Goal: Task Accomplishment & Management: Manage account settings

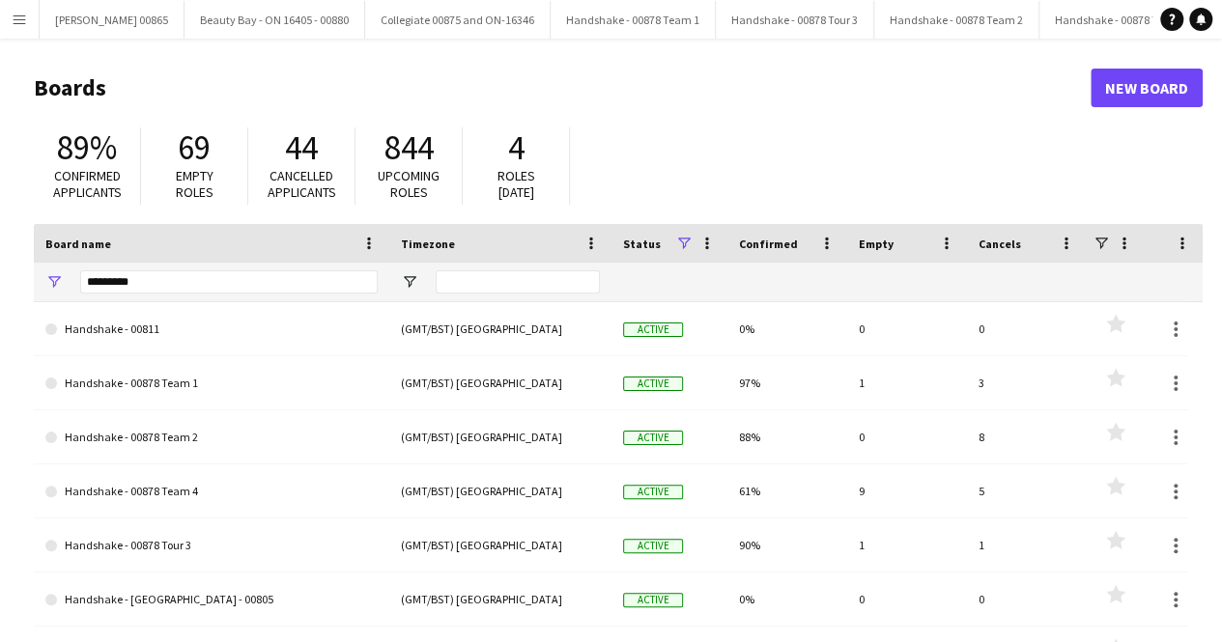
click at [203, 263] on div "*********" at bounding box center [228, 282] width 297 height 39
click at [205, 293] on input "*********" at bounding box center [228, 281] width 297 height 23
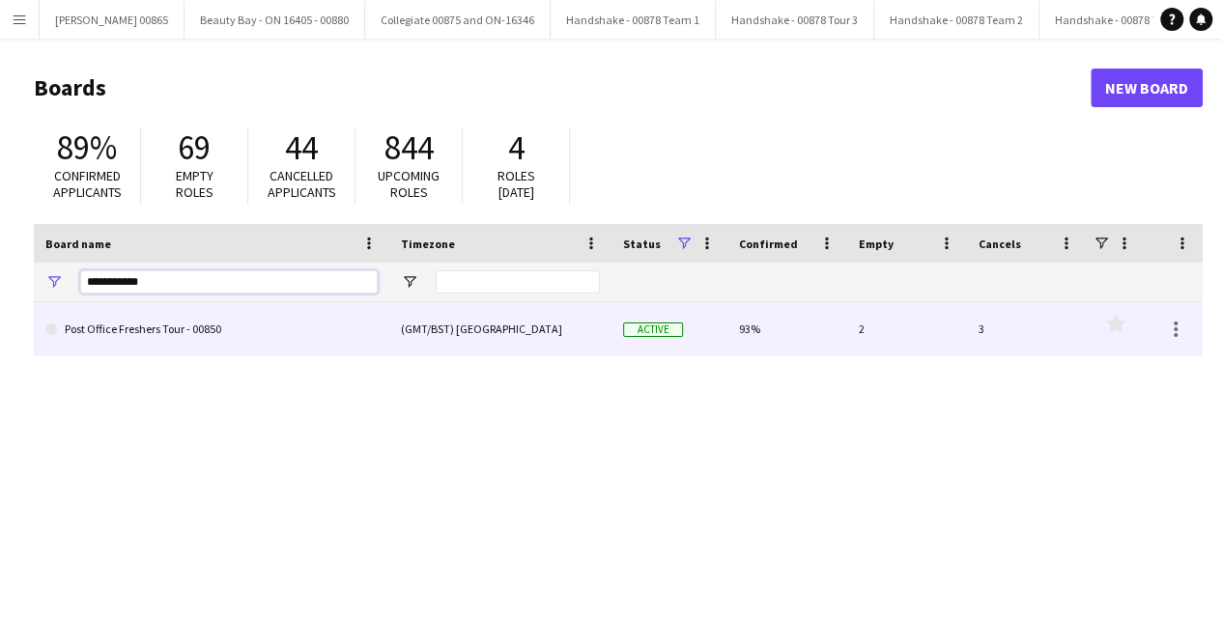
type input "**********"
click at [182, 339] on link "Post Office Freshers Tour - 00850" at bounding box center [211, 329] width 332 height 54
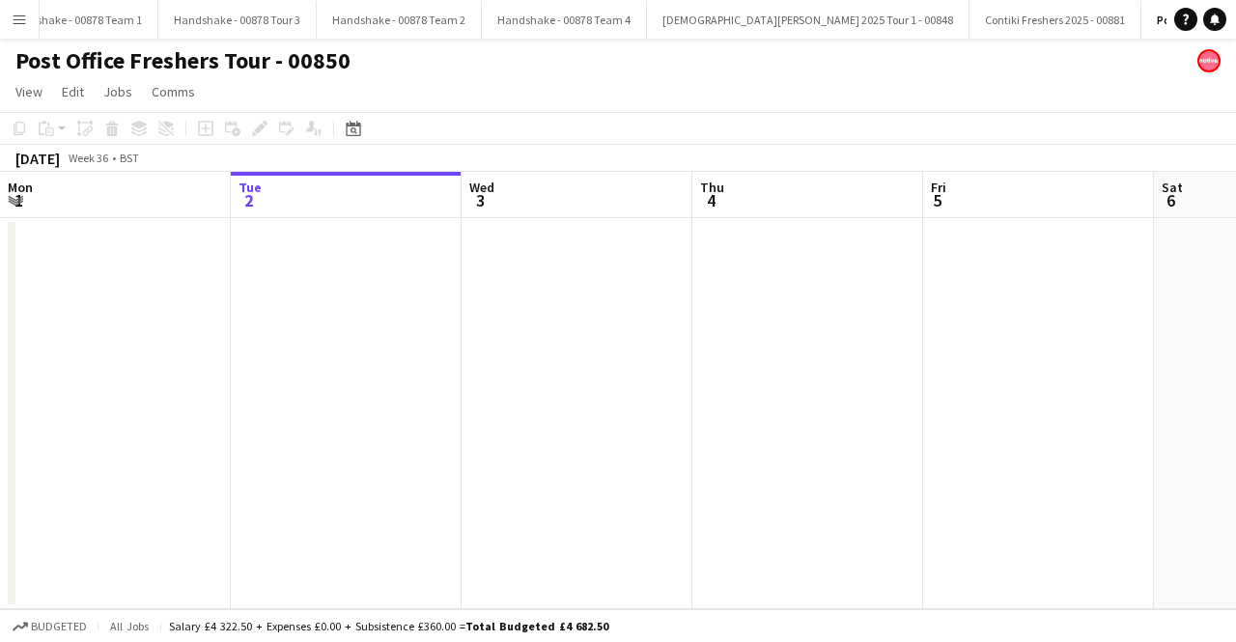
scroll to position [0, 566]
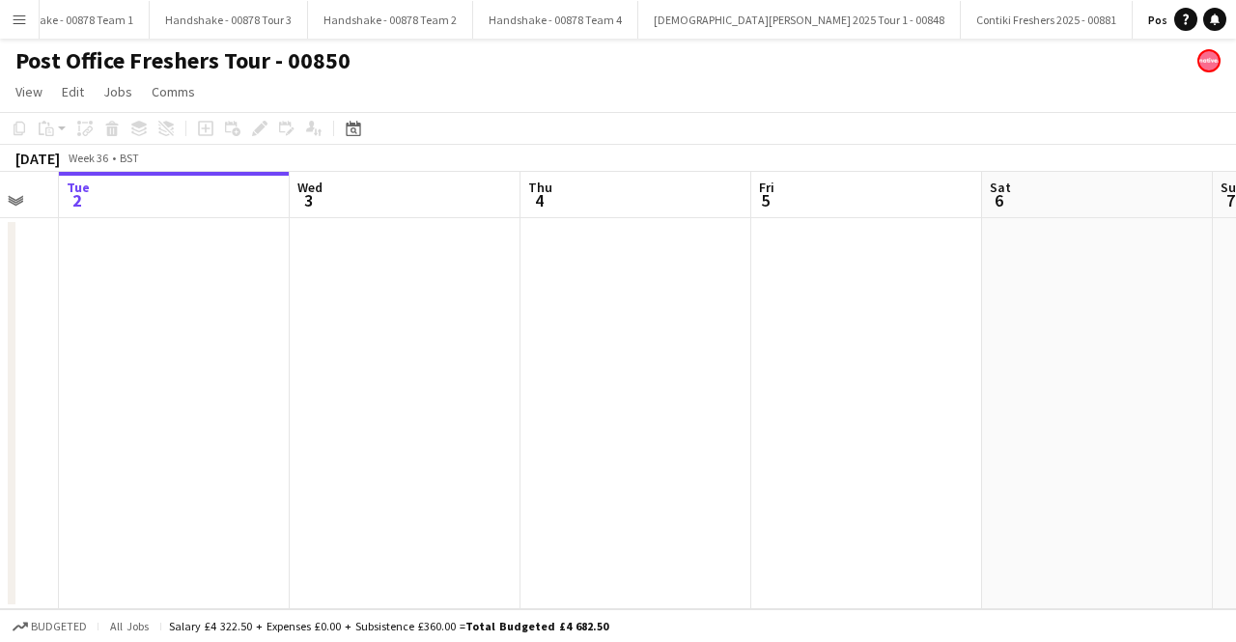
drag, startPoint x: 1103, startPoint y: 354, endPoint x: 295, endPoint y: 354, distance: 808.4
click at [295, 354] on app-calendar-viewport "Sat 30 Sun 31 Mon 1 Tue 2 Wed 3 Thu 4 Fri 5 Sat 6 Sun 7 Mon 8 Tue 9" at bounding box center [618, 391] width 1236 height 438
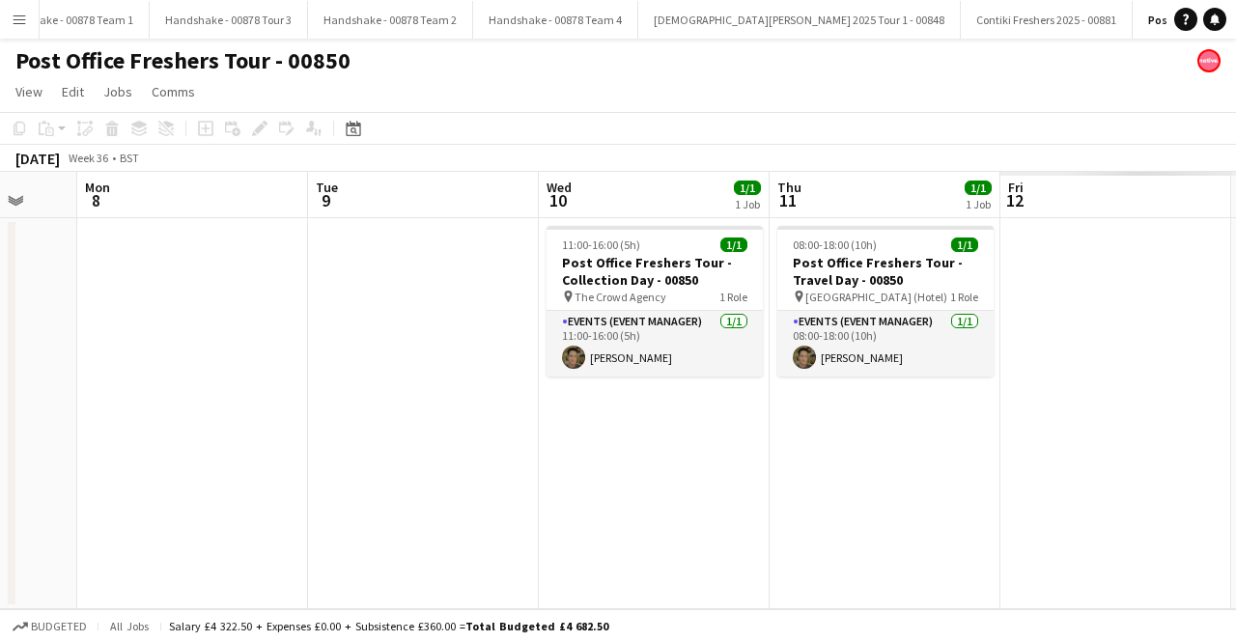
drag, startPoint x: 792, startPoint y: 405, endPoint x: 96, endPoint y: 408, distance: 696.4
click at [105, 406] on app-calendar-viewport "Wed 3 Thu 4 Fri 5 Sat 6 Sun 7 Mon 8 Tue 9 Wed 10 1/1 1 Job Thu 11 1/1 1 Job Fri…" at bounding box center [618, 391] width 1236 height 438
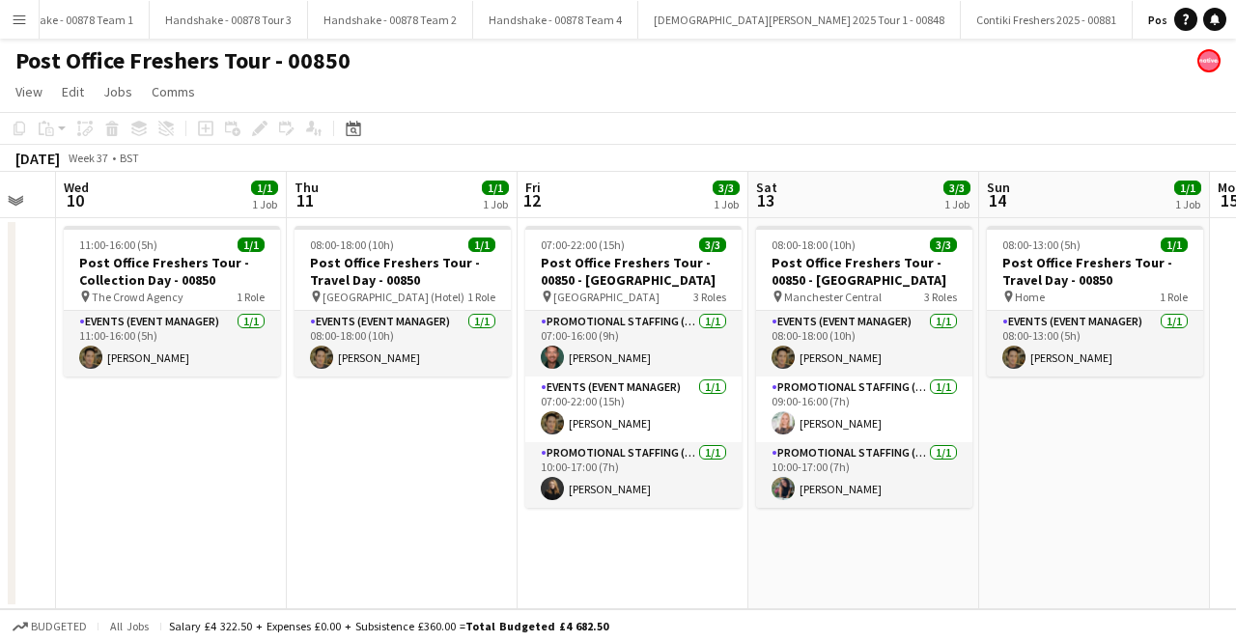
scroll to position [0, 645]
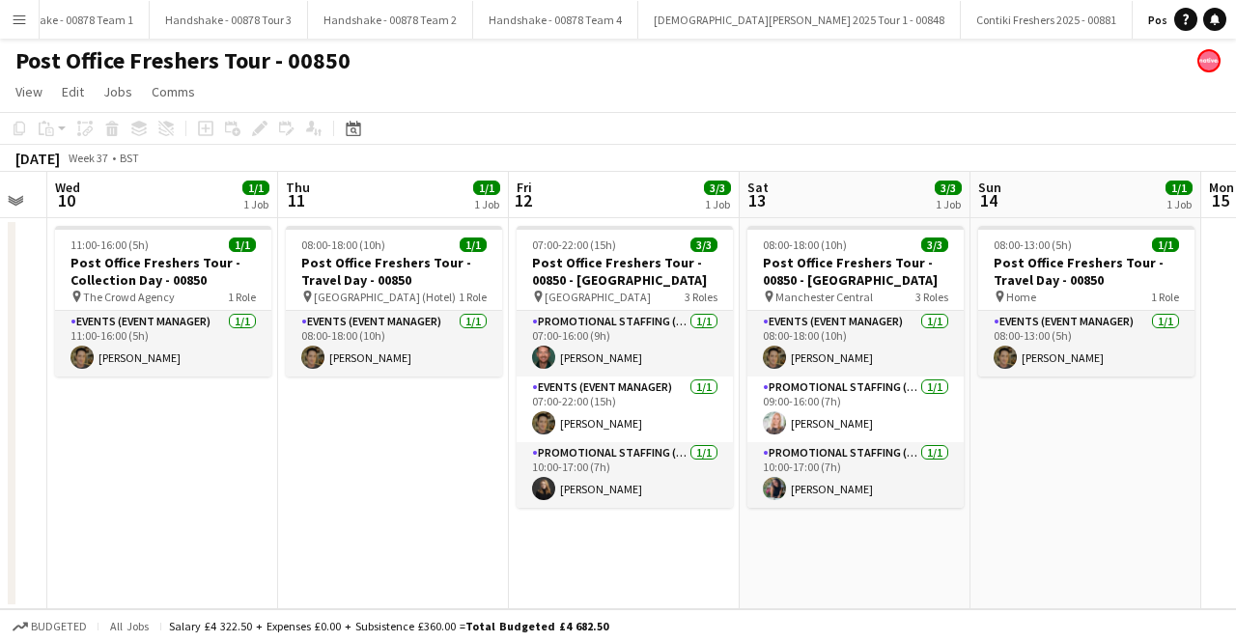
drag, startPoint x: 846, startPoint y: 474, endPoint x: 370, endPoint y: 486, distance: 476.3
click at [370, 486] on app-calendar-viewport "Sun 7 Mon 8 Tue 9 Wed 10 1/1 1 Job Thu 11 1/1 1 Job Fri 12 3/3 1 Job Sat 13 3/3…" at bounding box center [618, 391] width 1236 height 438
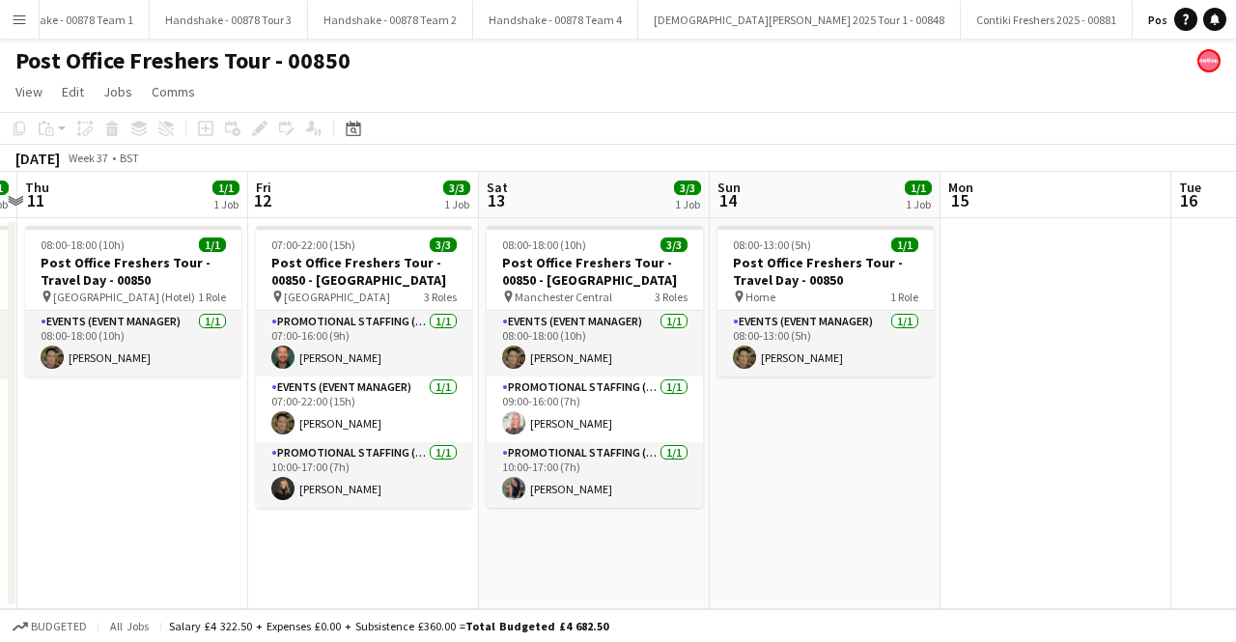
drag, startPoint x: 662, startPoint y: 563, endPoint x: 402, endPoint y: 563, distance: 259.8
click at [402, 563] on app-calendar-viewport "Sun 7 Mon 8 Tue 9 Wed 10 1/1 1 Job Thu 11 1/1 1 Job Fri 12 3/3 1 Job Sat 13 3/3…" at bounding box center [618, 391] width 1236 height 438
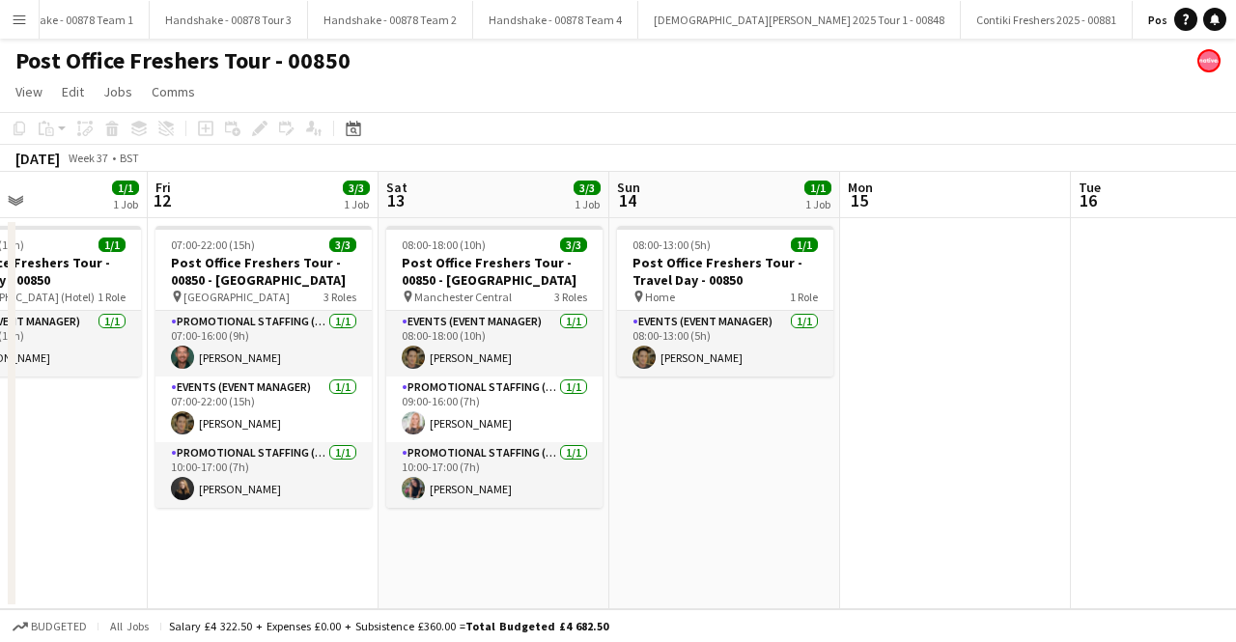
drag, startPoint x: 964, startPoint y: 549, endPoint x: 442, endPoint y: 582, distance: 522.7
click at [127, 550] on app-calendar-viewport "Tue 9 Wed 10 1/1 1 Job Thu 11 1/1 1 Job Fri 12 3/3 1 Job Sat 13 3/3 1 Job Sun 1…" at bounding box center [618, 391] width 1236 height 438
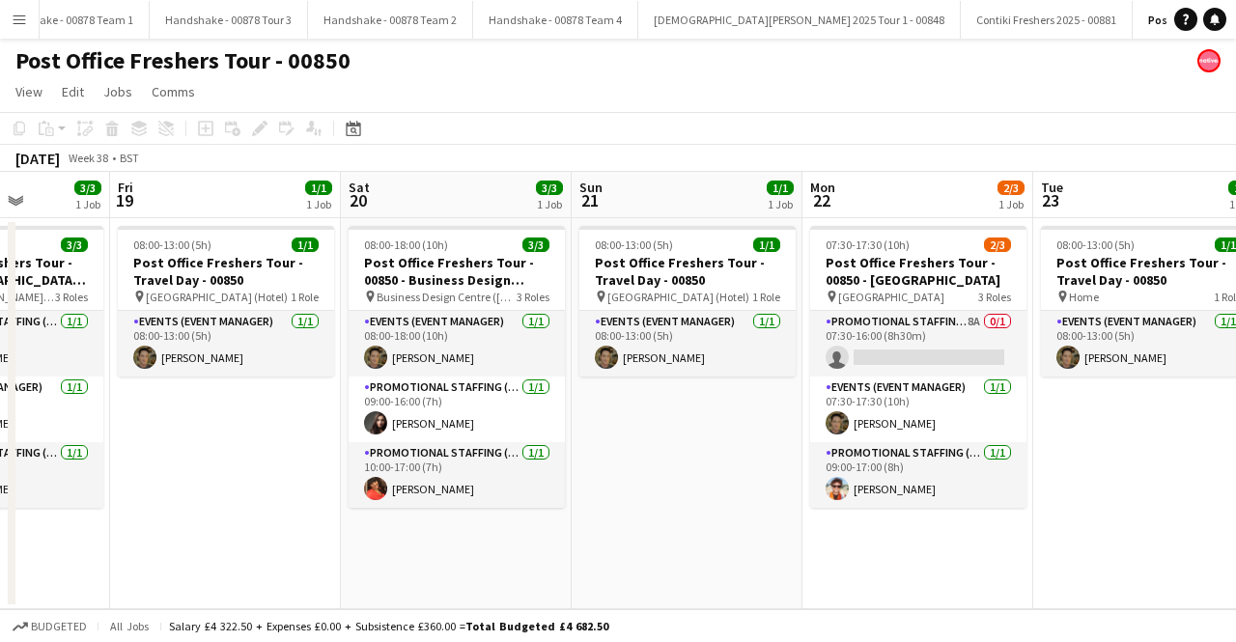
drag, startPoint x: 1121, startPoint y: 570, endPoint x: 204, endPoint y: 575, distance: 917.6
click at [204, 575] on app-calendar-viewport "Mon 15 Tue 16 Wed 17 3/3 1 Job Thu 18 3/3 1 Job Fri 19 1/1 1 Job Sat 20 3/3 1 J…" at bounding box center [618, 391] width 1236 height 438
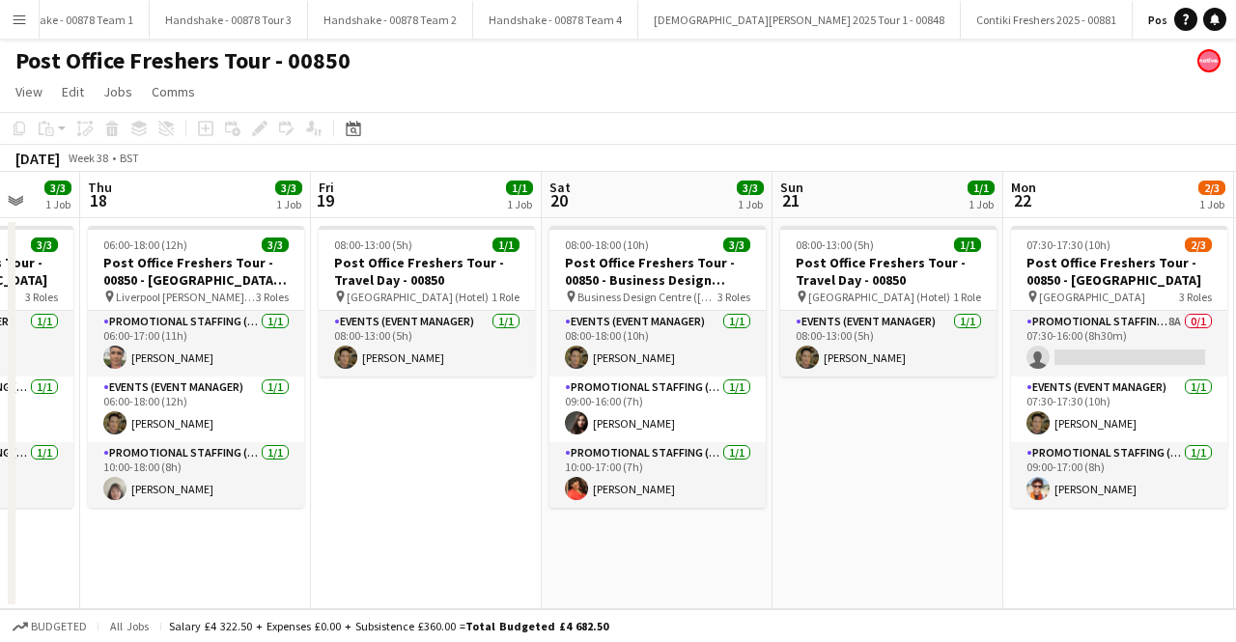
scroll to position [0, 717]
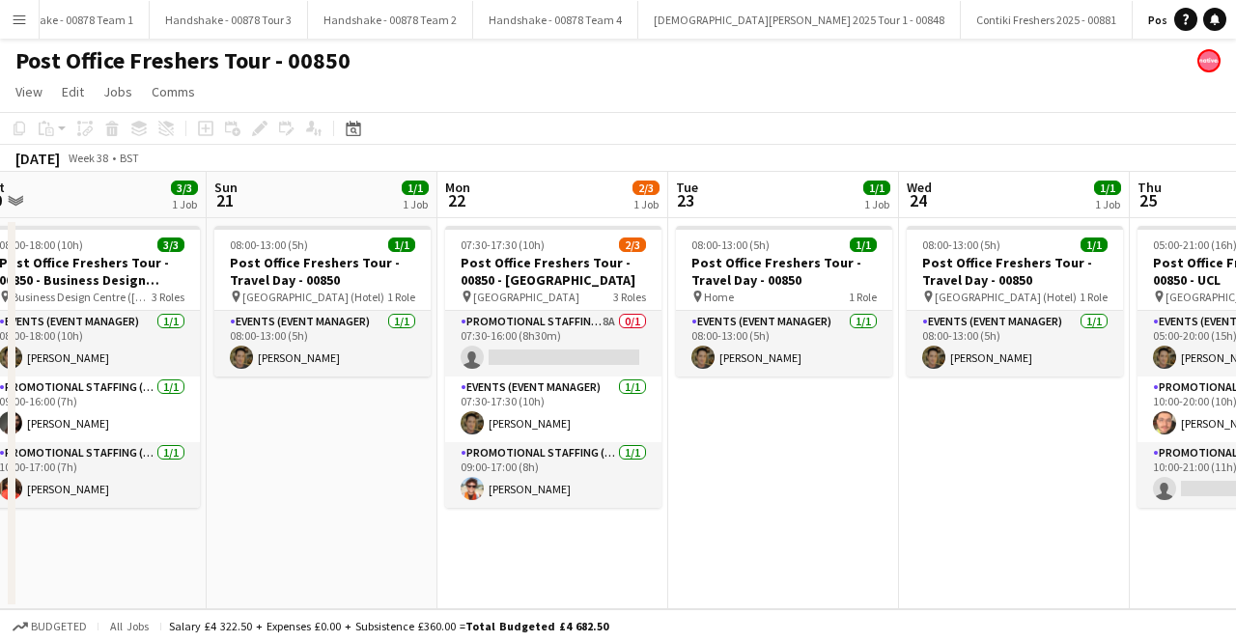
drag, startPoint x: 968, startPoint y: 563, endPoint x: 603, endPoint y: 566, distance: 365.1
click at [603, 566] on app-calendar-viewport "Wed 17 3/3 1 Job Thu 18 3/3 1 Job Fri 19 1/1 1 Job Sat 20 3/3 1 Job Sun 21 1/1 …" at bounding box center [618, 391] width 1236 height 438
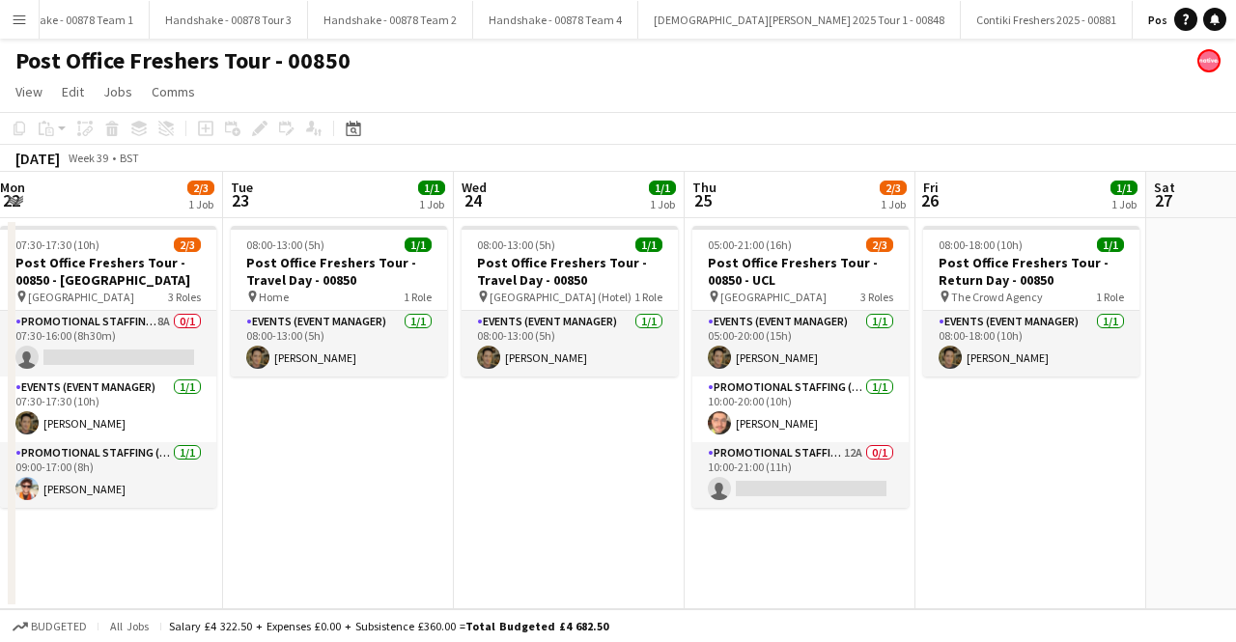
scroll to position [0, 709]
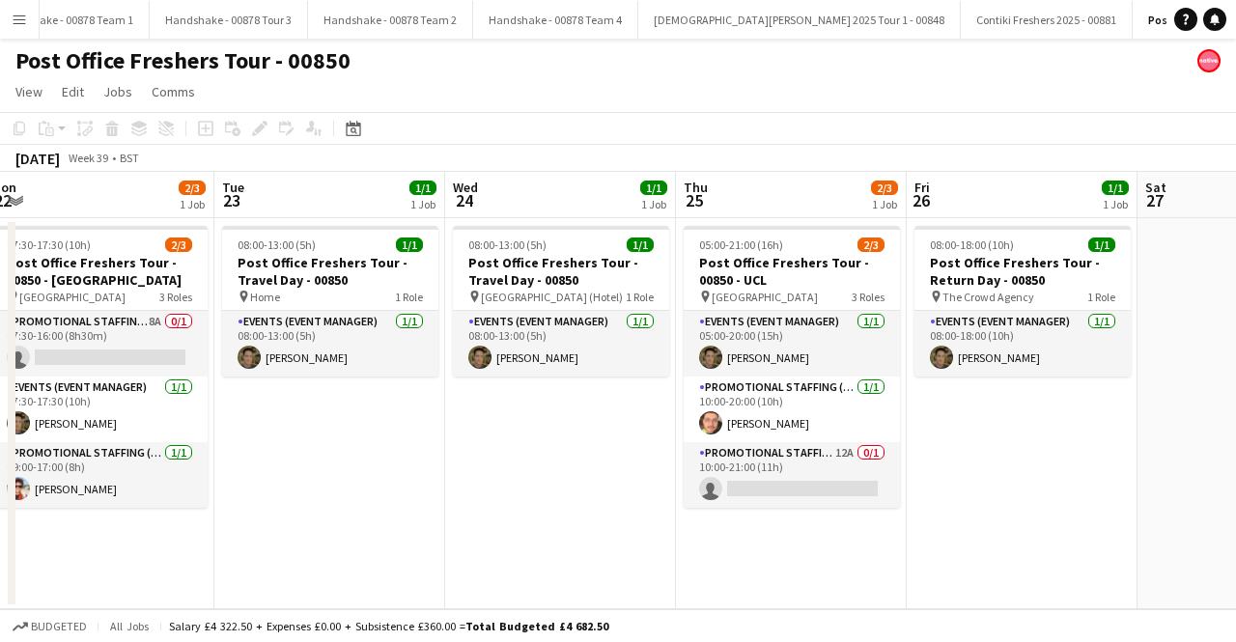
drag, startPoint x: 929, startPoint y: 544, endPoint x: 475, endPoint y: 548, distance: 454.0
click at [475, 548] on app-calendar-viewport "Fri 19 1/1 1 Job Sat 20 3/3 1 Job Sun 21 1/1 1 Job Mon 22 2/3 1 Job Tue 23 1/1 …" at bounding box center [618, 391] width 1236 height 438
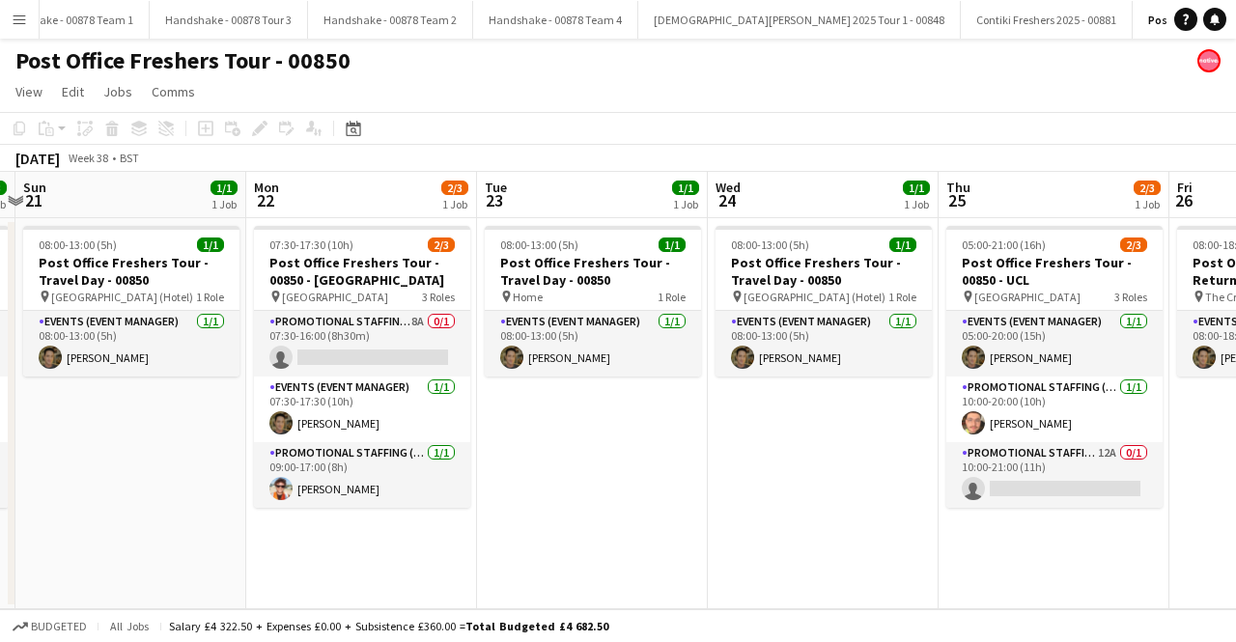
scroll to position [0, 565]
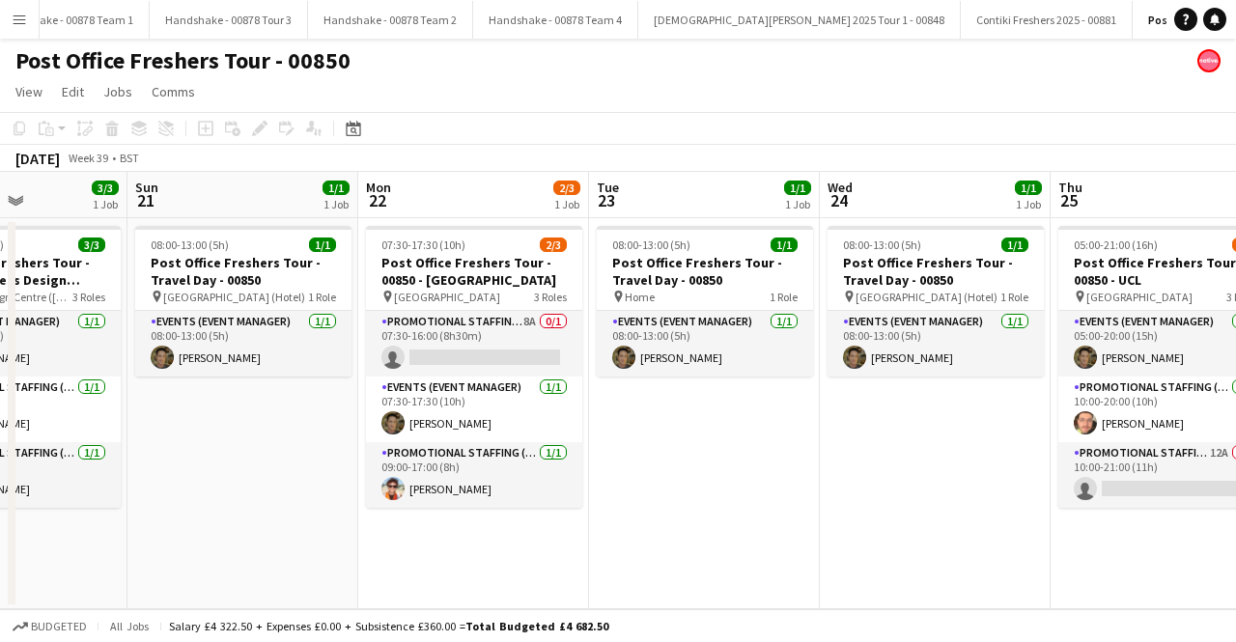
drag, startPoint x: 475, startPoint y: 548, endPoint x: 850, endPoint y: 572, distance: 375.5
click at [850, 572] on app-calendar-viewport "Thu 18 3/3 1 Job Fri 19 1/1 1 Job Sat 20 3/3 1 Job Sun 21 1/1 1 Job Mon 22 2/3 …" at bounding box center [618, 391] width 1236 height 438
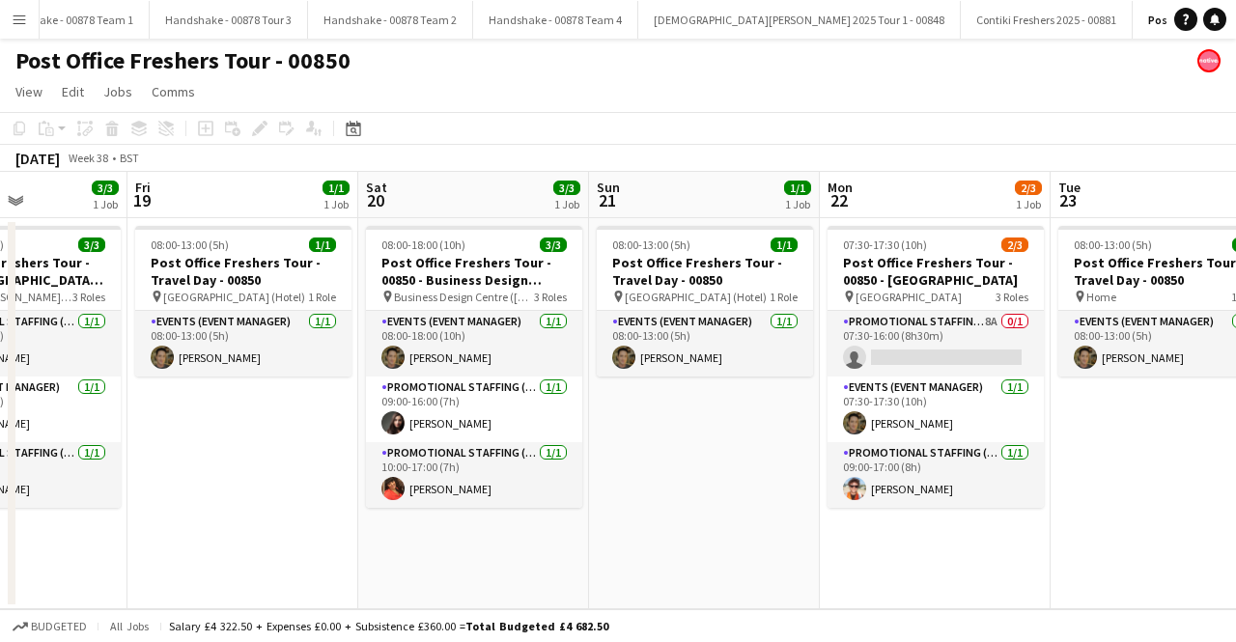
drag, startPoint x: 646, startPoint y: 532, endPoint x: 1108, endPoint y: 528, distance: 461.7
click at [1108, 528] on app-calendar-viewport "Tue 16 Wed 17 3/3 1 Job Thu 18 3/3 1 Job Fri 19 1/1 1 Job Sat 20 3/3 1 Job Sun …" at bounding box center [618, 391] width 1236 height 438
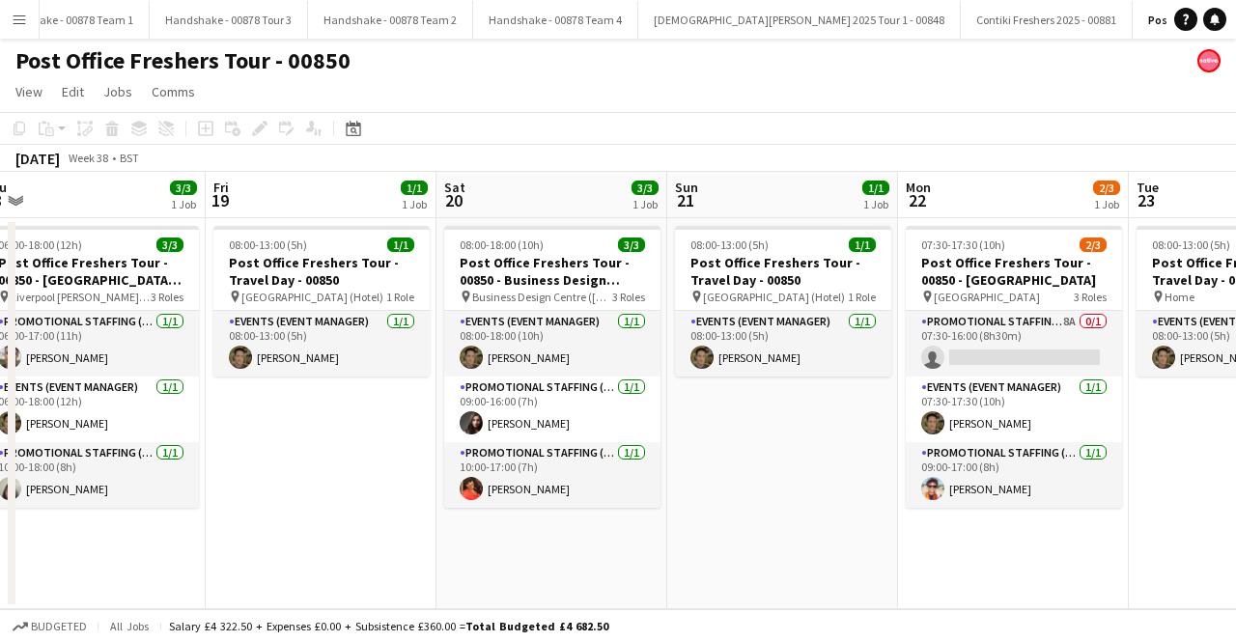
drag, startPoint x: 404, startPoint y: 500, endPoint x: 1009, endPoint y: 530, distance: 606.3
click at [1009, 530] on app-calendar-viewport "Tue 16 Wed 17 3/3 1 Job Thu 18 3/3 1 Job Fri 19 1/1 1 Job Sat 20 3/3 1 Job Sun …" at bounding box center [618, 391] width 1236 height 438
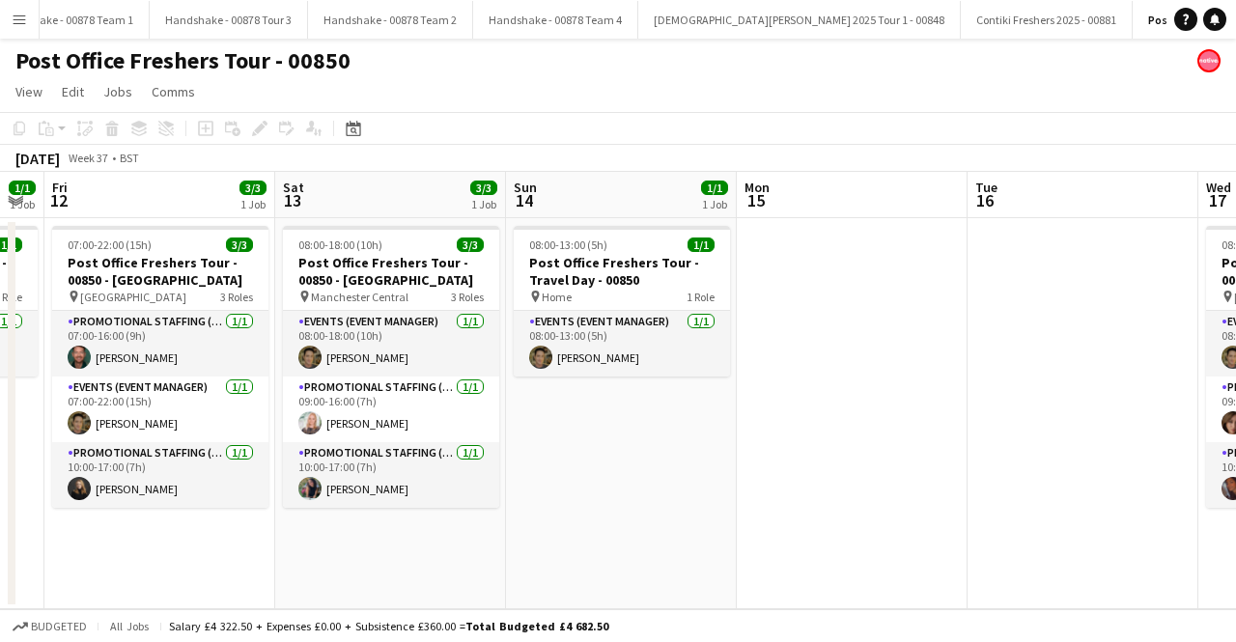
drag, startPoint x: 294, startPoint y: 518, endPoint x: 1057, endPoint y: 489, distance: 763.6
click at [1057, 489] on app-calendar-viewport "Wed 10 1/1 1 Job Thu 11 1/1 1 Job Fri 12 3/3 1 Job Sat 13 3/3 1 Job Sun 14 1/1 …" at bounding box center [618, 391] width 1236 height 438
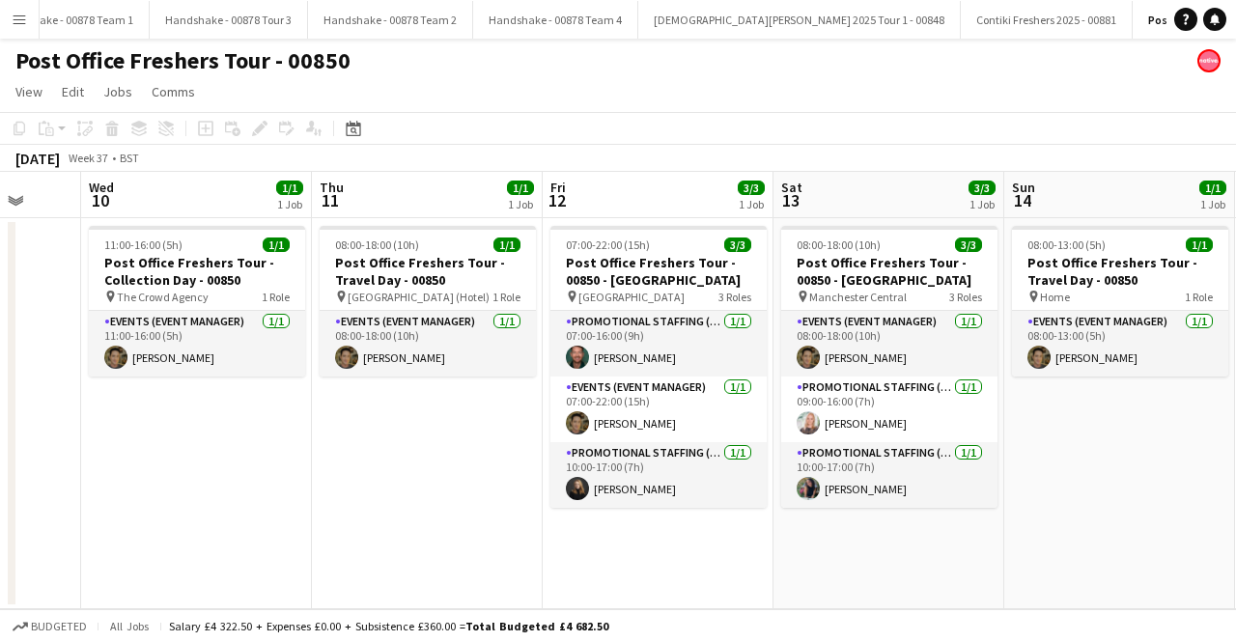
drag, startPoint x: 1129, startPoint y: 506, endPoint x: 1159, endPoint y: 500, distance: 30.5
click at [1159, 500] on app-calendar-viewport "Sun 7 Mon 8 Tue 9 Wed 10 1/1 1 Job Thu 11 1/1 1 Job Fri 12 3/3 1 Job Sat 13 3/3…" at bounding box center [618, 391] width 1236 height 438
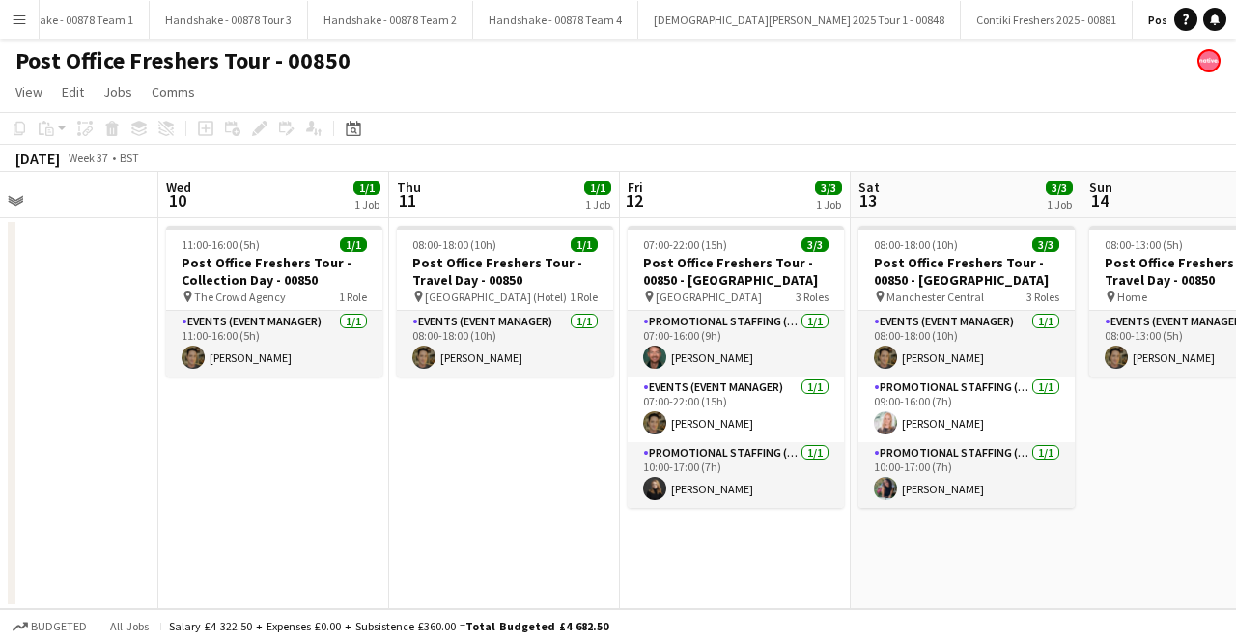
scroll to position [0, 655]
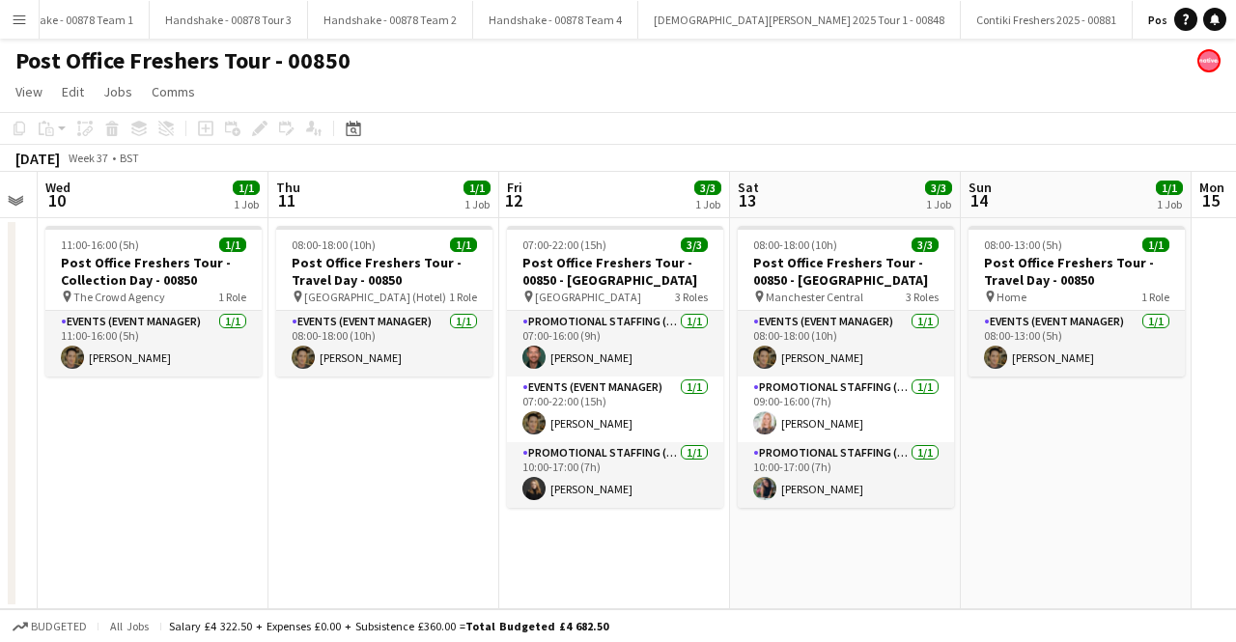
drag, startPoint x: 390, startPoint y: 548, endPoint x: 347, endPoint y: 552, distance: 43.7
click at [347, 552] on app-calendar-viewport "Sun 7 Mon 8 Tue 9 Wed 10 1/1 1 Job Thu 11 1/1 1 Job Fri 12 3/3 1 Job Sat 13 3/3…" at bounding box center [618, 391] width 1236 height 438
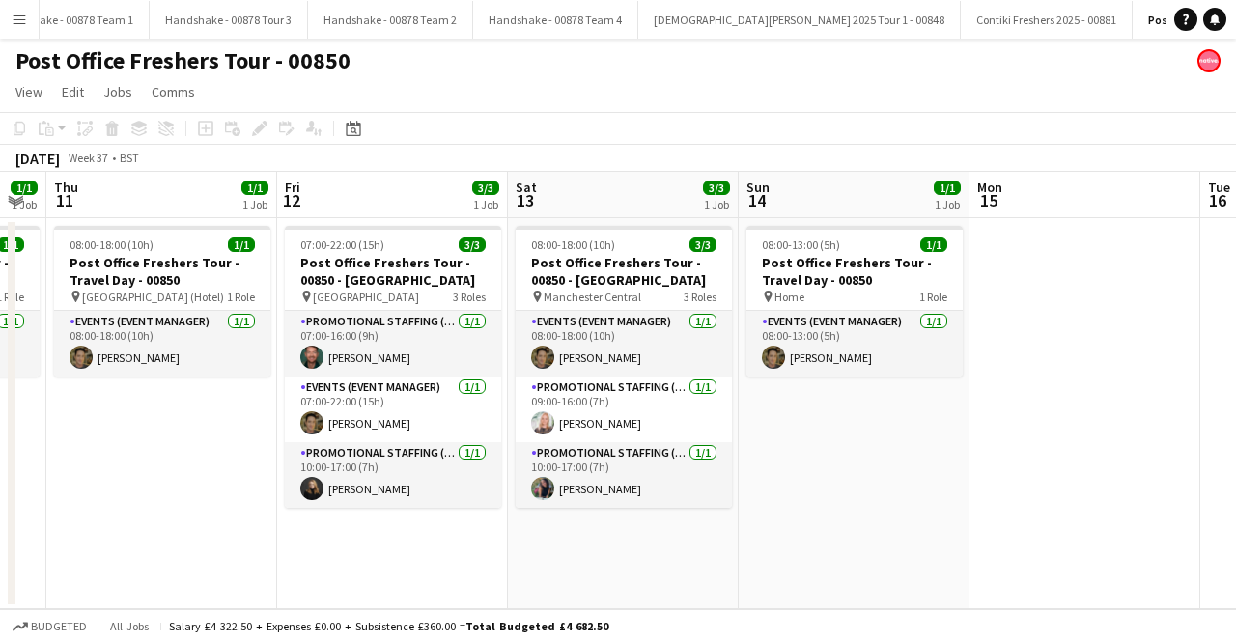
drag, startPoint x: 692, startPoint y: 583, endPoint x: 494, endPoint y: 586, distance: 198.0
click at [498, 586] on app-calendar-viewport "Sun 7 Mon 8 Tue 9 Wed 10 1/1 1 Job Thu 11 1/1 1 Job Fri 12 3/3 1 Job Sat 13 3/3…" at bounding box center [618, 391] width 1236 height 438
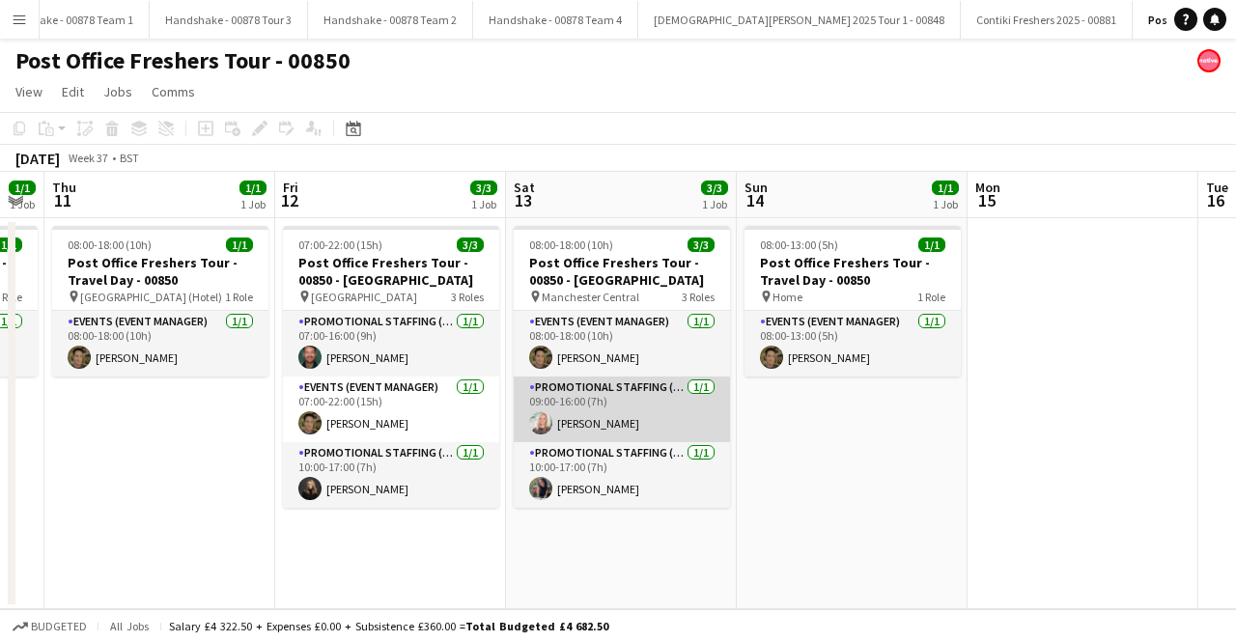
click at [547, 420] on app-user-avatar at bounding box center [540, 422] width 23 height 23
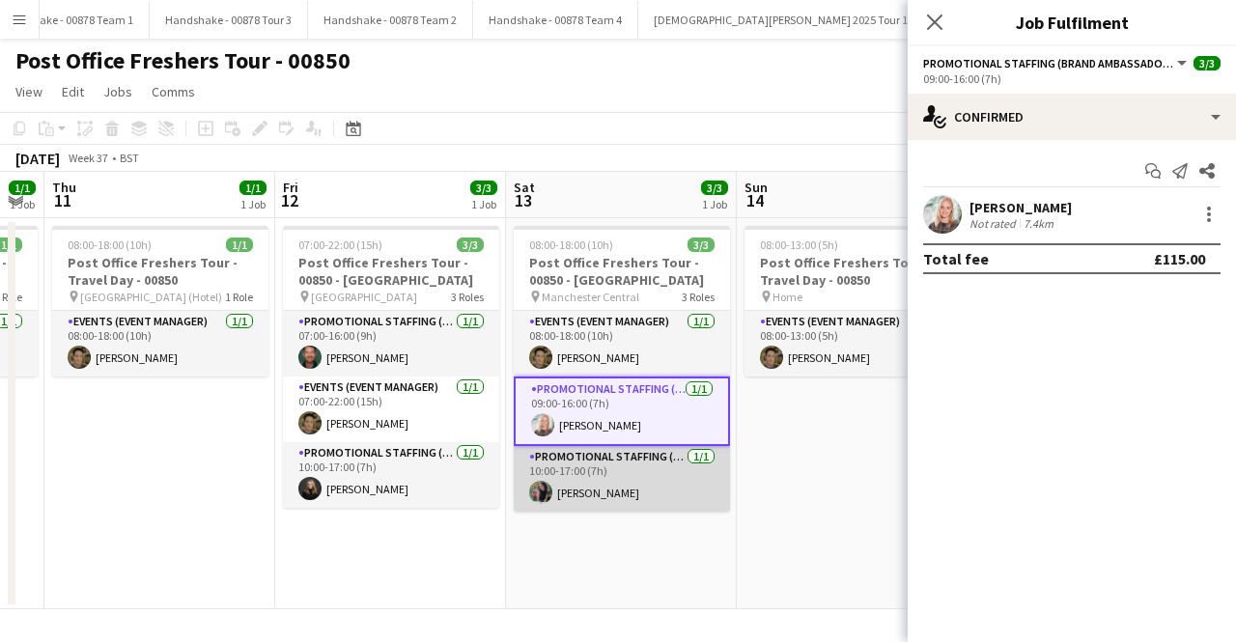
click at [561, 492] on app-card-role "Promotional Staffing (Brand Ambassadors) [DATE] 10:00-17:00 (7h) [PERSON_NAME]" at bounding box center [622, 479] width 216 height 66
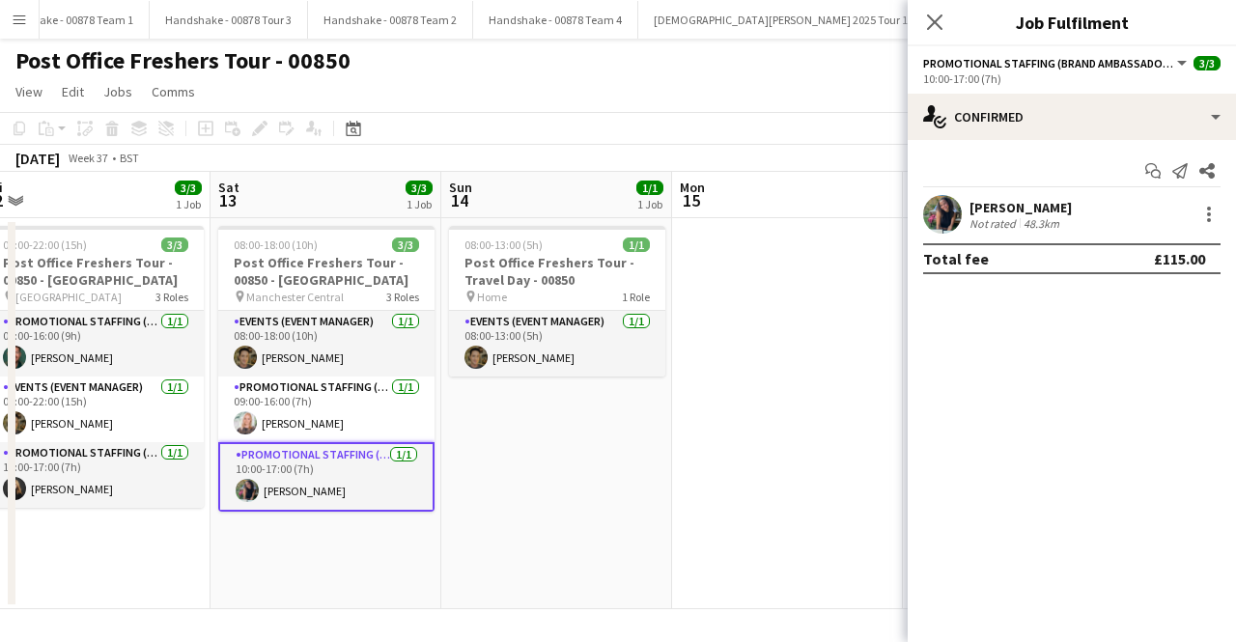
drag, startPoint x: 823, startPoint y: 467, endPoint x: 516, endPoint y: 457, distance: 307.3
click at [516, 457] on app-calendar-viewport "Tue 9 Wed 10 1/1 1 Job Thu 11 1/1 1 Job Fri 12 3/3 1 Job Sat 13 3/3 1 Job Sun 1…" at bounding box center [618, 391] width 1236 height 438
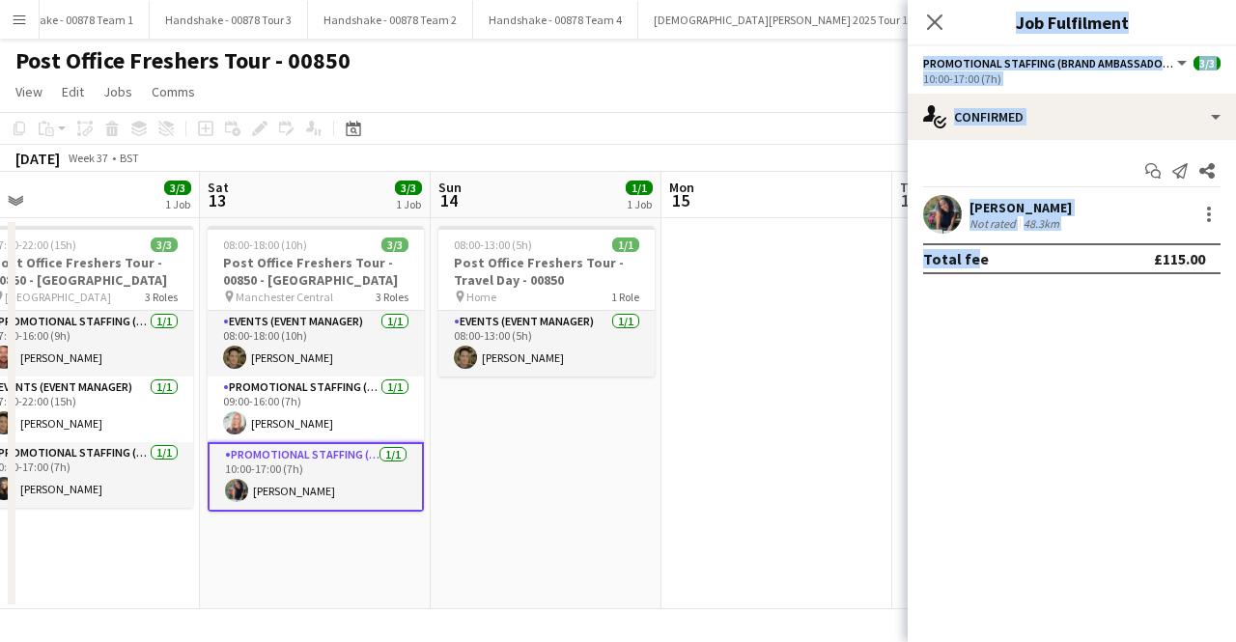
drag, startPoint x: 965, startPoint y: 500, endPoint x: 535, endPoint y: 478, distance: 430.4
click at [535, 478] on body "Menu Boards Boards Boards All jobs Status Workforce Workforce My Workforce Recr…" at bounding box center [618, 321] width 1236 height 642
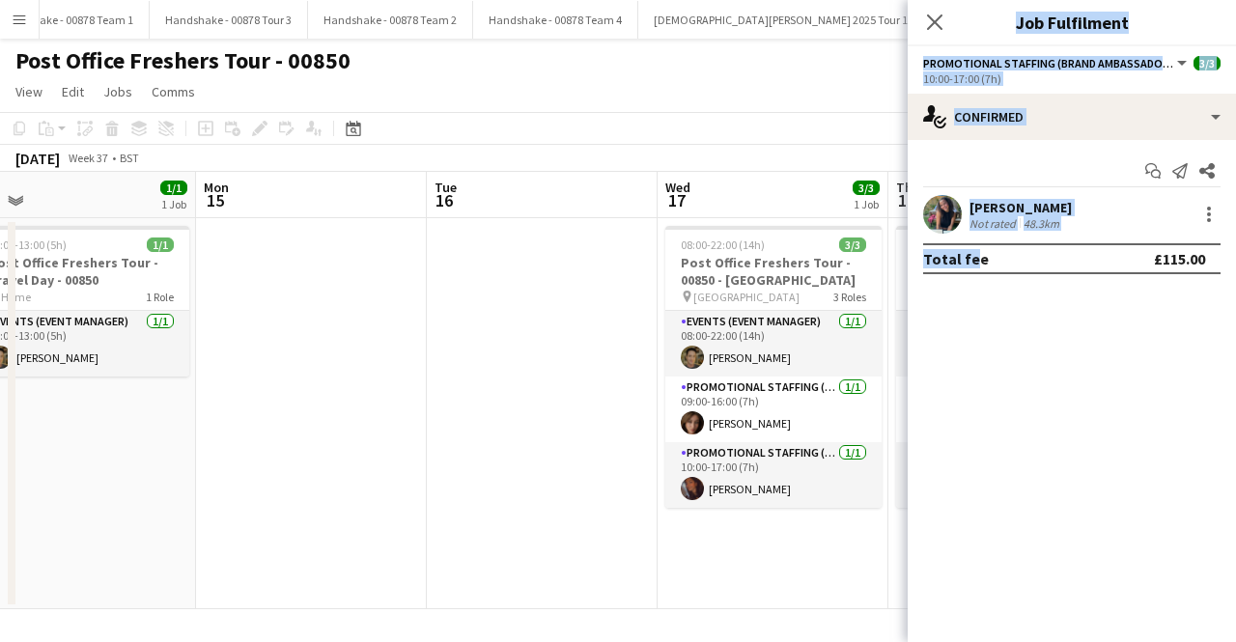
drag, startPoint x: 726, startPoint y: 447, endPoint x: 218, endPoint y: 444, distance: 508.1
click at [218, 444] on app-calendar-viewport "Thu 11 1/1 1 Job Fri 12 3/3 1 Job Sat 13 3/3 1 Job Sun 14 1/1 1 Job Mon 15 Tue …" at bounding box center [618, 391] width 1236 height 438
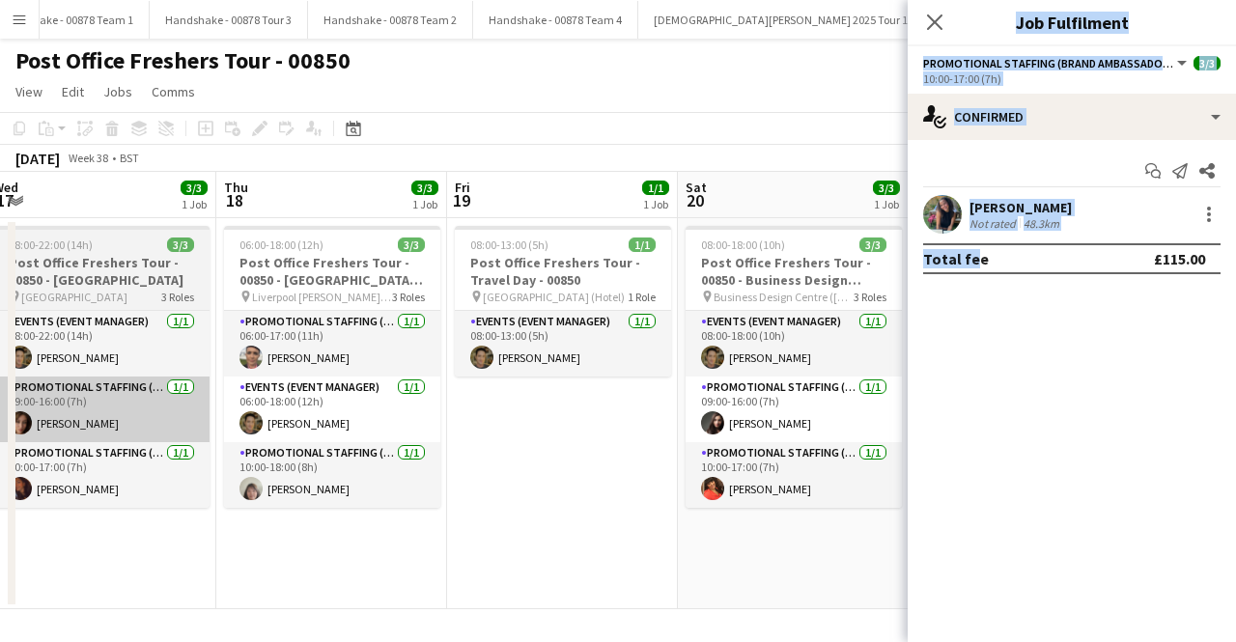
drag, startPoint x: 554, startPoint y: 454, endPoint x: 552, endPoint y: 418, distance: 35.9
click at [370, 452] on app-calendar-viewport "Sat 13 3/3 1 Job Sun 14 1/1 1 Job Mon 15 Tue 16 Wed 17 3/3 1 Job Thu 18 3/3 1 J…" at bounding box center [618, 391] width 1236 height 438
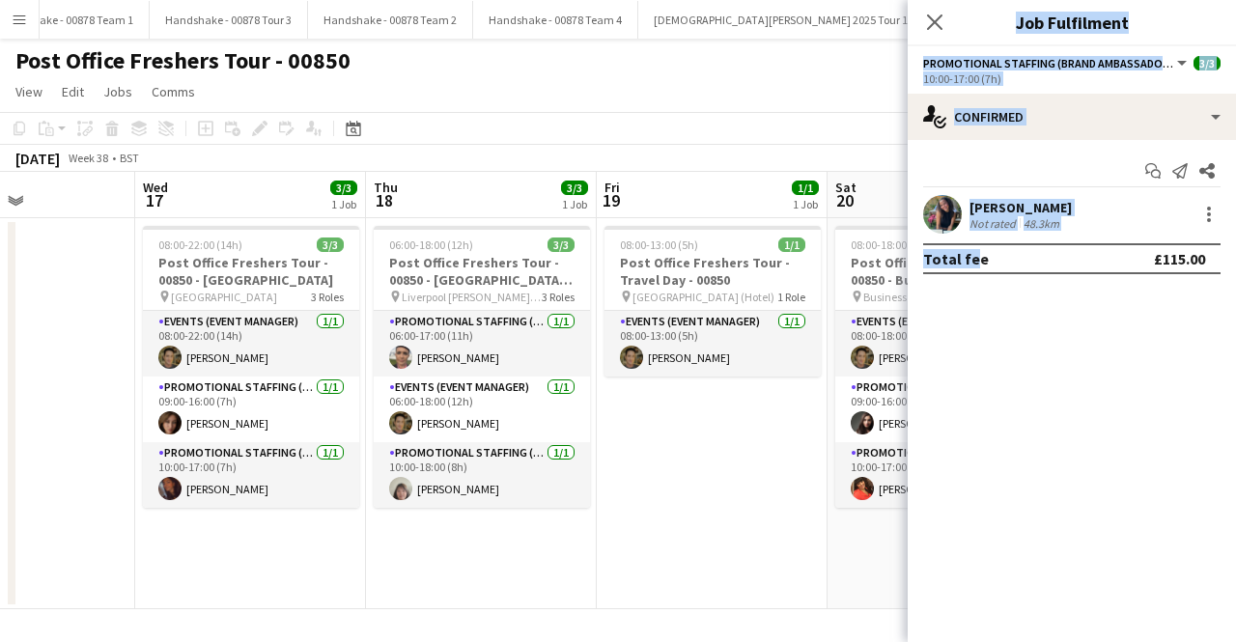
drag, startPoint x: 781, startPoint y: 540, endPoint x: 487, endPoint y: 520, distance: 295.3
click at [487, 520] on app-calendar-viewport "Sat 13 3/3 1 Job Sun 14 1/1 1 Job Mon 15 Tue 16 Wed 17 3/3 1 Job Thu 18 3/3 1 J…" at bounding box center [618, 391] width 1236 height 438
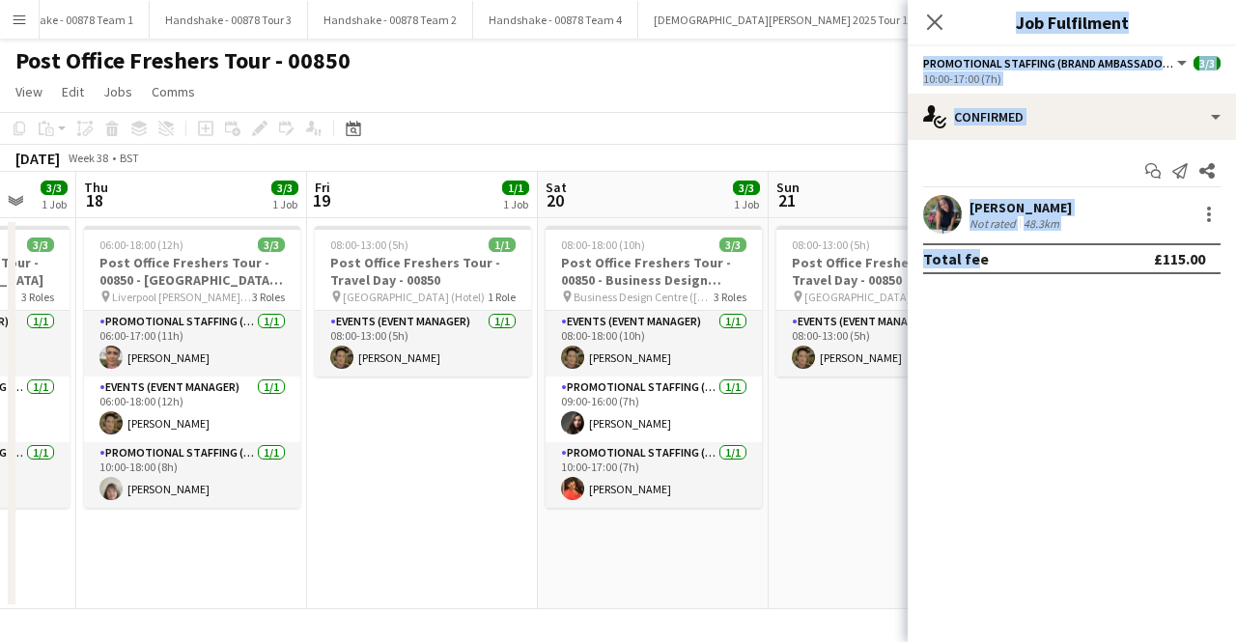
scroll to position [0, 620]
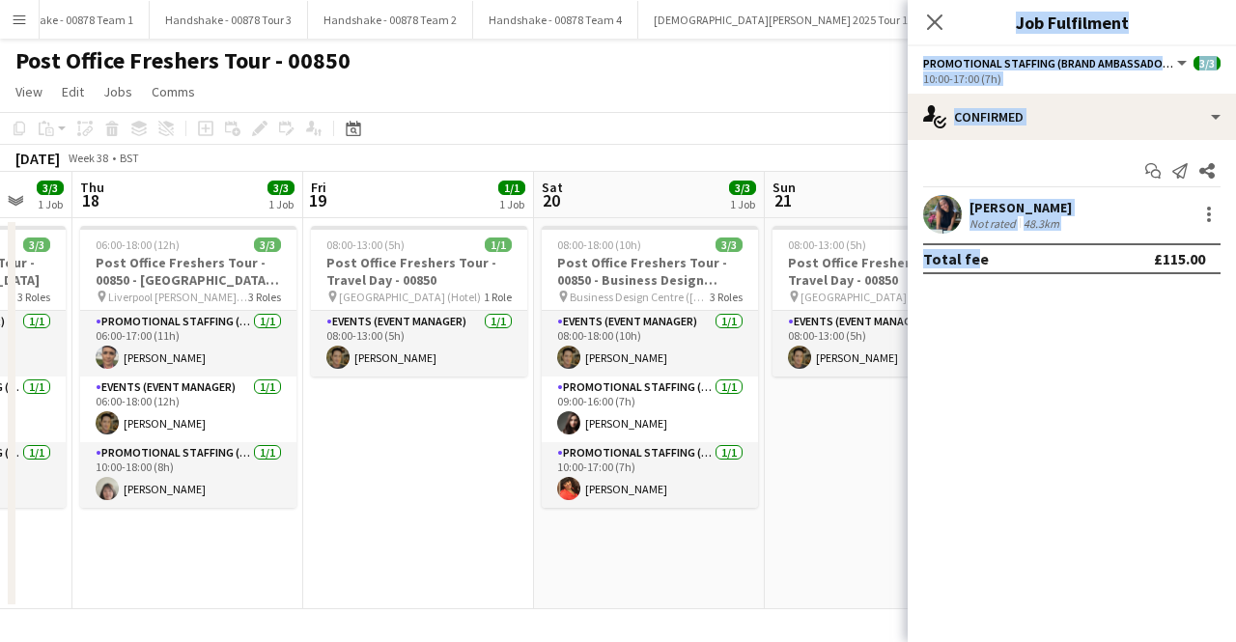
drag, startPoint x: 664, startPoint y: 515, endPoint x: 370, endPoint y: 511, distance: 293.6
click at [370, 511] on app-calendar-viewport "Mon 15 Tue 16 Wed 17 3/3 1 Job Thu 18 3/3 1 Job Fri 19 1/1 1 Job Sat 20 3/3 1 J…" at bounding box center [618, 391] width 1236 height 438
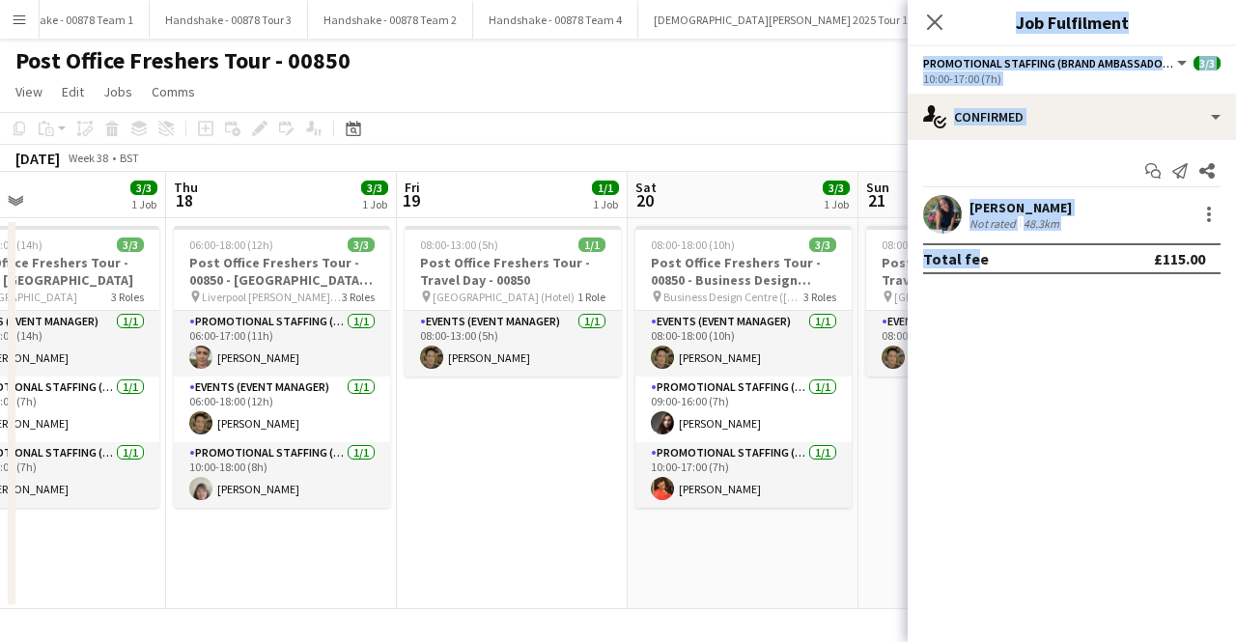
scroll to position [0, 554]
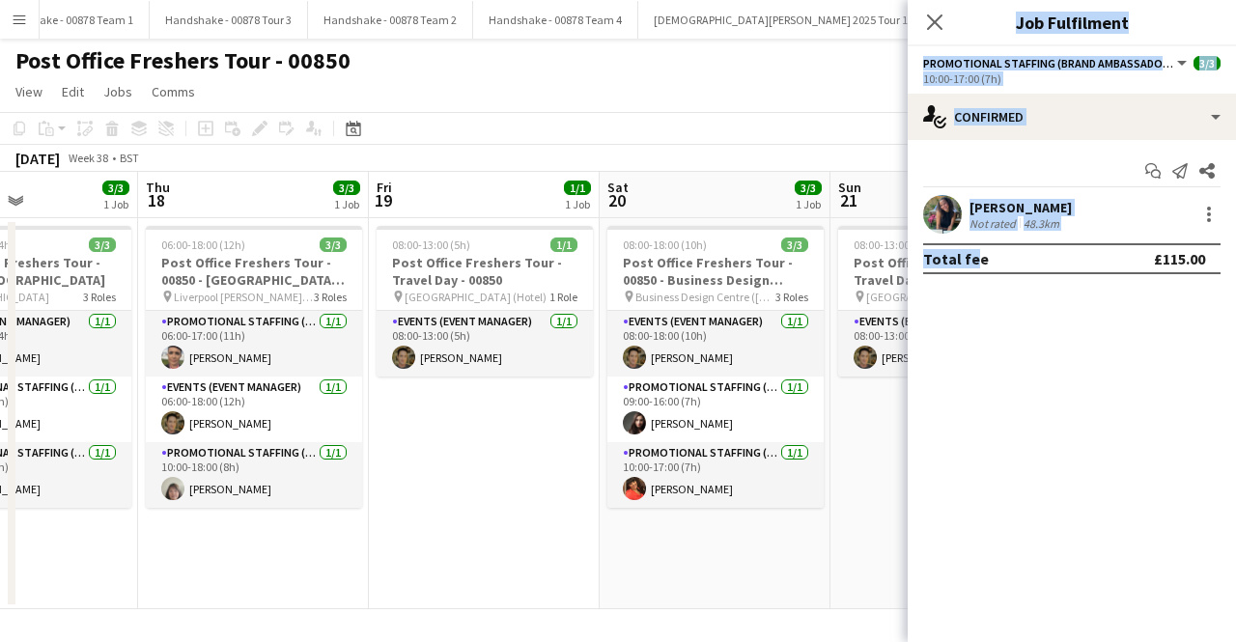
drag, startPoint x: 796, startPoint y: 482, endPoint x: 400, endPoint y: 479, distance: 396.0
click at [400, 479] on app-calendar-viewport "Mon 15 Tue 16 Wed 17 3/3 1 Job Thu 18 3/3 1 Job Fri 19 1/1 1 Job Sat 20 3/3 1 J…" at bounding box center [618, 391] width 1236 height 438
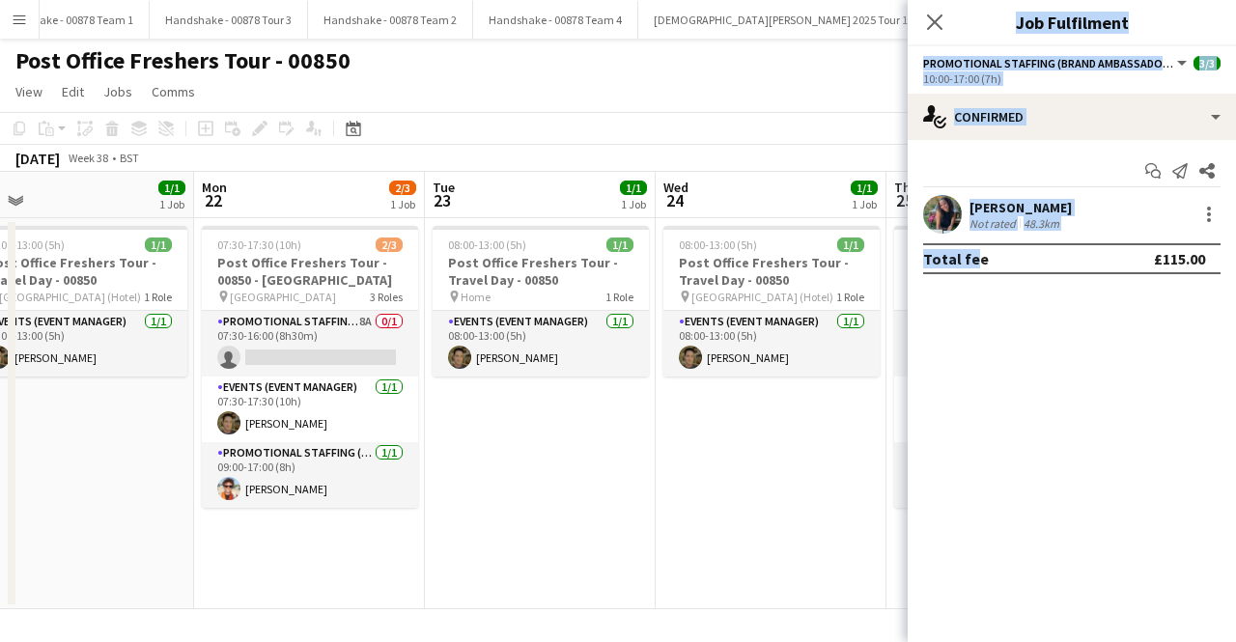
drag, startPoint x: 852, startPoint y: 439, endPoint x: 446, endPoint y: 443, distance: 405.7
click at [446, 443] on app-calendar-viewport "Fri 19 1/1 1 Job Sat 20 3/3 1 Job Sun 21 1/1 1 Job Mon 22 2/3 1 Job Tue 23 1/1 …" at bounding box center [618, 391] width 1236 height 438
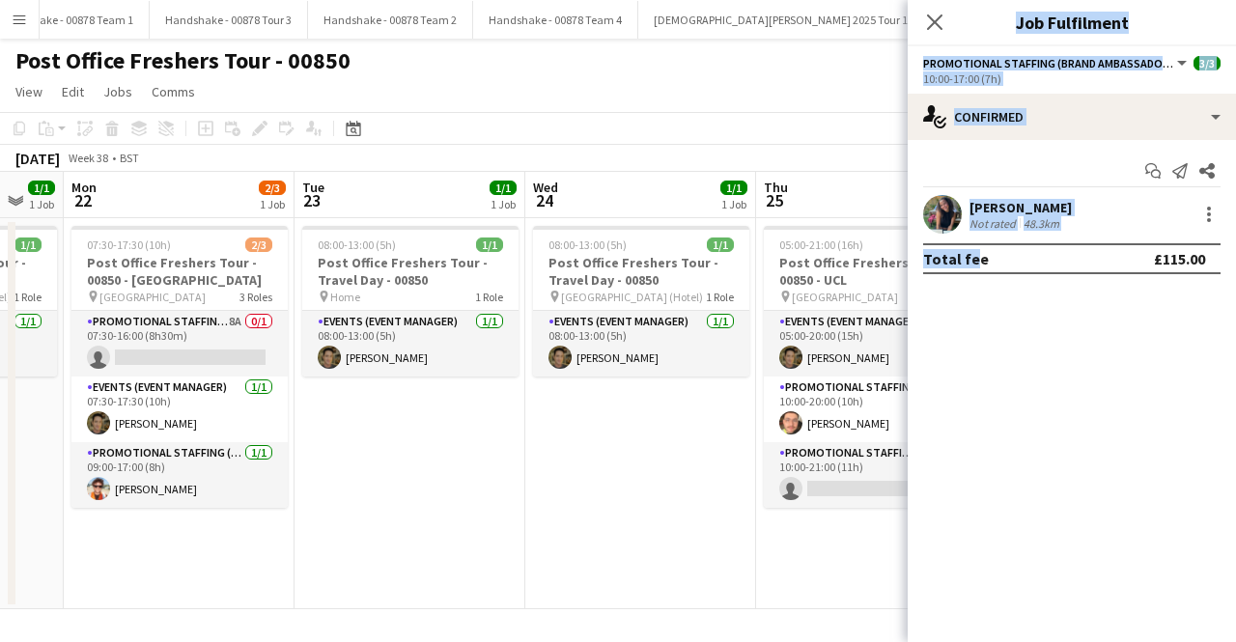
drag, startPoint x: 611, startPoint y: 441, endPoint x: 481, endPoint y: 459, distance: 131.5
click at [481, 459] on app-calendar-viewport "Fri 19 1/1 1 Job Sat 20 3/3 1 Job Sun 21 1/1 1 Job Mon 22 2/3 1 Job Tue 23 1/1 …" at bounding box center [618, 391] width 1236 height 438
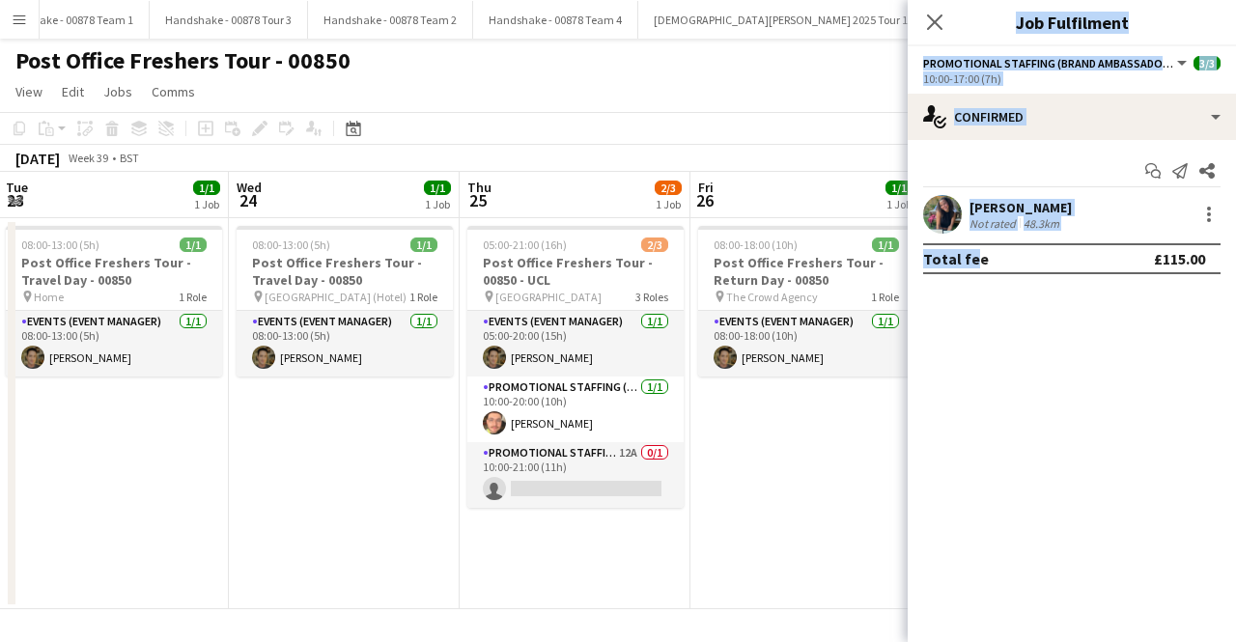
drag, startPoint x: 647, startPoint y: 438, endPoint x: 352, endPoint y: 444, distance: 295.6
click at [340, 445] on app-calendar-viewport "Fri 19 1/1 1 Job Sat 20 3/3 1 Job Sun 21 1/1 1 Job Mon 22 2/3 1 Job Tue 23 1/1 …" at bounding box center [618, 391] width 1236 height 438
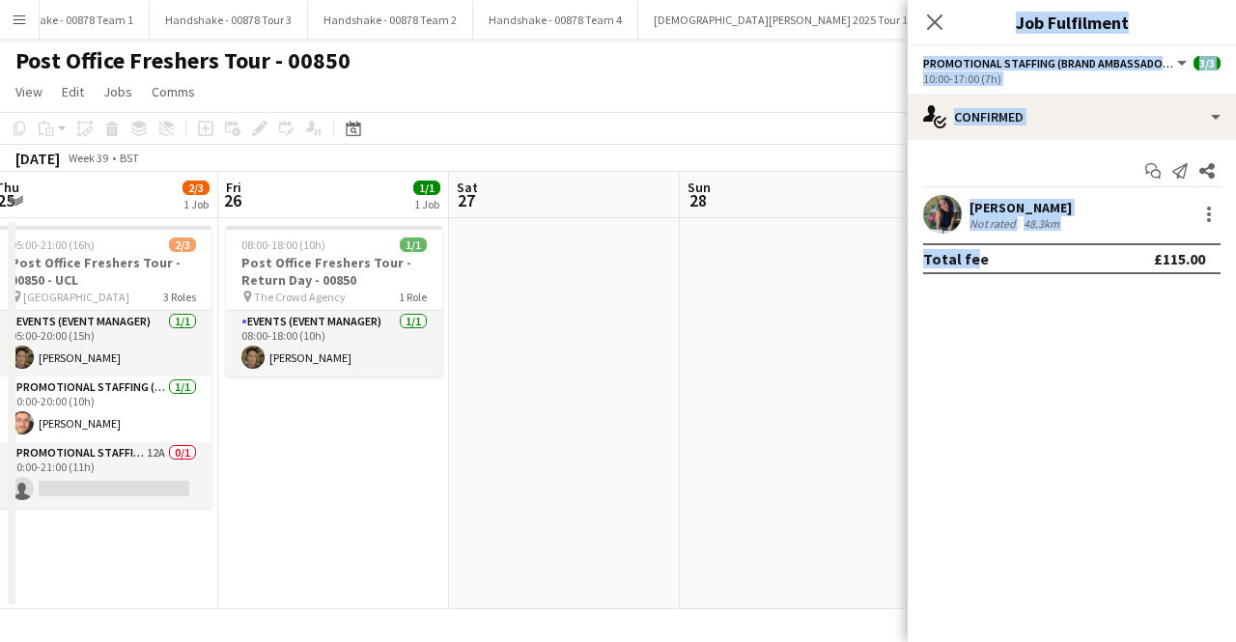
scroll to position [0, 474]
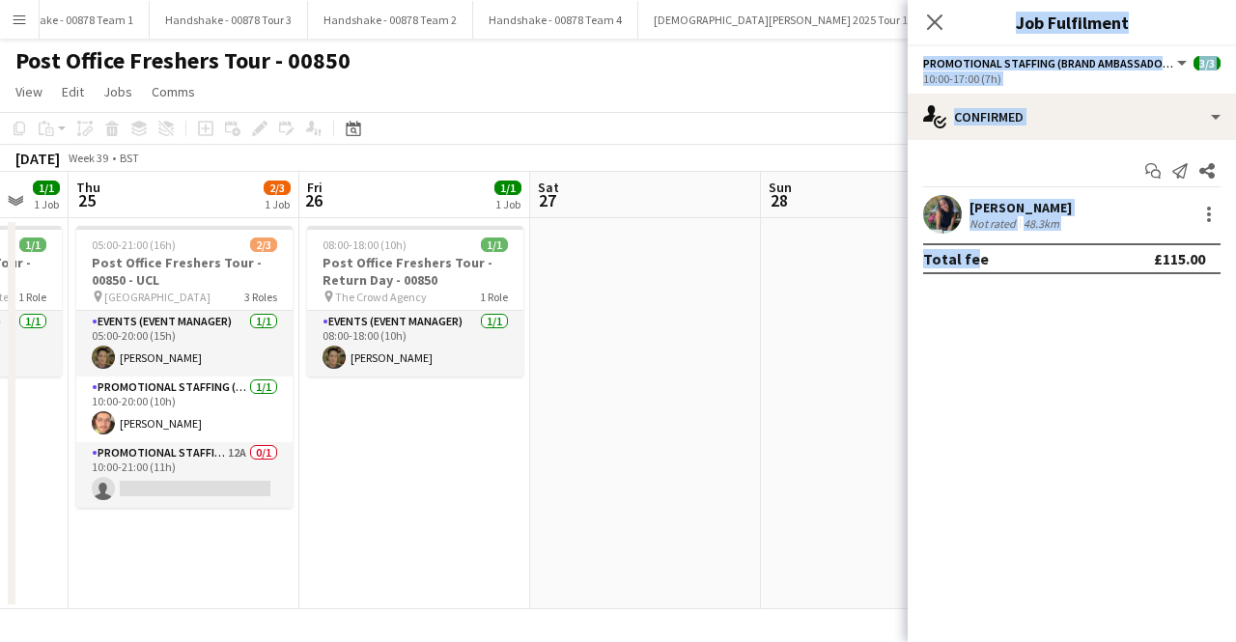
drag, startPoint x: 791, startPoint y: 391, endPoint x: 410, endPoint y: 417, distance: 381.4
click at [410, 417] on app-calendar-viewport "Sun 21 1/1 1 Job Mon 22 2/3 1 Job Tue 23 1/1 1 Job Wed 24 1/1 1 Job Thu 25 2/3 …" at bounding box center [618, 391] width 1236 height 438
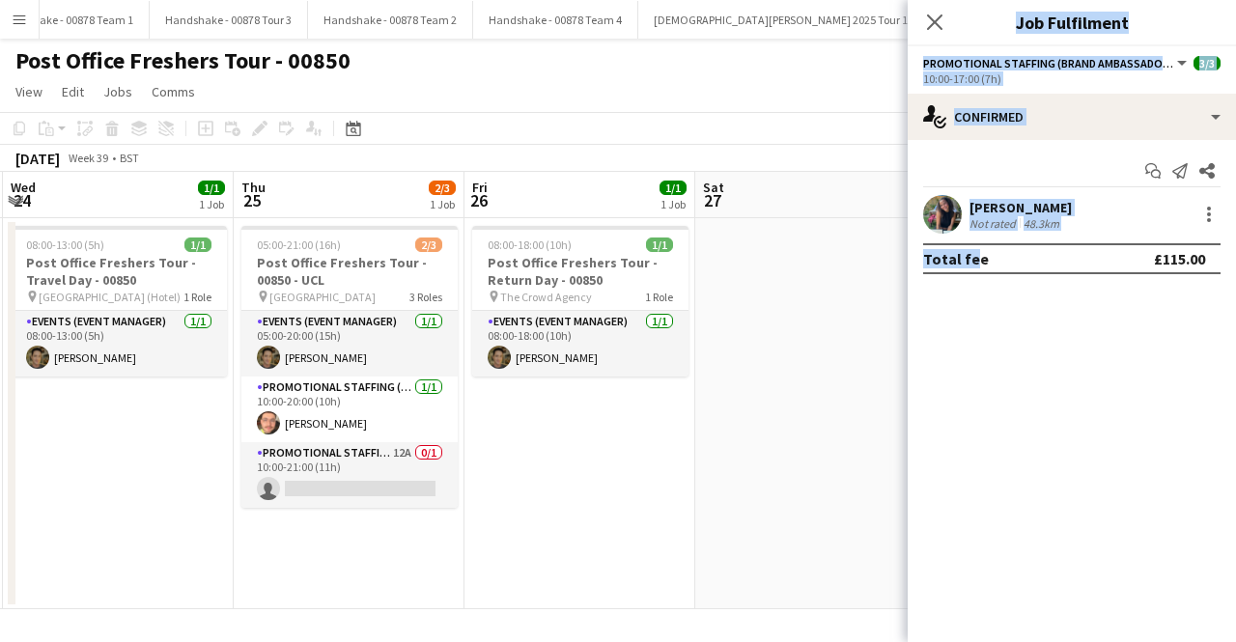
drag, startPoint x: 552, startPoint y: 436, endPoint x: 201, endPoint y: 455, distance: 352.1
click at [201, 455] on app-calendar-viewport "Sun 21 1/1 1 Job Mon 22 2/3 1 Job Tue 23 1/1 1 Job Wed 24 1/1 1 Job Thu 25 2/3 …" at bounding box center [618, 391] width 1236 height 438
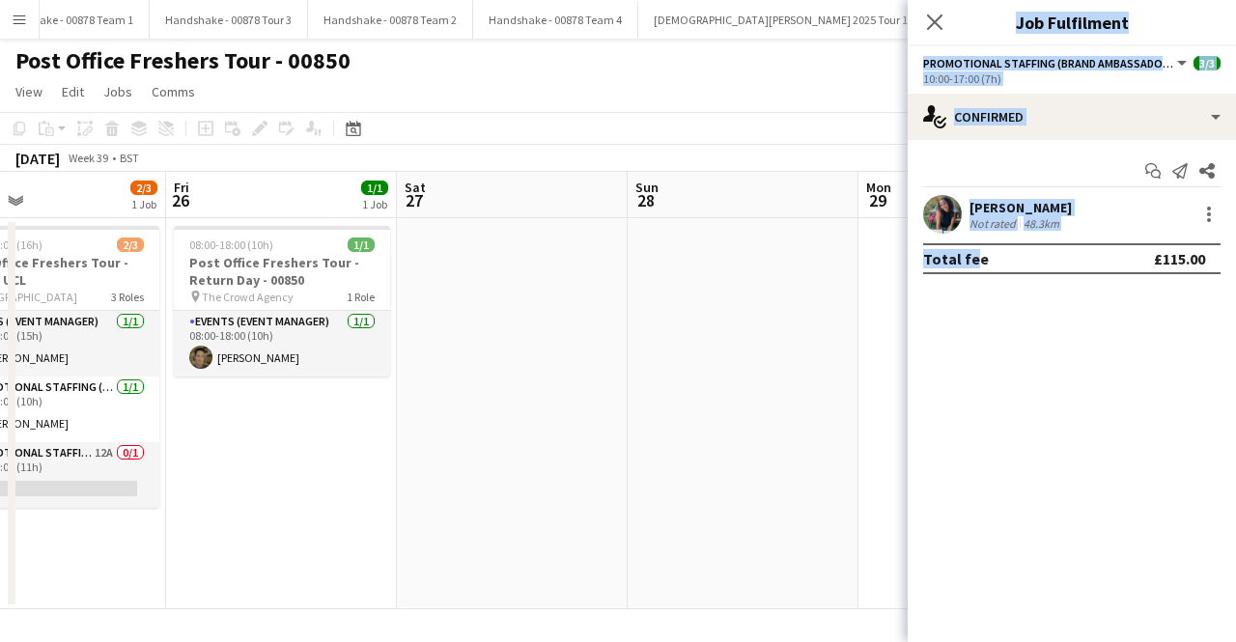
drag, startPoint x: 639, startPoint y: 453, endPoint x: 1132, endPoint y: 462, distance: 492.7
click at [1132, 462] on body "Menu Boards Boards Boards All jobs Status Workforce Workforce My Workforce Recr…" at bounding box center [618, 321] width 1236 height 642
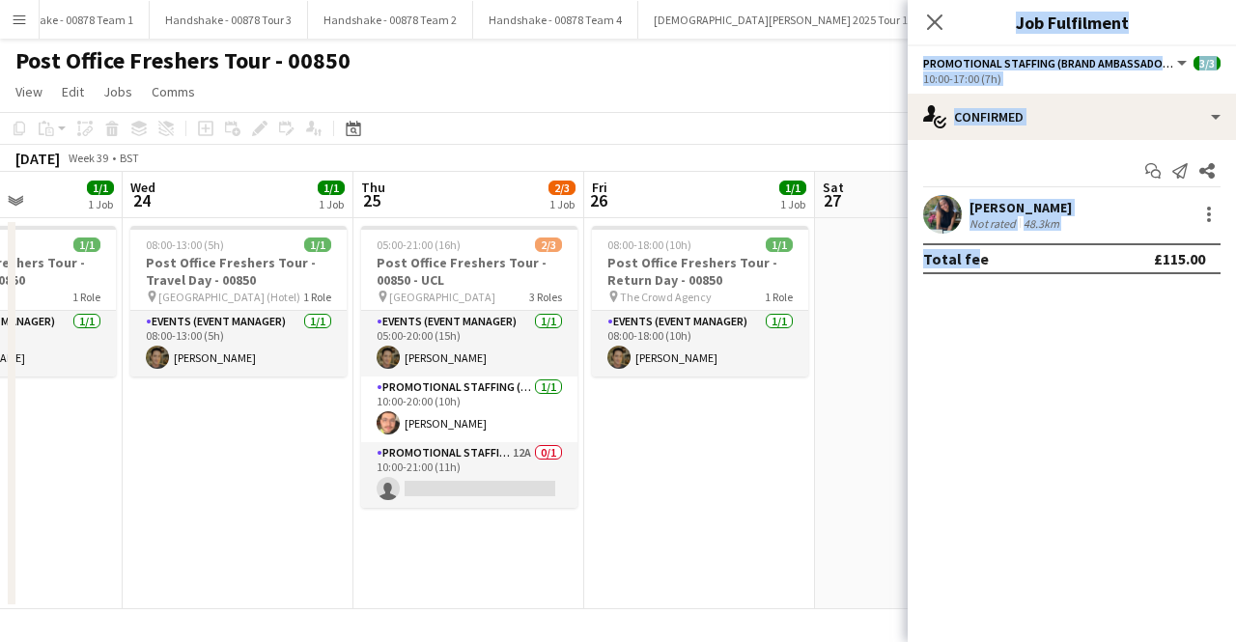
drag, startPoint x: 482, startPoint y: 473, endPoint x: 1001, endPoint y: 468, distance: 518.7
click at [1001, 468] on body "Menu Boards Boards Boards All jobs Status Workforce Workforce My Workforce Recr…" at bounding box center [618, 321] width 1236 height 642
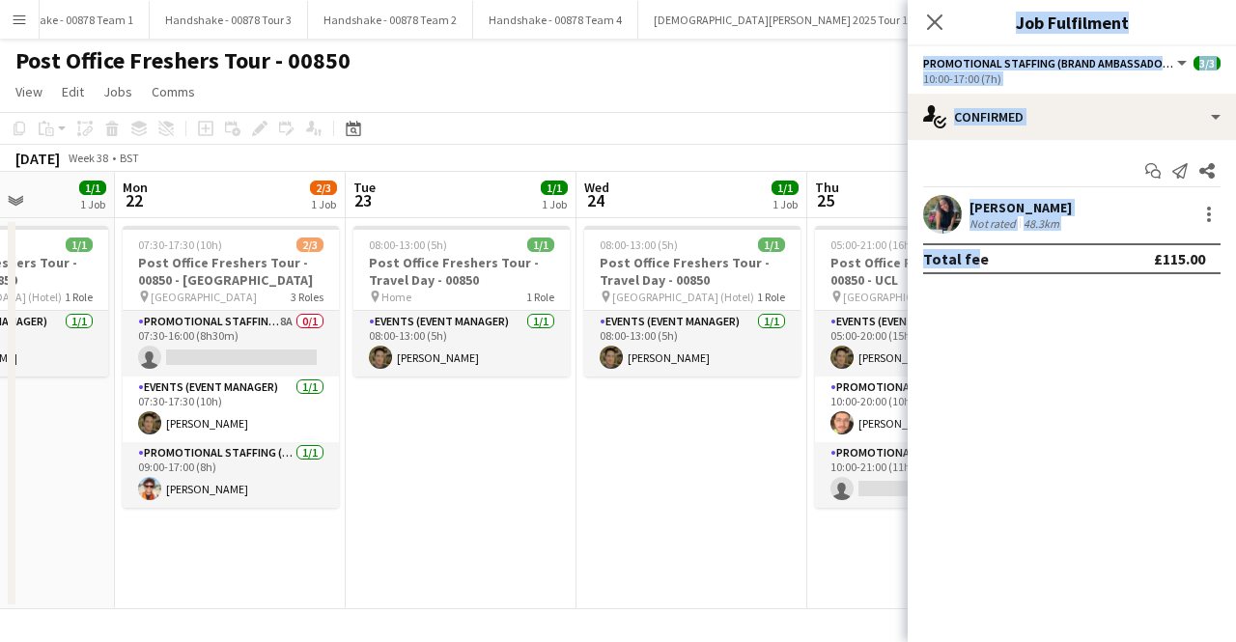
drag, startPoint x: 211, startPoint y: 489, endPoint x: 665, endPoint y: 506, distance: 455.3
click at [665, 506] on app-calendar-viewport "Fri 19 1/1 1 Job Sat 20 3/3 1 Job Sun 21 1/1 1 Job Mon 22 2/3 1 Job Tue 23 1/1 …" at bounding box center [618, 391] width 1236 height 438
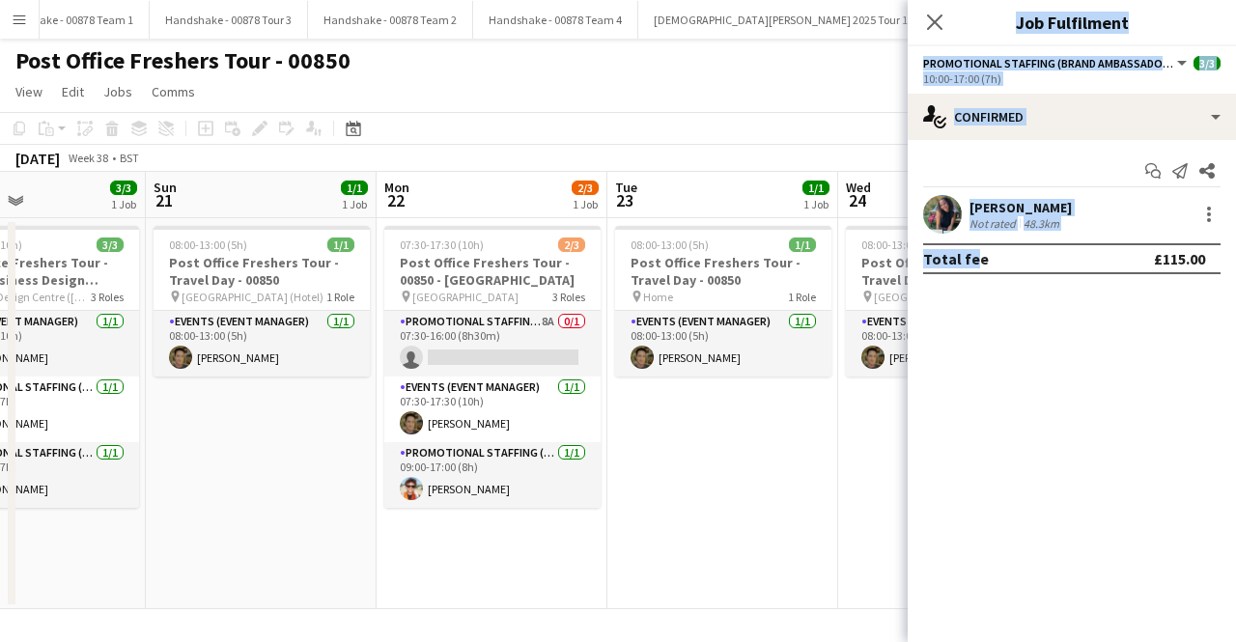
drag, startPoint x: 782, startPoint y: 507, endPoint x: 1051, endPoint y: 507, distance: 268.5
click at [1051, 507] on body "Menu Boards Boards Boards All jobs Status Workforce Workforce My Workforce Recr…" at bounding box center [618, 321] width 1236 height 642
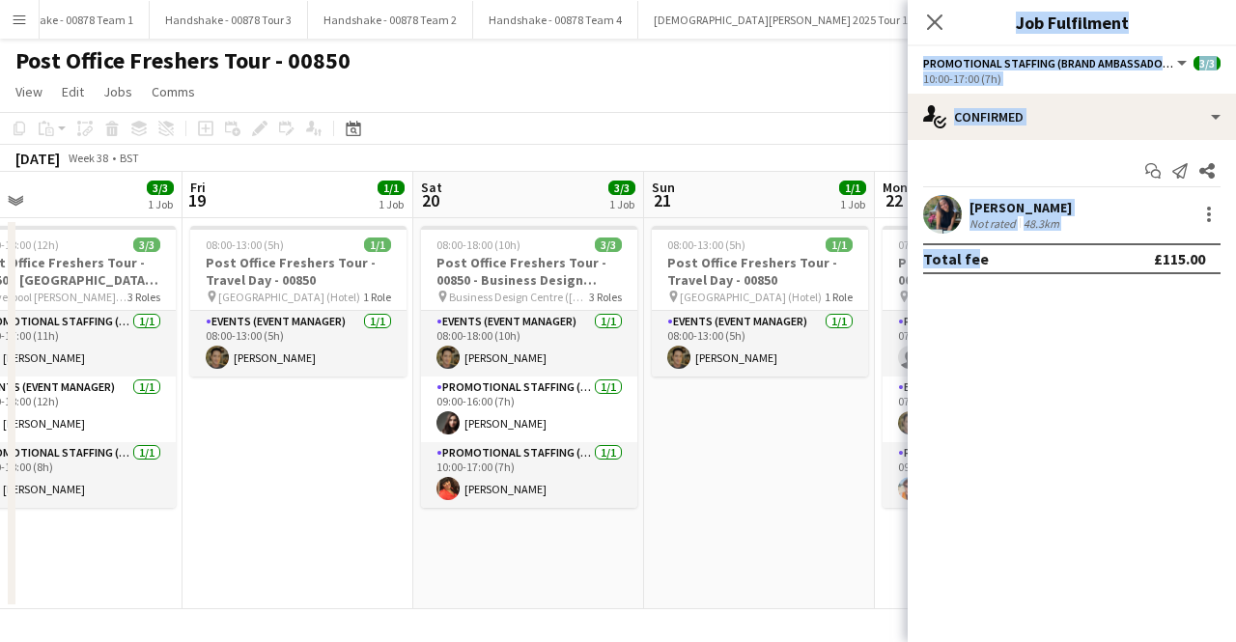
drag, startPoint x: 224, startPoint y: 513, endPoint x: 723, endPoint y: 511, distance: 499.4
click at [723, 511] on app-calendar-viewport "Tue 16 Wed 17 3/3 1 Job Thu 18 3/3 1 Job Fri 19 1/1 1 Job Sat 20 3/3 1 Job Sun …" at bounding box center [618, 391] width 1236 height 438
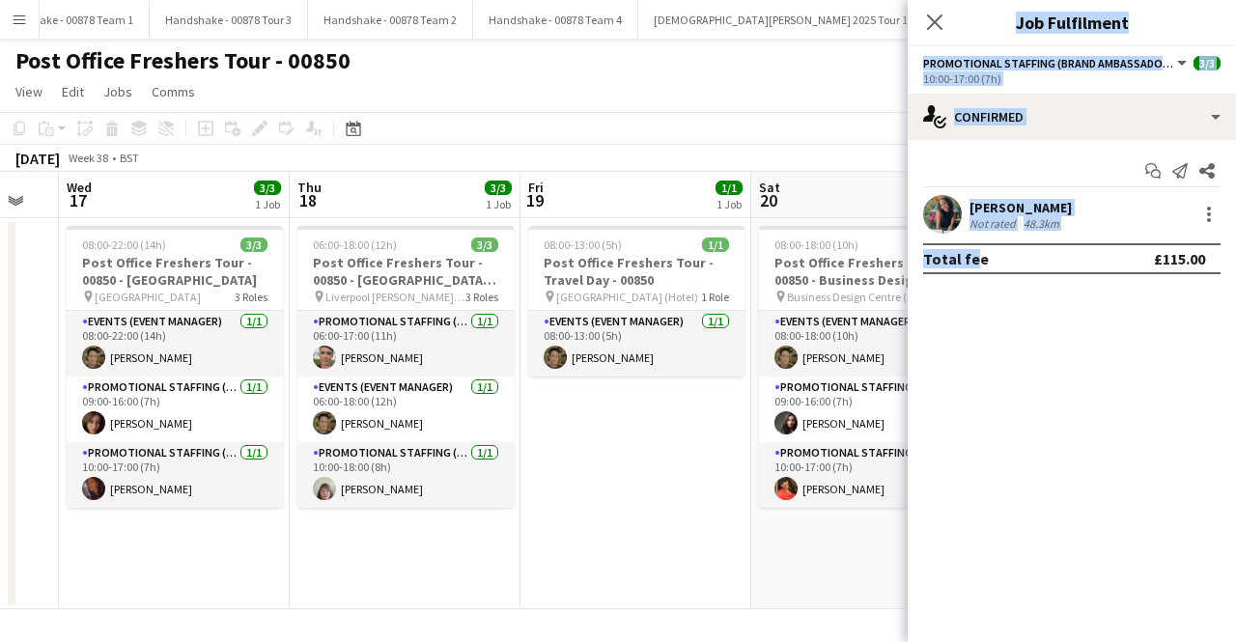
scroll to position [0, 615]
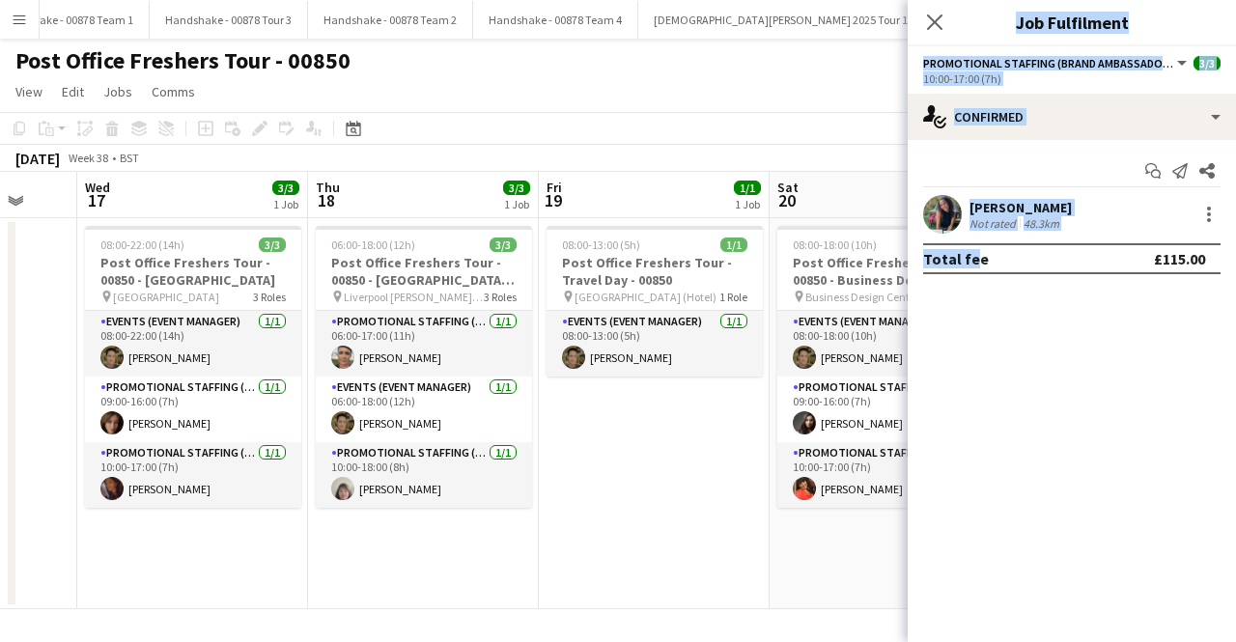
drag, startPoint x: 326, startPoint y: 506, endPoint x: 683, endPoint y: 544, distance: 358.4
click at [683, 544] on app-calendar-viewport "Sun 14 1/1 1 Job Mon 15 Tue 16 Wed 17 3/3 1 Job Thu 18 3/3 1 Job Fri 19 1/1 1 J…" at bounding box center [618, 391] width 1236 height 438
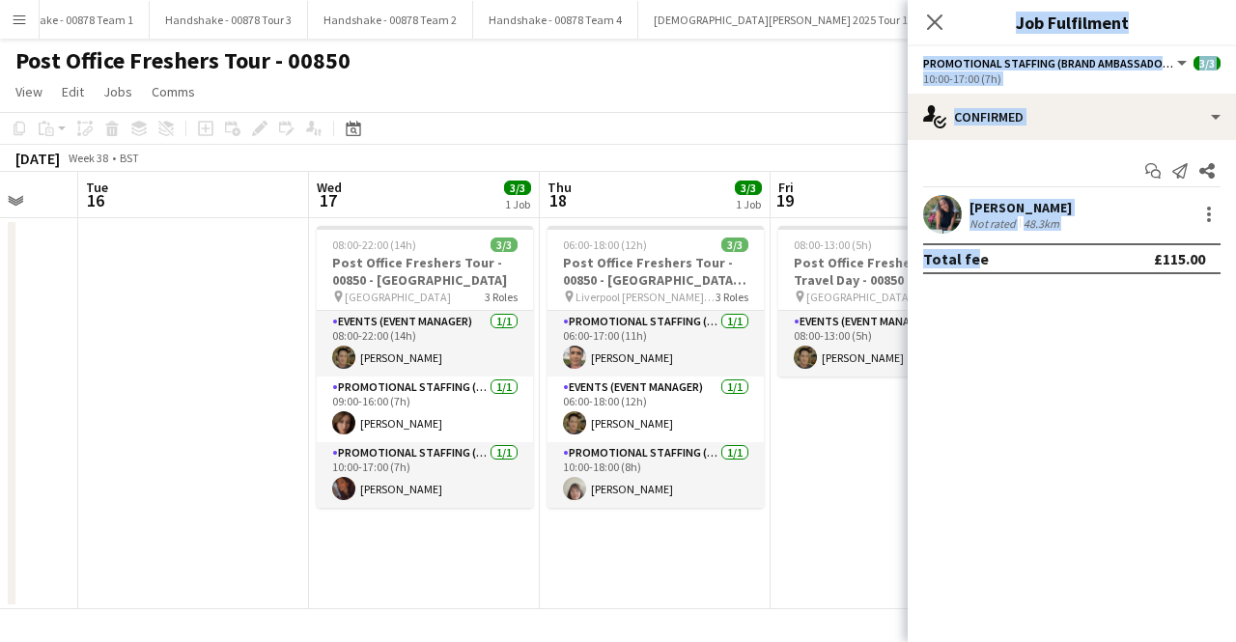
drag, startPoint x: 610, startPoint y: 525, endPoint x: 867, endPoint y: 520, distance: 257.0
click at [867, 520] on app-calendar-viewport "Sat 13 3/3 1 Job Sun 14 1/1 1 Job Mon 15 Tue 16 Wed 17 3/3 1 Job Thu 18 3/3 1 J…" at bounding box center [618, 391] width 1236 height 438
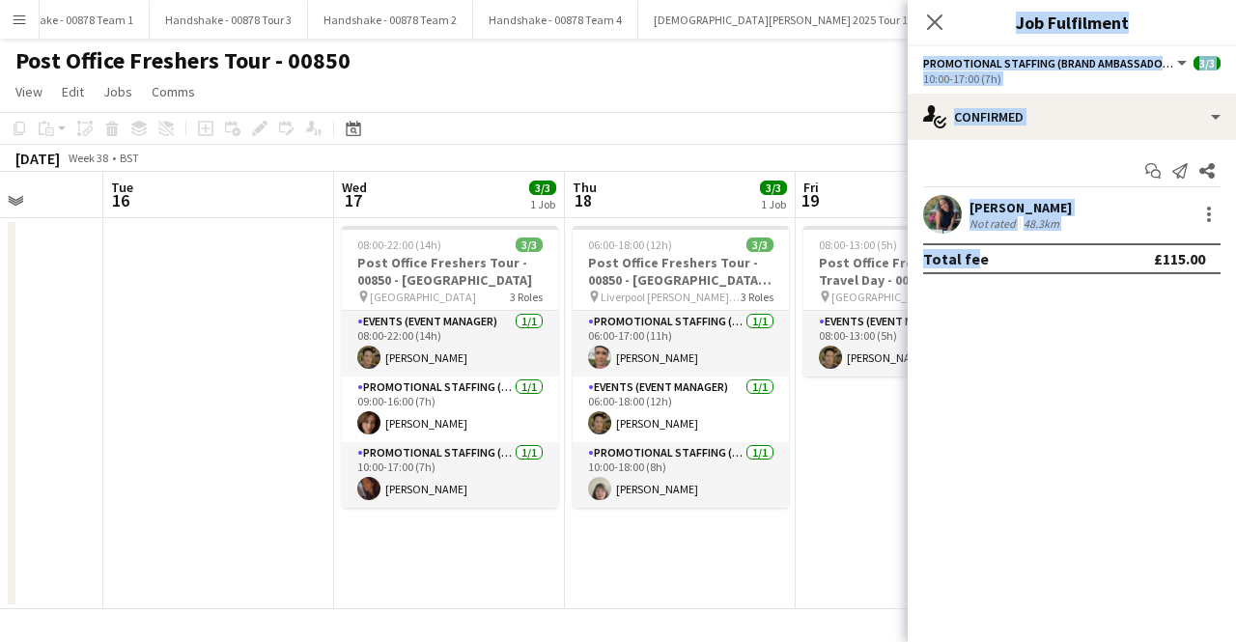
click at [950, 16] on div "Close pop-in" at bounding box center [935, 22] width 54 height 44
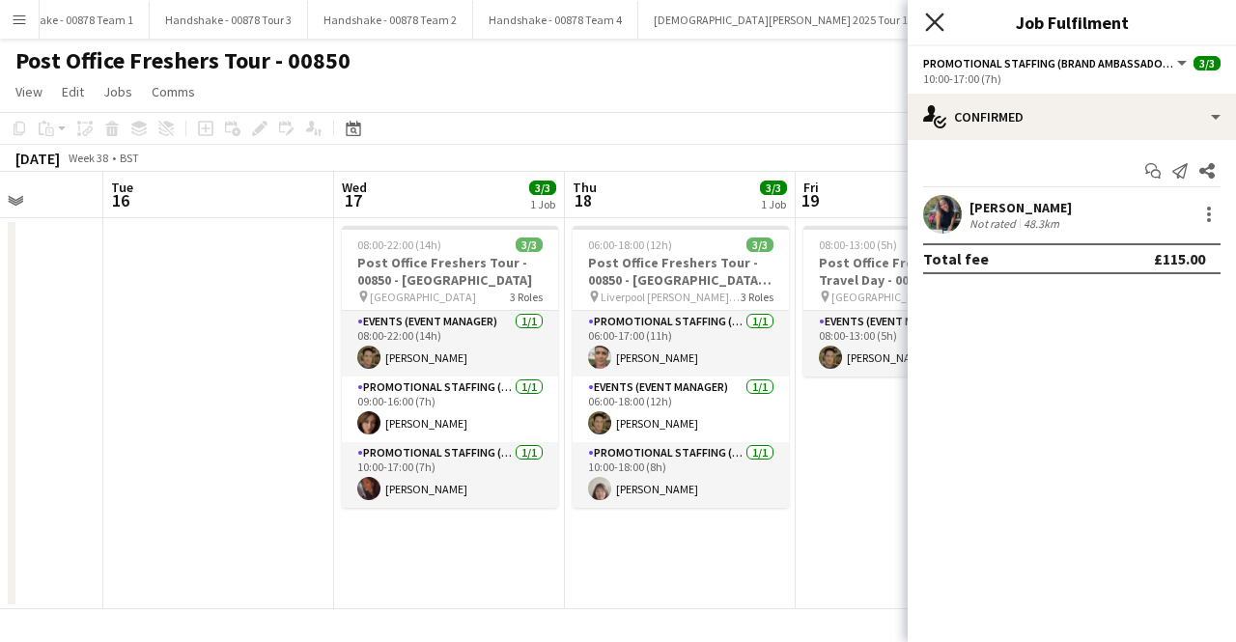
click at [931, 20] on icon "Close pop-in" at bounding box center [934, 22] width 18 height 18
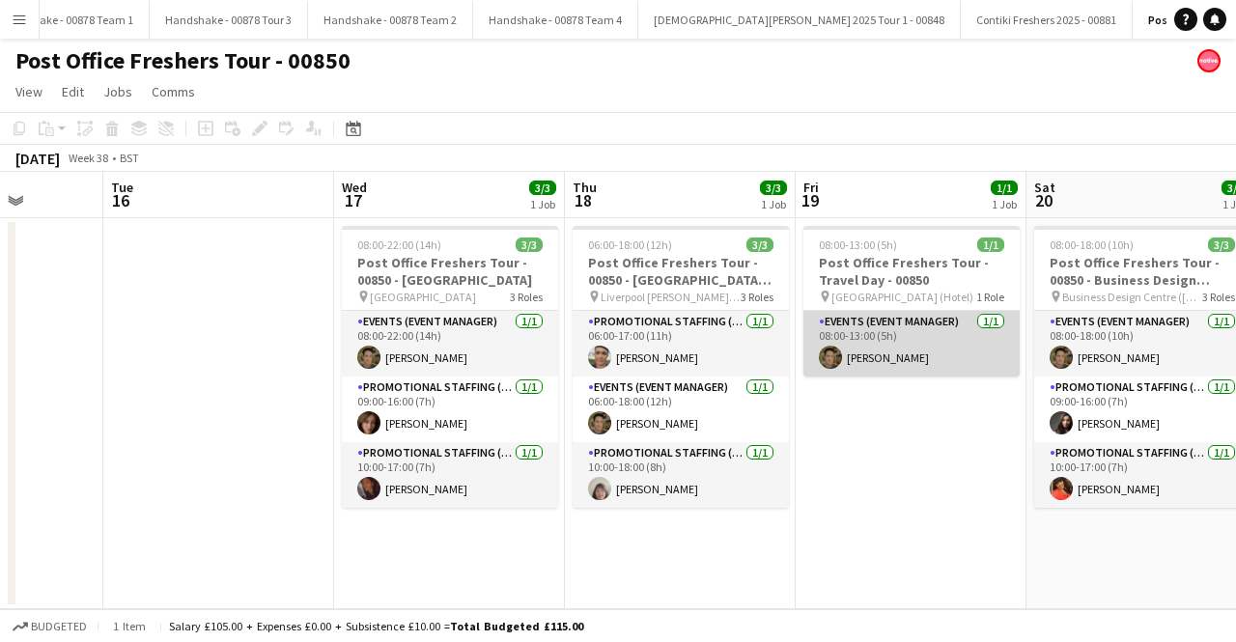
click at [904, 358] on app-card-role "Events (Event Manager) [DATE] 08:00-13:00 (5h) [PERSON_NAME]" at bounding box center [912, 344] width 216 height 66
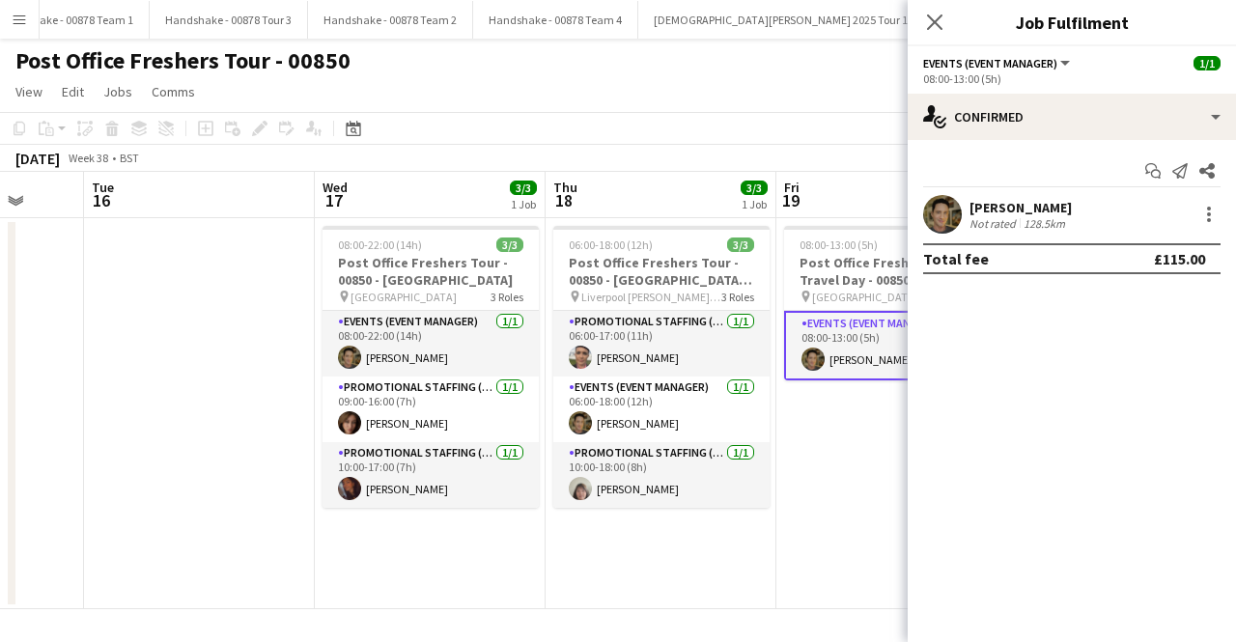
drag, startPoint x: 813, startPoint y: 538, endPoint x: 794, endPoint y: 539, distance: 19.3
click at [794, 539] on app-calendar-viewport "Sat 13 3/3 1 Job Sun 14 1/1 1 Job Mon 15 Tue 16 Wed 17 3/3 1 Job Thu 18 3/3 1 J…" at bounding box center [618, 391] width 1236 height 438
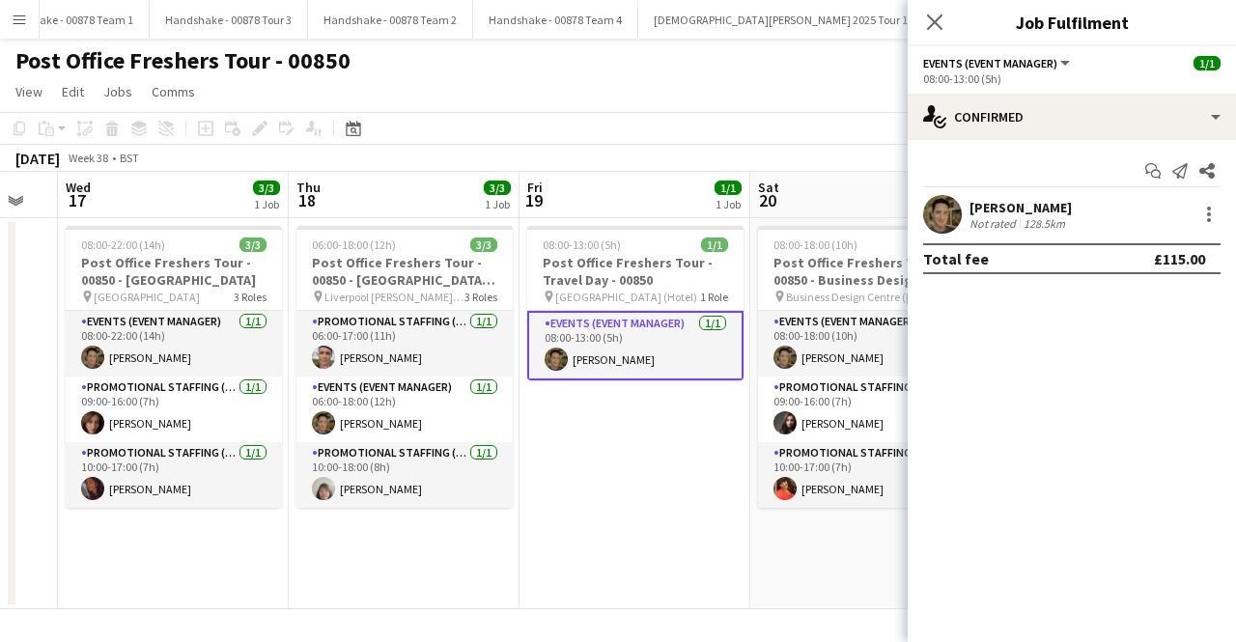
drag, startPoint x: 825, startPoint y: 504, endPoint x: 566, endPoint y: 512, distance: 259.0
click at [566, 512] on app-calendar-viewport "Sat 13 3/3 1 Job Sun 14 1/1 1 Job Mon 15 Tue 16 Wed 17 3/3 1 Job Thu 18 3/3 1 J…" at bounding box center [618, 391] width 1236 height 438
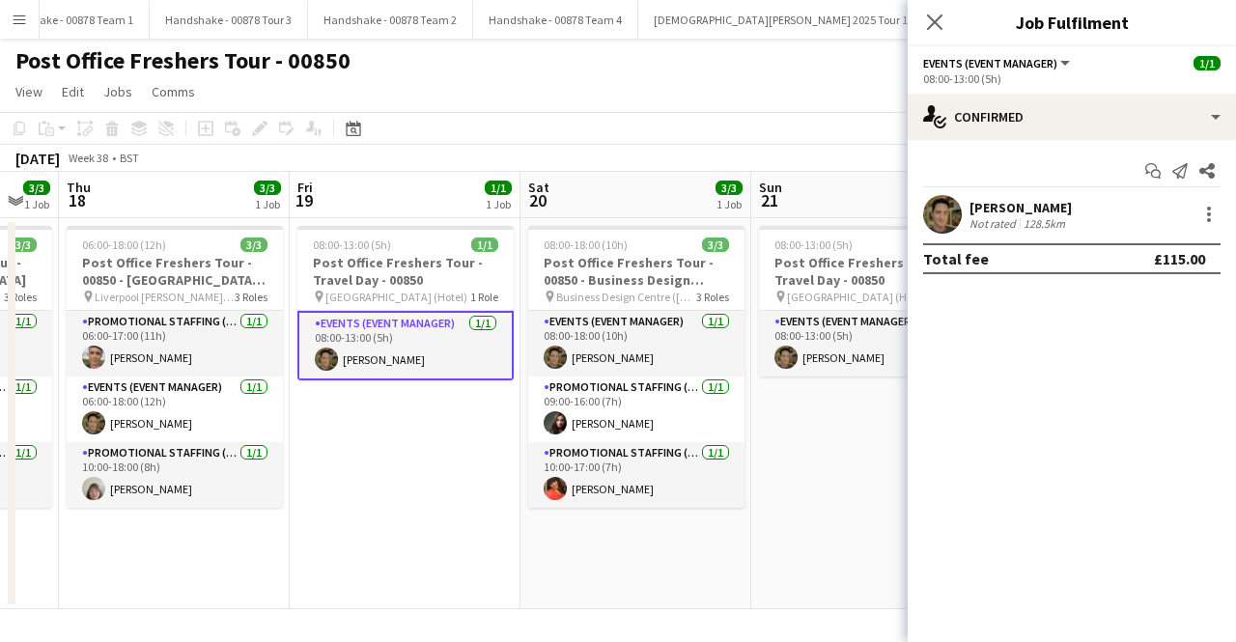
drag, startPoint x: 629, startPoint y: 482, endPoint x: 272, endPoint y: 478, distance: 356.4
click at [284, 480] on app-calendar-viewport "Mon 15 Tue 16 Wed 17 3/3 1 Job Thu 18 3/3 1 Job Fri 19 1/1 1 Job Sat 20 3/3 1 J…" at bounding box center [618, 391] width 1236 height 438
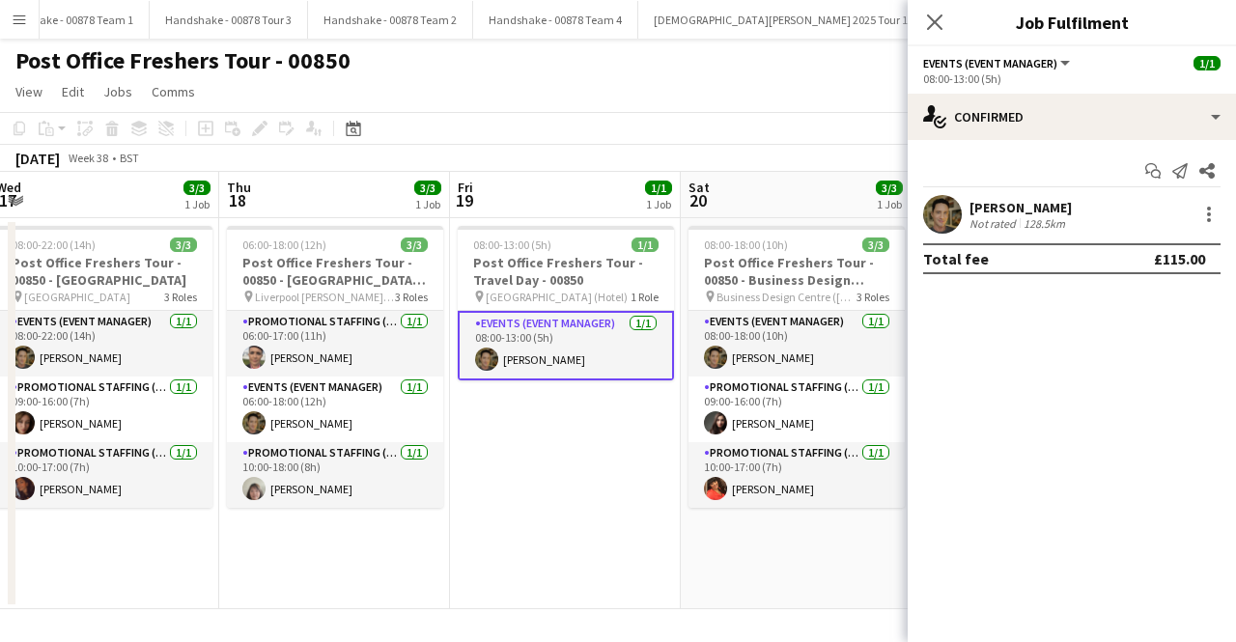
drag, startPoint x: 722, startPoint y: 511, endPoint x: 539, endPoint y: 517, distance: 183.6
click at [539, 517] on app-calendar-viewport "Mon 15 Tue 16 Wed 17 3/3 1 Job Thu 18 3/3 1 Job Fri 19 1/1 1 Job Sat 20 3/3 1 J…" at bounding box center [618, 391] width 1236 height 438
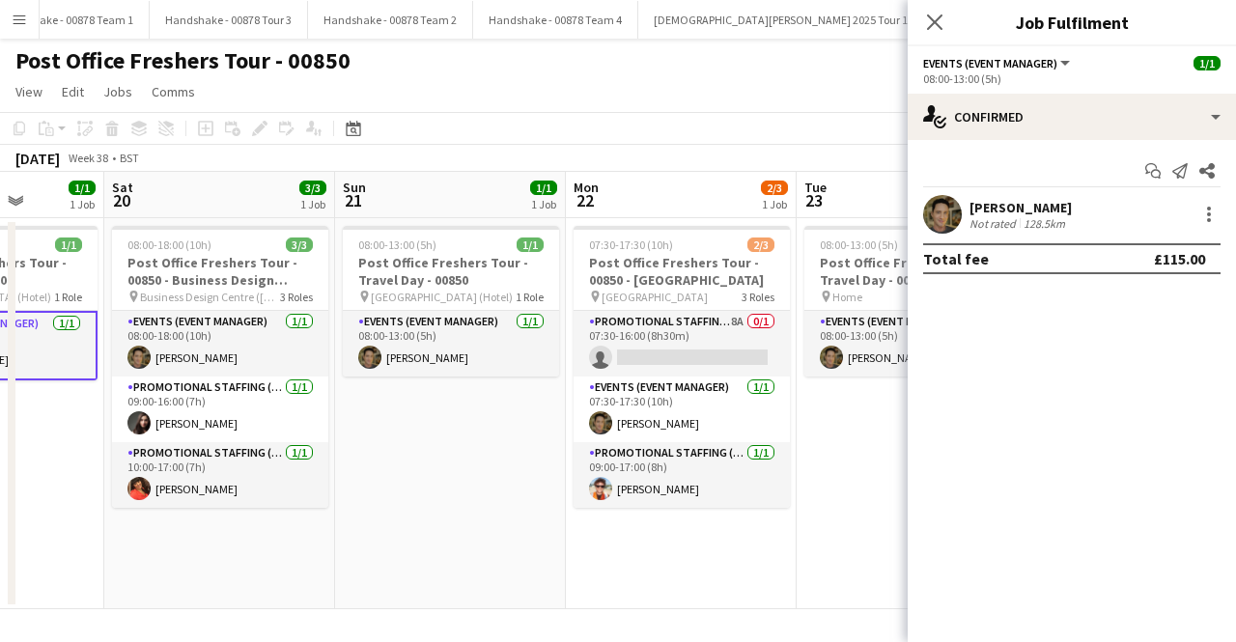
drag, startPoint x: 548, startPoint y: 509, endPoint x: 433, endPoint y: 510, distance: 114.9
click at [433, 510] on app-calendar-viewport "Wed 17 3/3 1 Job Thu 18 3/3 1 Job Fri 19 1/1 1 Job Sat 20 3/3 1 Job Sun 21 1/1 …" at bounding box center [618, 391] width 1236 height 438
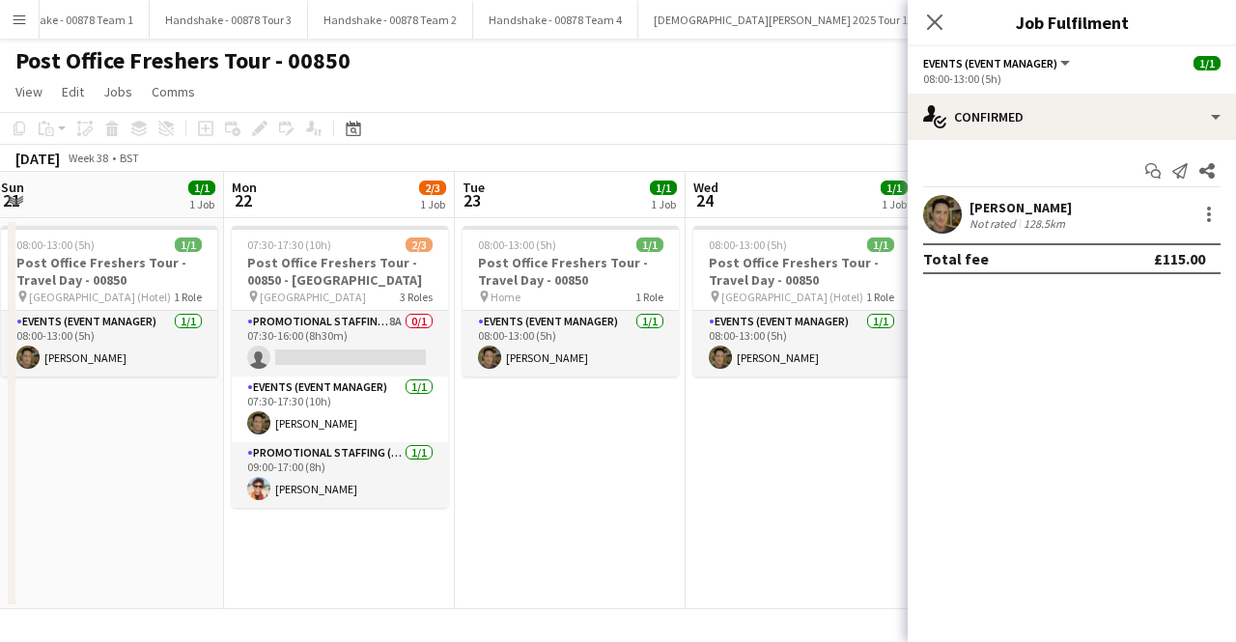
drag, startPoint x: 636, startPoint y: 536, endPoint x: 296, endPoint y: 532, distance: 340.0
click at [294, 534] on app-calendar-viewport "Wed 17 3/3 1 Job Thu 18 3/3 1 Job Fri 19 1/1 1 Job Sat 20 3/3 1 Job Sun 21 1/1 …" at bounding box center [618, 391] width 1236 height 438
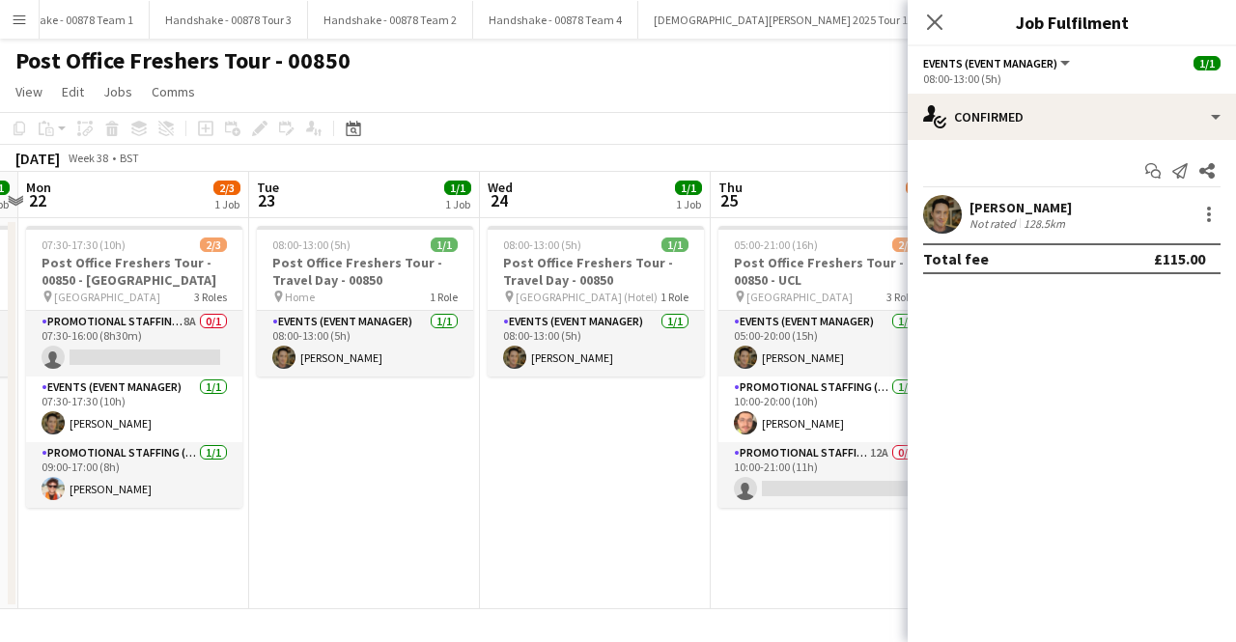
drag, startPoint x: 578, startPoint y: 482, endPoint x: 476, endPoint y: 467, distance: 102.6
click at [370, 482] on app-calendar-viewport "Fri 19 1/1 1 Job Sat 20 3/3 1 Job Sun 21 1/1 1 Job Mon 22 2/3 1 Job Tue 23 1/1 …" at bounding box center [618, 391] width 1236 height 438
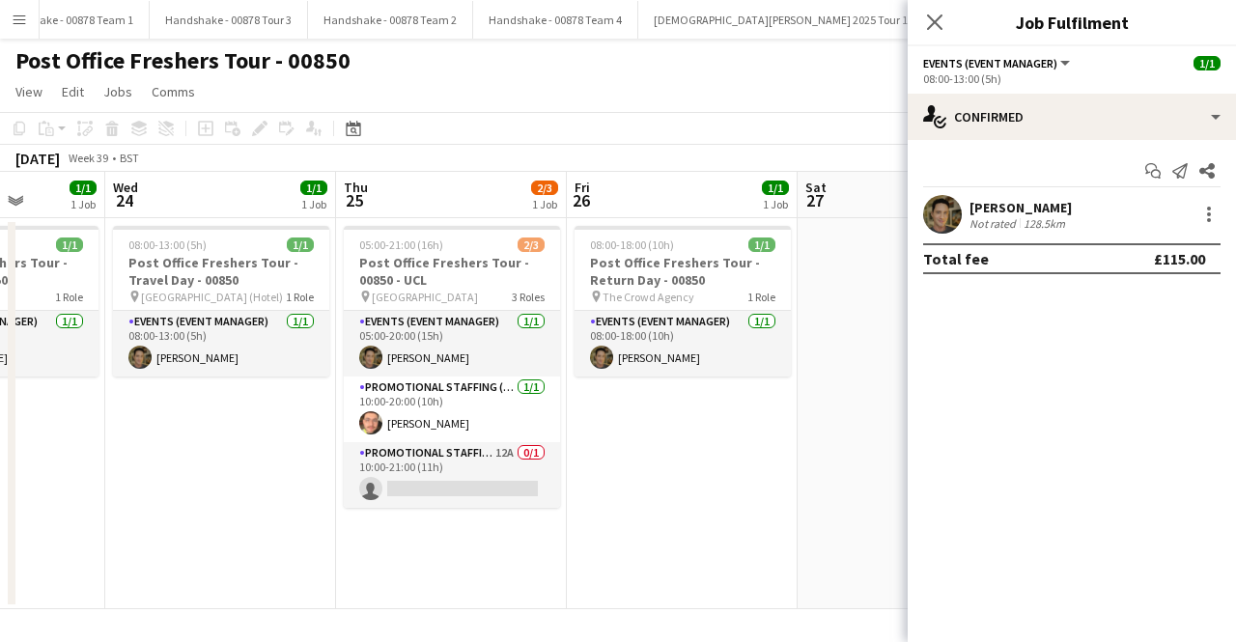
drag, startPoint x: 674, startPoint y: 453, endPoint x: 289, endPoint y: 453, distance: 385.4
click at [289, 453] on app-calendar-viewport "Sun 21 1/1 1 Job Mon 22 2/3 1 Job Tue 23 1/1 1 Job Wed 24 1/1 1 Job Thu 25 2/3 …" at bounding box center [618, 391] width 1236 height 438
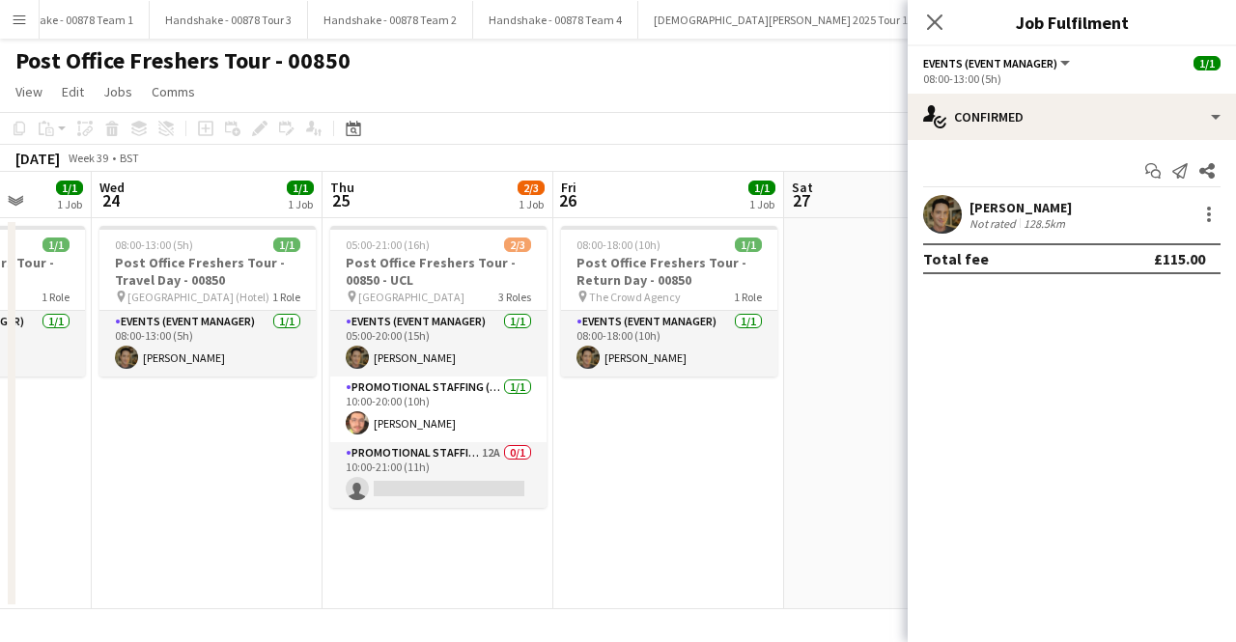
scroll to position [0, 689]
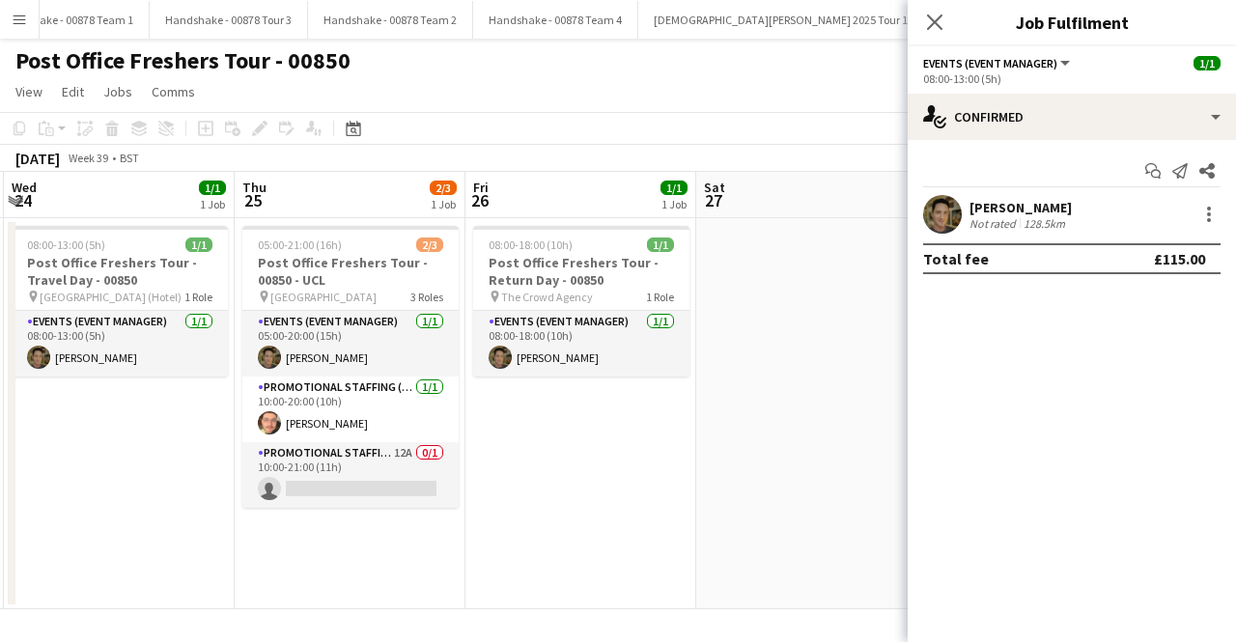
drag, startPoint x: 639, startPoint y: 520, endPoint x: 552, endPoint y: 530, distance: 88.5
click at [552, 530] on app-calendar-viewport "Sun 21 1/1 1 Job Mon 22 2/3 1 Job Tue 23 1/1 1 Job Wed 24 1/1 1 Job Thu 25 2/3 …" at bounding box center [618, 391] width 1236 height 438
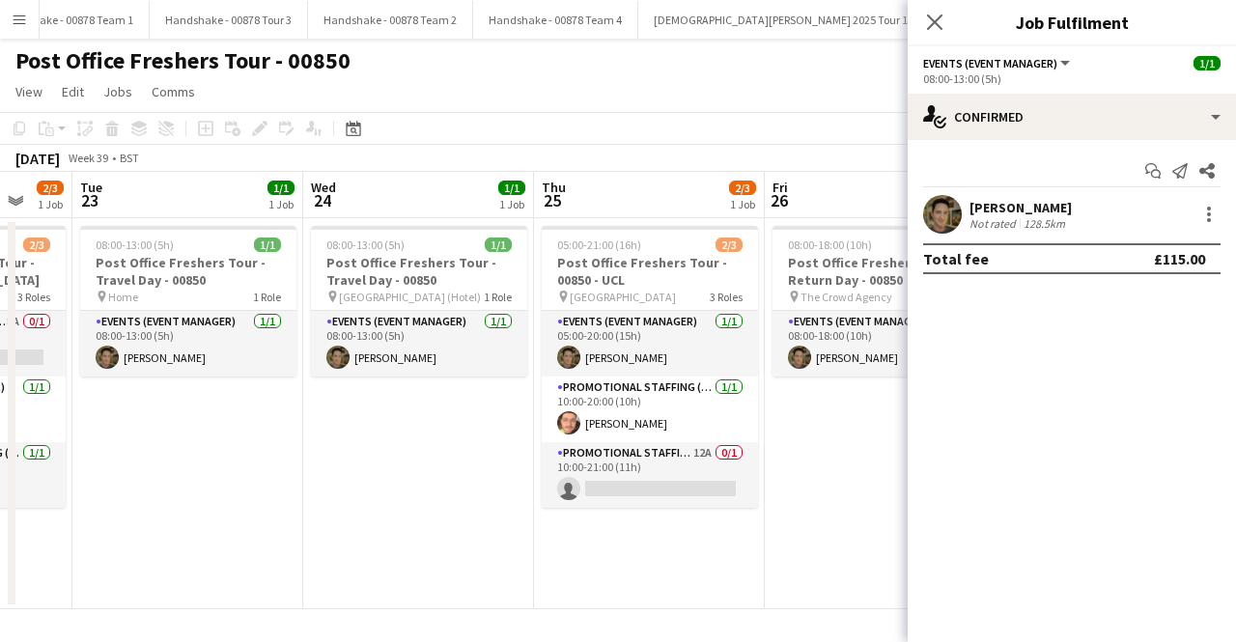
drag, startPoint x: 485, startPoint y: 515, endPoint x: 1074, endPoint y: 461, distance: 591.7
click at [1074, 461] on body "Menu Boards Boards Boards All jobs Status Workforce Workforce My Workforce Recr…" at bounding box center [618, 321] width 1236 height 642
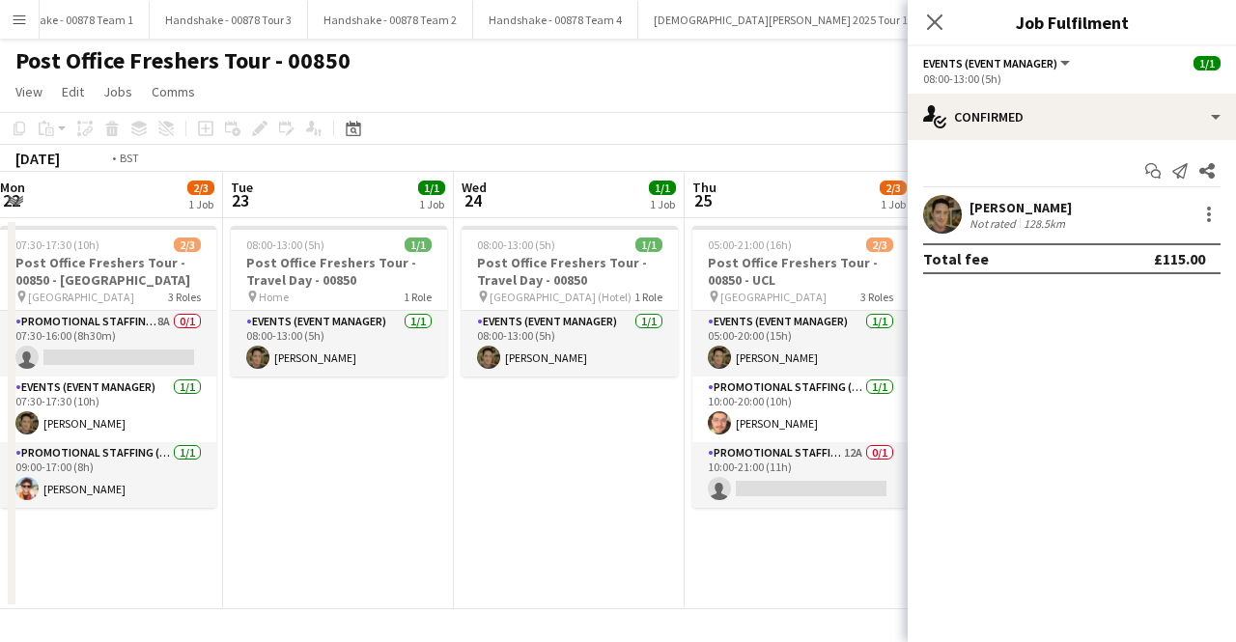
drag, startPoint x: 439, startPoint y: 485, endPoint x: 1049, endPoint y: 485, distance: 610.4
click at [1049, 485] on body "Menu Boards Boards Boards All jobs Status Workforce Workforce My Workforce Recr…" at bounding box center [618, 321] width 1236 height 642
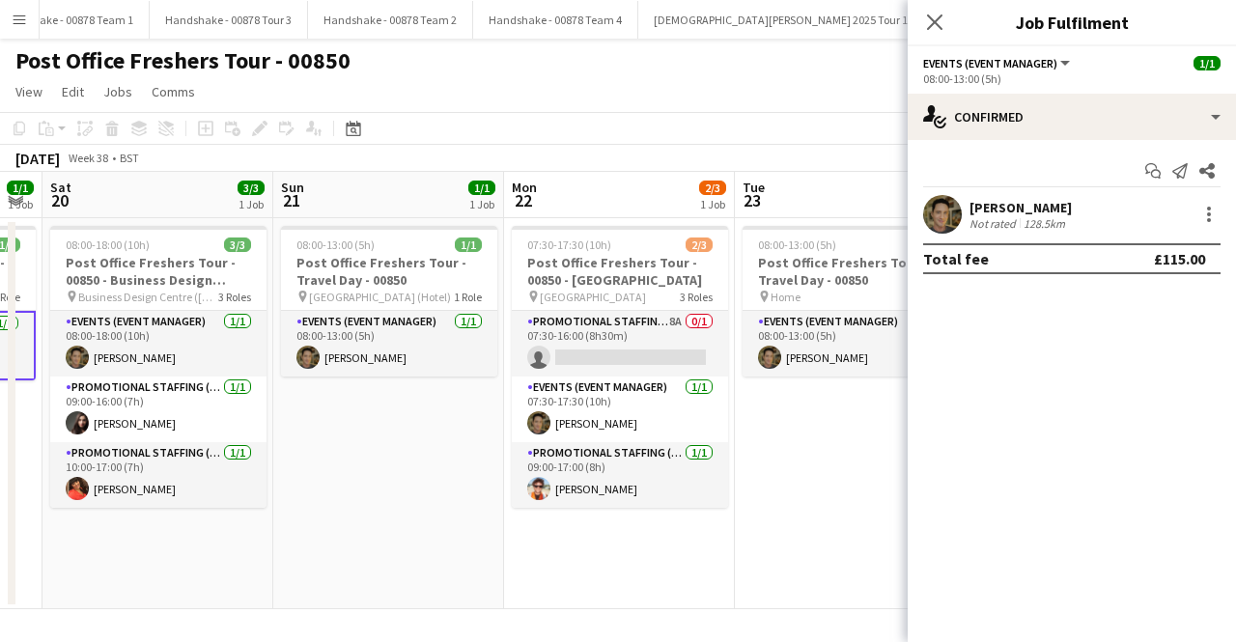
drag, startPoint x: 381, startPoint y: 485, endPoint x: 934, endPoint y: 479, distance: 553.5
click at [934, 479] on body "Menu Boards Boards Boards All jobs Status Workforce Workforce My Workforce Recr…" at bounding box center [618, 321] width 1236 height 642
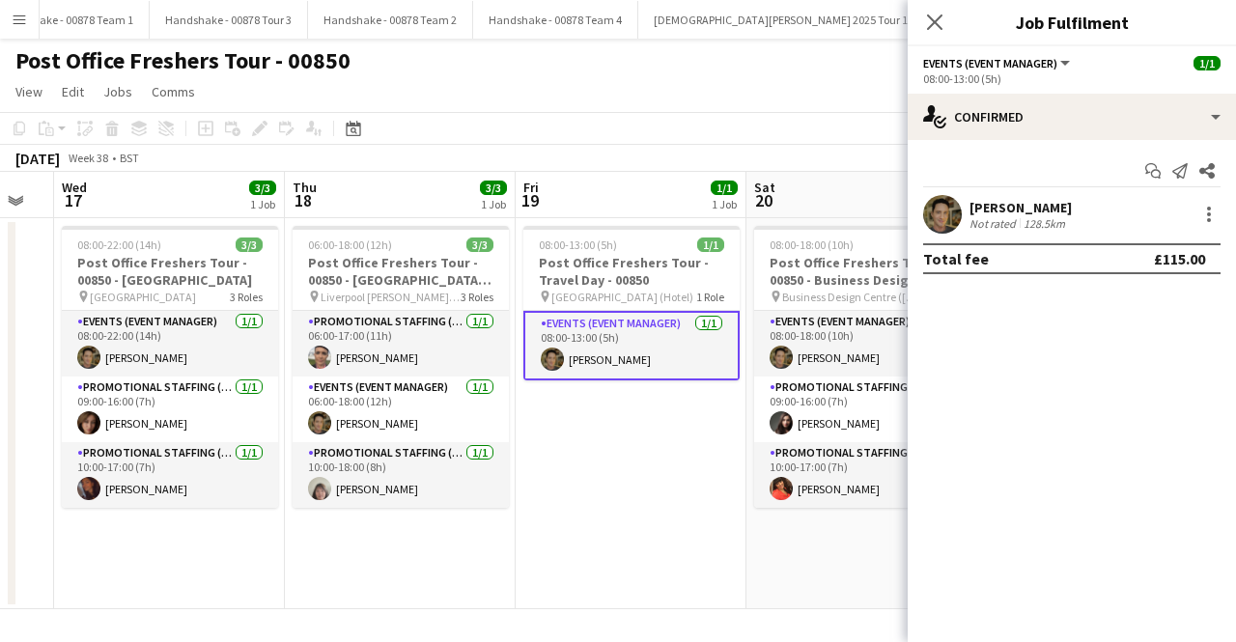
drag, startPoint x: 527, startPoint y: 482, endPoint x: 763, endPoint y: 478, distance: 235.7
click at [763, 478] on app-calendar-viewport "Mon 15 Tue 16 Wed 17 3/3 1 Job Thu 18 3/3 1 Job Fri 19 1/1 1 Job Sat 20 3/3 1 J…" at bounding box center [618, 391] width 1236 height 438
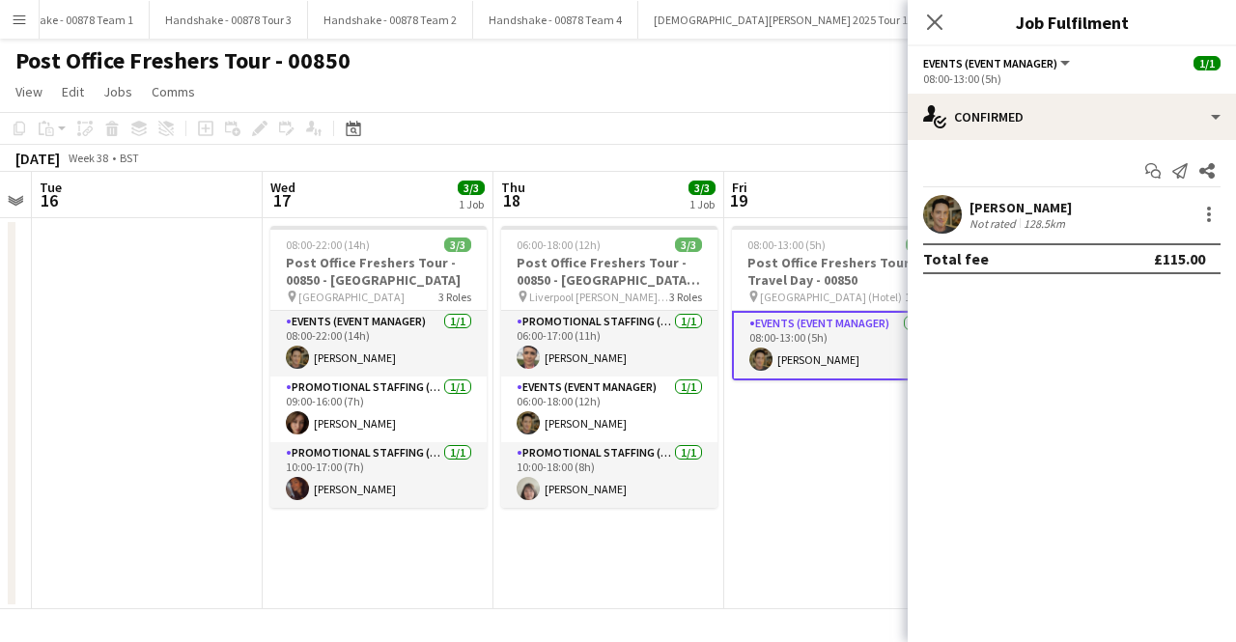
drag, startPoint x: 464, startPoint y: 478, endPoint x: 608, endPoint y: 466, distance: 145.4
click at [608, 466] on app-calendar-viewport "Sun 14 1/1 1 Job Mon 15 Tue 16 Wed 17 3/3 1 Job Thu 18 3/3 1 Job Fri 19 1/1 1 J…" at bounding box center [618, 391] width 1236 height 438
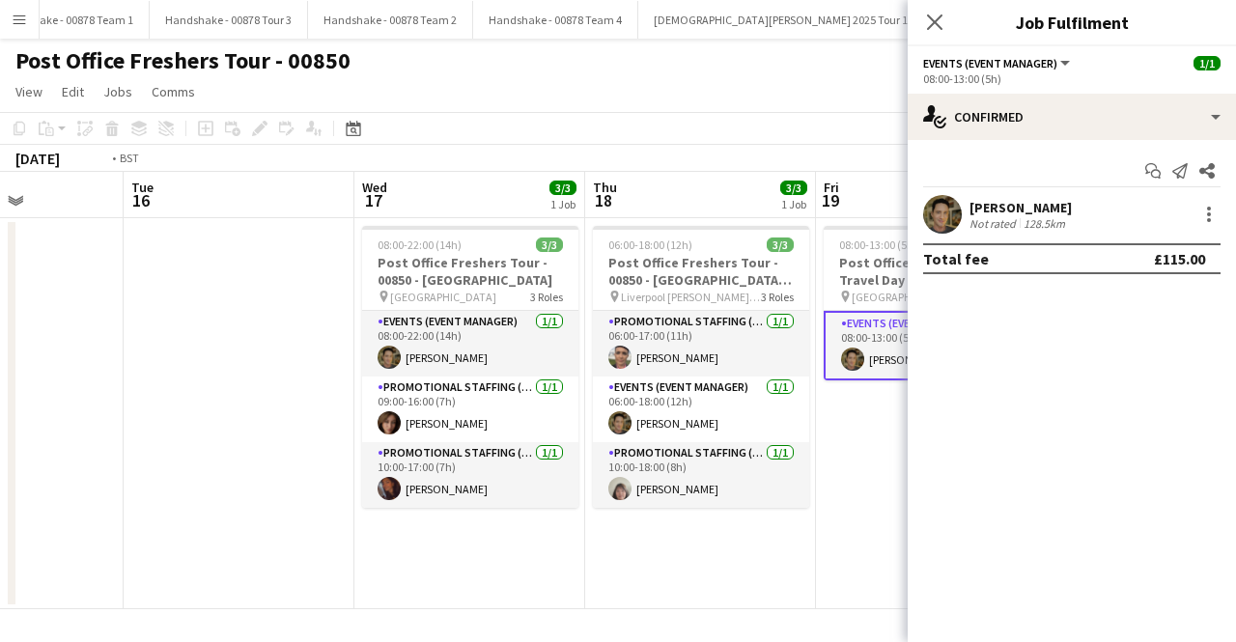
drag, startPoint x: 83, startPoint y: 482, endPoint x: 579, endPoint y: 482, distance: 495.5
click at [579, 482] on app-calendar-viewport "Sat 13 3/3 1 Job Sun 14 1/1 1 Job Mon 15 Tue 16 Wed 17 3/3 1 Job Thu 18 3/3 1 J…" at bounding box center [618, 391] width 1236 height 438
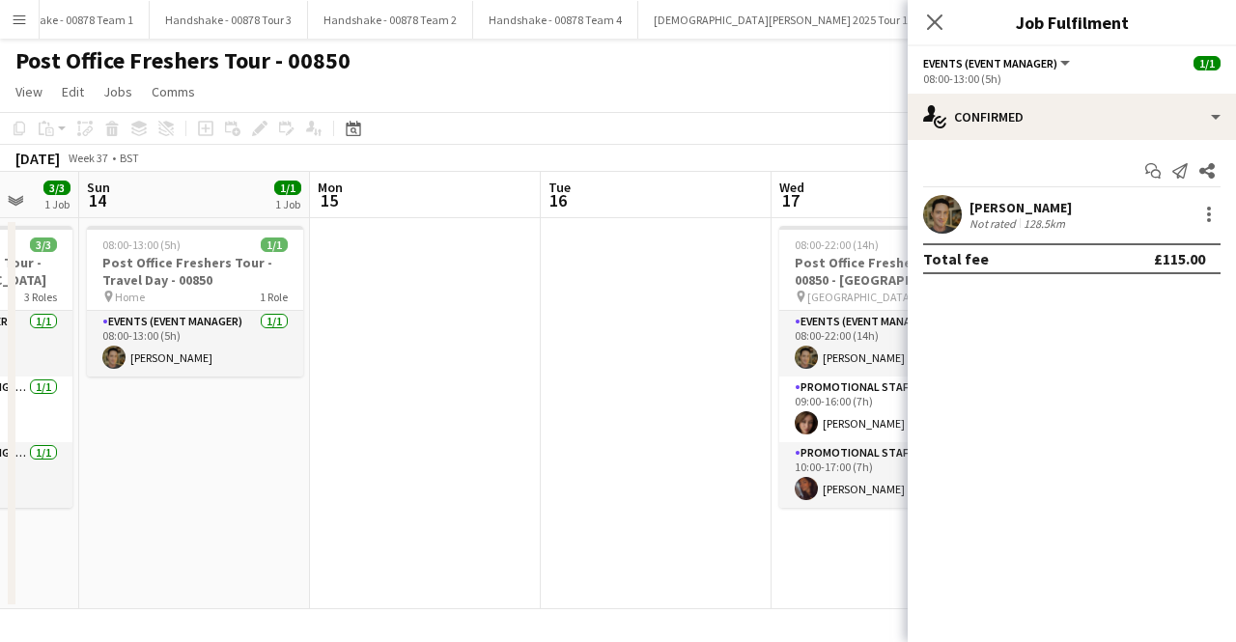
scroll to position [0, 611]
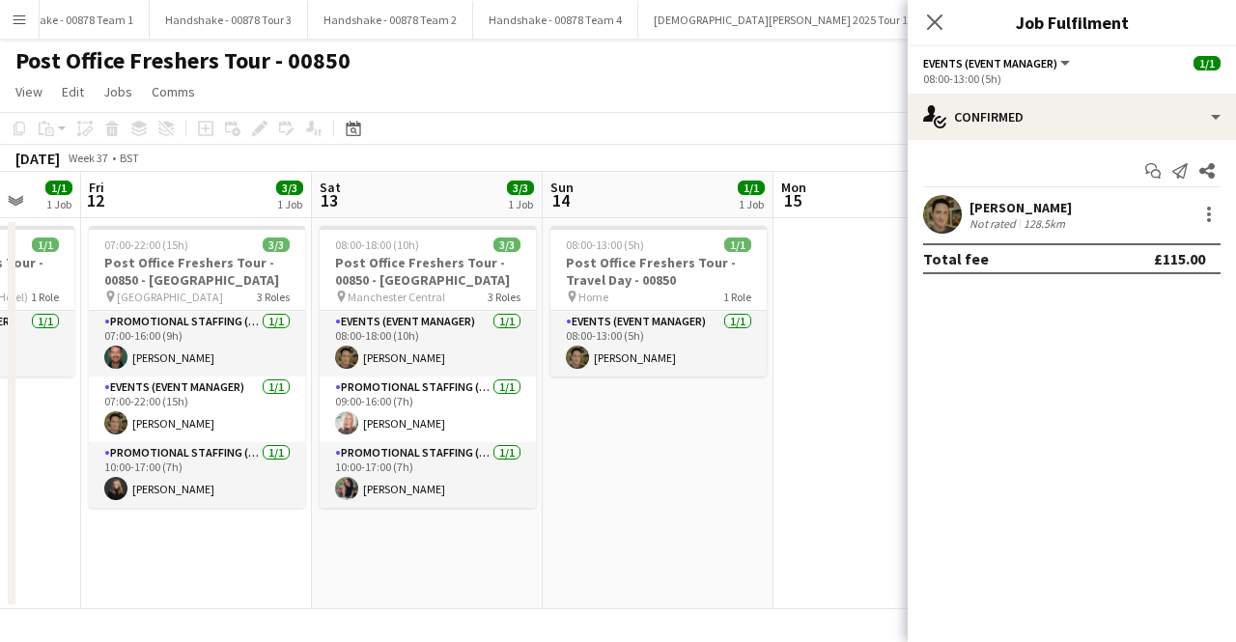
drag, startPoint x: 336, startPoint y: 482, endPoint x: 755, endPoint y: 483, distance: 419.2
click at [755, 483] on app-calendar-viewport "Tue 9 Wed 10 1/1 1 Job Thu 11 1/1 1 Job Fri 12 3/3 1 Job Sat 13 3/3 1 Job Sun 1…" at bounding box center [618, 391] width 1236 height 438
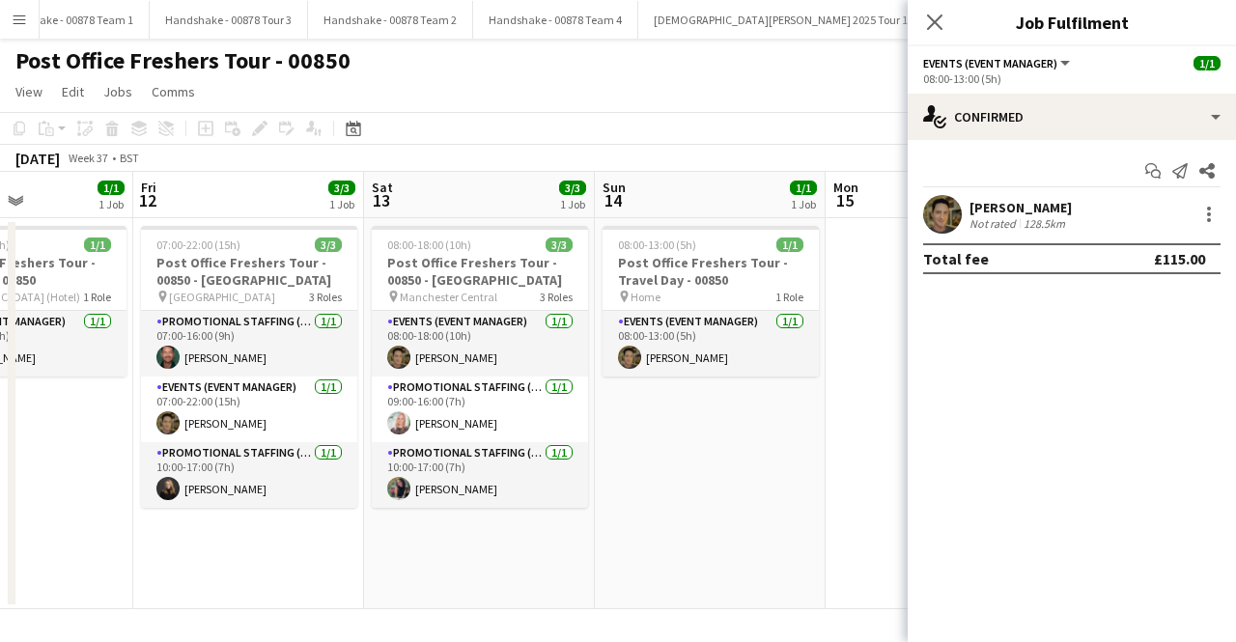
drag, startPoint x: 755, startPoint y: 482, endPoint x: 807, endPoint y: 484, distance: 52.2
click at [807, 484] on app-calendar-viewport "Tue 9 Wed 10 1/1 1 Job Thu 11 1/1 1 Job Fri 12 3/3 1 Job Sat 13 3/3 1 Job Sun 1…" at bounding box center [618, 391] width 1236 height 438
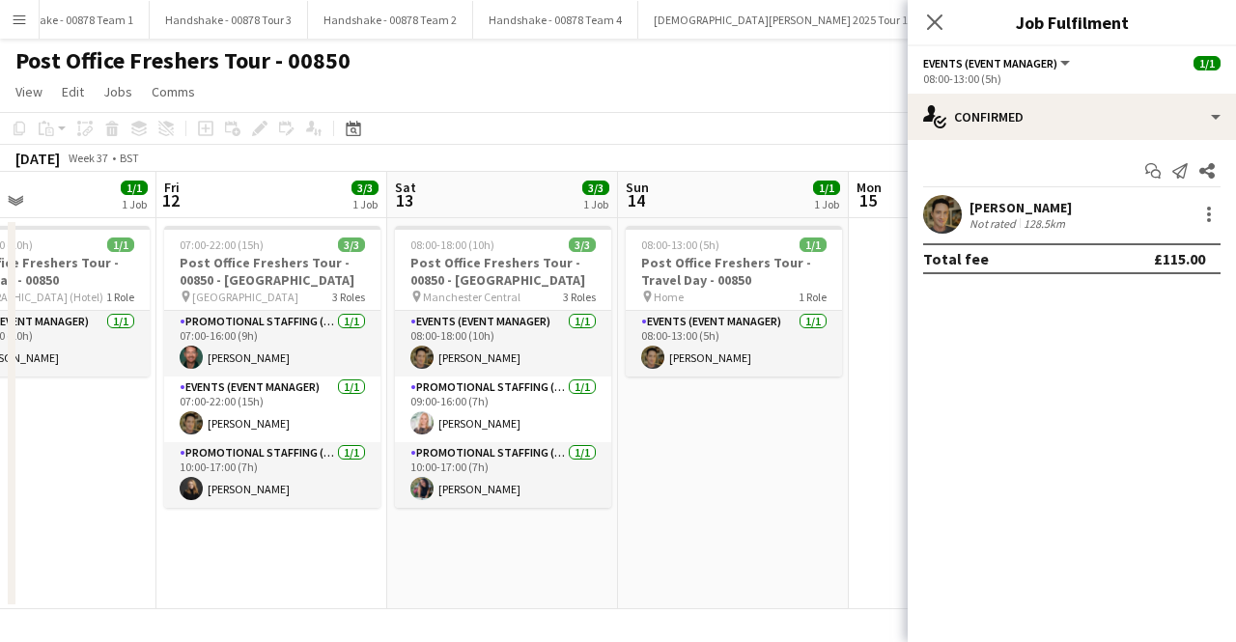
drag, startPoint x: 753, startPoint y: 483, endPoint x: 777, endPoint y: 485, distance: 23.3
click at [777, 485] on app-calendar-viewport "Tue 9 Wed 10 1/1 1 Job Thu 11 1/1 1 Job Fri 12 3/3 1 Job Sat 13 3/3 1 Job Sun 1…" at bounding box center [618, 391] width 1236 height 438
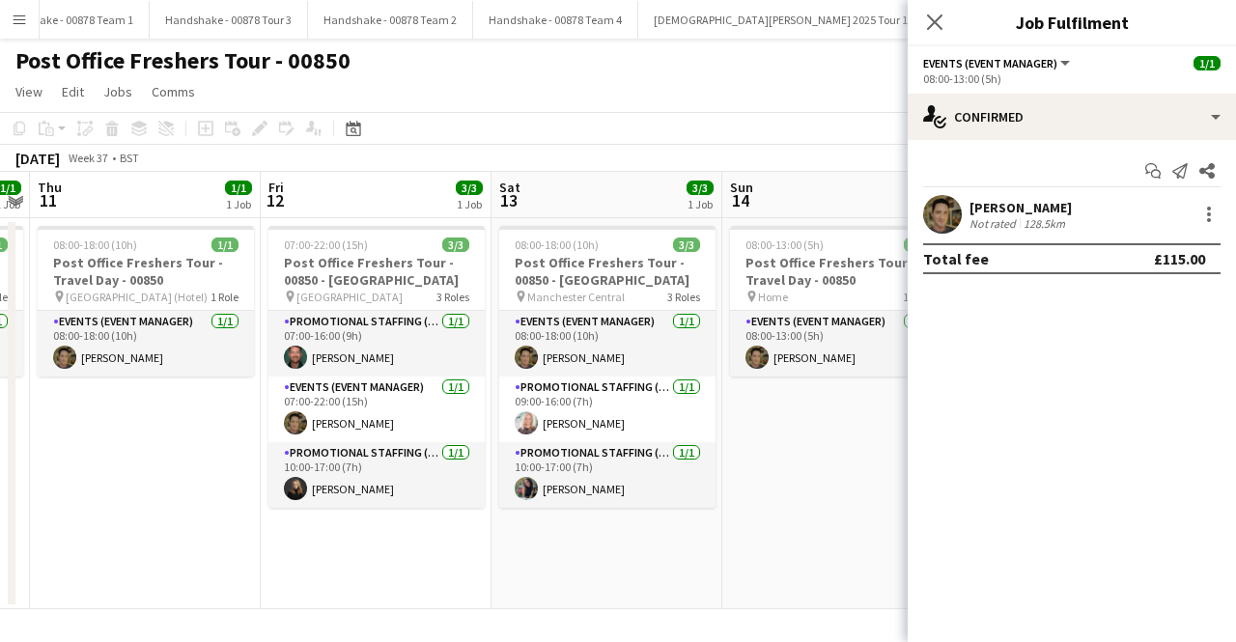
drag, startPoint x: 715, startPoint y: 465, endPoint x: 819, endPoint y: 472, distance: 104.6
click at [819, 472] on app-calendar-viewport "Tue 9 Wed 10 1/1 1 Job Thu 11 1/1 1 Job Fri 12 3/3 1 Job Sat 13 3/3 1 Job Sun 1…" at bounding box center [618, 391] width 1236 height 438
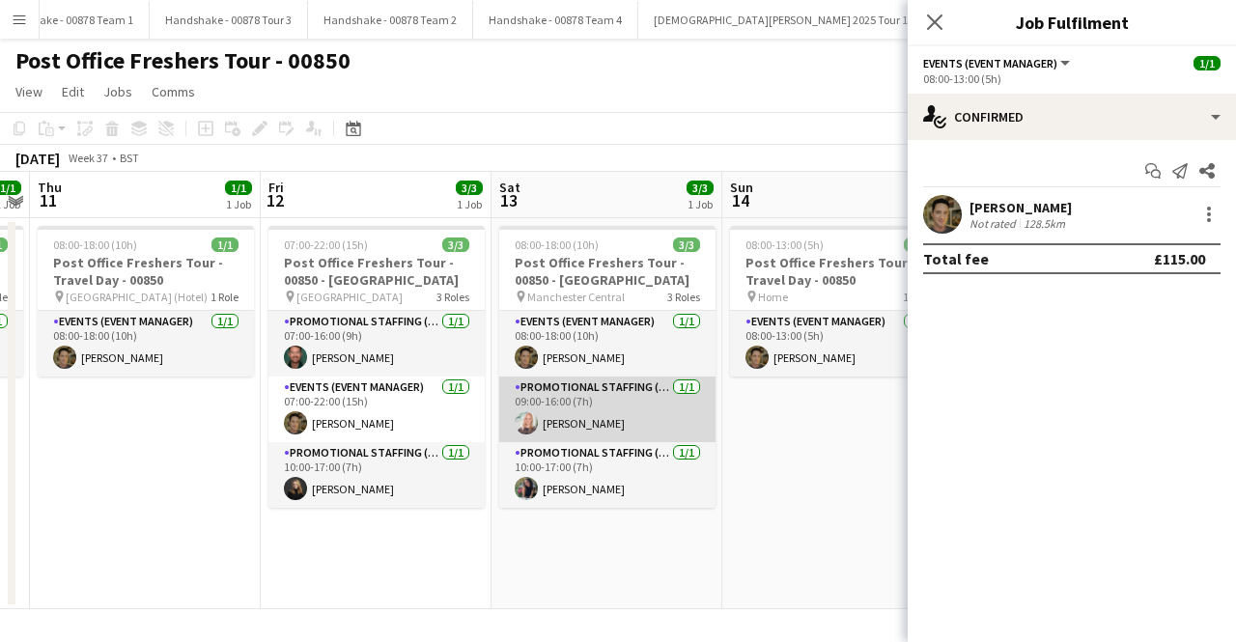
click at [520, 414] on app-user-avatar at bounding box center [526, 422] width 23 height 23
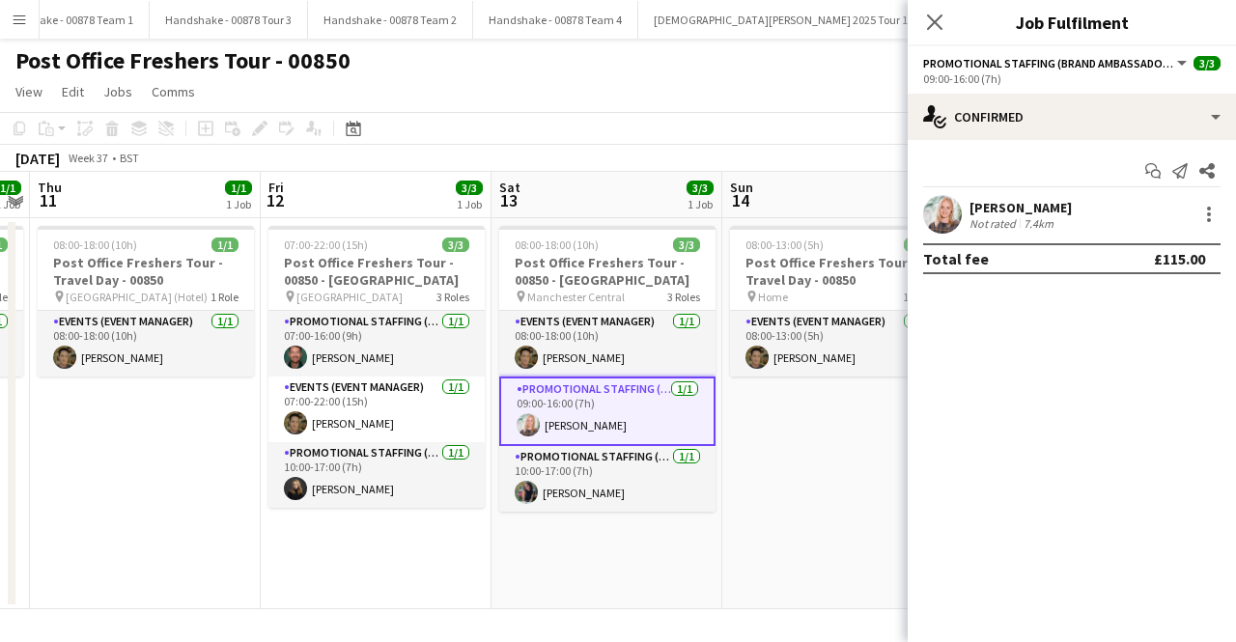
click at [956, 214] on app-user-avatar at bounding box center [942, 214] width 39 height 39
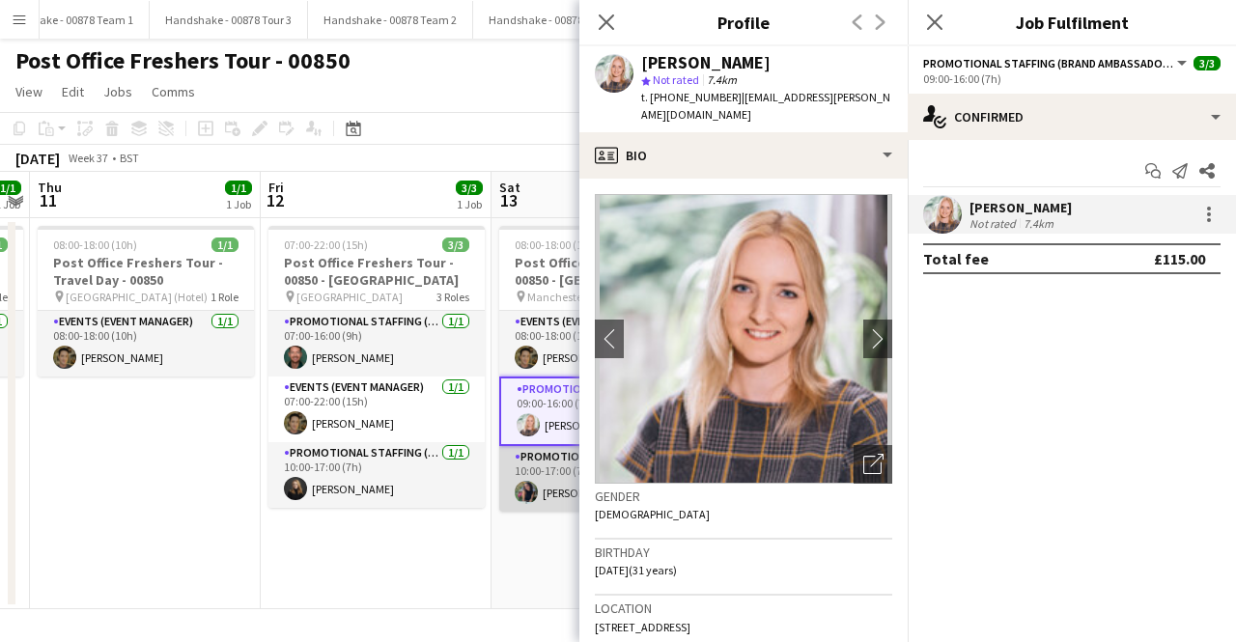
click at [515, 497] on app-user-avatar at bounding box center [526, 492] width 23 height 23
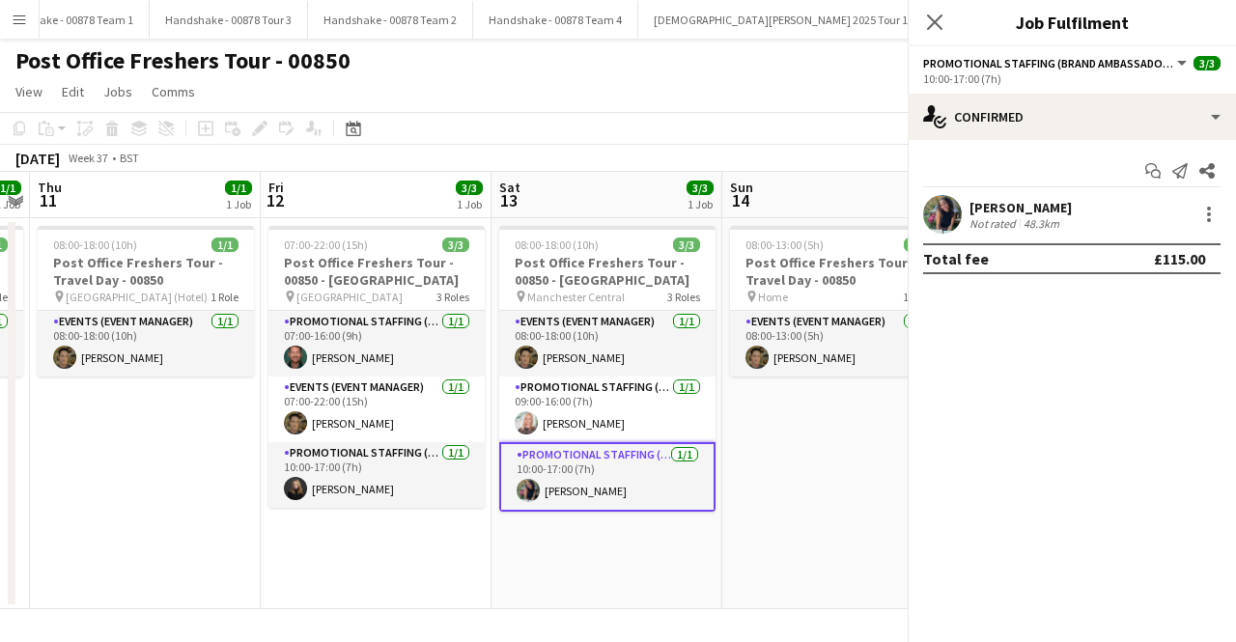
scroll to position [0, 433]
click at [960, 220] on app-user-avatar at bounding box center [942, 214] width 39 height 39
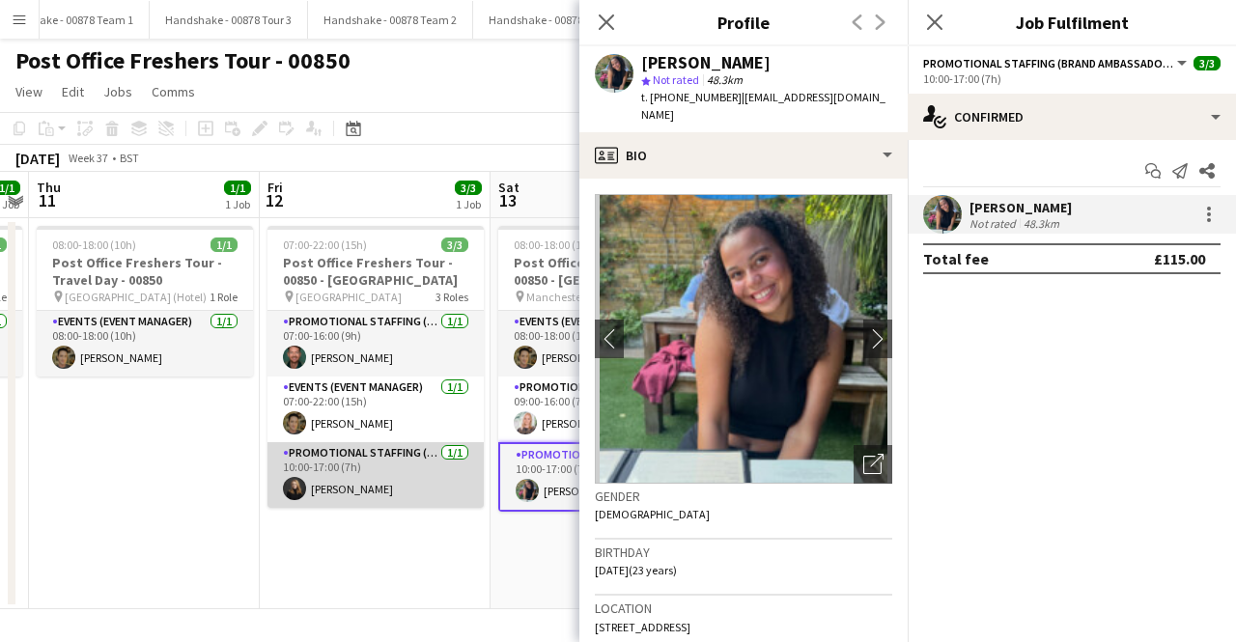
click at [290, 492] on app-user-avatar at bounding box center [294, 488] width 23 height 23
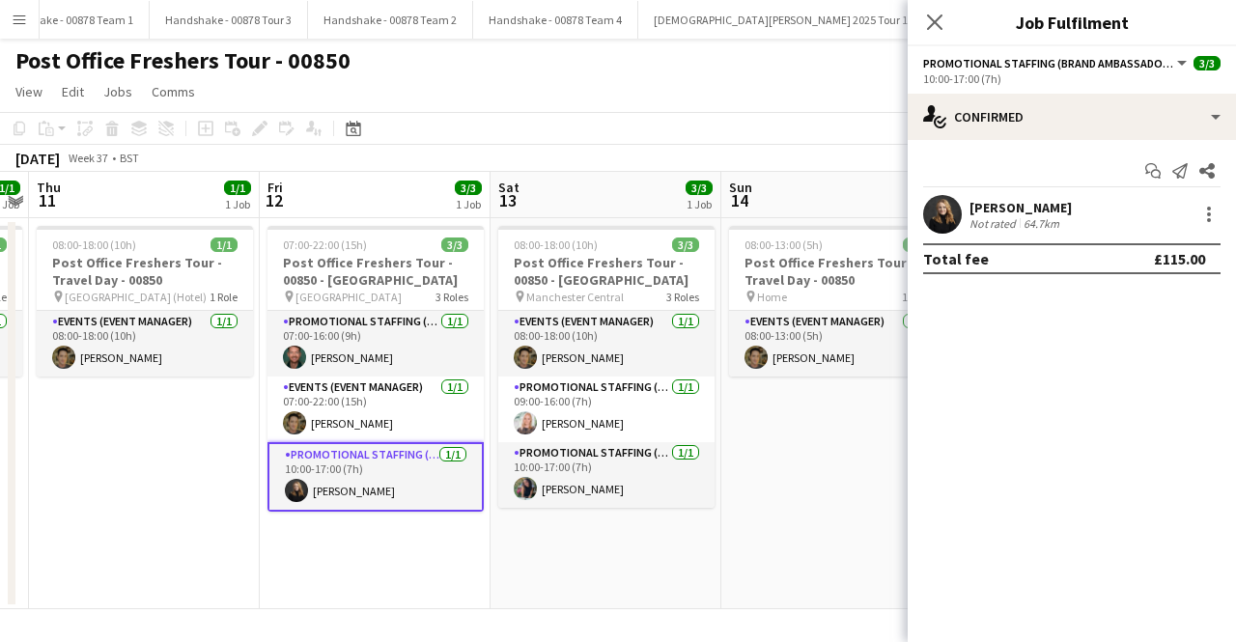
click at [944, 227] on app-user-avatar at bounding box center [942, 214] width 39 height 39
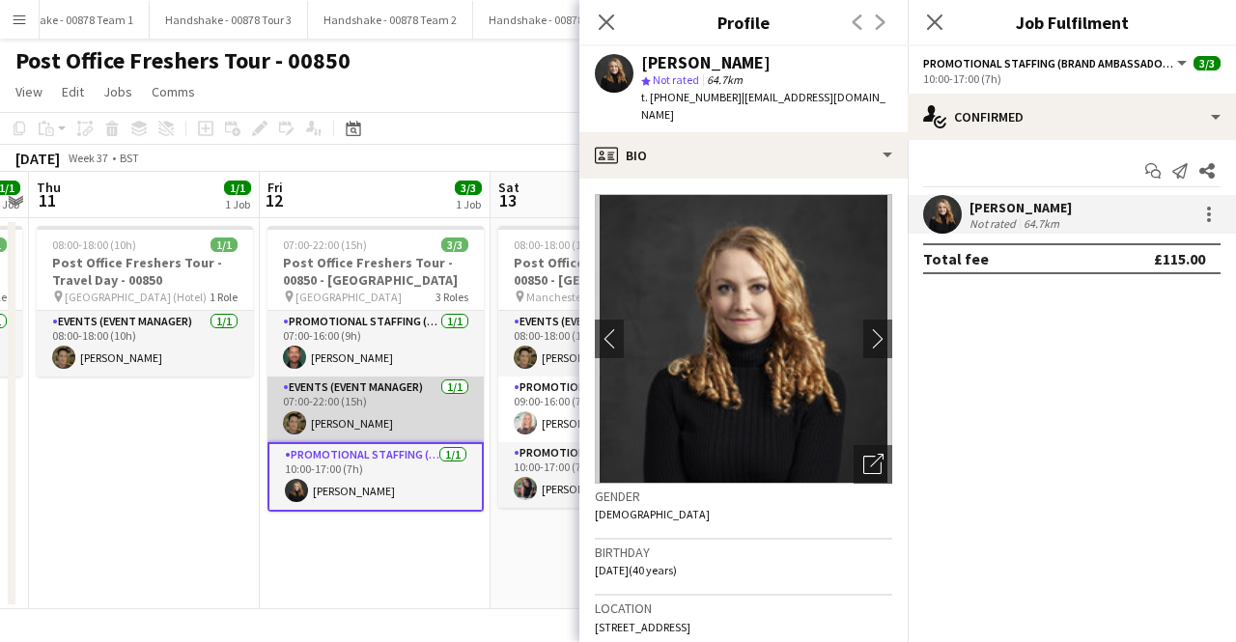
click at [297, 423] on app-user-avatar at bounding box center [294, 422] width 23 height 23
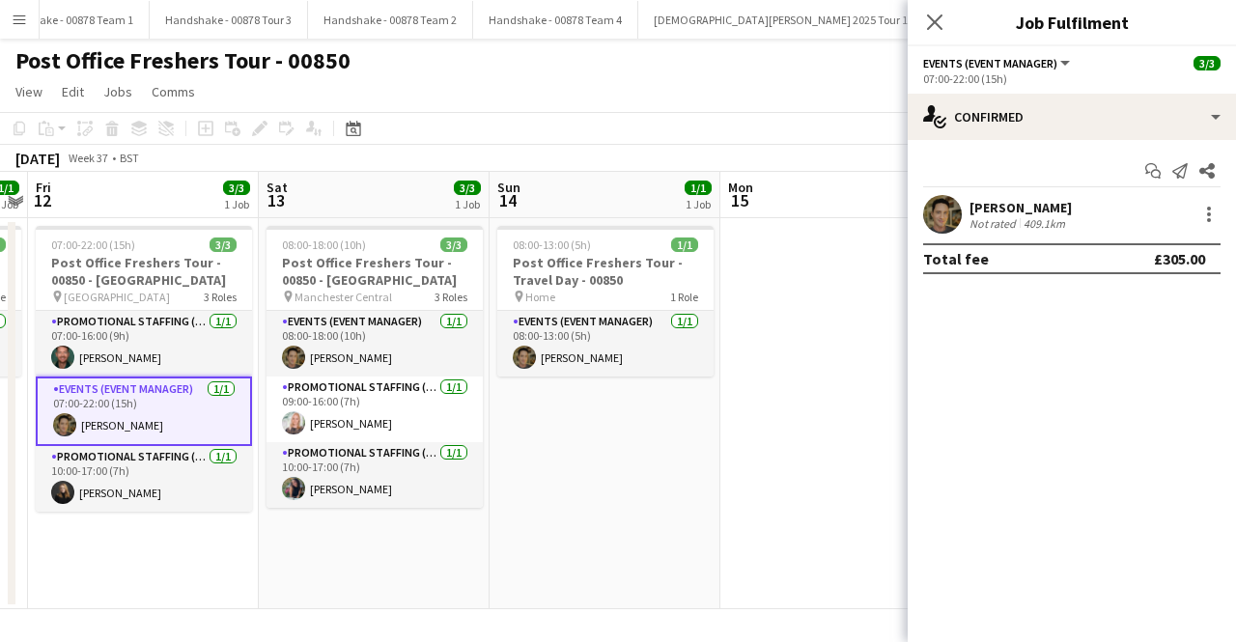
drag, startPoint x: 749, startPoint y: 426, endPoint x: 59, endPoint y: 467, distance: 690.8
click at [56, 463] on app-calendar-viewport "Tue 9 Wed 10 1/1 1 Job Thu 11 1/1 1 Job Fri 12 3/3 1 Job Sat 13 3/3 1 Job Sun 1…" at bounding box center [618, 391] width 1236 height 438
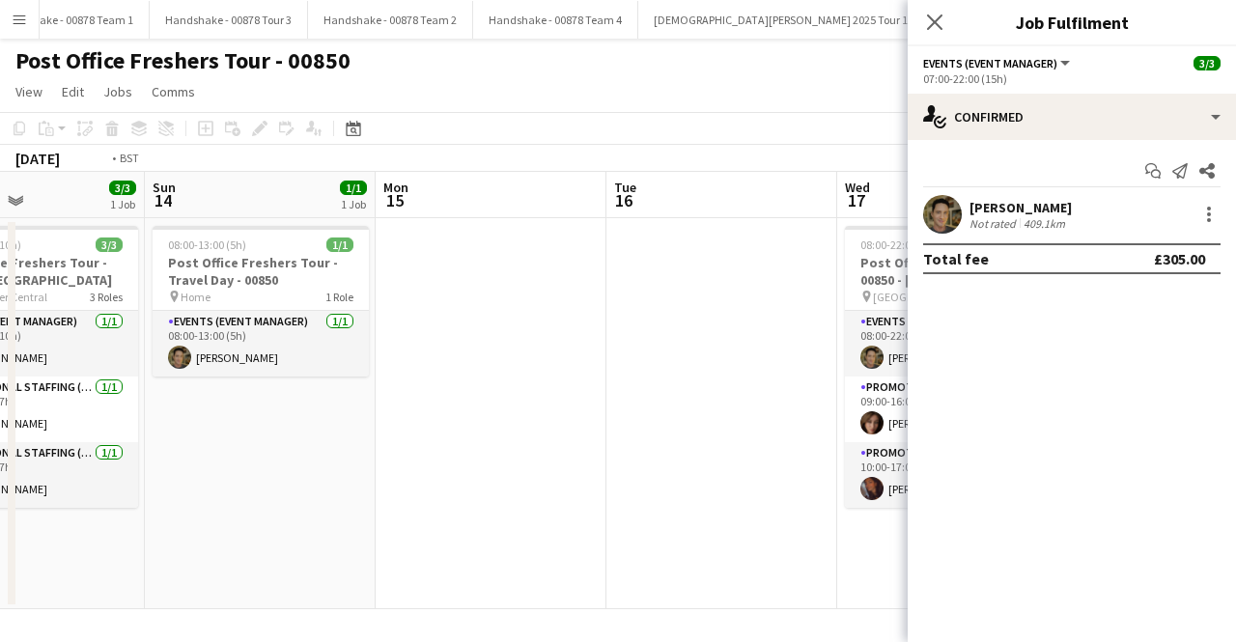
drag, startPoint x: 450, startPoint y: 476, endPoint x: 34, endPoint y: 499, distance: 416.9
click at [47, 495] on app-calendar-viewport "Thu 11 1/1 1 Job Fri 12 3/3 1 Job Sat 13 3/3 1 Job Sun 14 1/1 1 Job Mon 15 Tue …" at bounding box center [618, 391] width 1236 height 438
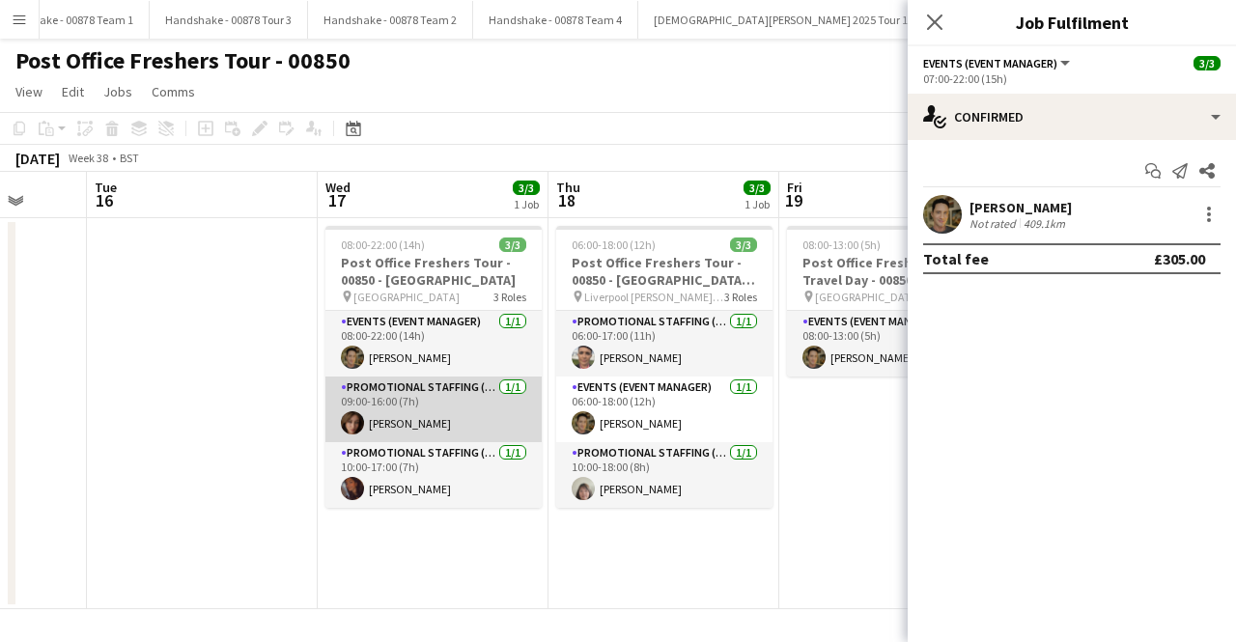
click at [352, 425] on app-user-avatar at bounding box center [352, 422] width 23 height 23
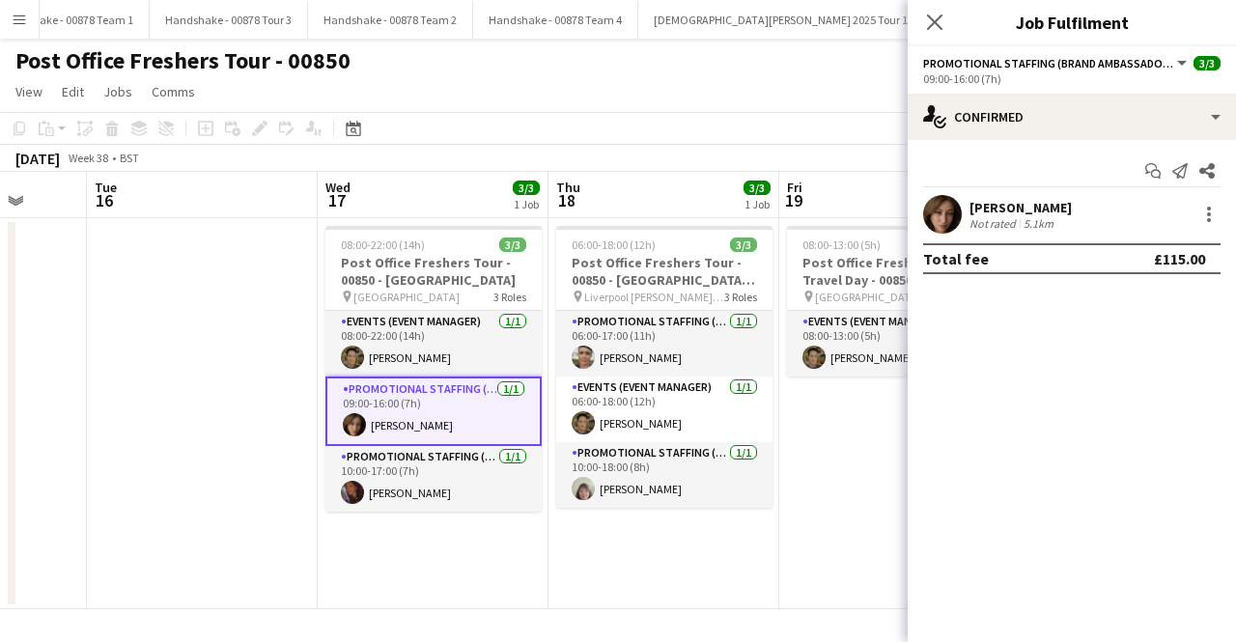
click at [926, 210] on app-user-avatar at bounding box center [942, 214] width 39 height 39
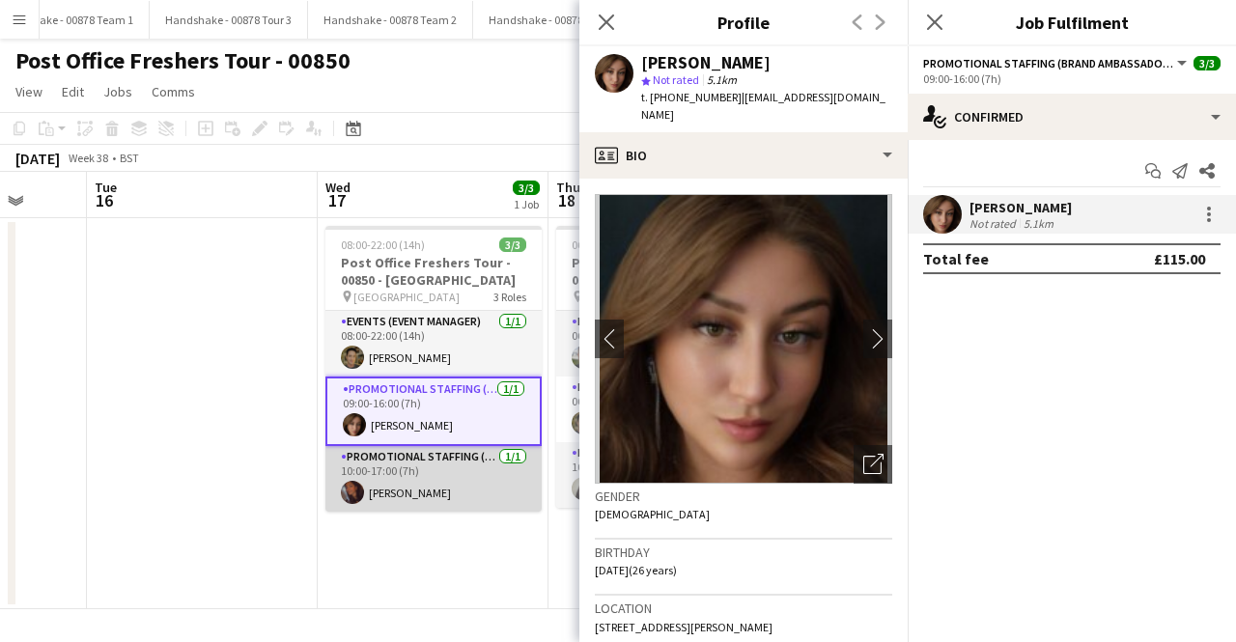
click at [352, 490] on app-user-avatar at bounding box center [352, 492] width 23 height 23
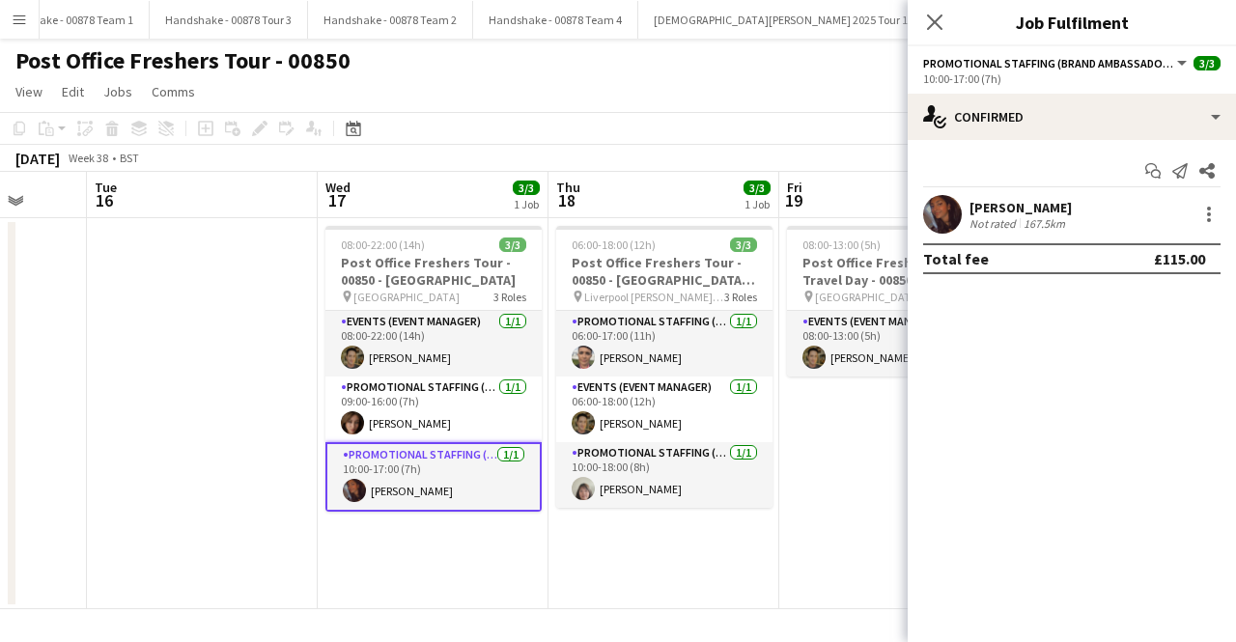
click at [943, 213] on app-user-avatar at bounding box center [942, 214] width 39 height 39
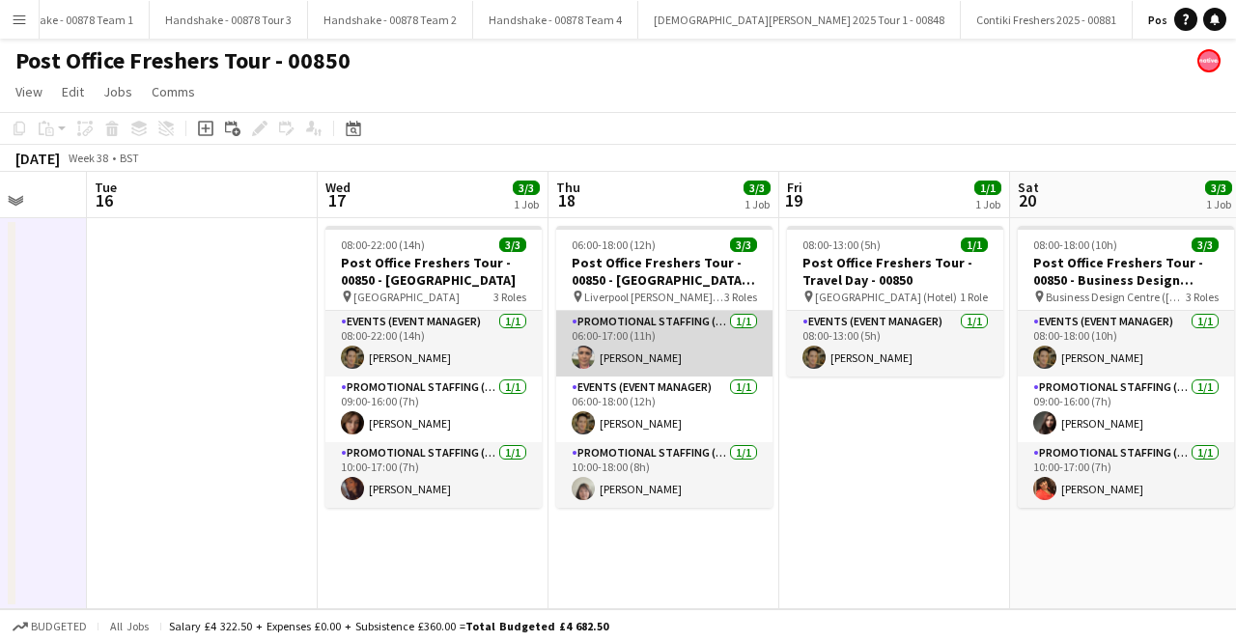
click at [581, 354] on app-user-avatar at bounding box center [583, 357] width 23 height 23
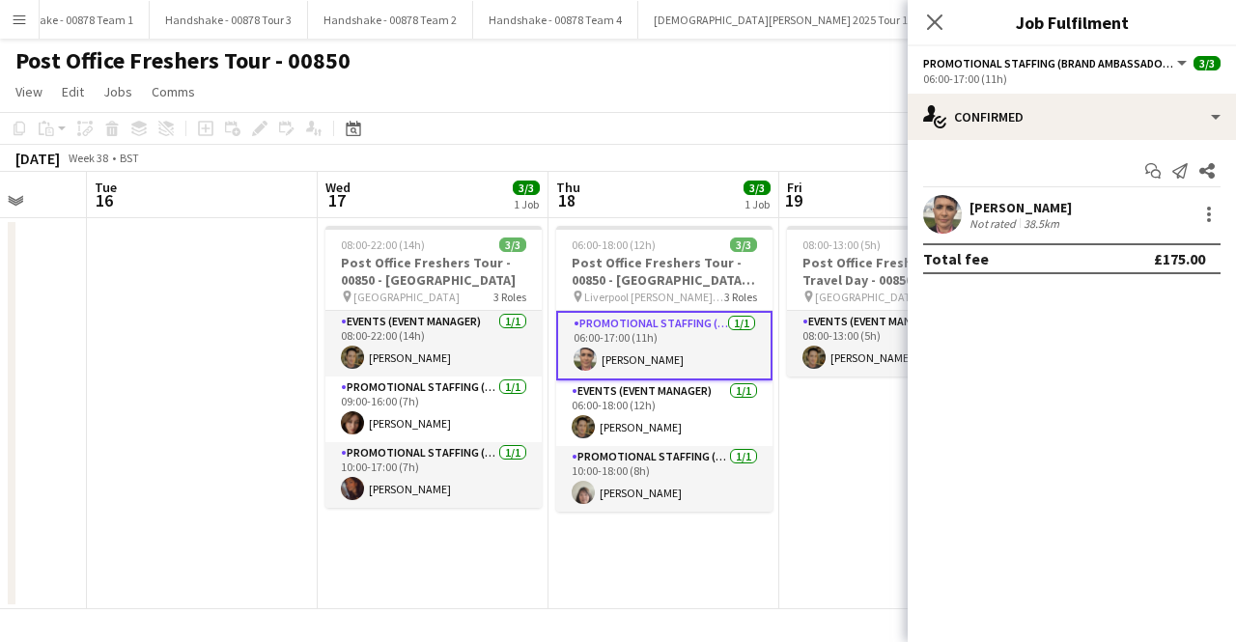
click at [916, 197] on div "[PERSON_NAME] Not rated 38.5km" at bounding box center [1072, 214] width 328 height 39
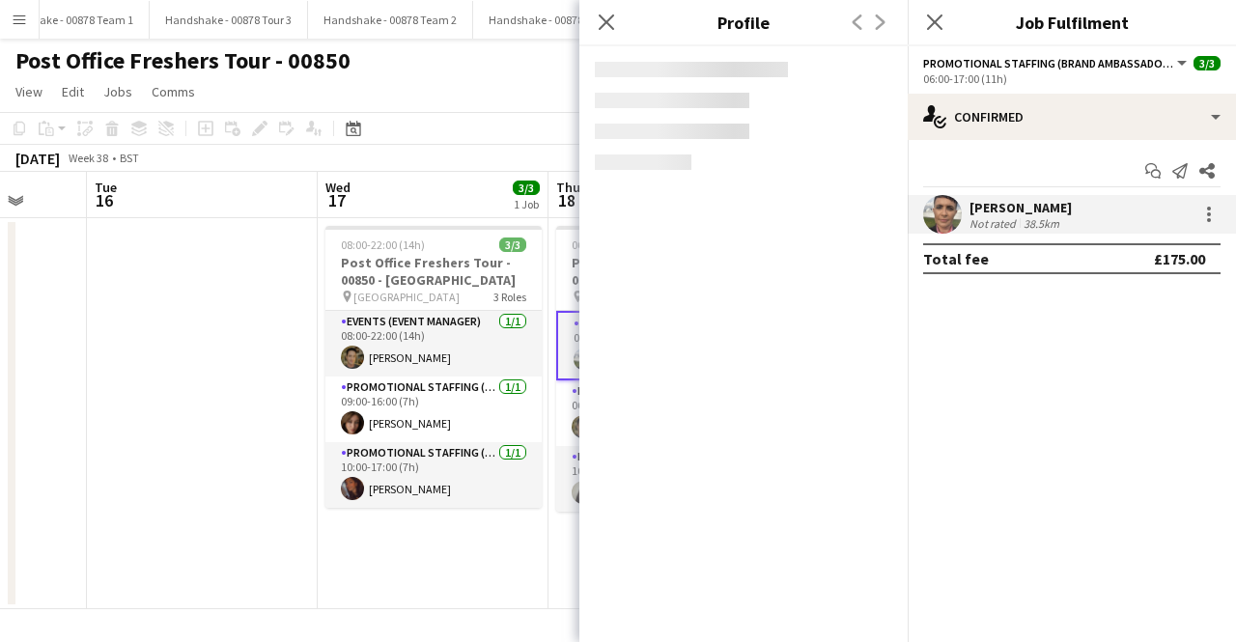
click at [929, 203] on app-user-avatar at bounding box center [942, 214] width 39 height 39
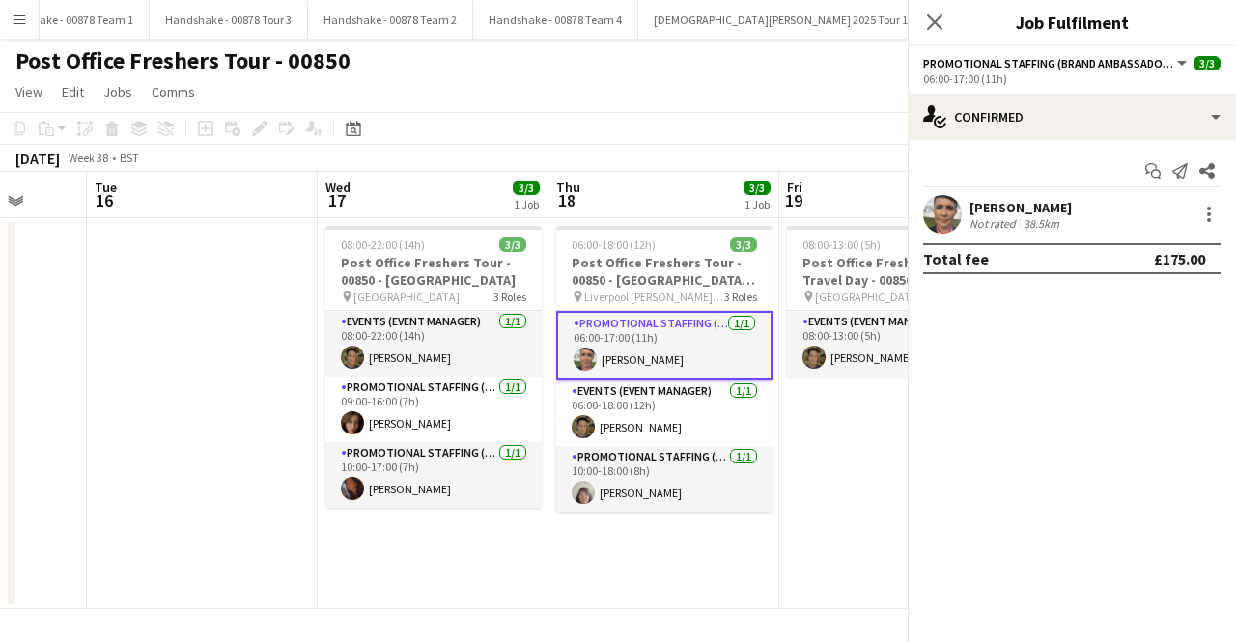
click at [929, 203] on app-user-avatar at bounding box center [942, 214] width 39 height 39
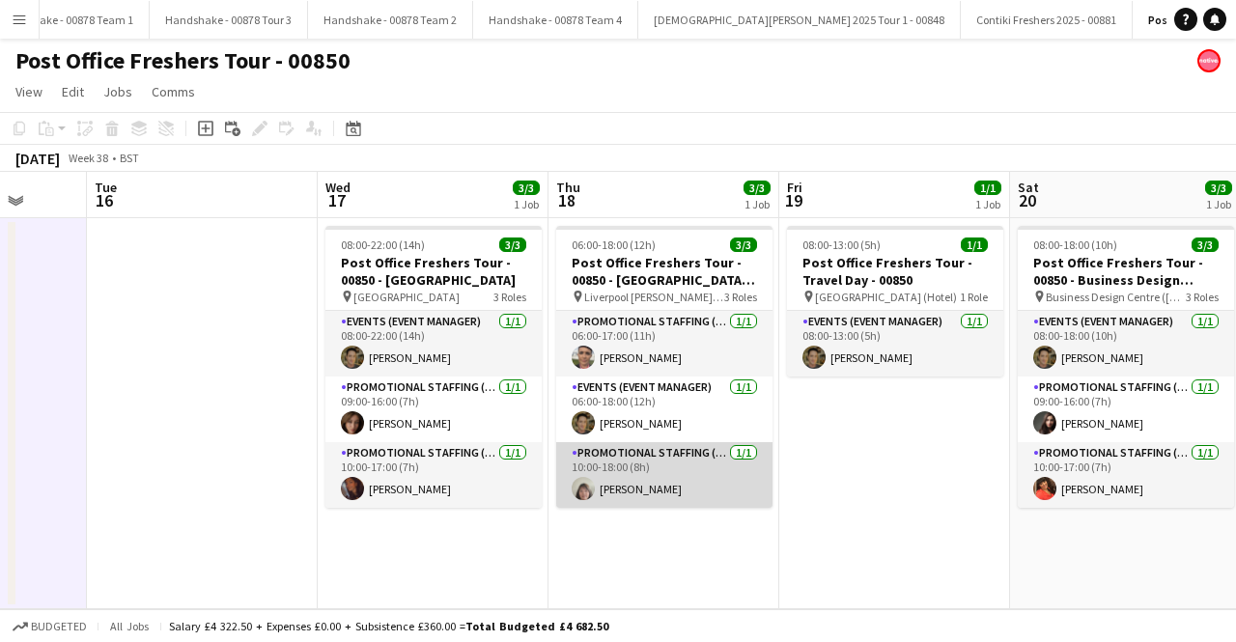
click at [585, 495] on app-user-avatar at bounding box center [583, 488] width 23 height 23
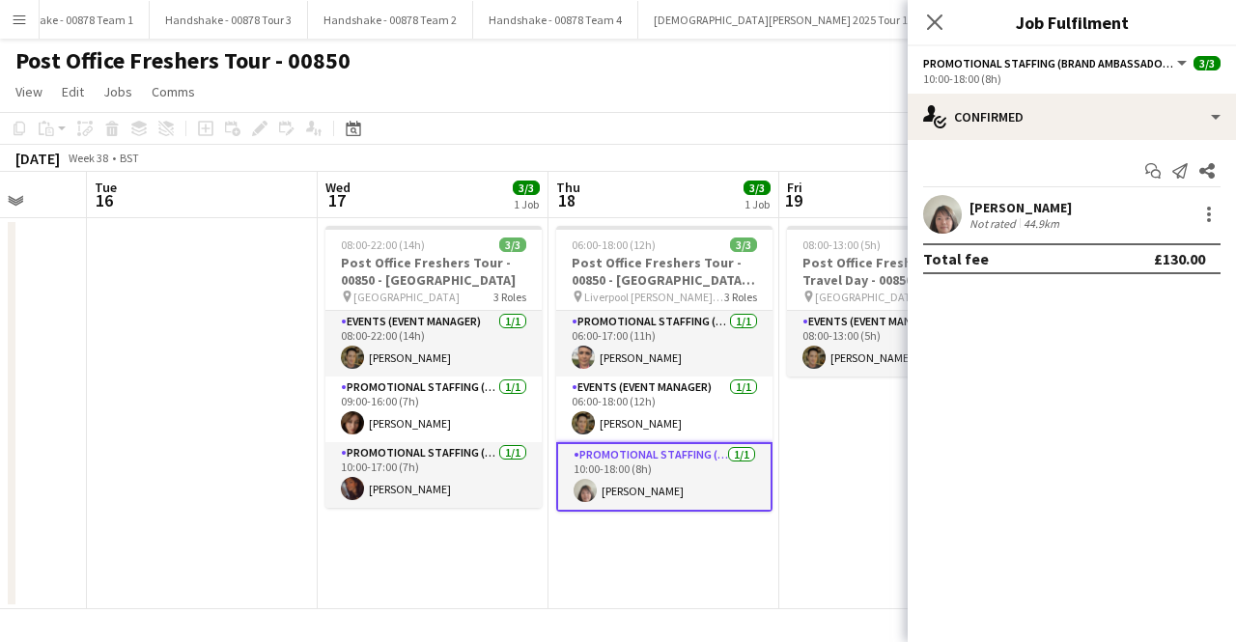
click at [952, 206] on app-user-avatar at bounding box center [942, 214] width 39 height 39
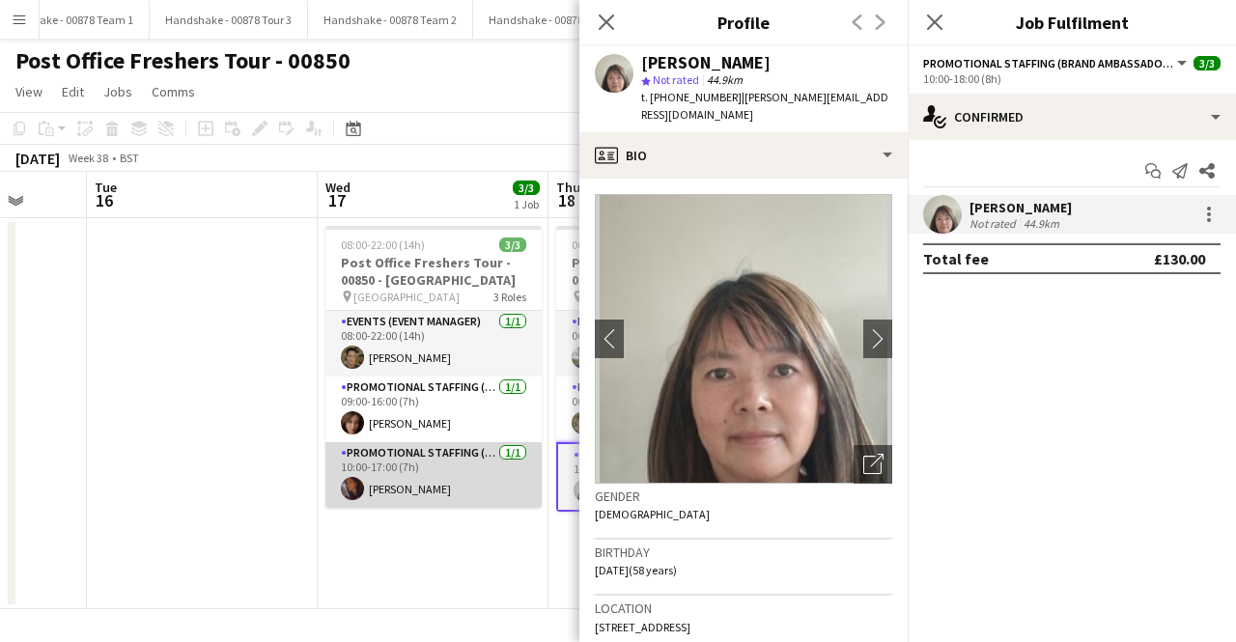
click at [327, 503] on app-card-role "Promotional Staffing (Brand Ambassadors) [DATE] 10:00-17:00 (7h) [PERSON_NAME]" at bounding box center [433, 475] width 216 height 66
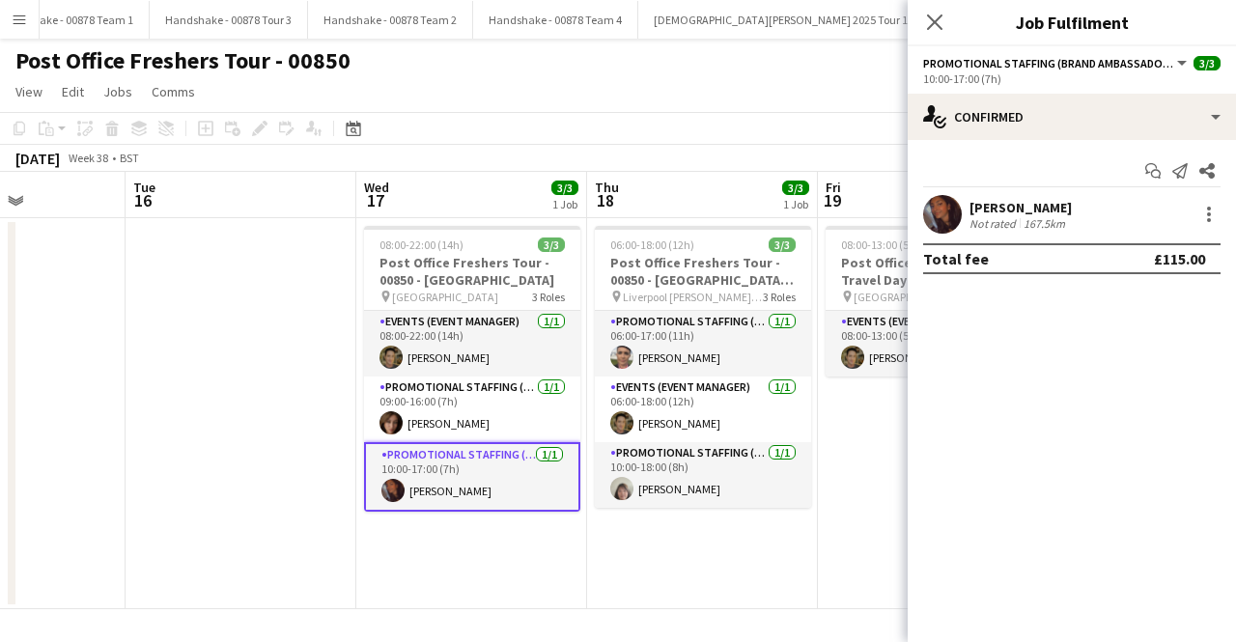
drag, startPoint x: 796, startPoint y: 428, endPoint x: 295, endPoint y: 424, distance: 501.3
click at [295, 424] on app-calendar-viewport "Sat 13 3/3 1 Job Sun 14 1/1 1 Job Mon 15 Tue 16 Wed 17 3/3 1 Job Thu 18 3/3 1 J…" at bounding box center [618, 391] width 1236 height 438
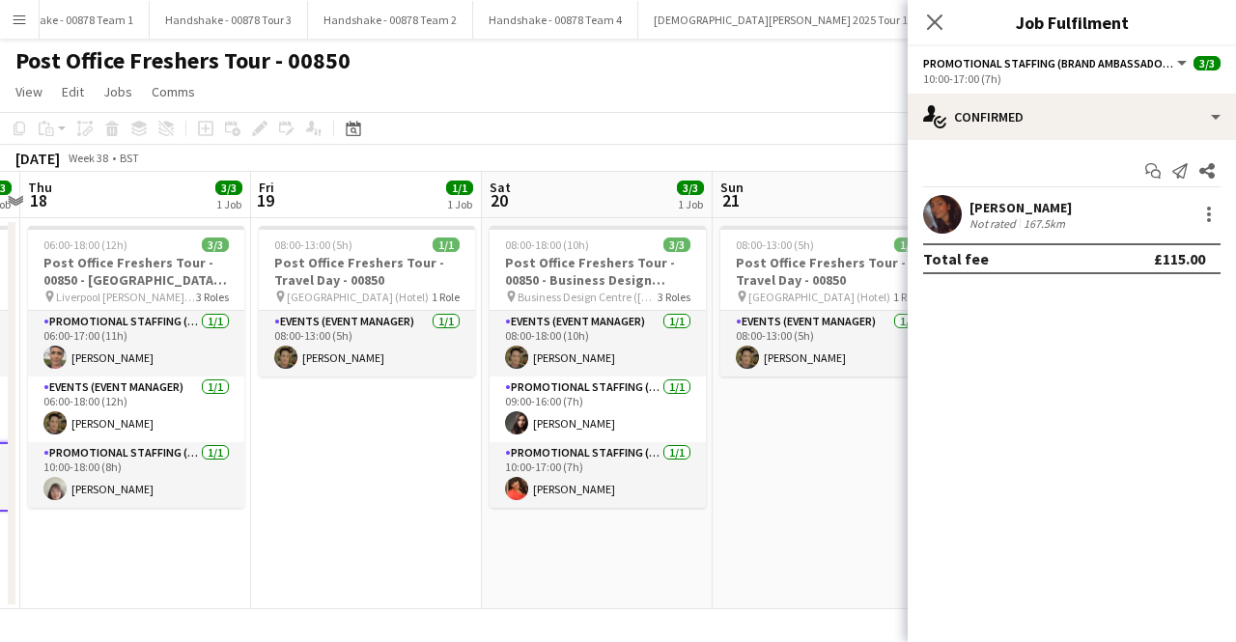
scroll to position [0, 807]
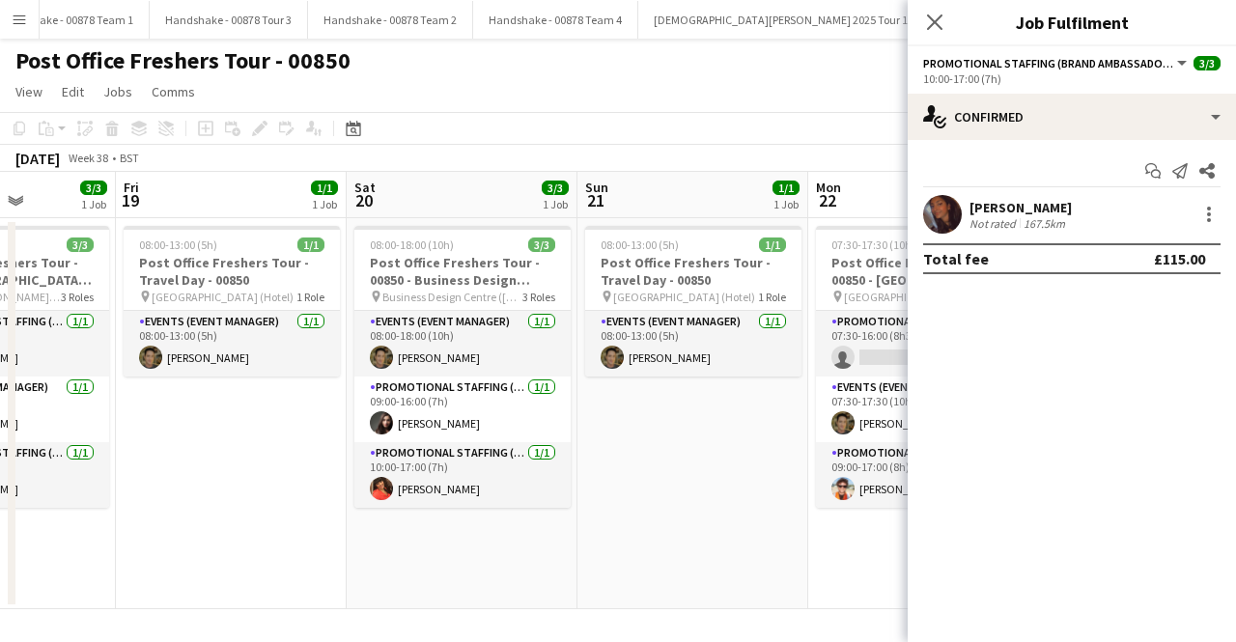
drag, startPoint x: 367, startPoint y: 434, endPoint x: 324, endPoint y: 434, distance: 43.5
click at [324, 434] on app-calendar-viewport "Mon 15 Tue 16 Wed 17 3/3 1 Job Thu 18 3/3 1 Job Fri 19 1/1 1 Job Sat 20 3/3 1 J…" at bounding box center [618, 391] width 1236 height 438
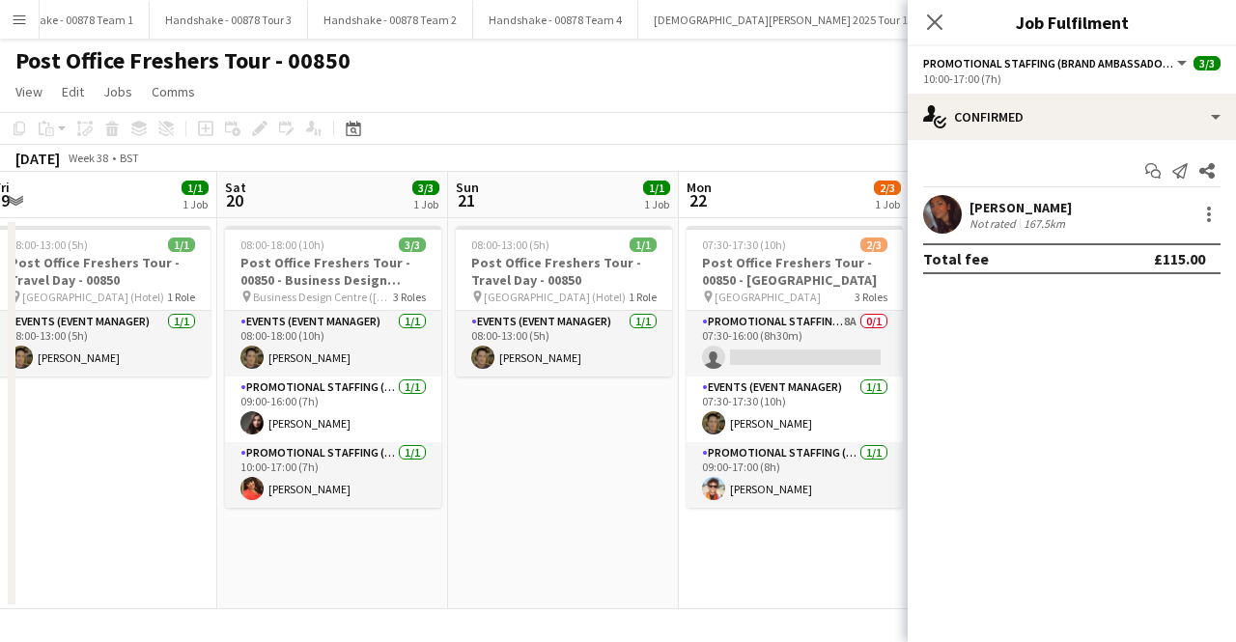
scroll to position [0, 489]
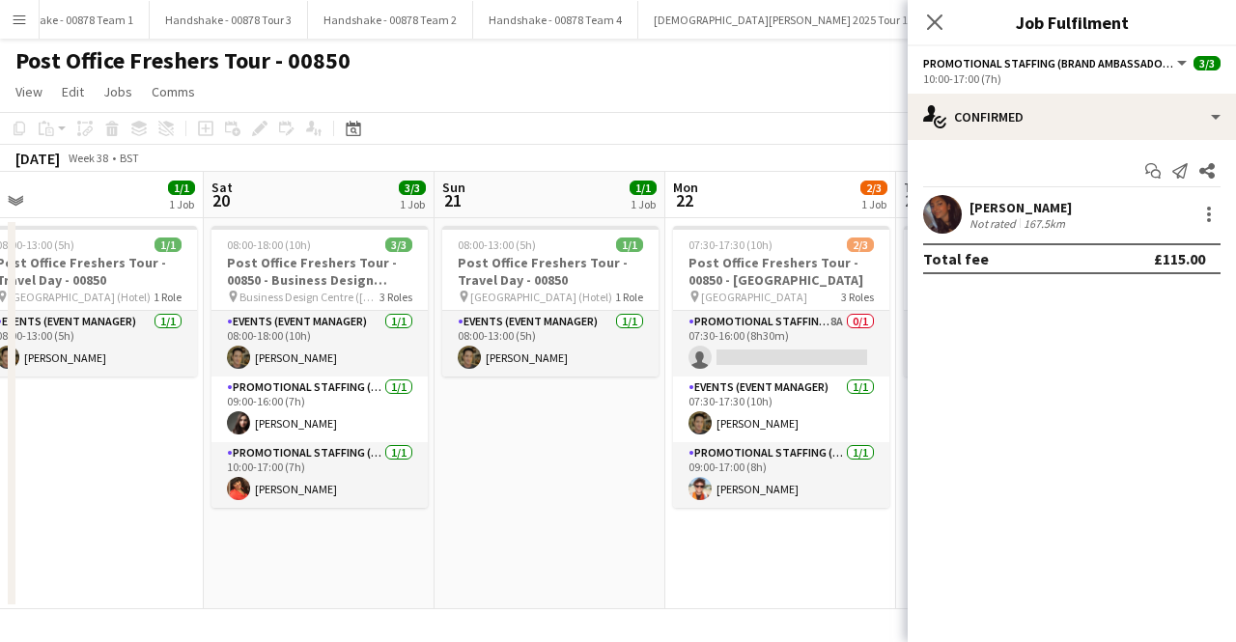
drag, startPoint x: 723, startPoint y: 528, endPoint x: 593, endPoint y: 522, distance: 130.6
click at [593, 522] on app-calendar-viewport "Wed 17 3/3 1 Job Thu 18 3/3 1 Job Fri 19 1/1 1 Job Sat 20 3/3 1 Job Sun 21 1/1 …" at bounding box center [618, 391] width 1236 height 438
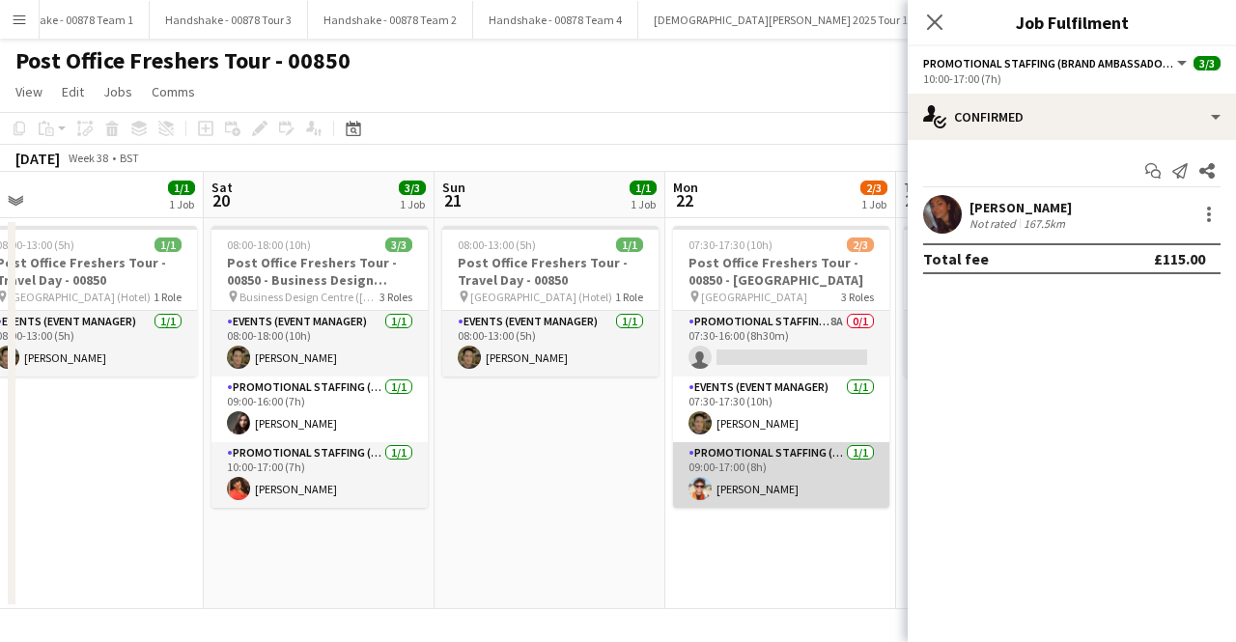
click at [692, 488] on app-user-avatar at bounding box center [700, 488] width 23 height 23
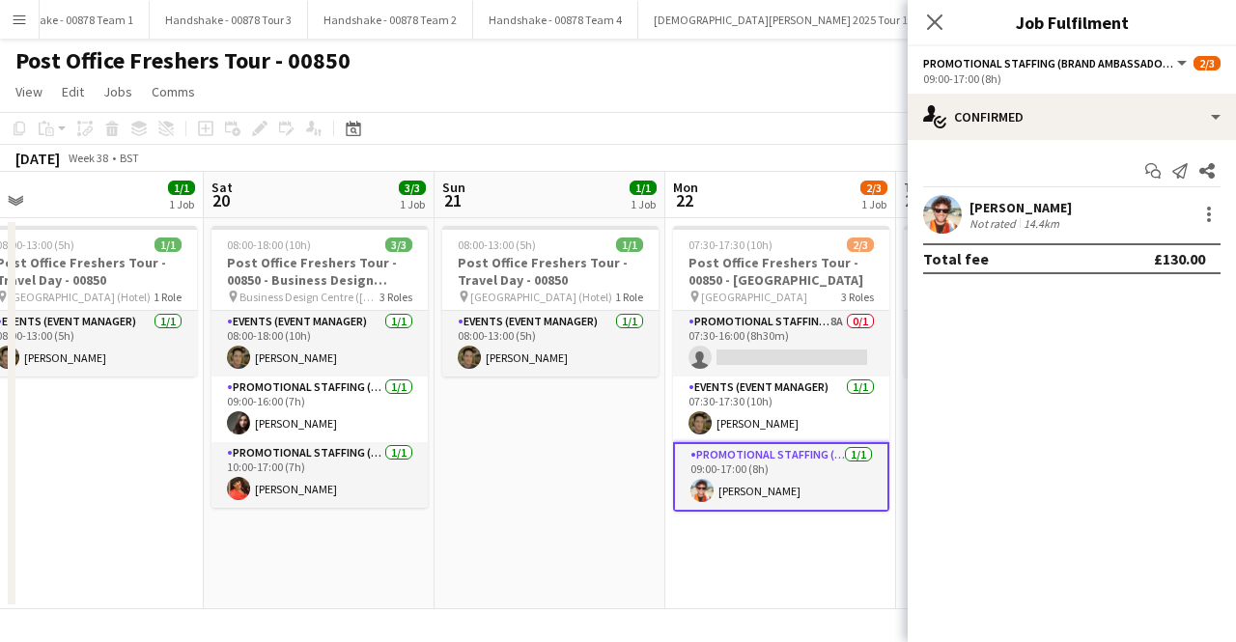
click at [910, 230] on div "[PERSON_NAME] Not rated 14.4km" at bounding box center [1072, 214] width 328 height 39
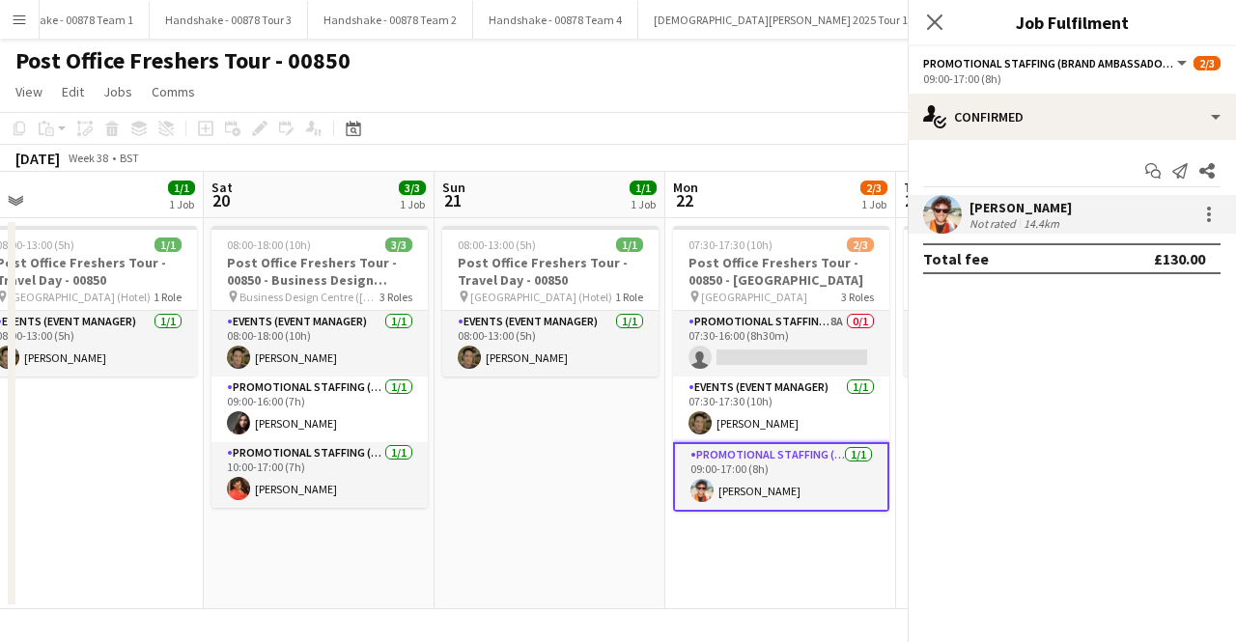
click at [933, 208] on app-user-avatar at bounding box center [942, 214] width 39 height 39
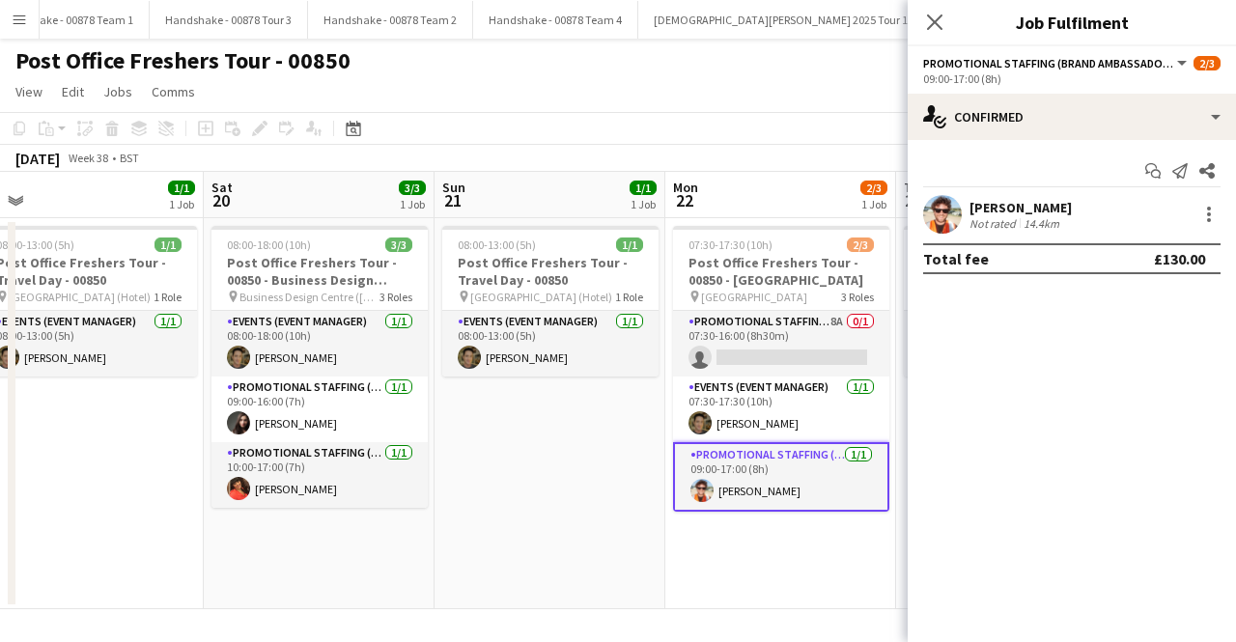
click at [933, 208] on app-user-avatar at bounding box center [942, 214] width 39 height 39
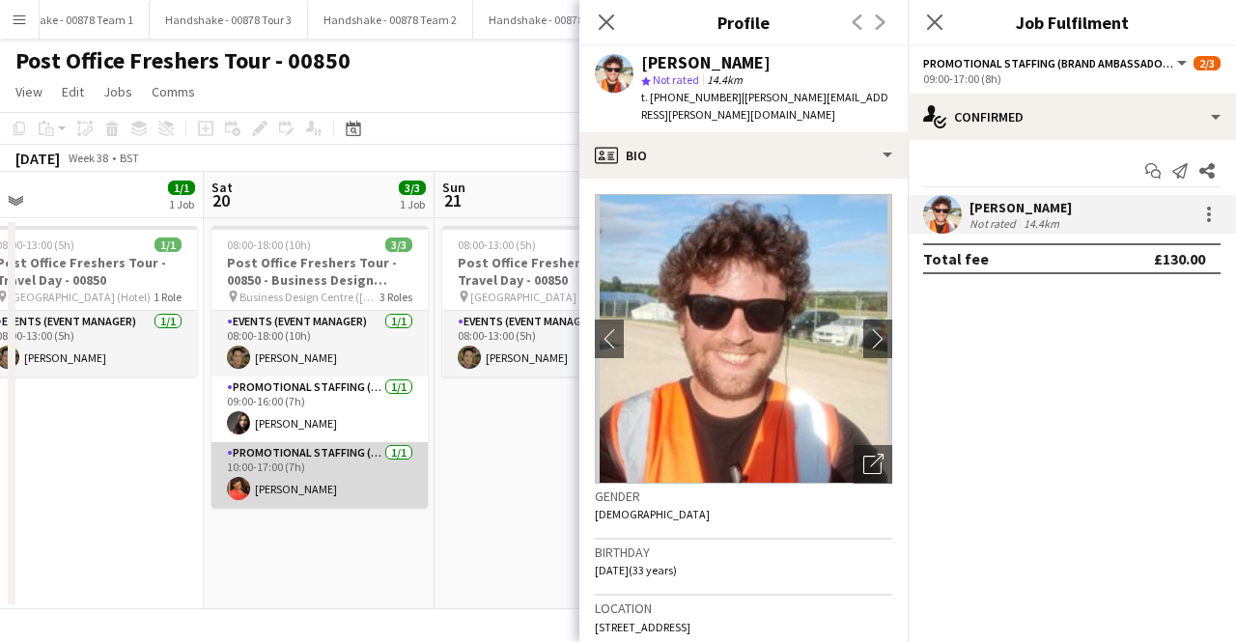
click at [242, 484] on app-user-avatar at bounding box center [238, 488] width 23 height 23
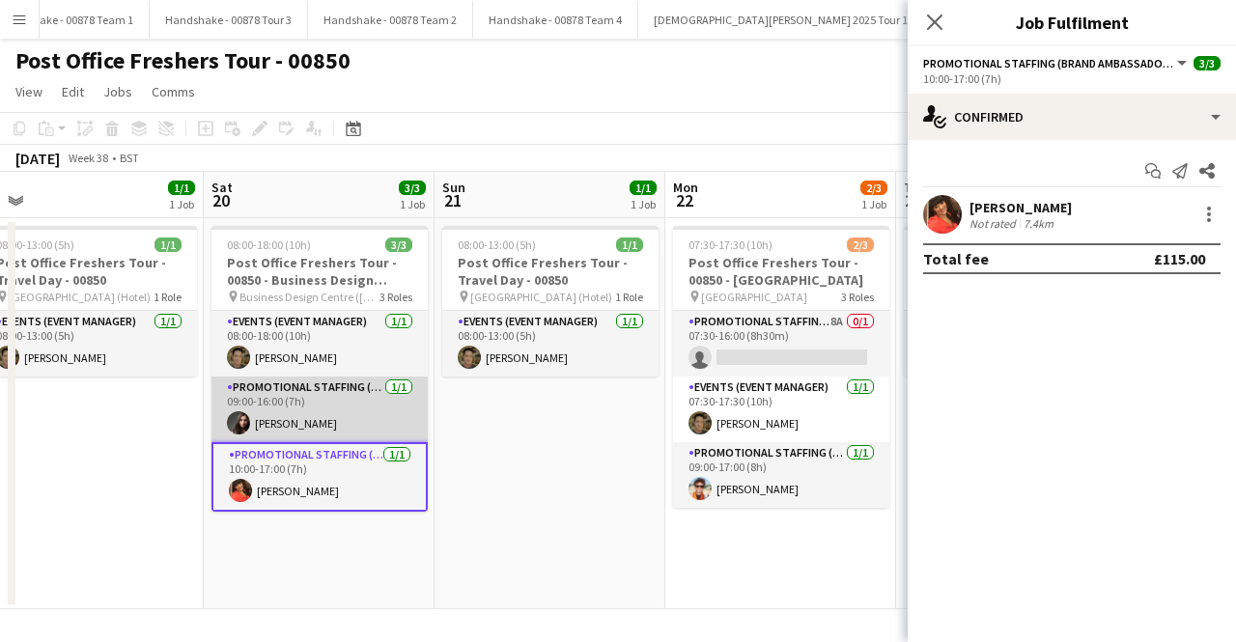
click at [236, 418] on app-user-avatar at bounding box center [238, 422] width 23 height 23
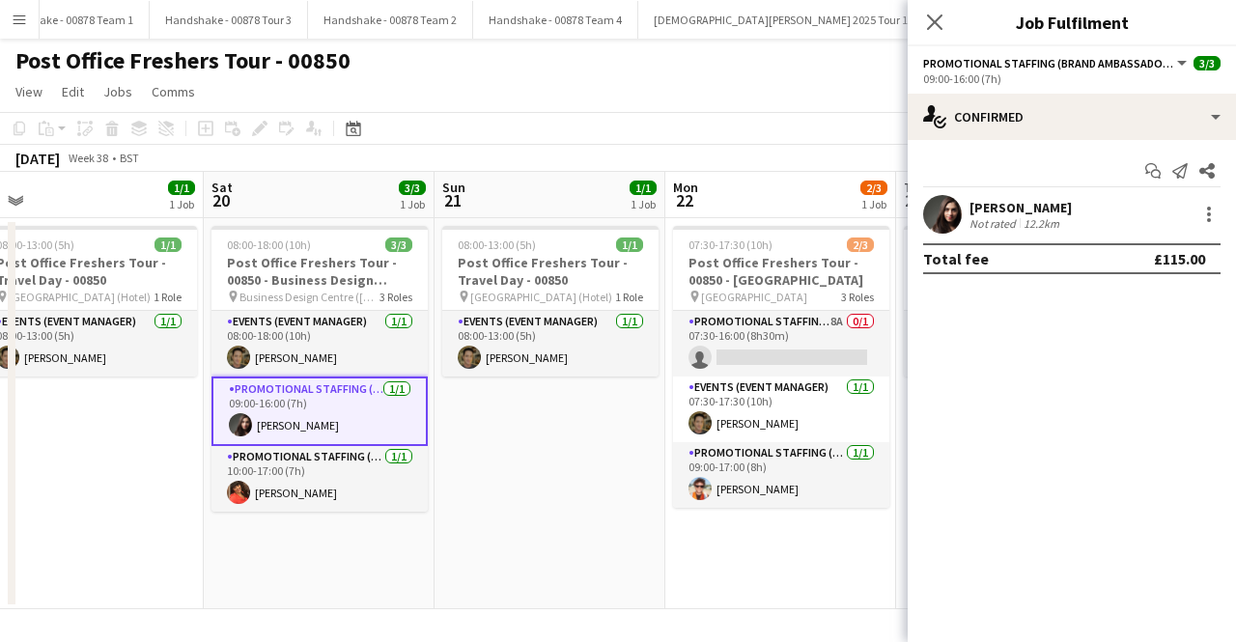
click at [244, 425] on app-user-avatar at bounding box center [240, 424] width 23 height 23
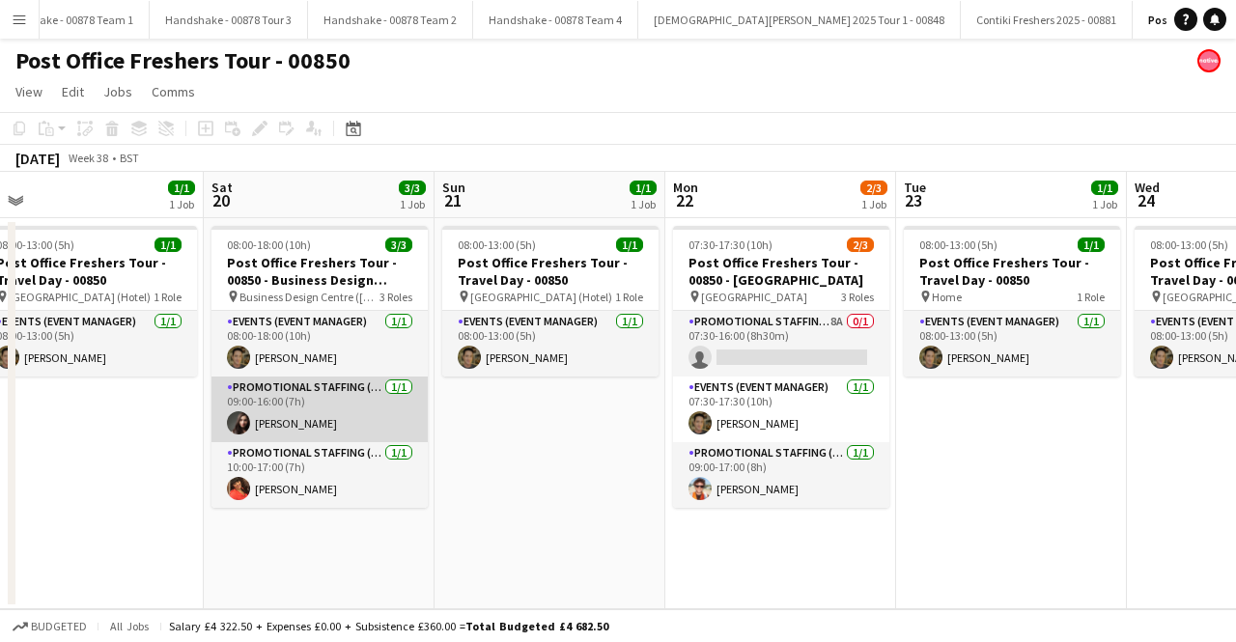
click at [244, 425] on app-user-avatar at bounding box center [238, 422] width 23 height 23
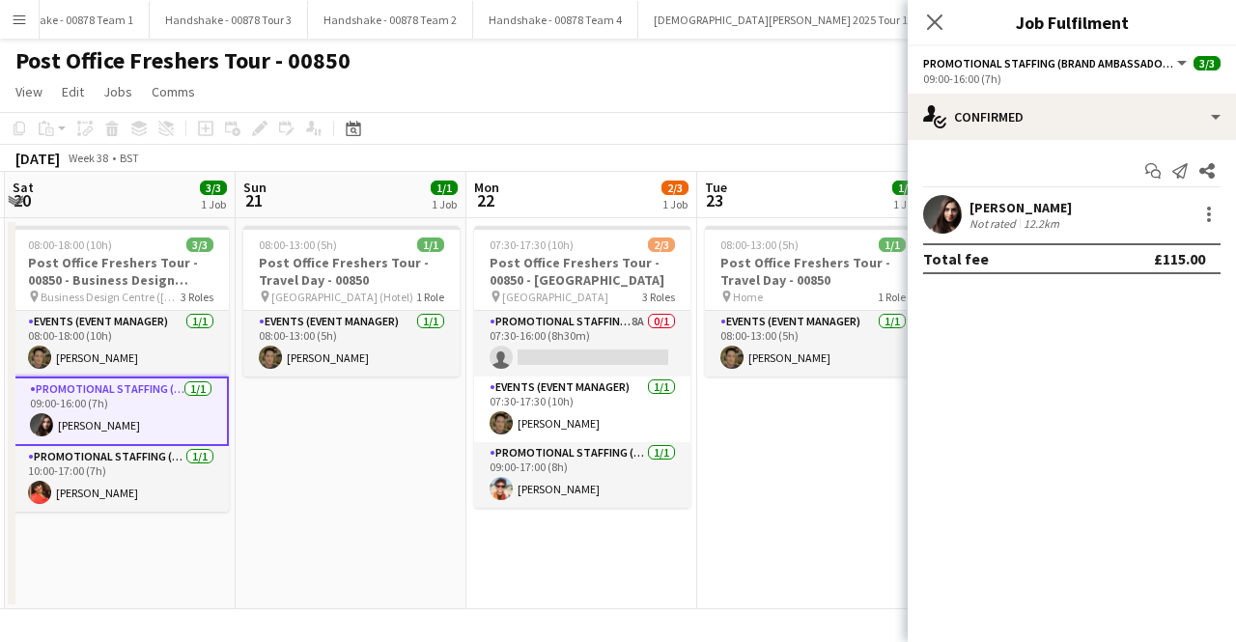
drag, startPoint x: 520, startPoint y: 437, endPoint x: 321, endPoint y: 453, distance: 199.6
click at [321, 453] on app-calendar-viewport "Wed 17 3/3 1 Job Thu 18 3/3 1 Job Fri 19 1/1 1 Job Sat 20 3/3 1 Job Sun 21 1/1 …" at bounding box center [618, 391] width 1236 height 438
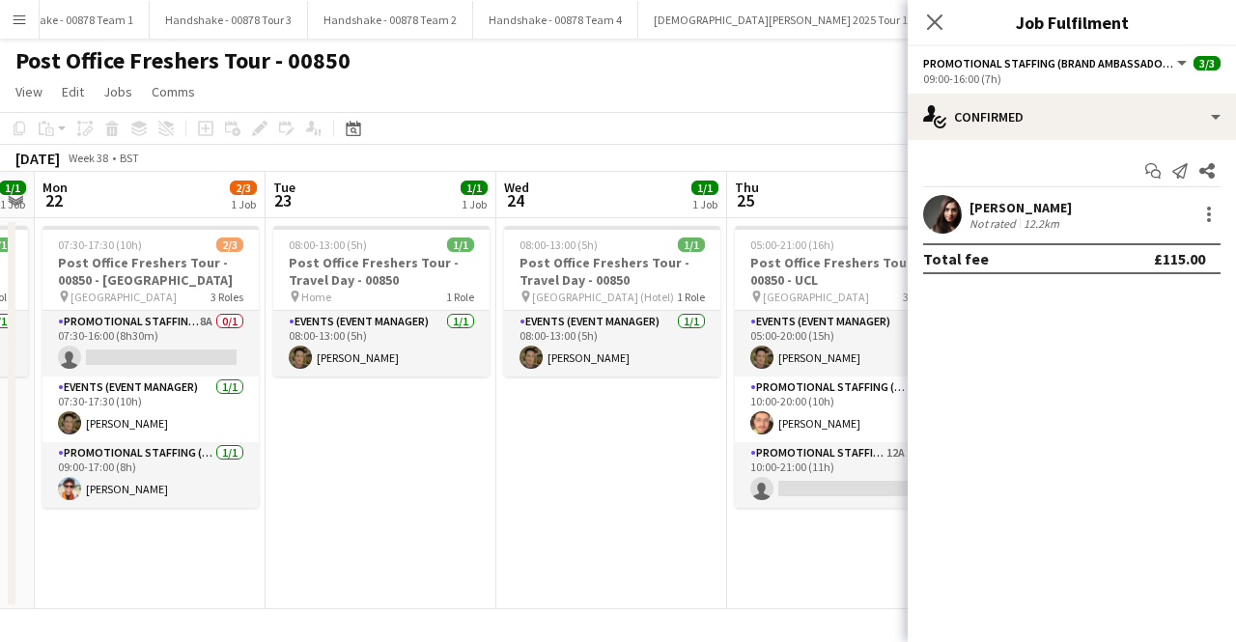
drag, startPoint x: 668, startPoint y: 503, endPoint x: 245, endPoint y: 530, distance: 423.9
click at [245, 530] on app-calendar-viewport "Fri 19 1/1 1 Job Sat 20 3/3 1 Job Sun 21 1/1 1 Job Mon 22 2/3 1 Job Tue 23 1/1 …" at bounding box center [618, 391] width 1236 height 438
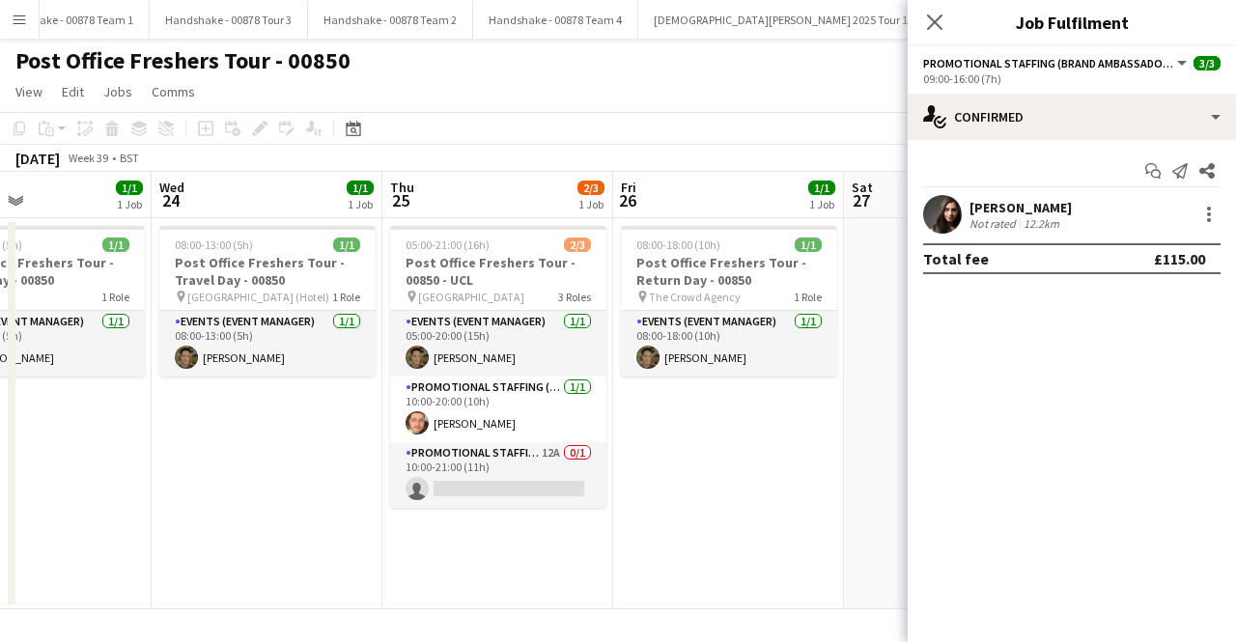
scroll to position [0, 550]
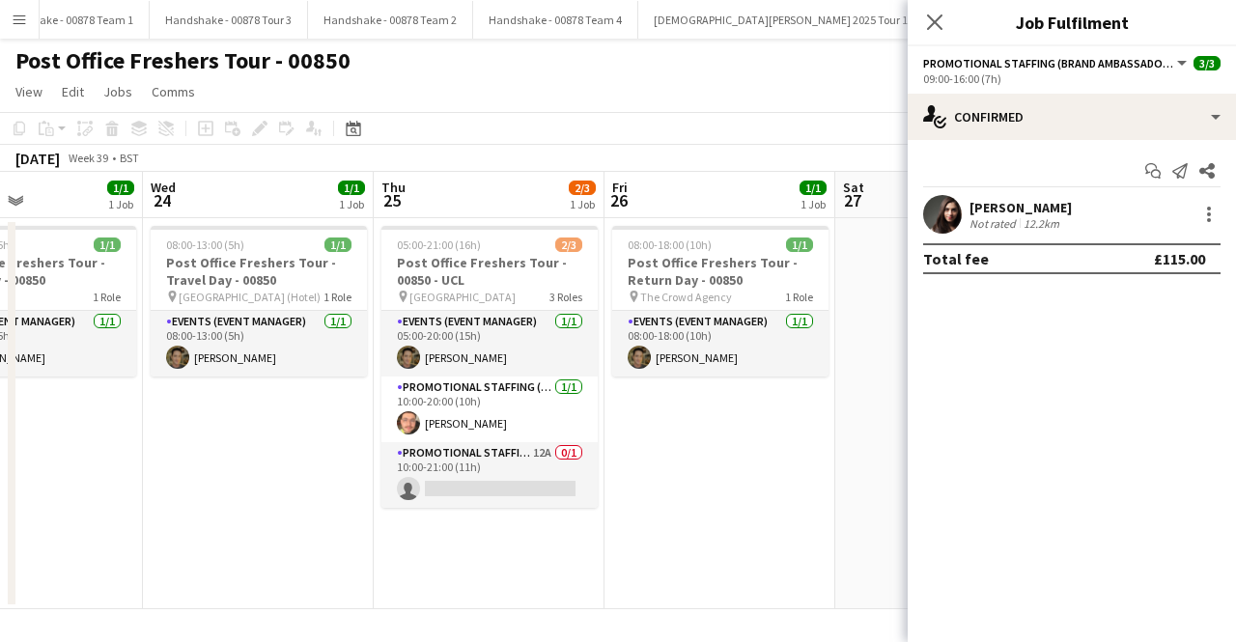
drag, startPoint x: 591, startPoint y: 490, endPoint x: 238, endPoint y: 488, distance: 353.5
click at [238, 488] on app-calendar-viewport "Sun 21 1/1 1 Job Mon 22 2/3 1 Job Tue 23 1/1 1 Job Wed 24 1/1 1 Job Thu 25 2/3 …" at bounding box center [618, 391] width 1236 height 438
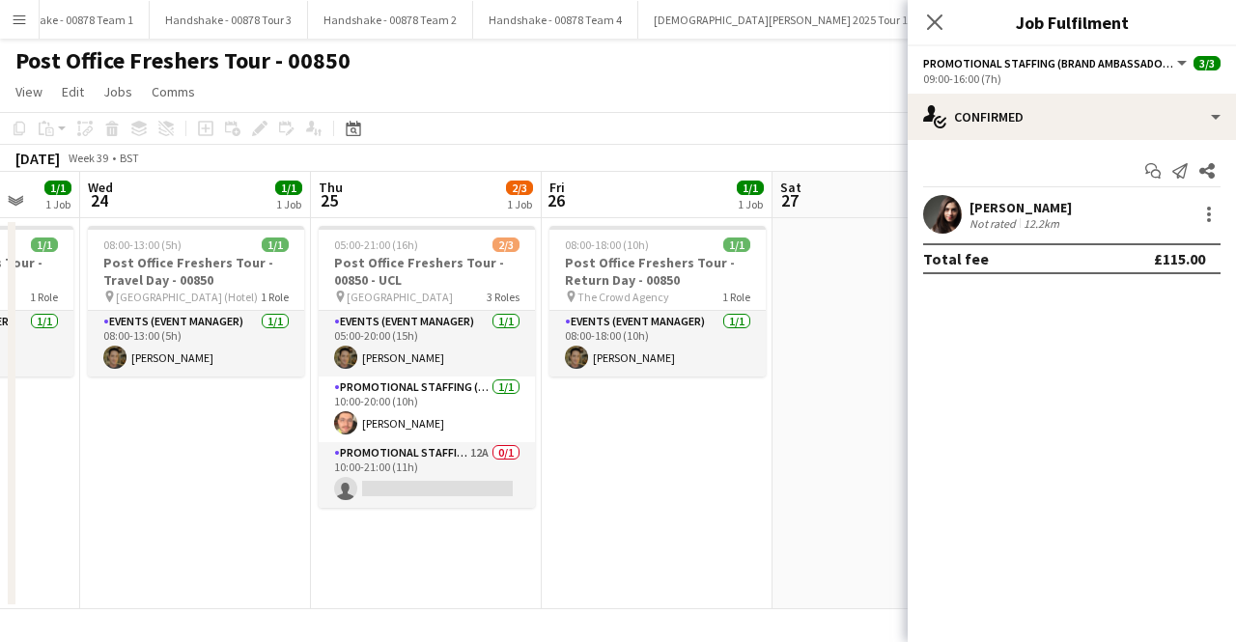
drag, startPoint x: 661, startPoint y: 463, endPoint x: 598, endPoint y: 468, distance: 63.0
click at [598, 468] on app-calendar-viewport "Sun 21 1/1 1 Job Mon 22 2/3 1 Job Tue 23 1/1 1 Job Wed 24 1/1 1 Job Thu 25 2/3 …" at bounding box center [618, 391] width 1236 height 438
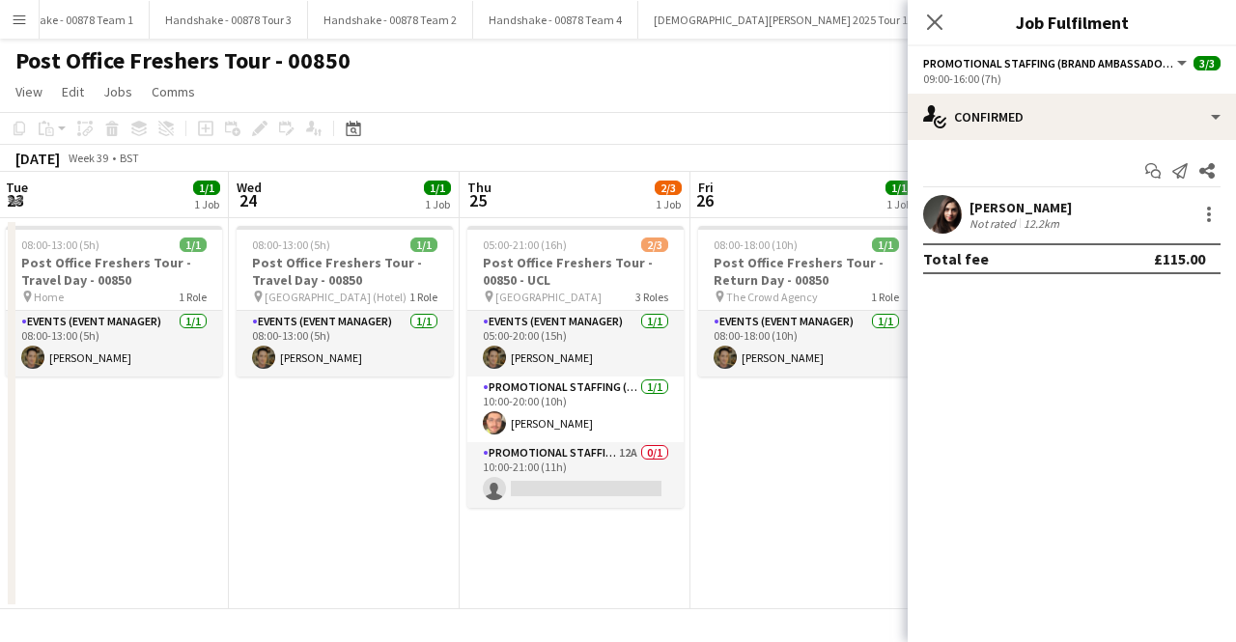
drag, startPoint x: 572, startPoint y: 456, endPoint x: 721, endPoint y: 445, distance: 149.1
click at [721, 445] on app-calendar-viewport "Sun 21 1/1 1 Job Mon 22 2/3 1 Job Tue 23 1/1 1 Job Wed 24 1/1 1 Job Thu 25 2/3 …" at bounding box center [618, 391] width 1236 height 438
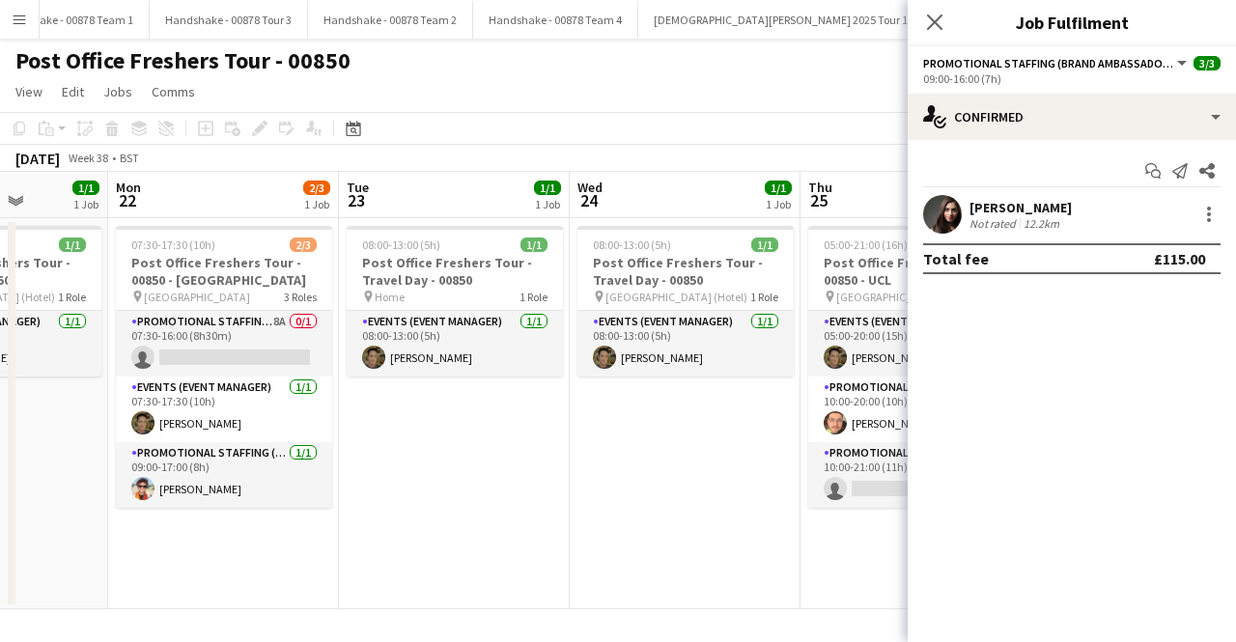
drag, startPoint x: 304, startPoint y: 463, endPoint x: 645, endPoint y: 429, distance: 342.6
click at [645, 429] on app-calendar-viewport "Fri 19 1/1 1 Job Sat 20 3/3 1 Job Sun 21 1/1 1 Job Mon 22 2/3 1 Job Tue 23 1/1 …" at bounding box center [618, 391] width 1236 height 438
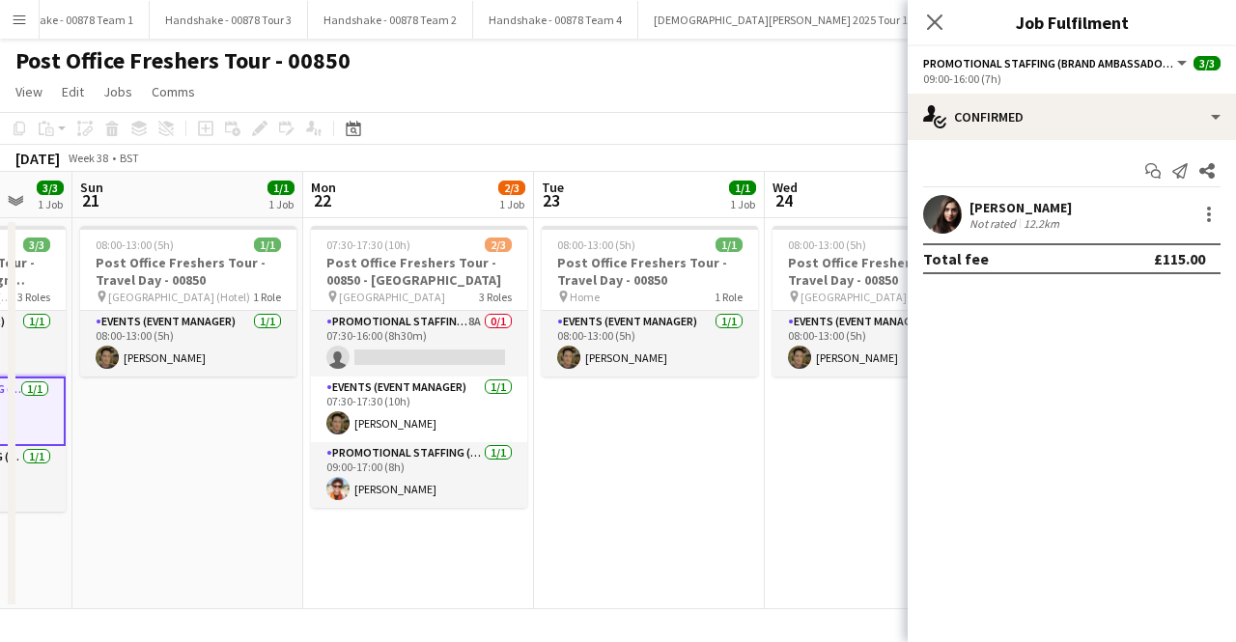
drag, startPoint x: 485, startPoint y: 458, endPoint x: 680, endPoint y: 458, distance: 195.1
click at [680, 458] on app-calendar-viewport "Fri 19 1/1 1 Job Sat 20 3/3 1 Job Sun 21 1/1 1 Job Mon 22 2/3 1 Job Tue 23 1/1 …" at bounding box center [618, 391] width 1236 height 438
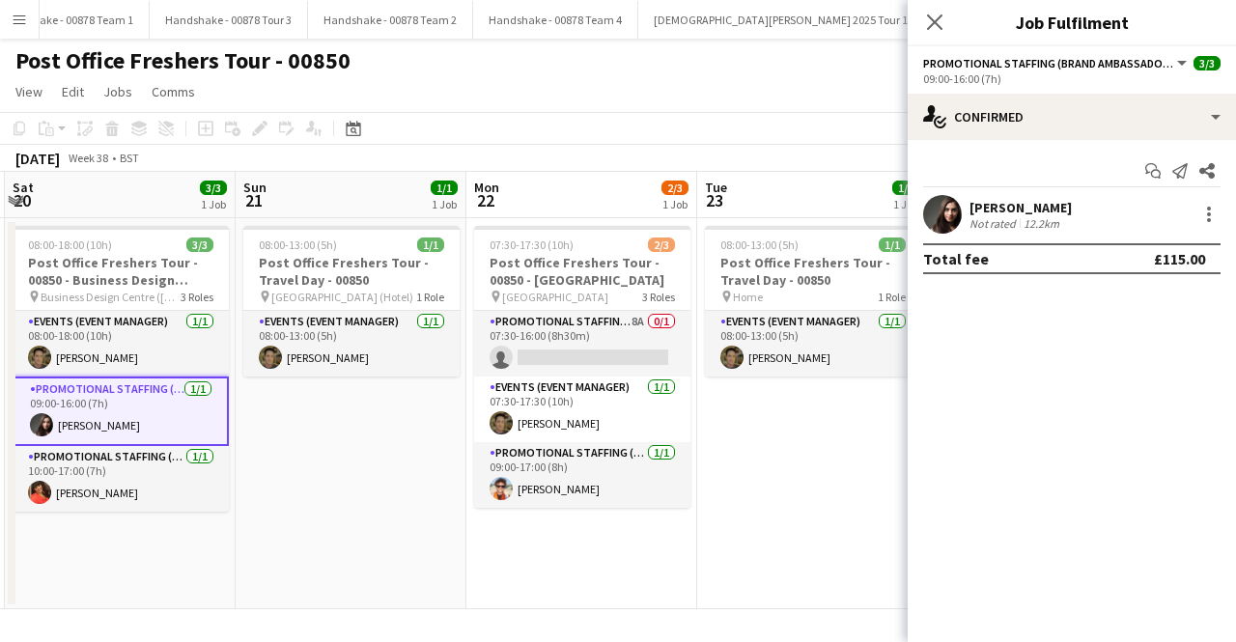
drag, startPoint x: 606, startPoint y: 484, endPoint x: 769, endPoint y: 484, distance: 163.2
click at [769, 484] on app-calendar-viewport "Thu 18 3/3 1 Job Fri 19 1/1 1 Job Sat 20 3/3 1 Job Sun 21 1/1 1 Job Mon 22 2/3 …" at bounding box center [618, 391] width 1236 height 438
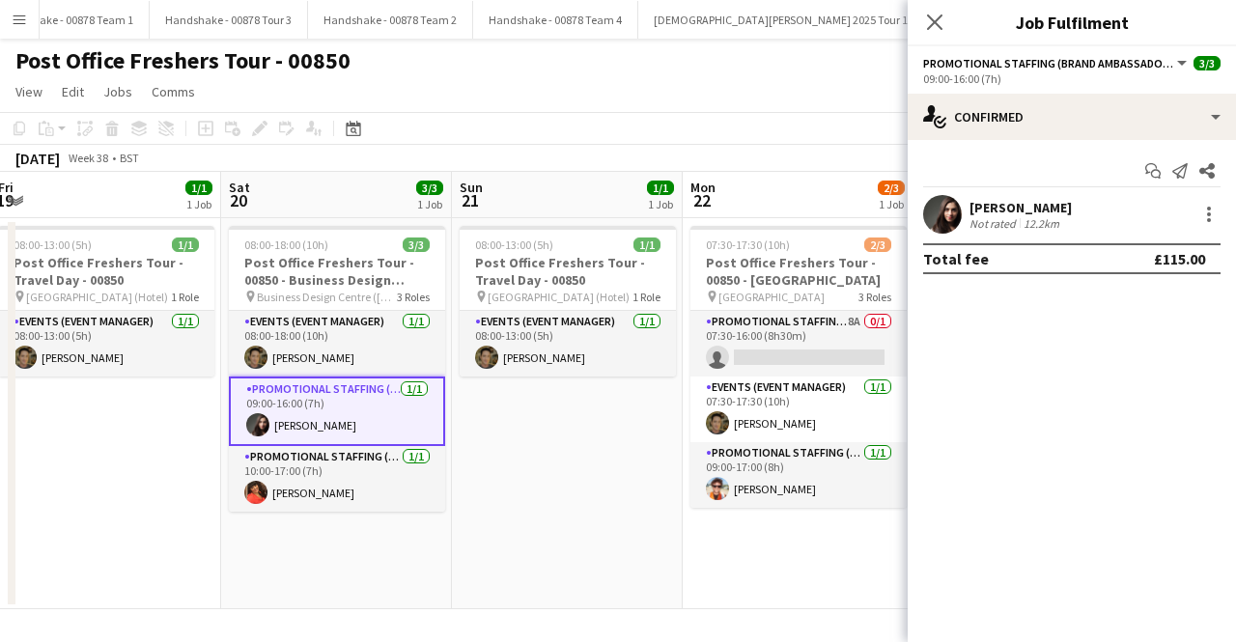
drag, startPoint x: 403, startPoint y: 477, endPoint x: 619, endPoint y: 474, distance: 216.4
click at [619, 474] on app-calendar-viewport "Wed 17 3/3 1 Job Thu 18 3/3 1 Job Fri 19 1/1 1 Job Sat 20 3/3 1 Job Sun 21 1/1 …" at bounding box center [618, 391] width 1236 height 438
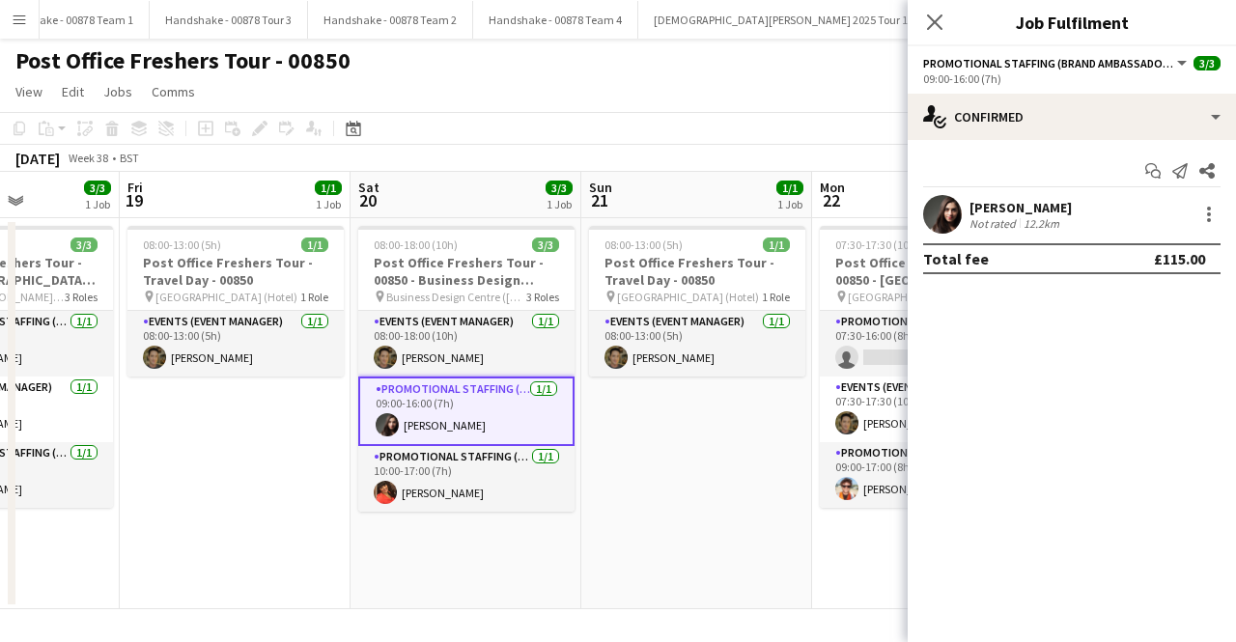
drag, startPoint x: 523, startPoint y: 496, endPoint x: 652, endPoint y: 484, distance: 130.0
click at [652, 484] on app-calendar-viewport "Tue 16 Wed 17 3/3 1 Job Thu 18 3/3 1 Job Fri 19 1/1 1 Job Sat 20 3/3 1 Job Sun …" at bounding box center [618, 391] width 1236 height 438
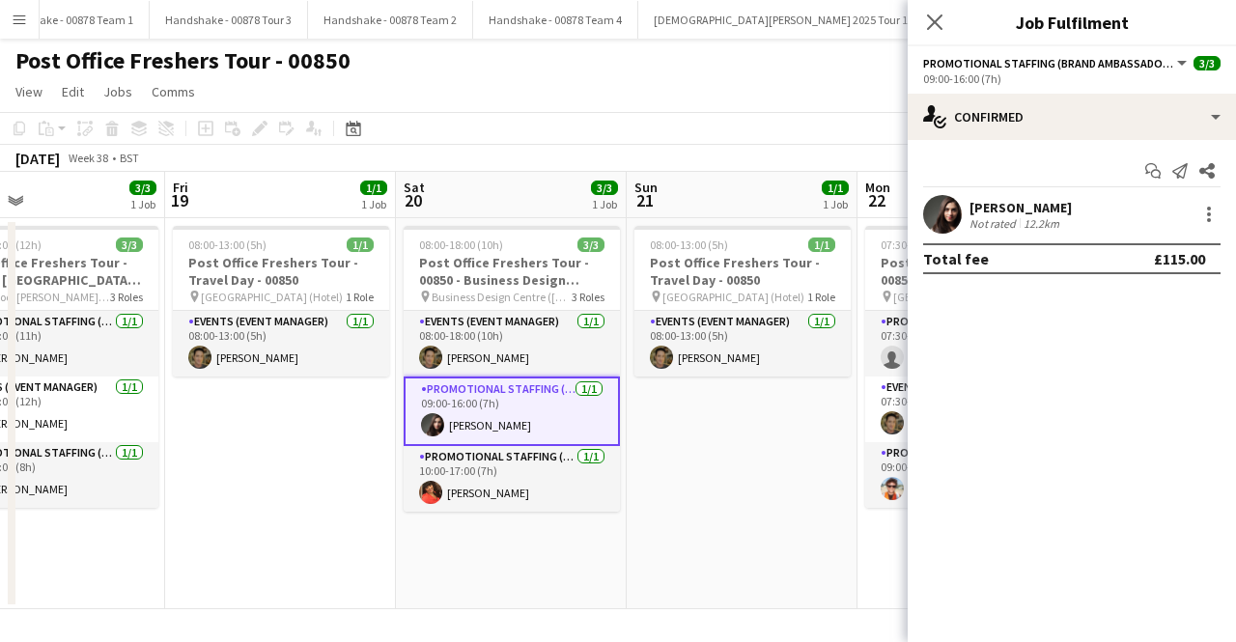
click at [751, 482] on app-calendar-viewport "Tue 16 Wed 17 3/3 1 Job Thu 18 3/3 1 Job Fri 19 1/1 1 Job Sat 20 3/3 1 Job Sun …" at bounding box center [618, 391] width 1236 height 438
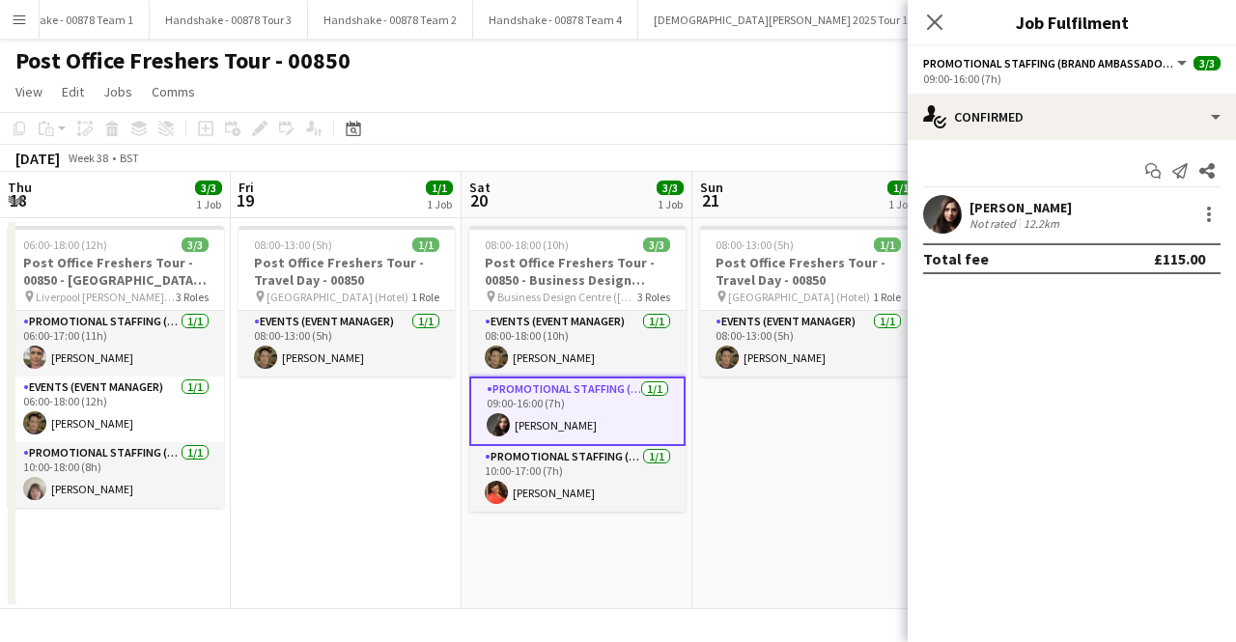
scroll to position [0, 419]
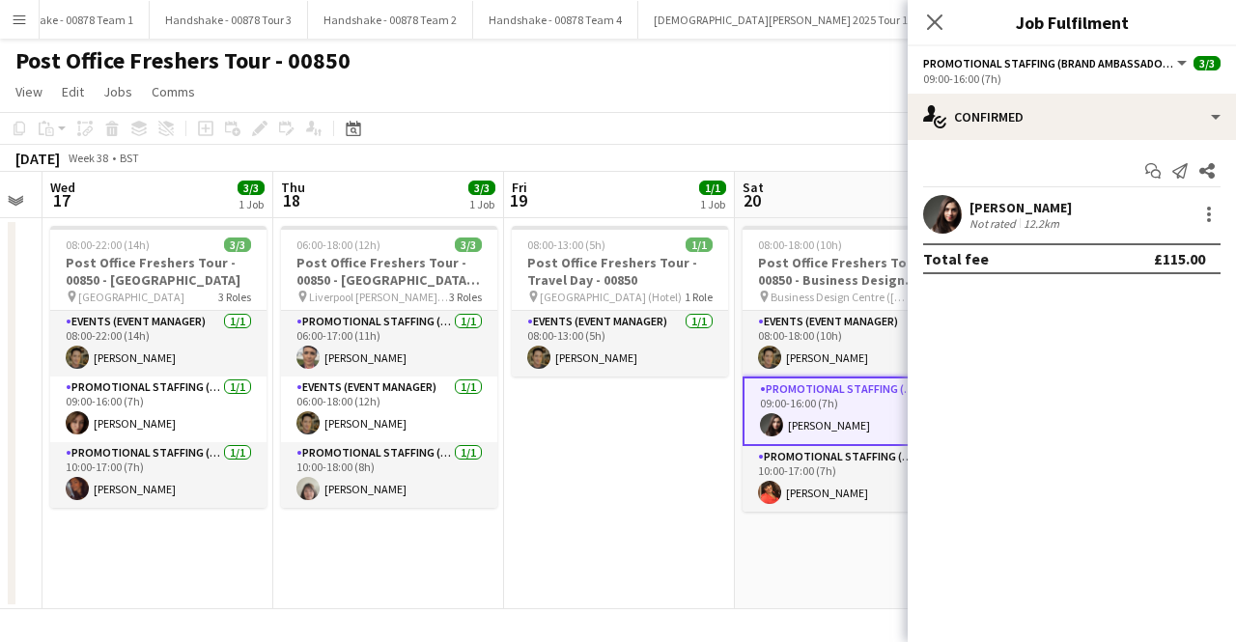
drag, startPoint x: 307, startPoint y: 523, endPoint x: 647, endPoint y: 528, distance: 340.0
click at [647, 528] on app-calendar-viewport "Mon 15 Tue 16 Wed 17 3/3 1 Job Thu 18 3/3 1 Job Fri 19 1/1 1 Job Sat 20 3/3 1 J…" at bounding box center [618, 391] width 1236 height 438
click at [672, 534] on app-date-cell "08:00-13:00 (5h) 1/1 Post Office Freshers Tour - Travel Day - 00850 pin [GEOGRA…" at bounding box center [619, 413] width 231 height 391
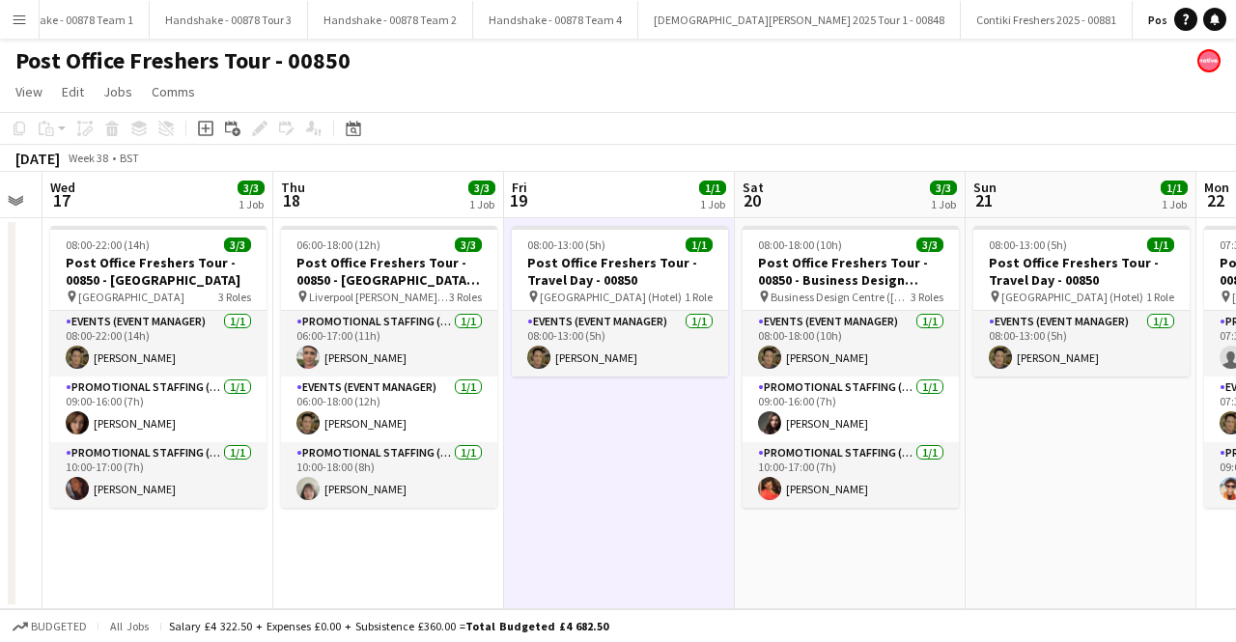
click at [672, 534] on app-date-cell "08:00-13:00 (5h) 1/1 Post Office Freshers Tour - Travel Day - 00850 pin [GEOGRA…" at bounding box center [619, 413] width 231 height 391
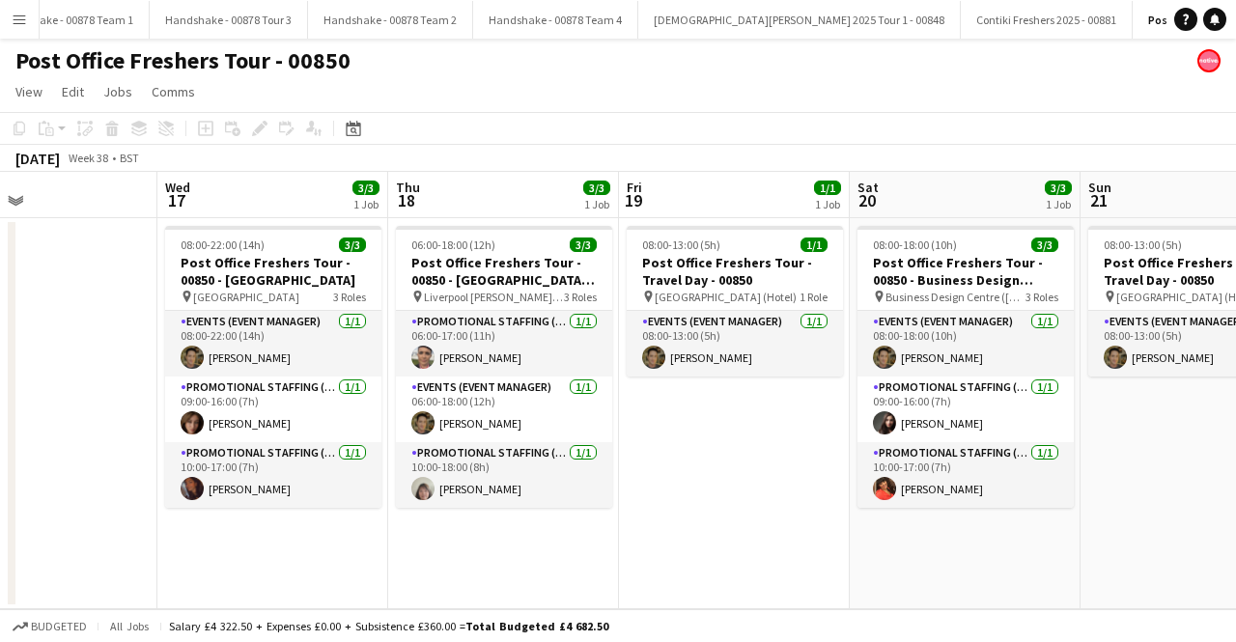
drag, startPoint x: 607, startPoint y: 475, endPoint x: 90, endPoint y: 465, distance: 516.8
click at [732, 461] on app-calendar-viewport "Sun 14 1/1 1 Job Mon 15 Tue 16 Wed 17 3/3 1 Job Thu 18 3/3 1 Job Fri 19 1/1 1 J…" at bounding box center [618, 391] width 1236 height 438
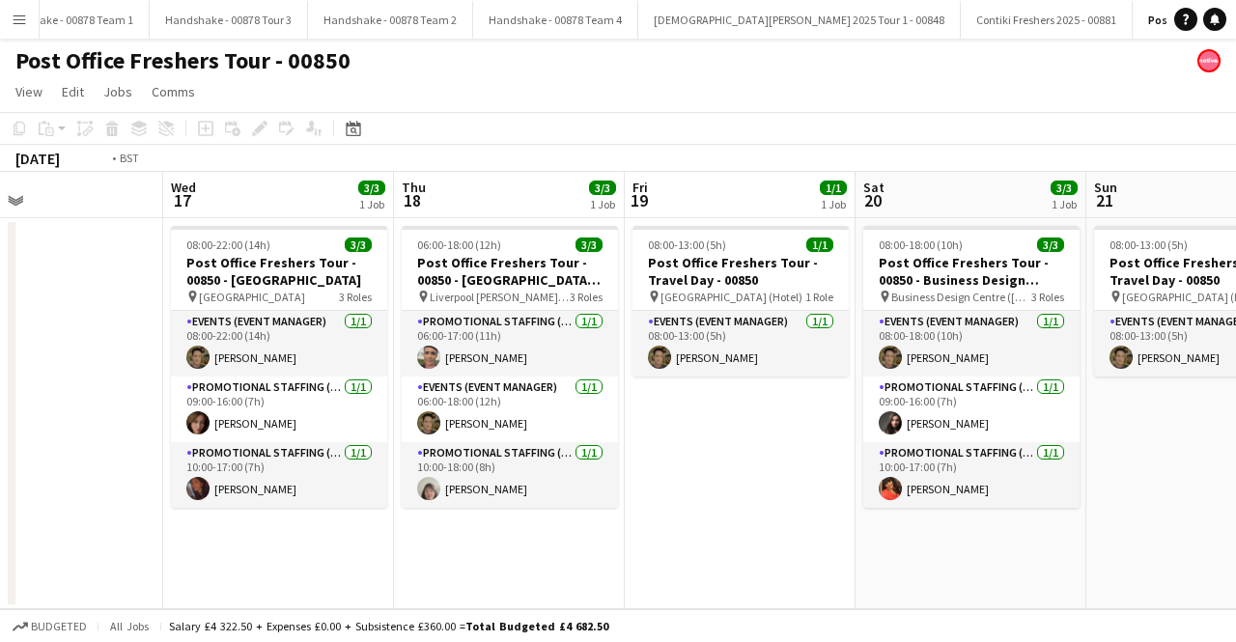
drag, startPoint x: 119, startPoint y: 339, endPoint x: 576, endPoint y: 350, distance: 457.0
click at [576, 350] on app-calendar-viewport "Sun 14 1/1 1 Job Mon 15 Tue 16 Wed 17 3/3 1 Job Thu 18 3/3 1 Job Fri 19 1/1 1 J…" at bounding box center [618, 391] width 1236 height 438
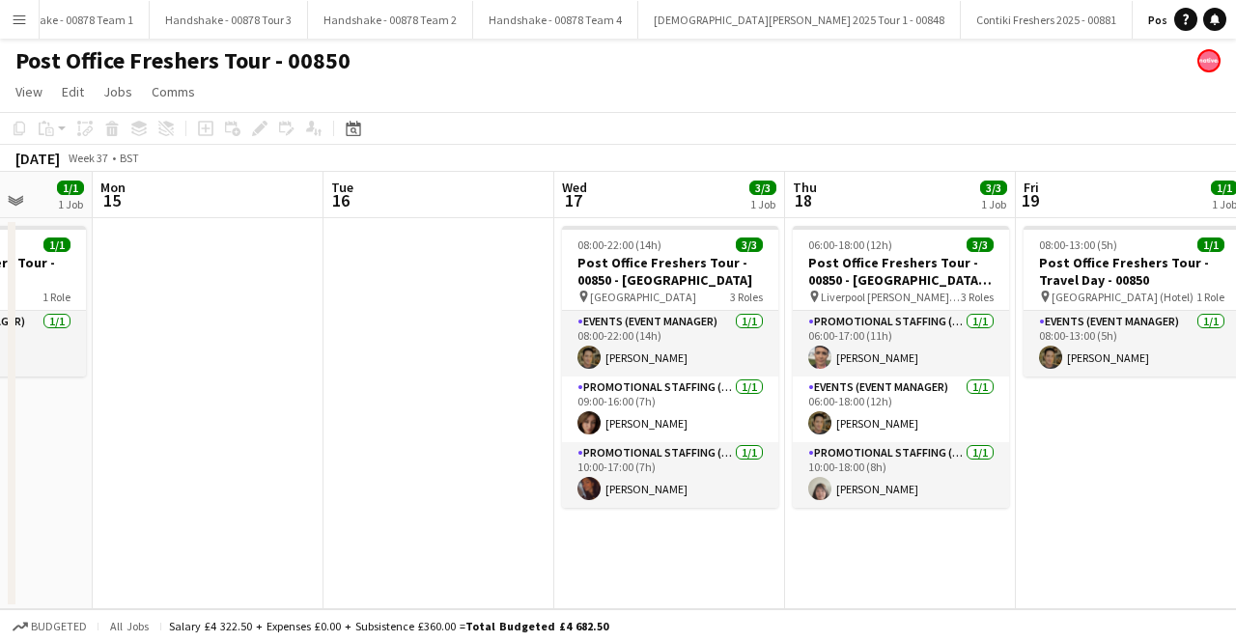
drag, startPoint x: 399, startPoint y: 396, endPoint x: 790, endPoint y: 396, distance: 391.2
click at [790, 396] on app-calendar-viewport "Fri 12 3/3 1 Job Sat 13 3/3 1 Job Sun 14 1/1 1 Job Mon 15 Tue 16 Wed 17 3/3 1 J…" at bounding box center [618, 391] width 1236 height 438
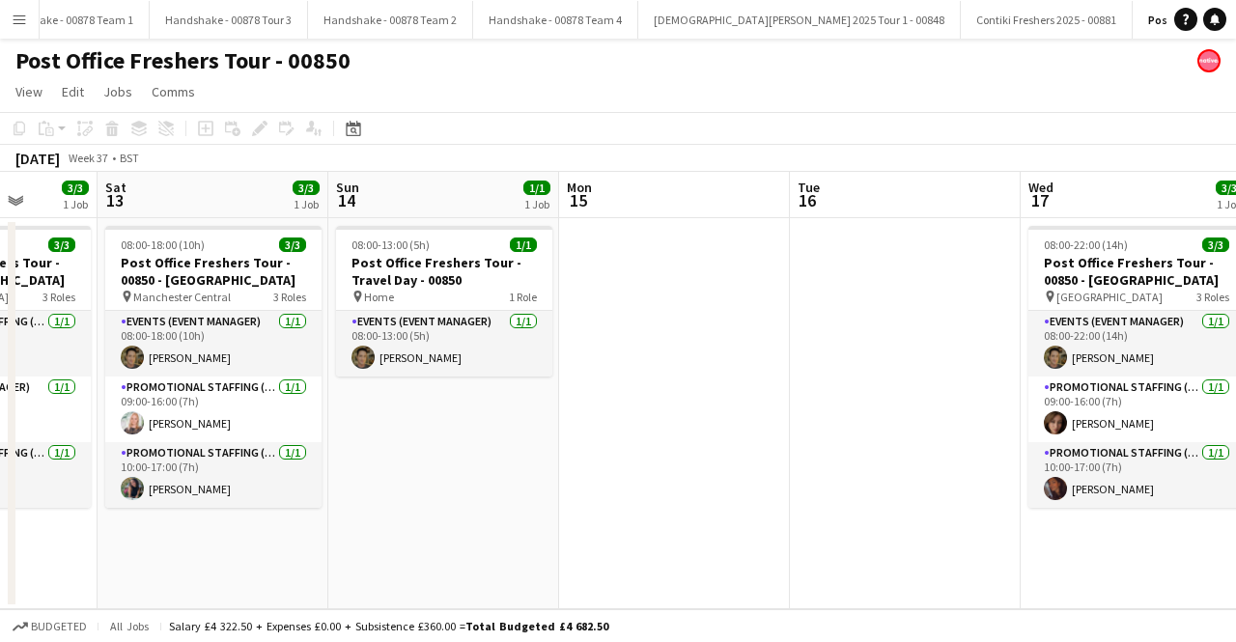
click at [894, 460] on app-calendar-viewport "Wed 10 1/1 1 Job Thu 11 1/1 1 Job Fri 12 3/3 1 Job Sat 13 3/3 1 Job Sun 14 1/1 …" at bounding box center [618, 391] width 1236 height 438
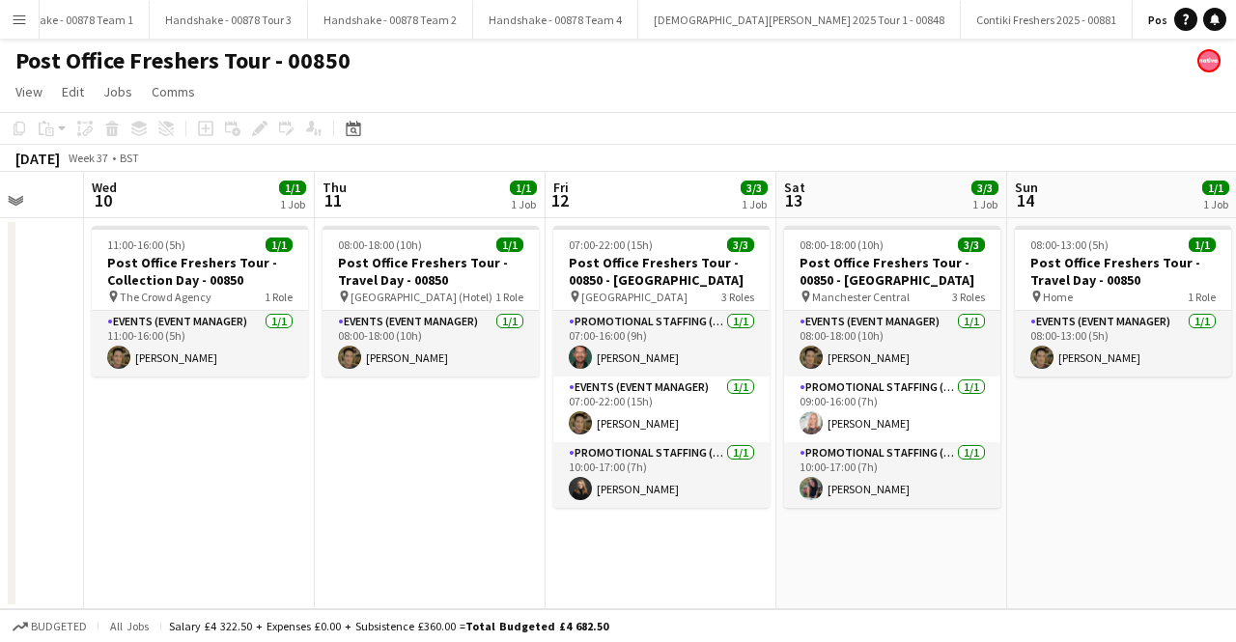
scroll to position [0, 885]
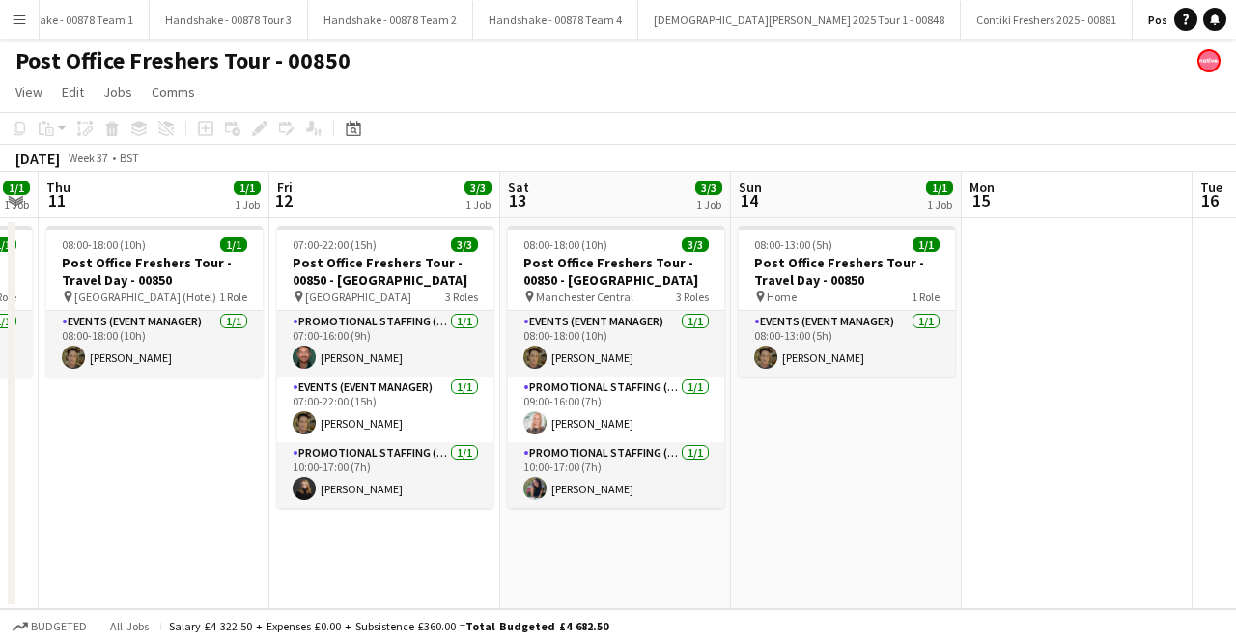
drag, startPoint x: 315, startPoint y: 499, endPoint x: 240, endPoint y: 514, distance: 76.7
click at [240, 514] on app-calendar-viewport "Sun 7 Mon 8 Tue 9 Wed 10 1/1 1 Job Thu 11 1/1 1 Job Fri 12 3/3 1 Job Sat 13 3/3…" at bounding box center [618, 391] width 1236 height 438
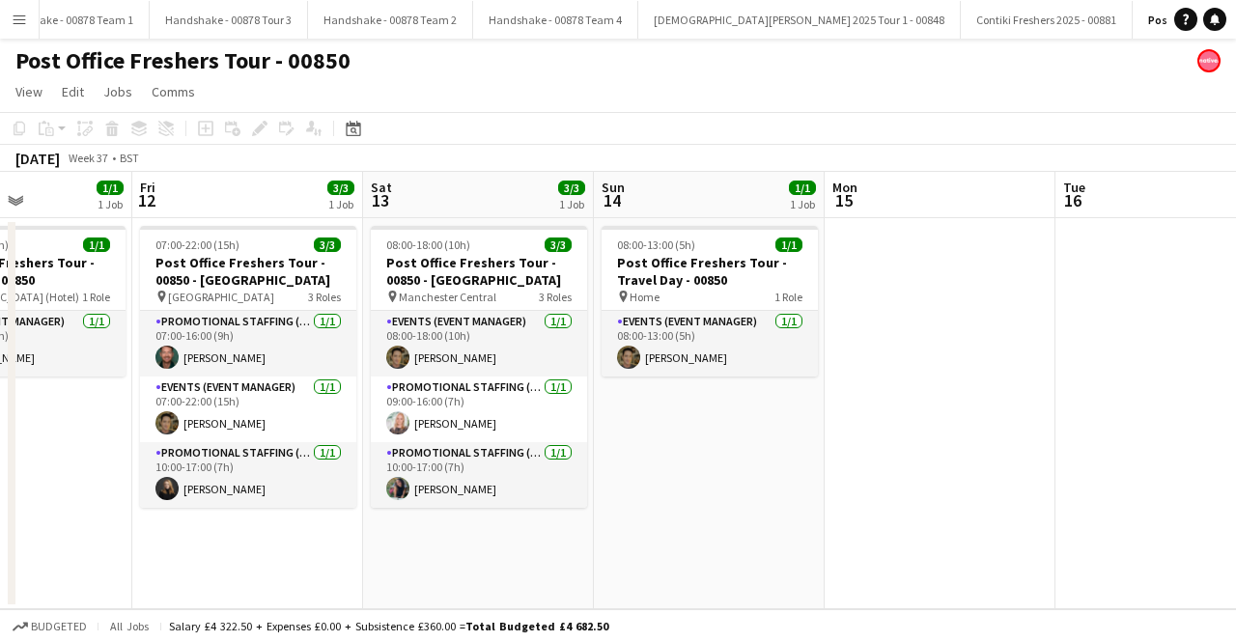
drag, startPoint x: 859, startPoint y: 413, endPoint x: 257, endPoint y: 413, distance: 601.7
click at [257, 413] on app-calendar-viewport "Tue 9 Wed 10 1/1 1 Job Thu 11 1/1 1 Job Fri 12 3/3 1 Job Sat 13 3/3 1 Job Sun 1…" at bounding box center [618, 391] width 1236 height 438
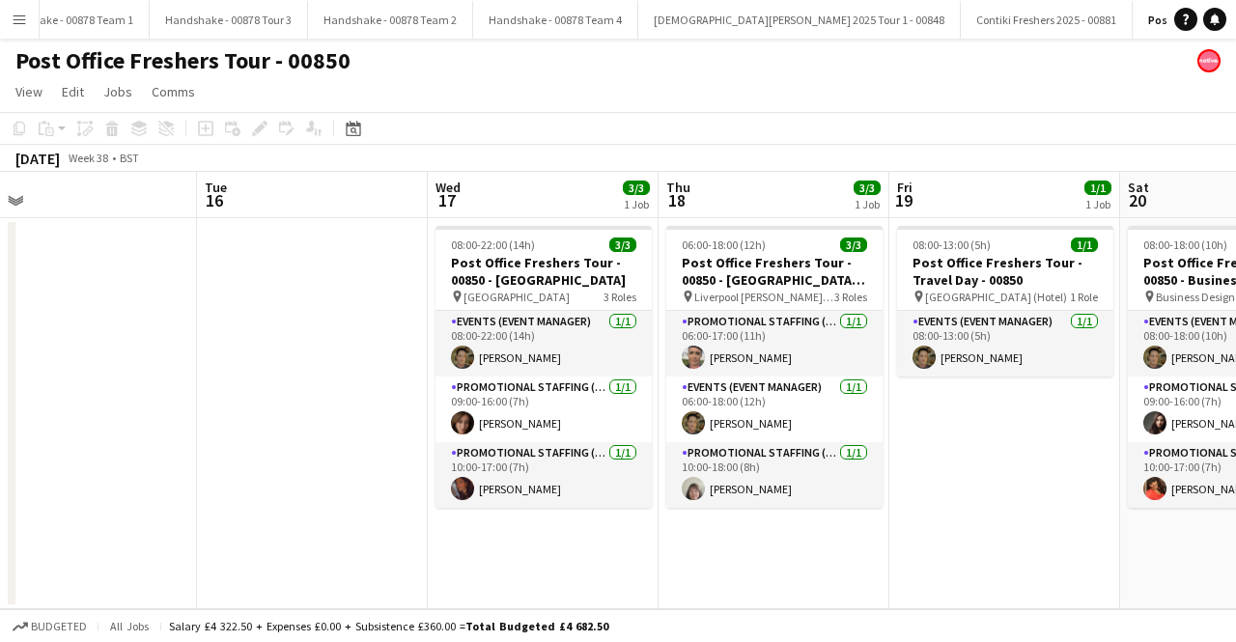
scroll to position [0, 606]
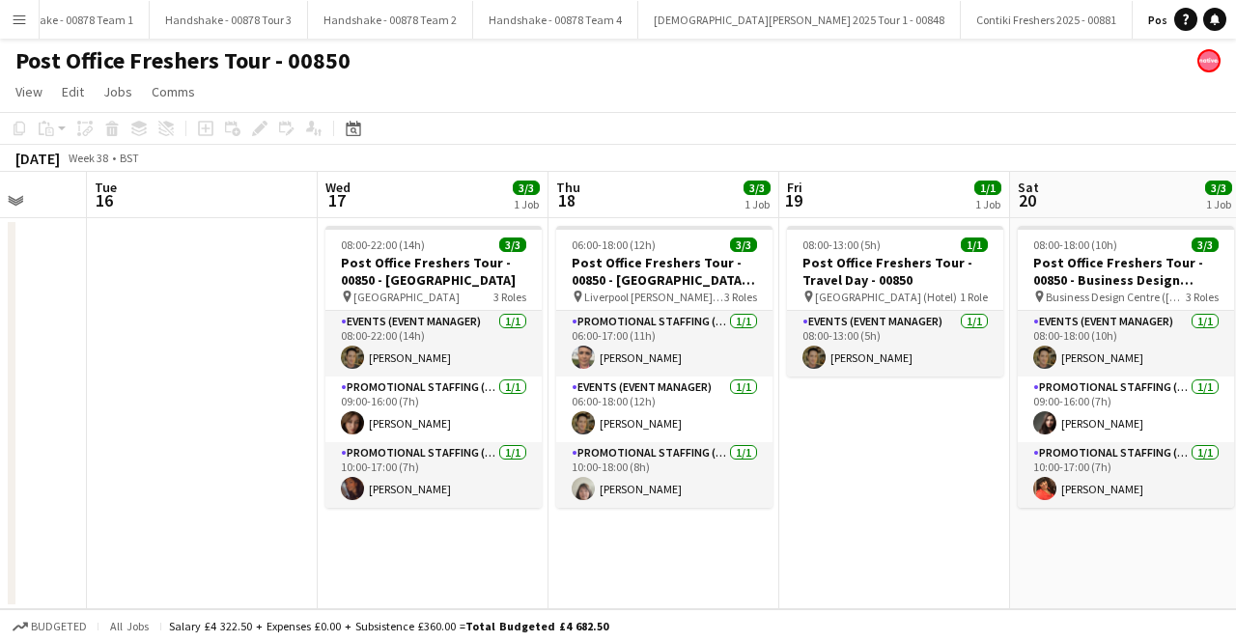
drag, startPoint x: 505, startPoint y: 418, endPoint x: -19, endPoint y: 447, distance: 525.3
click at [0, 447] on html "Menu Boards Boards Boards All jobs Status Workforce Workforce My Workforce Recr…" at bounding box center [618, 321] width 1236 height 642
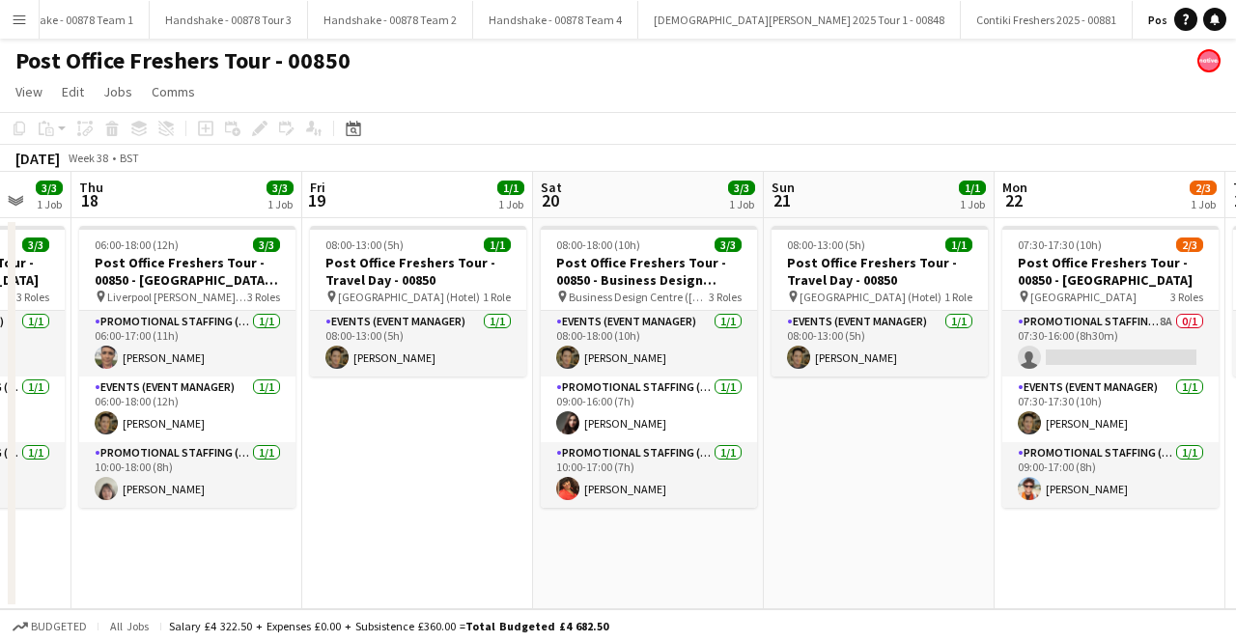
scroll to position [0, 643]
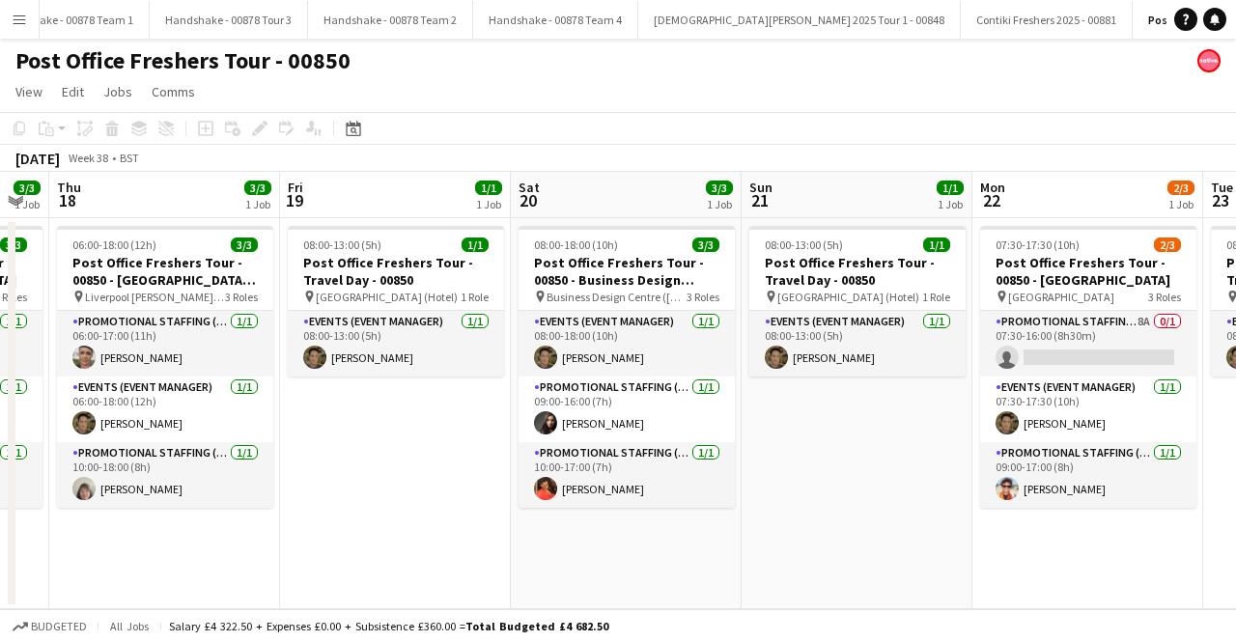
drag, startPoint x: 893, startPoint y: 422, endPoint x: 394, endPoint y: 419, distance: 499.4
click at [394, 419] on app-calendar-viewport "Mon 15 Tue 16 Wed 17 3/3 1 Job Thu 18 3/3 1 Job Fri 19 1/1 1 Job Sat 20 3/3 1 J…" at bounding box center [618, 391] width 1236 height 438
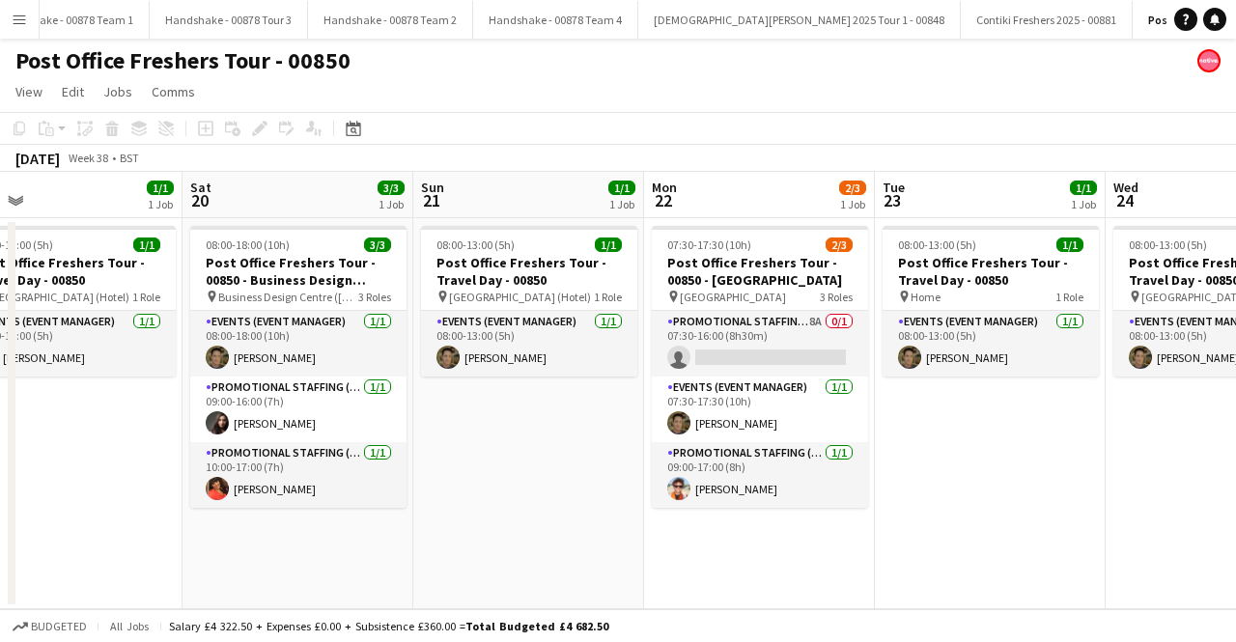
scroll to position [0, 560]
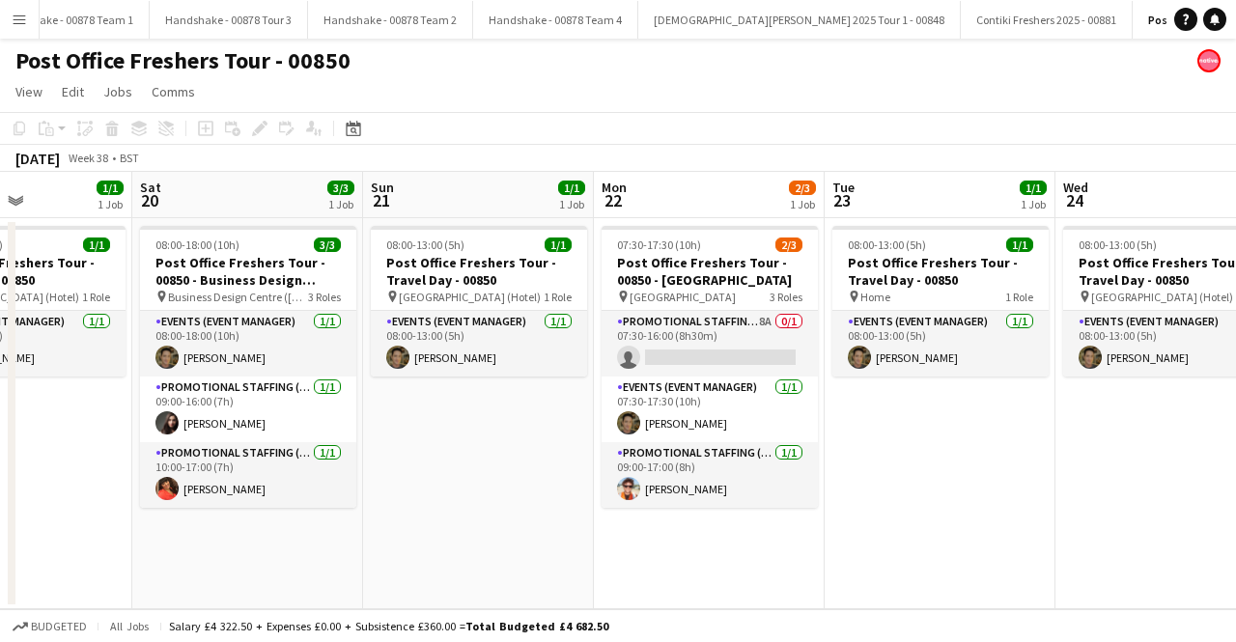
drag, startPoint x: 816, startPoint y: 456, endPoint x: 570, endPoint y: 458, distance: 246.3
click at [438, 451] on app-calendar-viewport "Wed 17 3/3 1 Job Thu 18 3/3 1 Job Fri 19 1/1 1 Job Sat 20 3/3 1 Job Sun 21 1/1 …" at bounding box center [618, 391] width 1236 height 438
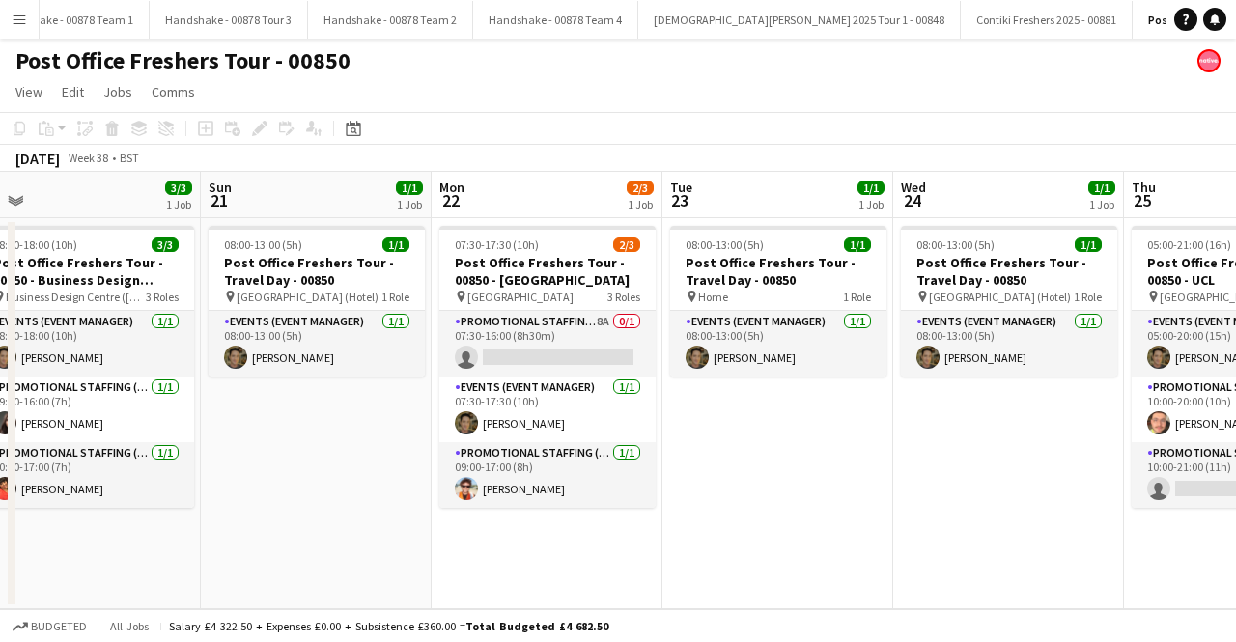
drag, startPoint x: 844, startPoint y: 489, endPoint x: 760, endPoint y: 491, distance: 84.1
click at [760, 491] on app-calendar-viewport "Wed 17 3/3 1 Job Thu 18 3/3 1 Job Fri 19 1/1 1 Job Sat 20 3/3 1 Job Sun 21 1/1 …" at bounding box center [618, 391] width 1236 height 438
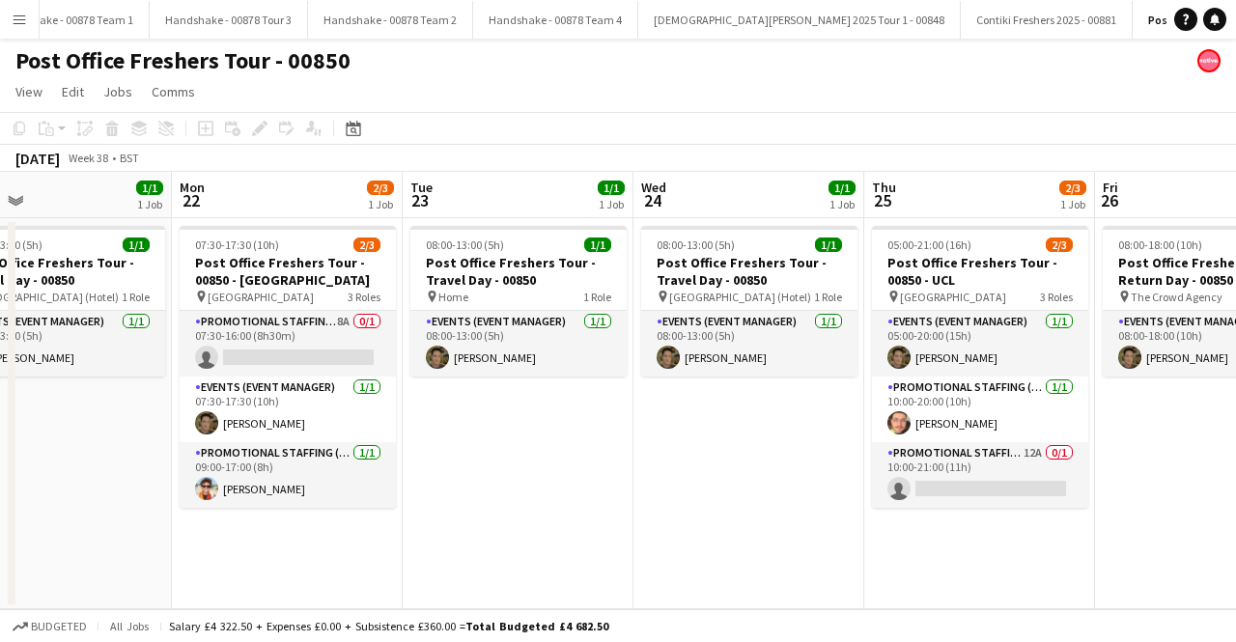
drag, startPoint x: 760, startPoint y: 491, endPoint x: 500, endPoint y: 480, distance: 260.0
click at [500, 480] on app-calendar-viewport "Fri 19 1/1 1 Job Sat 20 3/3 1 Job Sun 21 1/1 1 Job Mon 22 2/3 1 Job Tue 23 1/1 …" at bounding box center [618, 391] width 1236 height 438
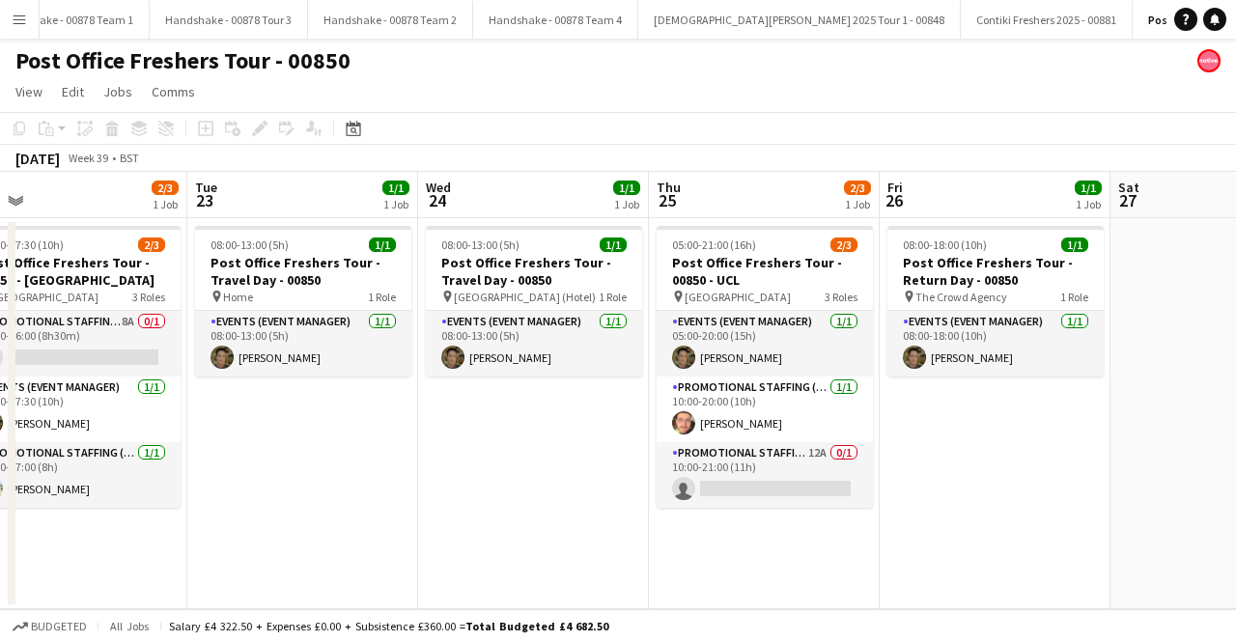
scroll to position [0, 764]
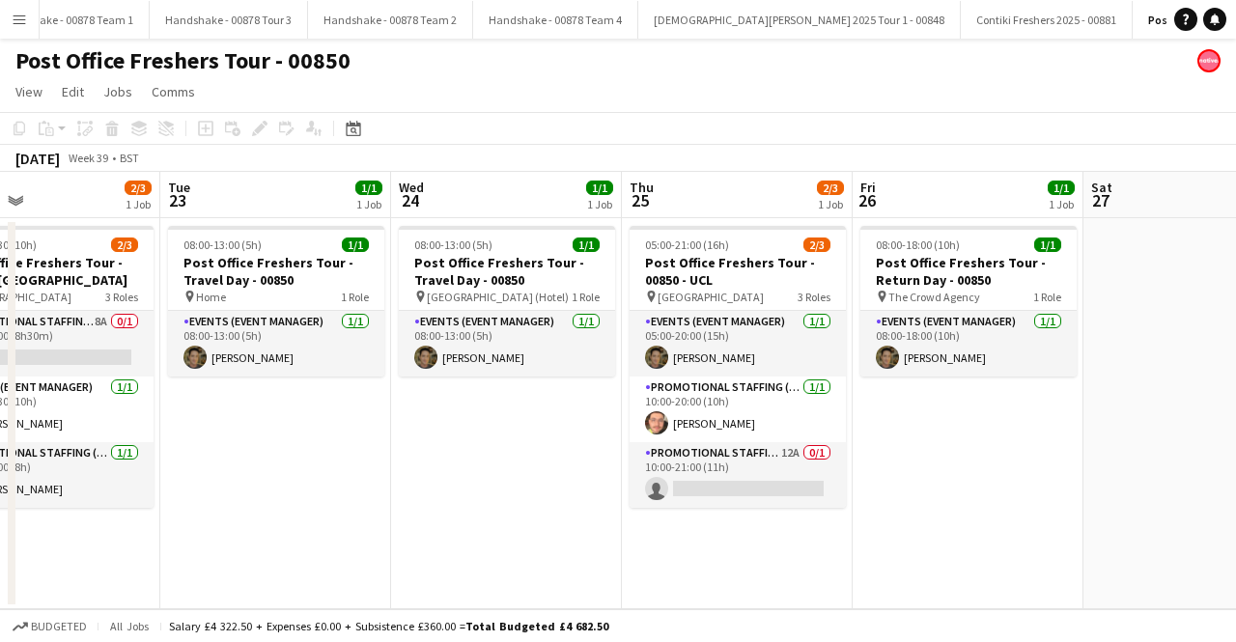
drag, startPoint x: 761, startPoint y: 476, endPoint x: 518, endPoint y: 471, distance: 243.4
click at [518, 471] on app-calendar-viewport "Fri 19 1/1 1 Job Sat 20 3/3 1 Job Sun 21 1/1 1 Job Mon 22 2/3 1 Job Tue 23 1/1 …" at bounding box center [618, 391] width 1236 height 438
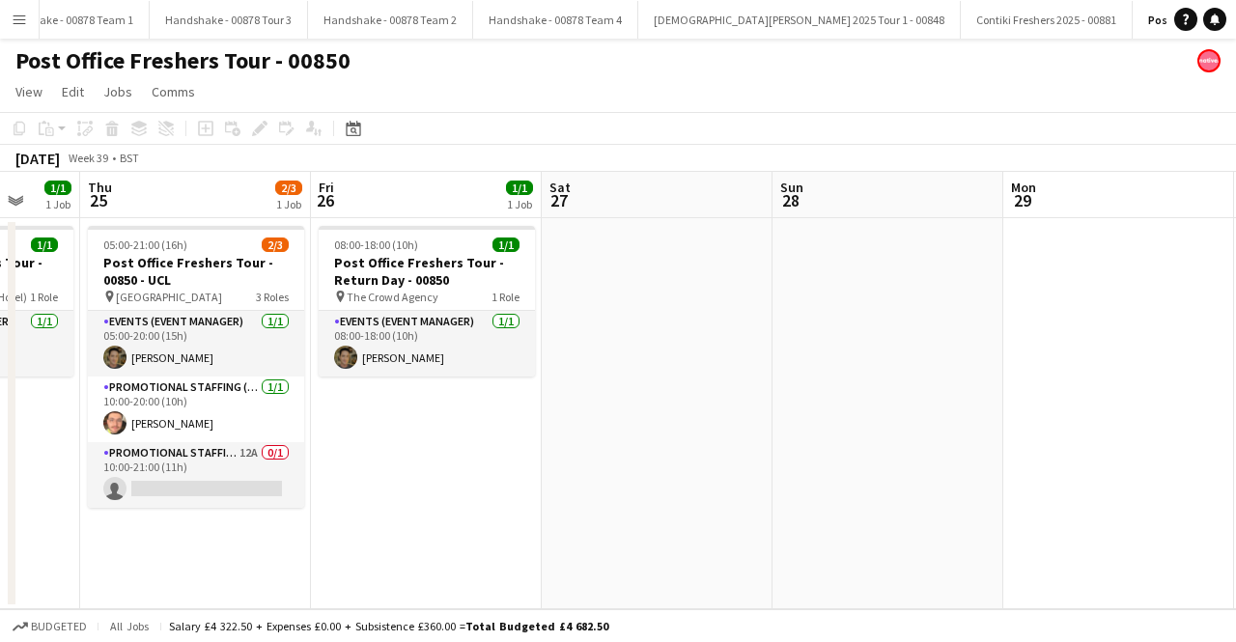
drag, startPoint x: 964, startPoint y: 442, endPoint x: 423, endPoint y: 449, distance: 540.9
click at [423, 449] on app-calendar-viewport "Sun 21 1/1 1 Job Mon 22 2/3 1 Job Tue 23 1/1 1 Job Wed 24 1/1 1 Job Thu 25 2/3 …" at bounding box center [618, 391] width 1236 height 438
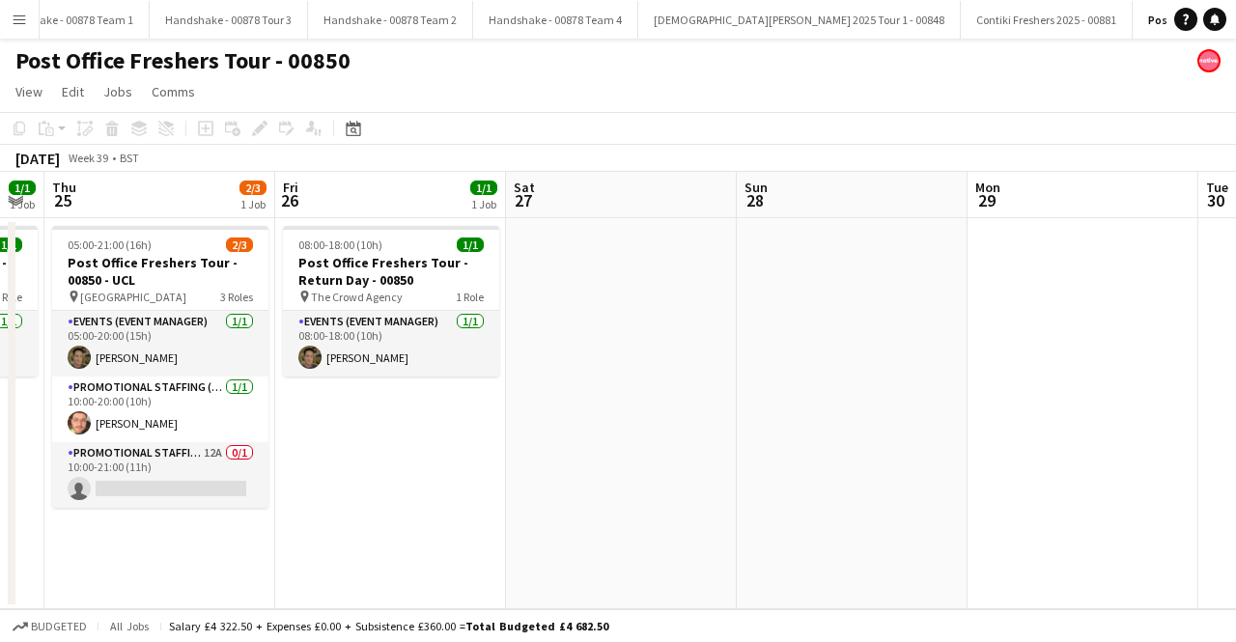
drag, startPoint x: 823, startPoint y: 415, endPoint x: 318, endPoint y: 415, distance: 505.1
click at [318, 415] on app-calendar-viewport "Sun 21 1/1 1 Job Mon 22 2/3 1 Job Tue 23 1/1 1 Job Wed 24 1/1 1 Job Thu 25 2/3 …" at bounding box center [618, 391] width 1236 height 438
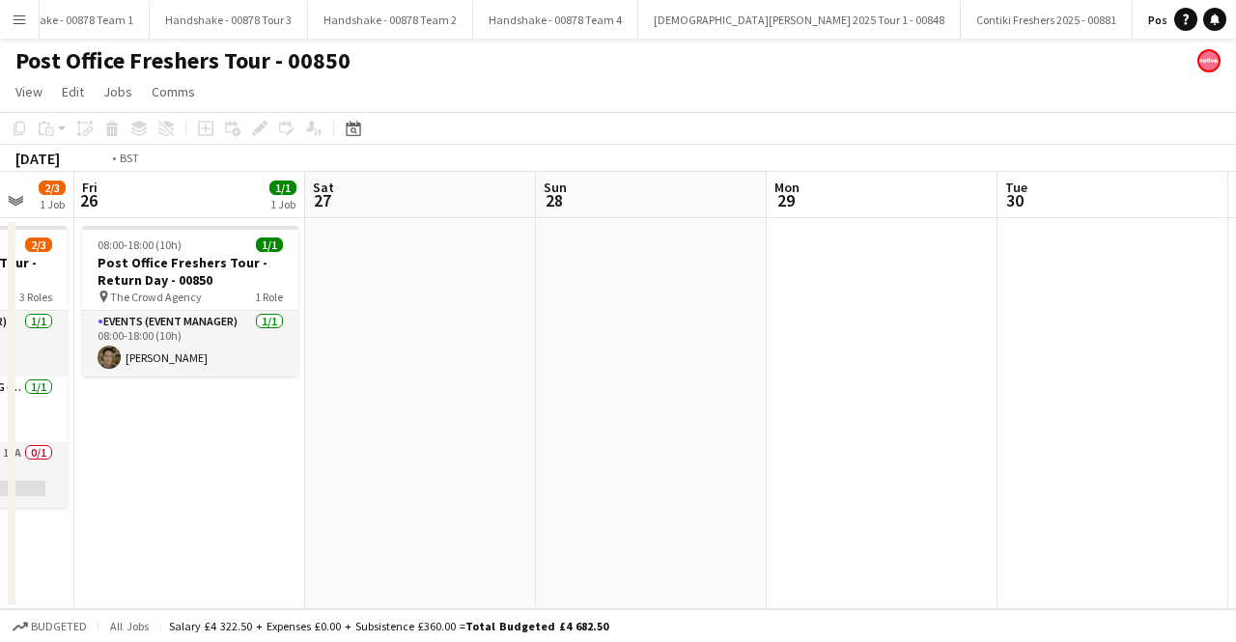
drag, startPoint x: 851, startPoint y: 406, endPoint x: 330, endPoint y: 406, distance: 520.6
click at [330, 406] on app-calendar-viewport "Tue 23 1/1 1 Job Wed 24 1/1 1 Job Thu 25 2/3 1 Job Fri 26 1/1 1 Job Sat 27 Sun …" at bounding box center [618, 391] width 1236 height 438
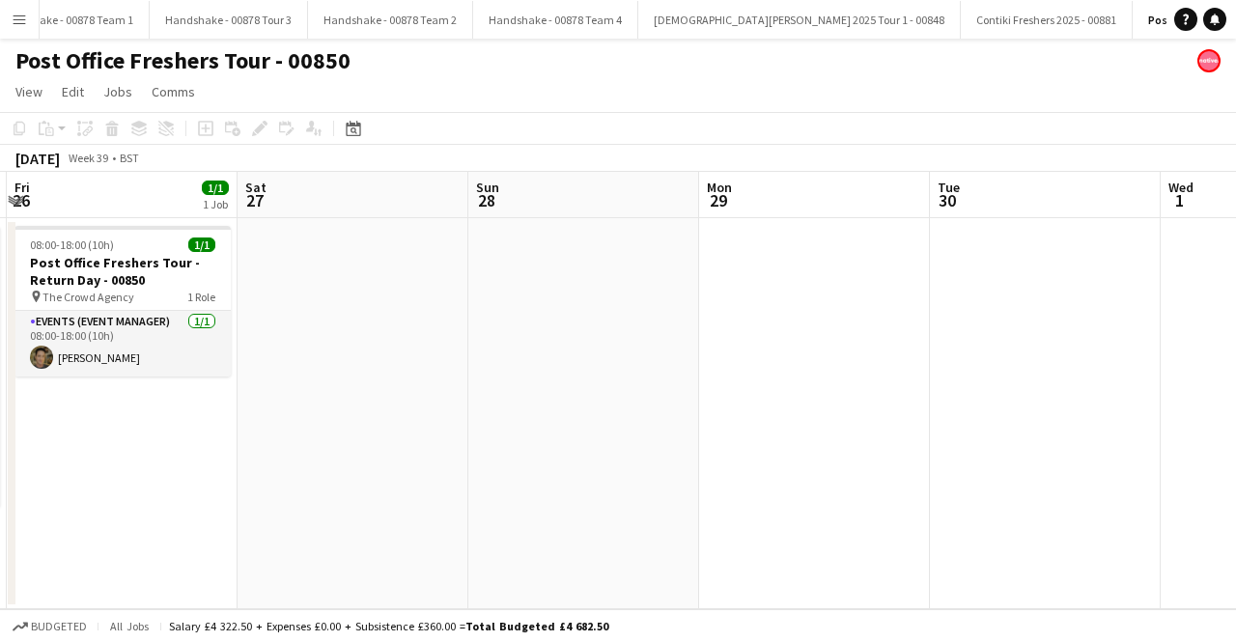
drag, startPoint x: 1076, startPoint y: 400, endPoint x: 885, endPoint y: 400, distance: 191.2
click at [1136, 400] on app-calendar-viewport "Tue 23 1/1 1 Job Wed 24 1/1 1 Job Thu 25 2/3 1 Job Fri 26 1/1 1 Job Sat 27 Sun …" at bounding box center [618, 391] width 1236 height 438
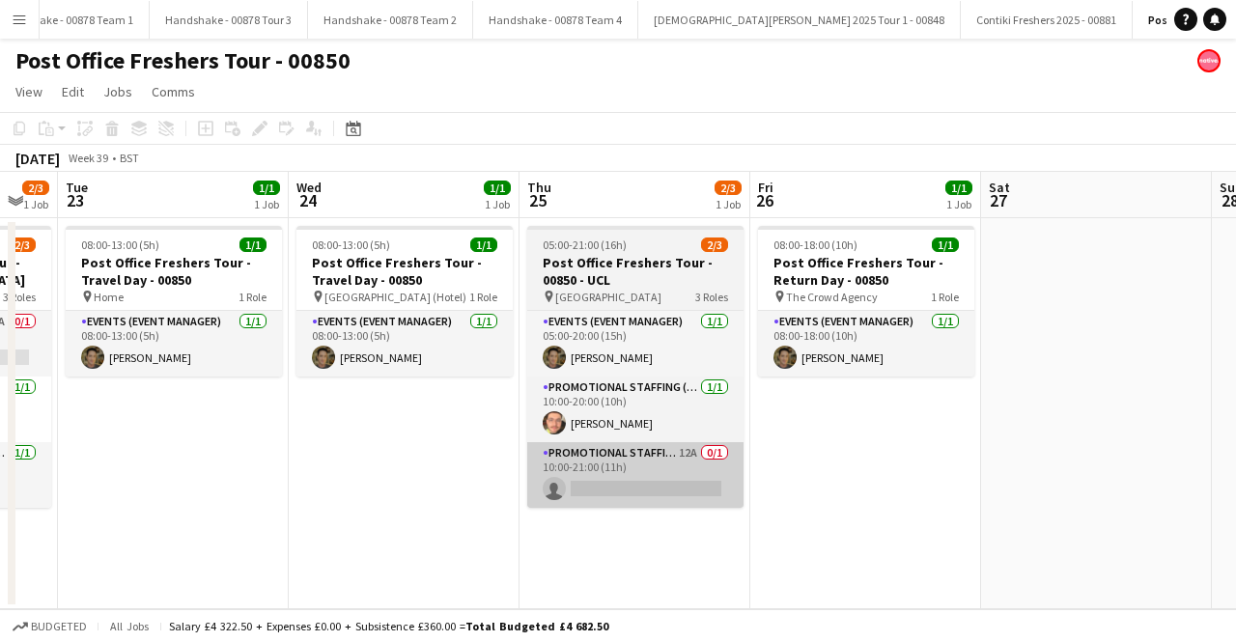
drag, startPoint x: 643, startPoint y: 409, endPoint x: 702, endPoint y: 449, distance: 71.5
click at [1221, 409] on app-calendar-viewport "Sun 21 1/1 1 Job Mon 22 2/3 1 Job Tue 23 1/1 1 Job Wed 24 1/1 1 Job Thu 25 2/3 …" at bounding box center [618, 391] width 1236 height 438
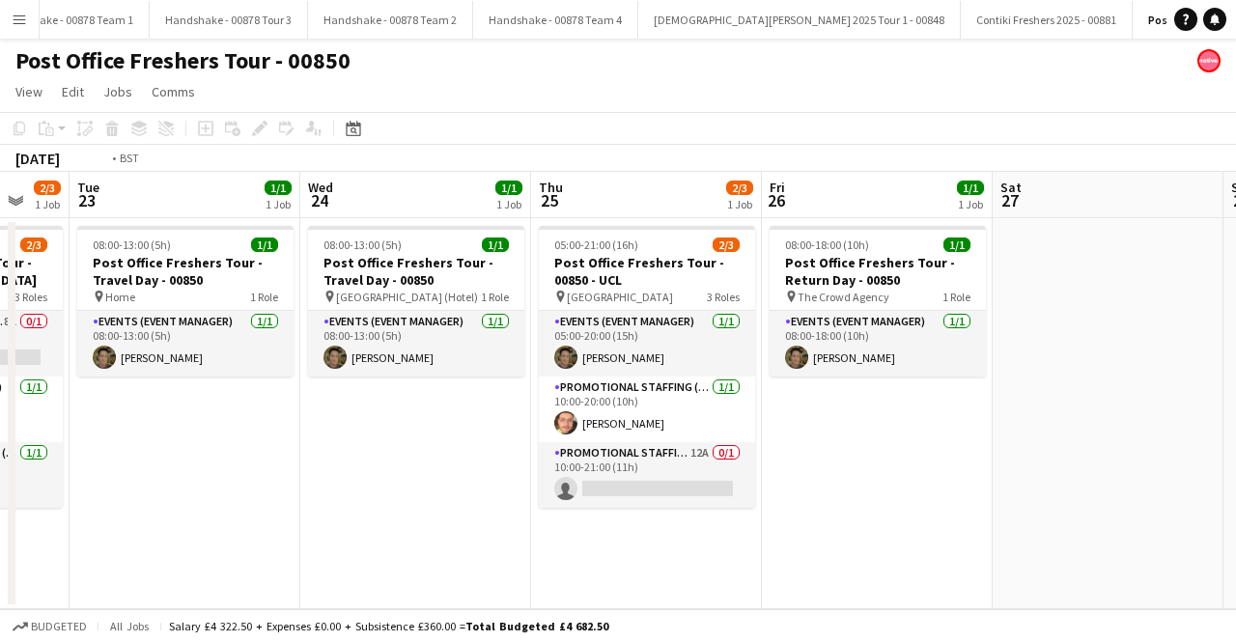
drag, startPoint x: 389, startPoint y: 471, endPoint x: 898, endPoint y: 470, distance: 509.0
click at [1070, 470] on app-calendar-viewport "Sun 21 1/1 1 Job Mon 22 2/3 1 Job Tue 23 1/1 1 Job Wed 24 1/1 1 Job Thu 25 2/3 …" at bounding box center [618, 391] width 1236 height 438
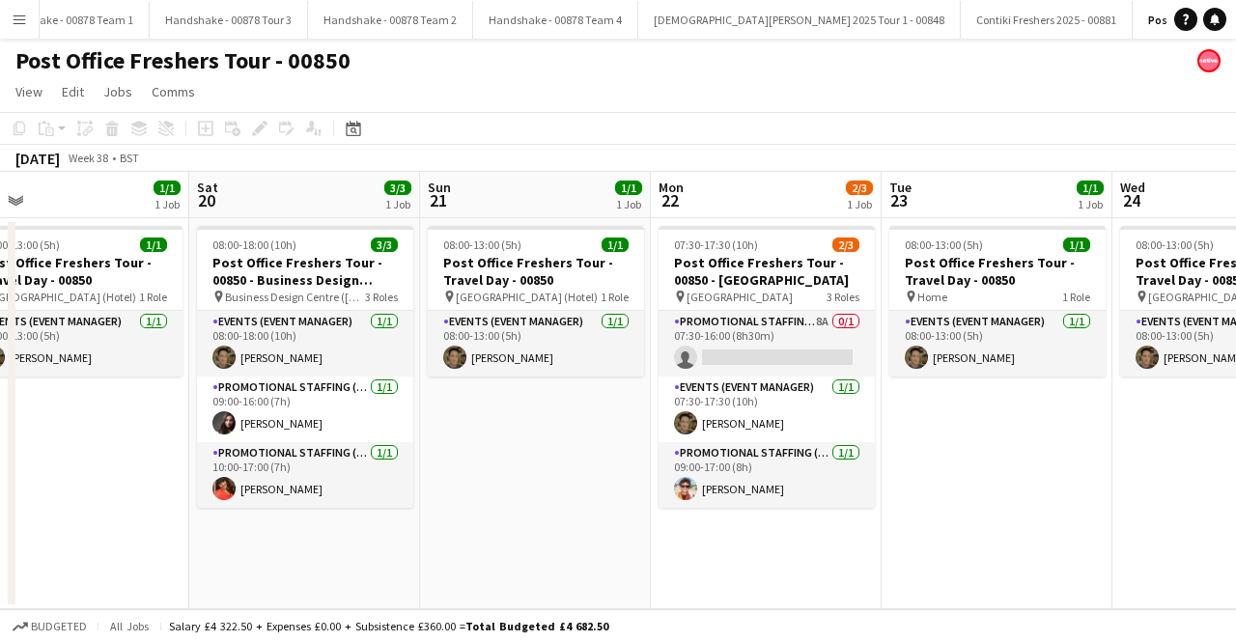
drag, startPoint x: 679, startPoint y: 474, endPoint x: 1235, endPoint y: 473, distance: 556.3
click at [1235, 473] on app-calendar-viewport "Wed 17 3/3 1 Job Thu 18 3/3 1 Job Fri 19 1/1 1 Job Sat 20 3/3 1 Job Sun 21 1/1 …" at bounding box center [618, 391] width 1236 height 438
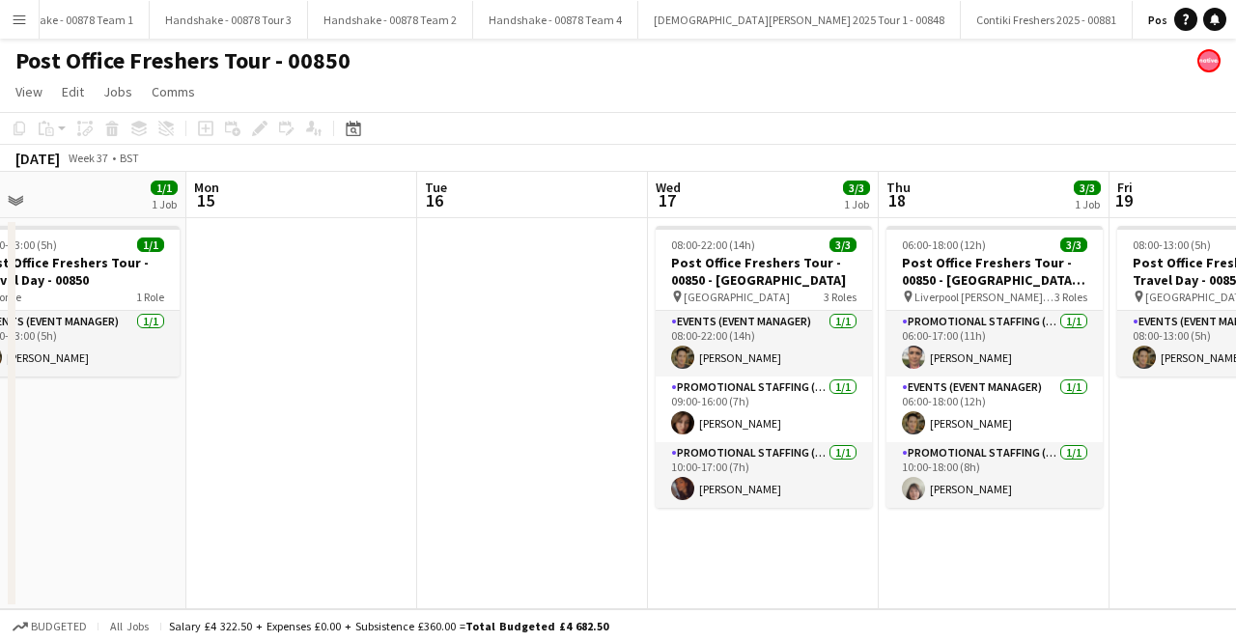
drag, startPoint x: 410, startPoint y: 474, endPoint x: 1099, endPoint y: 470, distance: 689.6
click at [1099, 470] on app-calendar-viewport "Fri 12 3/3 1 Job Sat 13 3/3 1 Job Sun 14 1/1 1 Job Mon 15 Tue 16 Wed 17 3/3 1 J…" at bounding box center [618, 391] width 1236 height 438
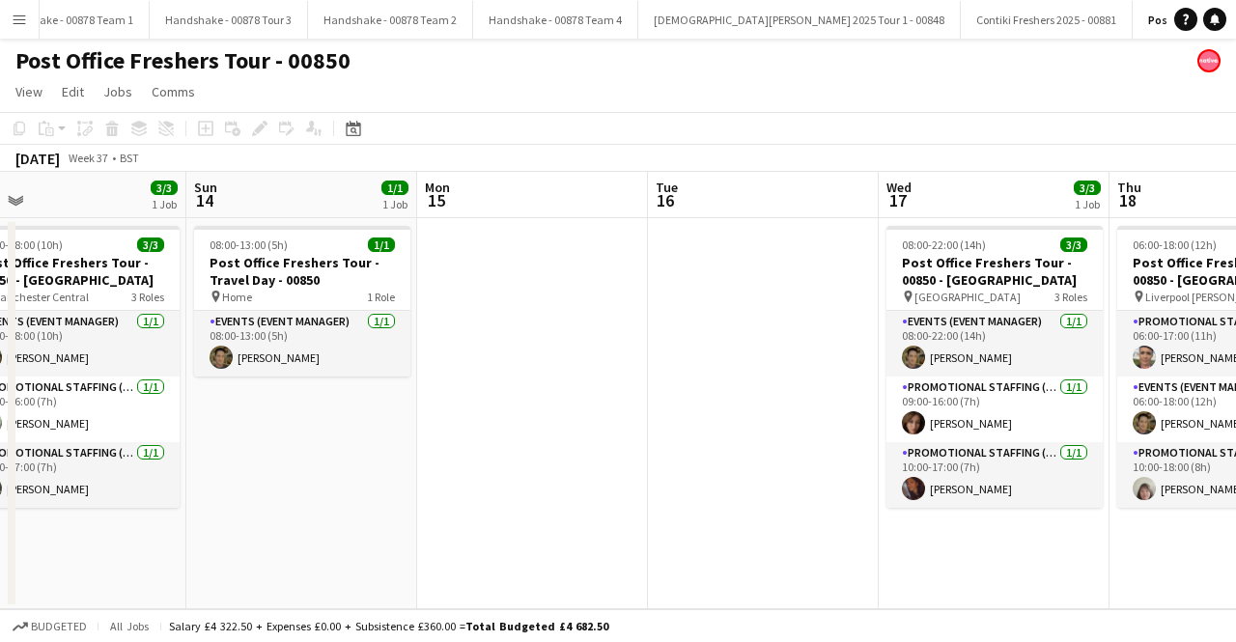
scroll to position [0, 450]
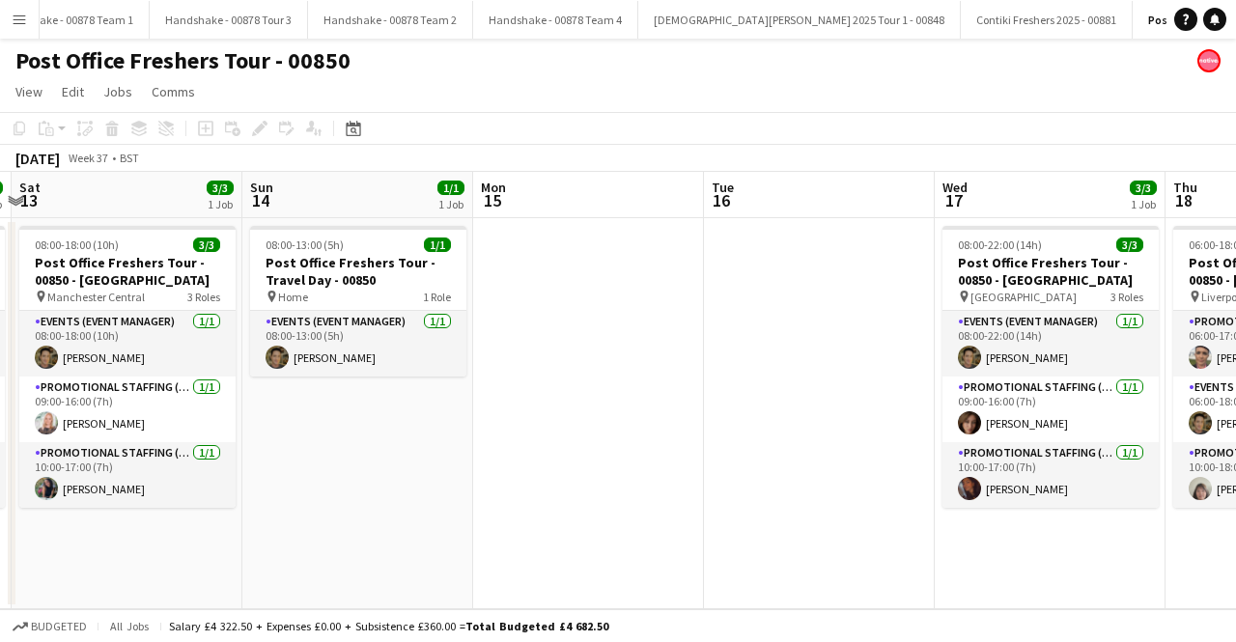
drag, startPoint x: 945, startPoint y: 504, endPoint x: 1235, endPoint y: 488, distance: 291.2
click at [1235, 488] on app-calendar-viewport "Thu 11 1/1 1 Job Fri 12 3/3 1 Job Sat 13 3/3 1 Job Sun 14 1/1 1 Job Mon 15 Tue …" at bounding box center [618, 391] width 1236 height 438
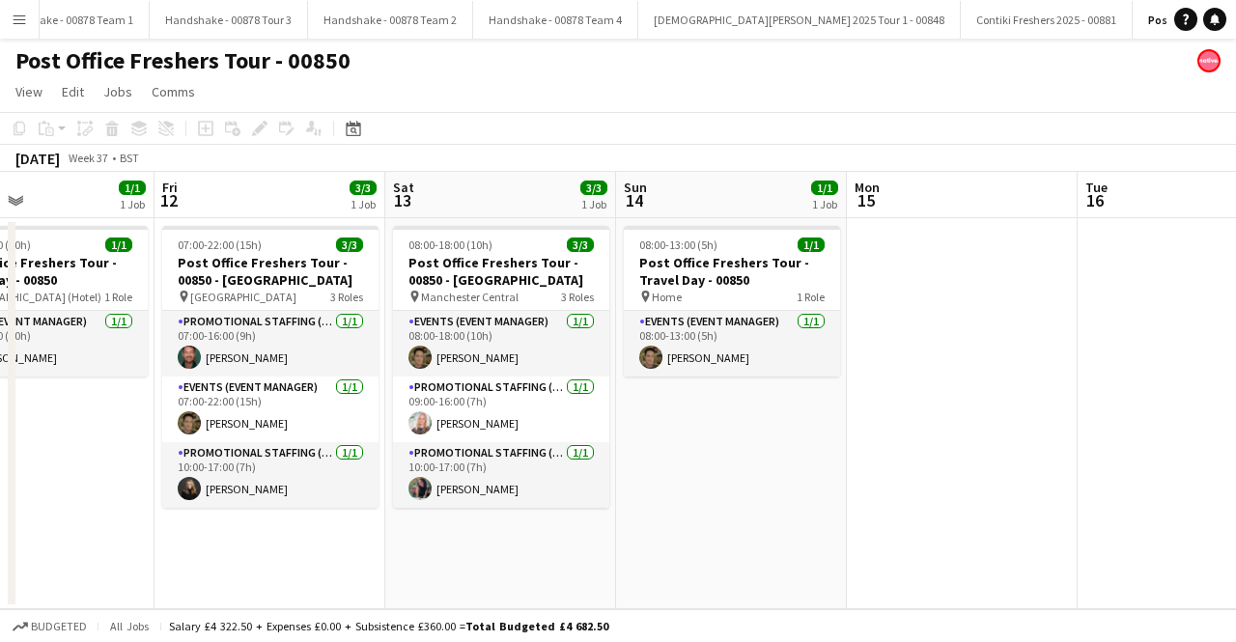
drag, startPoint x: 902, startPoint y: 444, endPoint x: 814, endPoint y: 445, distance: 87.9
click at [814, 445] on app-calendar-viewport "Tue 9 Wed 10 1/1 1 Job Thu 11 1/1 1 Job Fri 12 3/3 1 Job Sat 13 3/3 1 Job Sun 1…" at bounding box center [618, 391] width 1236 height 438
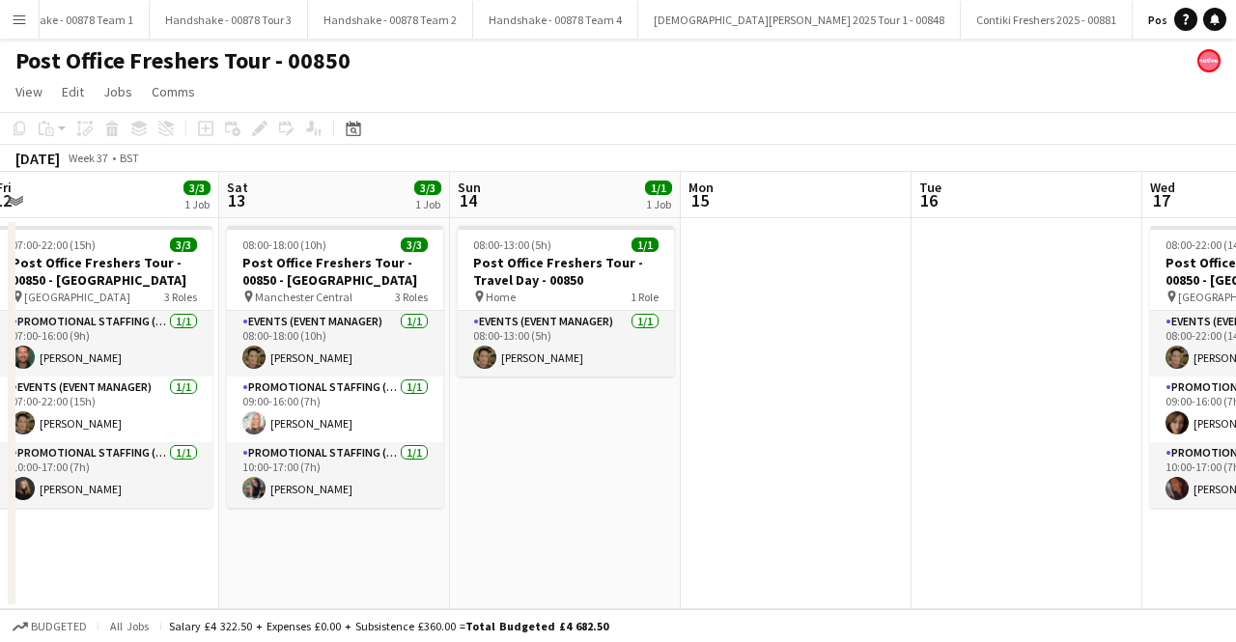
drag, startPoint x: 825, startPoint y: 457, endPoint x: 659, endPoint y: 466, distance: 166.4
click at [659, 466] on app-calendar-viewport "Tue 9 Wed 10 1/1 1 Job Thu 11 1/1 1 Job Fri 12 3/3 1 Job Sat 13 3/3 1 Job Sun 1…" at bounding box center [618, 391] width 1236 height 438
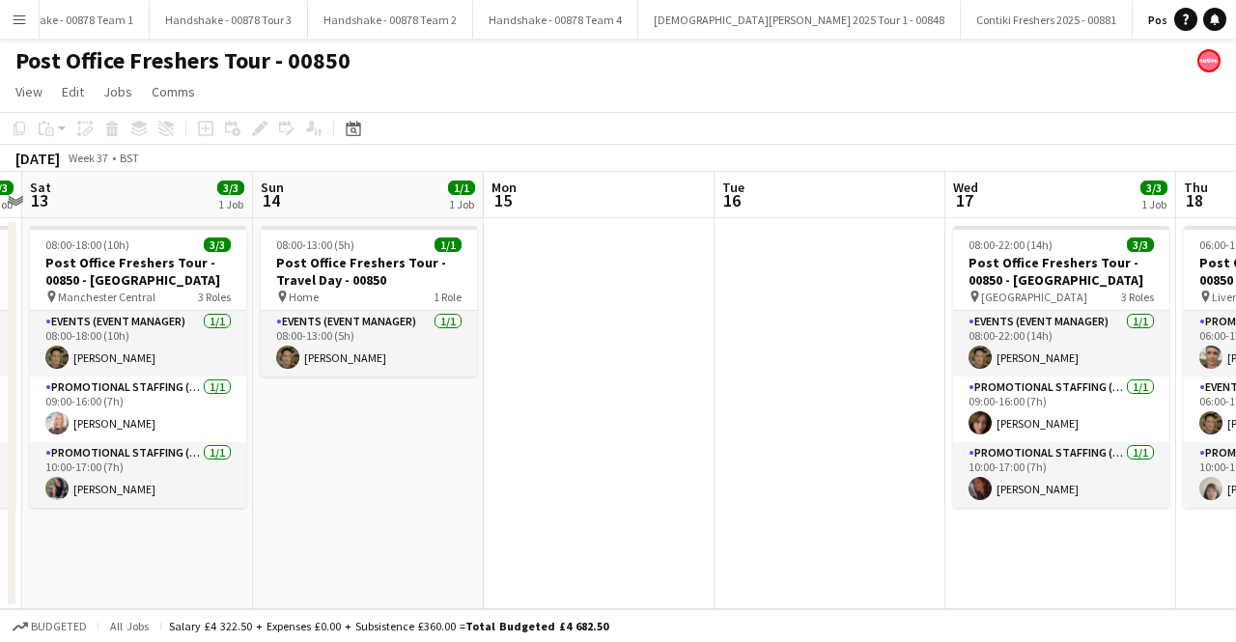
drag, startPoint x: 711, startPoint y: 467, endPoint x: 485, endPoint y: 486, distance: 226.8
click at [485, 486] on app-calendar-viewport "Tue 9 Wed 10 1/1 1 Job Thu 11 1/1 1 Job Fri 12 3/3 1 Job Sat 13 3/3 1 Job Sun 1…" at bounding box center [618, 391] width 1236 height 438
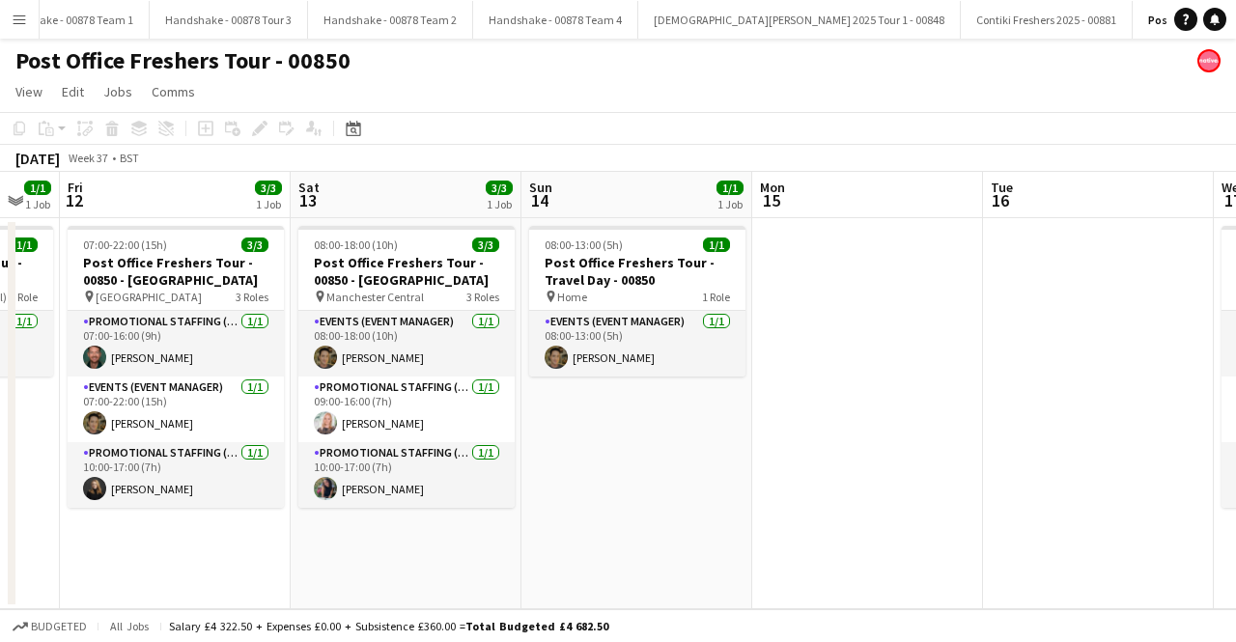
drag, startPoint x: 595, startPoint y: 484, endPoint x: 384, endPoint y: 499, distance: 211.1
click at [384, 499] on app-calendar-viewport "Tue 9 Wed 10 1/1 1 Job Thu 11 1/1 1 Job Fri 12 3/3 1 Job Sat 13 3/3 1 Job Sun 1…" at bounding box center [618, 391] width 1236 height 438
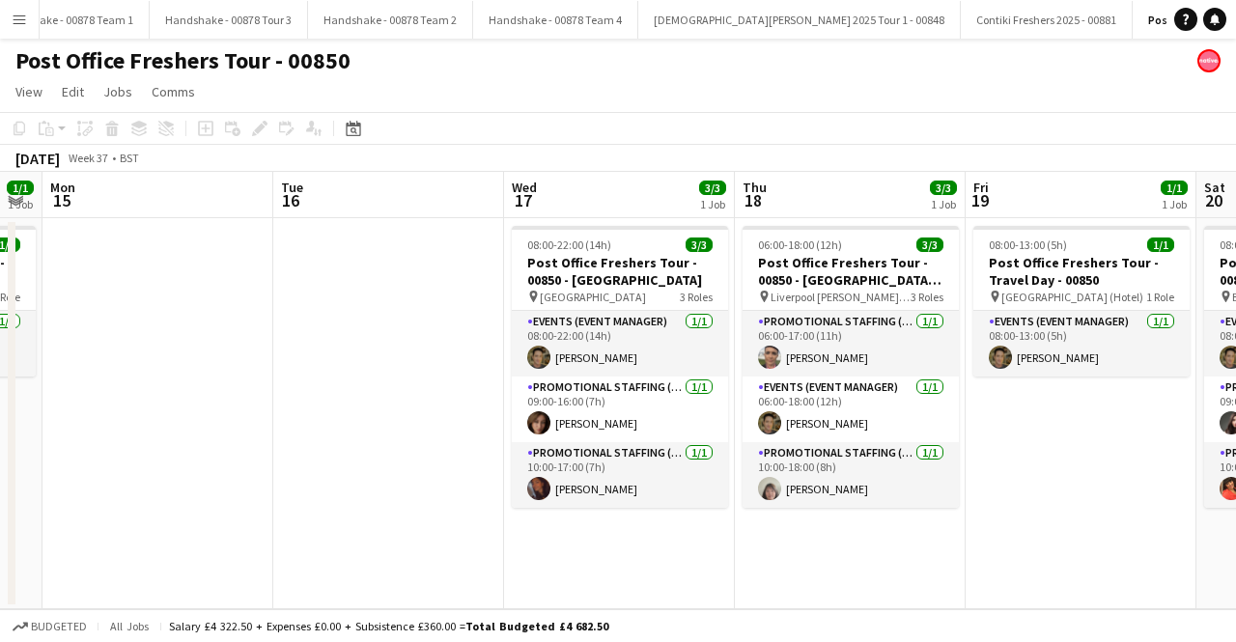
drag, startPoint x: 568, startPoint y: 499, endPoint x: 337, endPoint y: 499, distance: 230.8
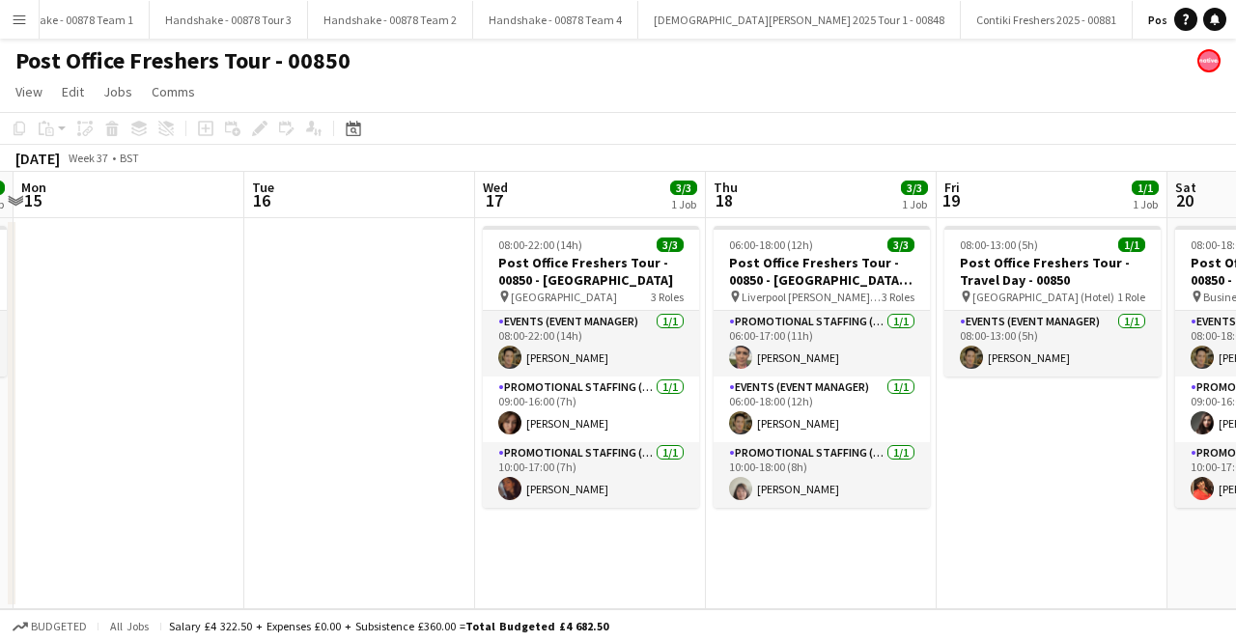
click at [337, 499] on app-calendar-viewport "Thu 11 1/1 1 Job Fri 12 3/3 1 Job Sat 13 3/3 1 Job Sun 14 1/1 1 Job Mon 15 Tue …" at bounding box center [618, 391] width 1236 height 438
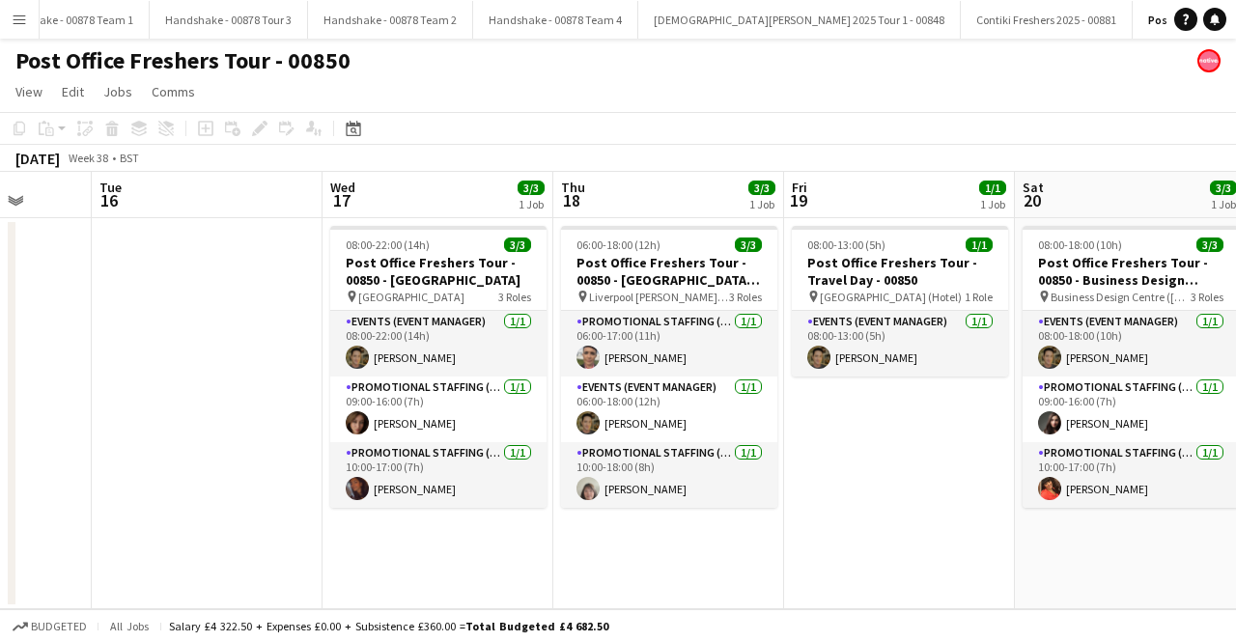
drag, startPoint x: 678, startPoint y: 541, endPoint x: 525, endPoint y: 541, distance: 152.6
click at [525, 541] on app-calendar-viewport "Sat 13 3/3 1 Job Sun 14 1/1 1 Job Mon 15 Tue 16 Wed 17 3/3 1 Job Thu 18 3/3 1 J…" at bounding box center [618, 391] width 1236 height 438
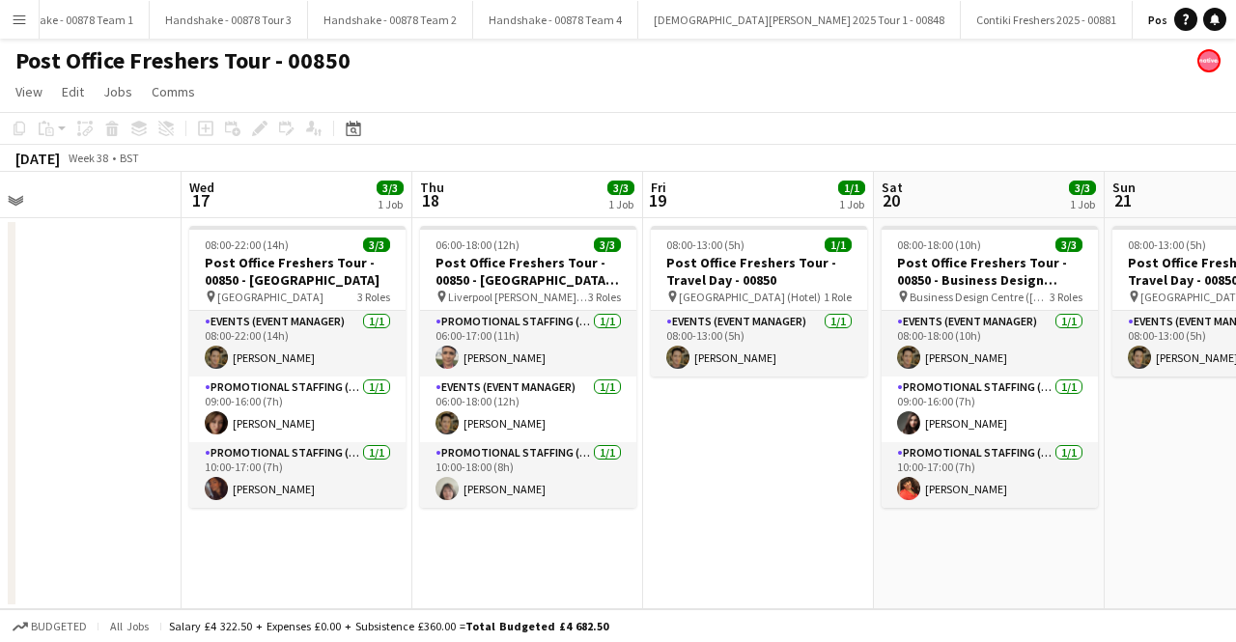
scroll to position [0, 746]
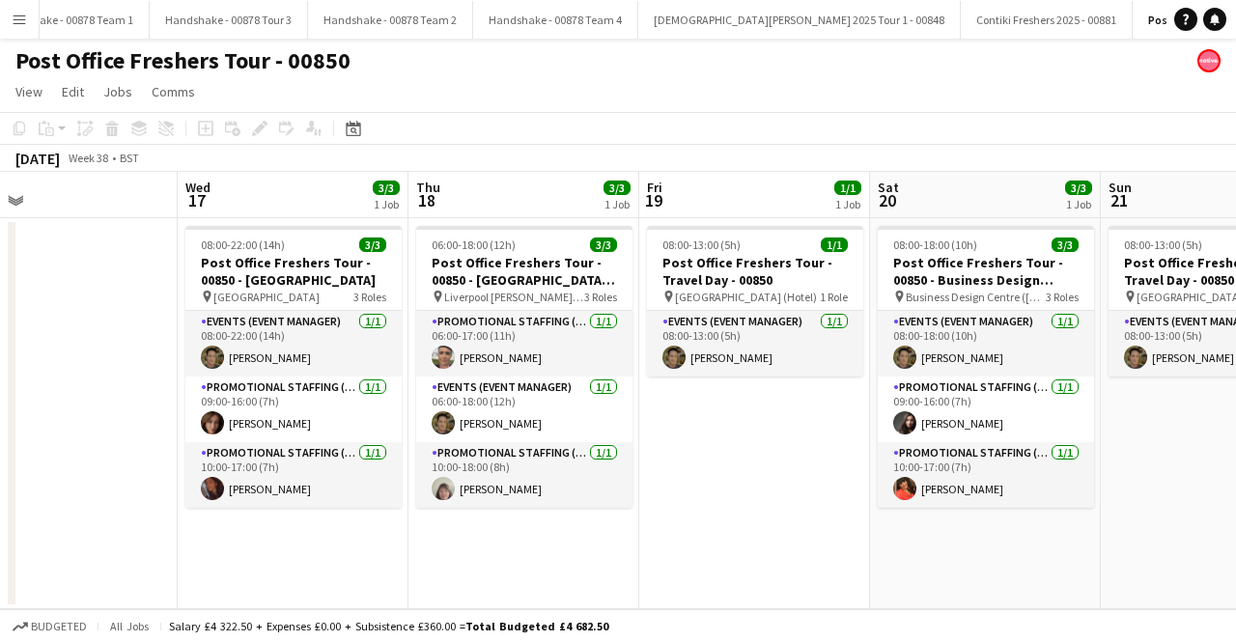
drag, startPoint x: 666, startPoint y: 546, endPoint x: 522, endPoint y: 561, distance: 145.7
click at [522, 561] on app-calendar-viewport "Sat 13 3/3 1 Job Sun 14 1/1 1 Job Mon 15 Tue 16 Wed 17 3/3 1 Job Thu 18 3/3 1 J…" at bounding box center [618, 391] width 1236 height 438
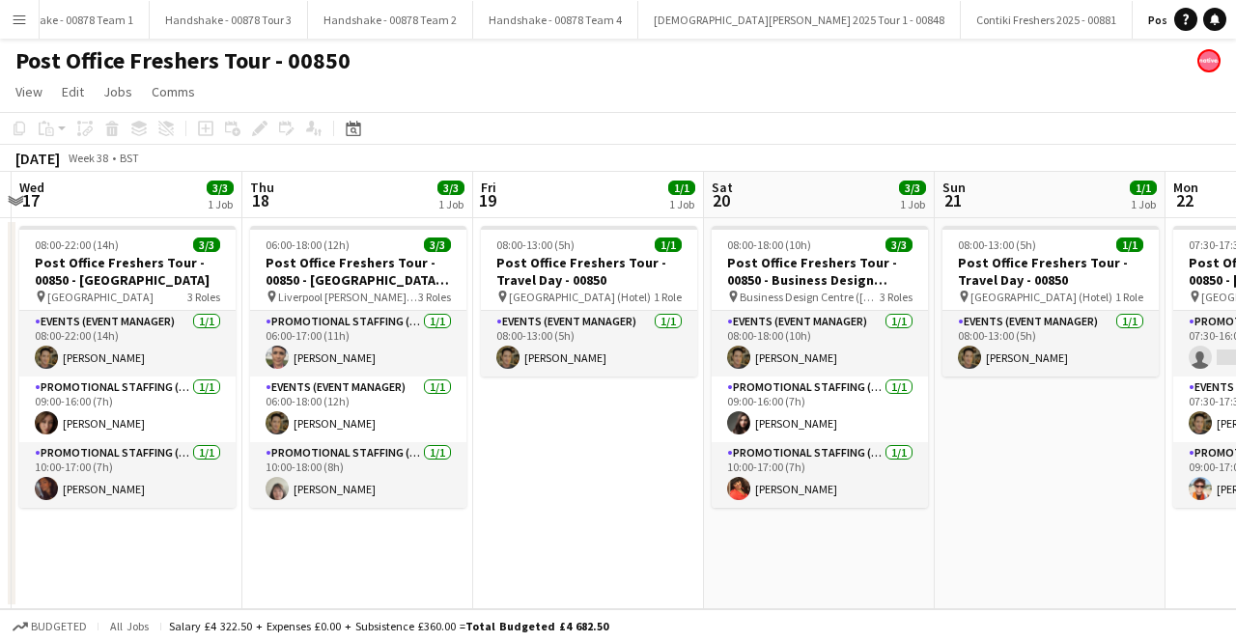
scroll to position [0, 518]
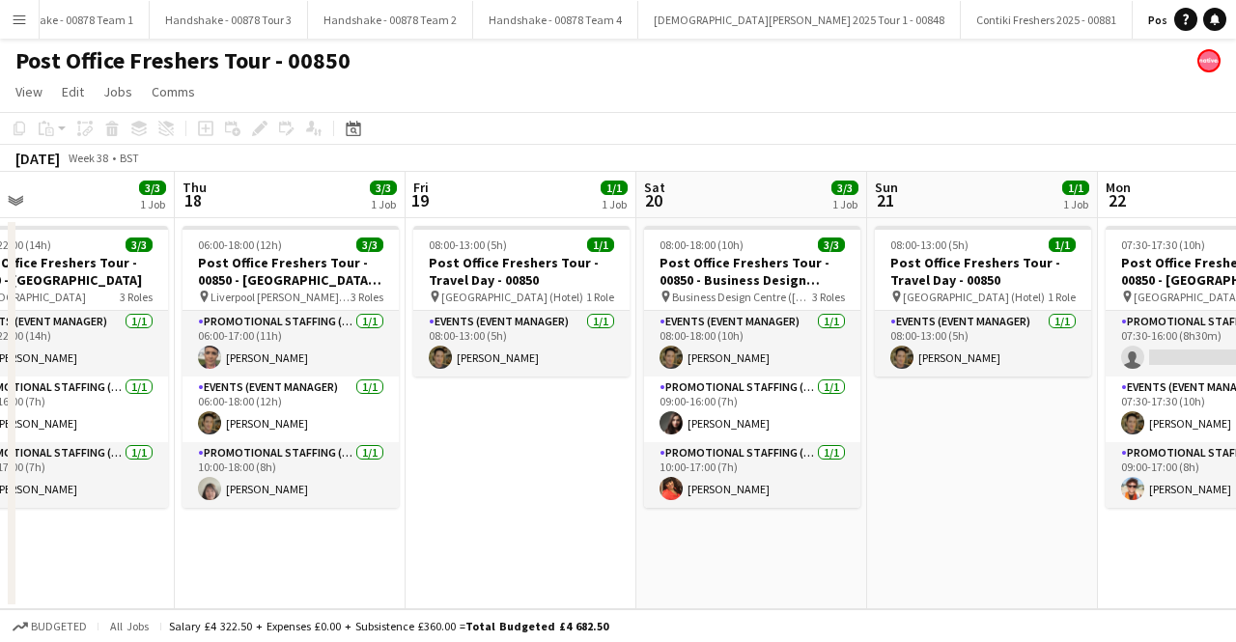
drag, startPoint x: 715, startPoint y: 528, endPoint x: 481, endPoint y: 531, distance: 233.8
click at [481, 531] on app-calendar-viewport "Mon 15 Tue 16 Wed 17 3/3 1 Job Thu 18 3/3 1 Job Fri 19 1/1 1 Job Sat 20 3/3 1 J…" at bounding box center [618, 391] width 1236 height 438
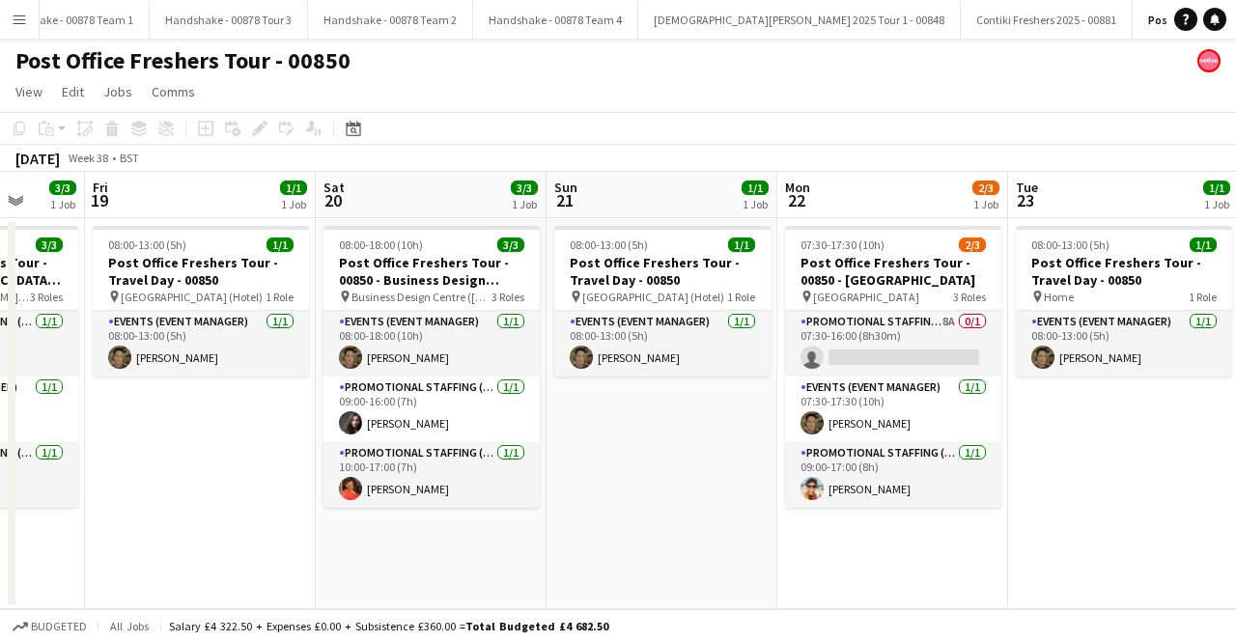
drag, startPoint x: 481, startPoint y: 531, endPoint x: 160, endPoint y: 495, distance: 322.8
click at [160, 495] on app-calendar-viewport "Mon 15 Tue 16 Wed 17 3/3 1 Job Thu 18 3/3 1 Job Fri 19 1/1 1 Job Sat 20 3/3 1 J…" at bounding box center [618, 391] width 1236 height 438
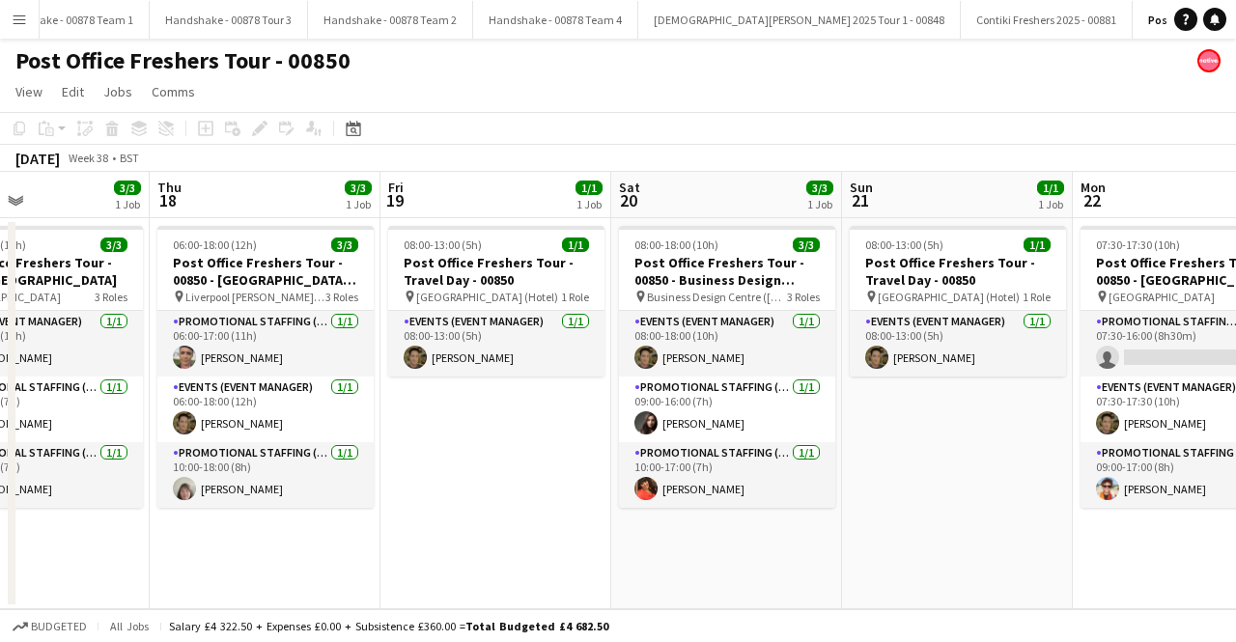
drag, startPoint x: 629, startPoint y: 508, endPoint x: 463, endPoint y: 519, distance: 166.5
click at [463, 519] on app-calendar-viewport "Mon 15 Tue 16 Wed 17 3/3 1 Job Thu 18 3/3 1 Job Fri 19 1/1 1 Job Sat 20 3/3 1 J…" at bounding box center [618, 391] width 1236 height 438
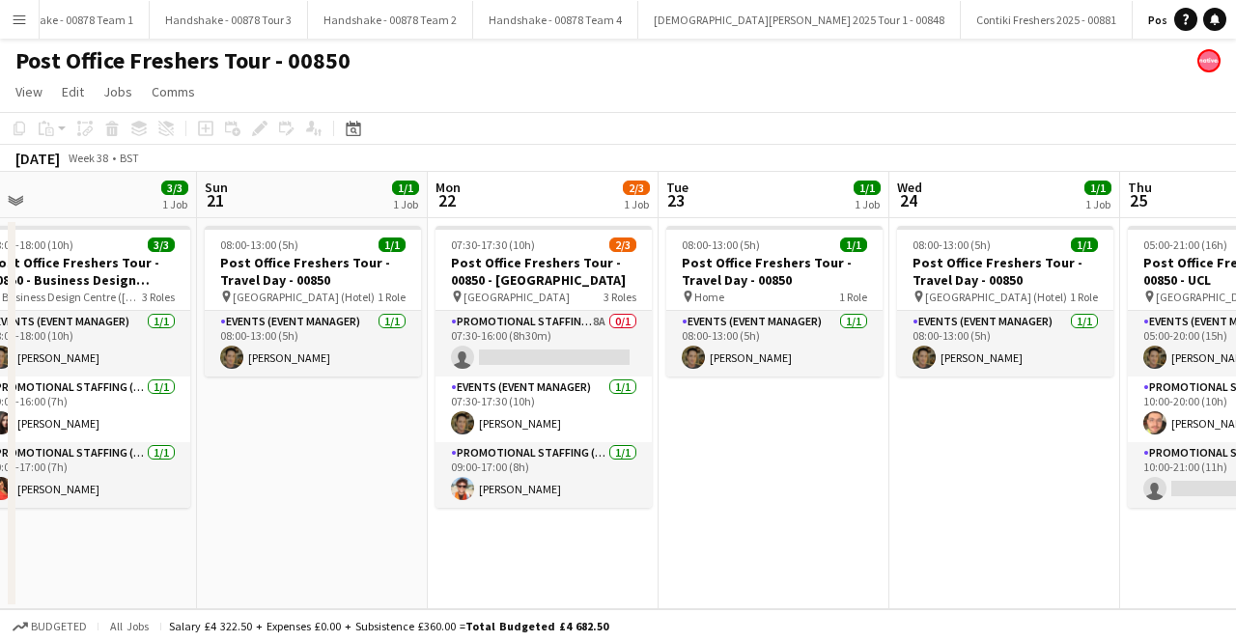
drag, startPoint x: 893, startPoint y: 544, endPoint x: 705, endPoint y: 546, distance: 188.4
click at [705, 546] on app-calendar-viewport "Wed 17 3/3 1 Job Thu 18 3/3 1 Job Fri 19 1/1 1 Job Sat 20 3/3 1 Job Sun 21 1/1 …" at bounding box center [618, 391] width 1236 height 438
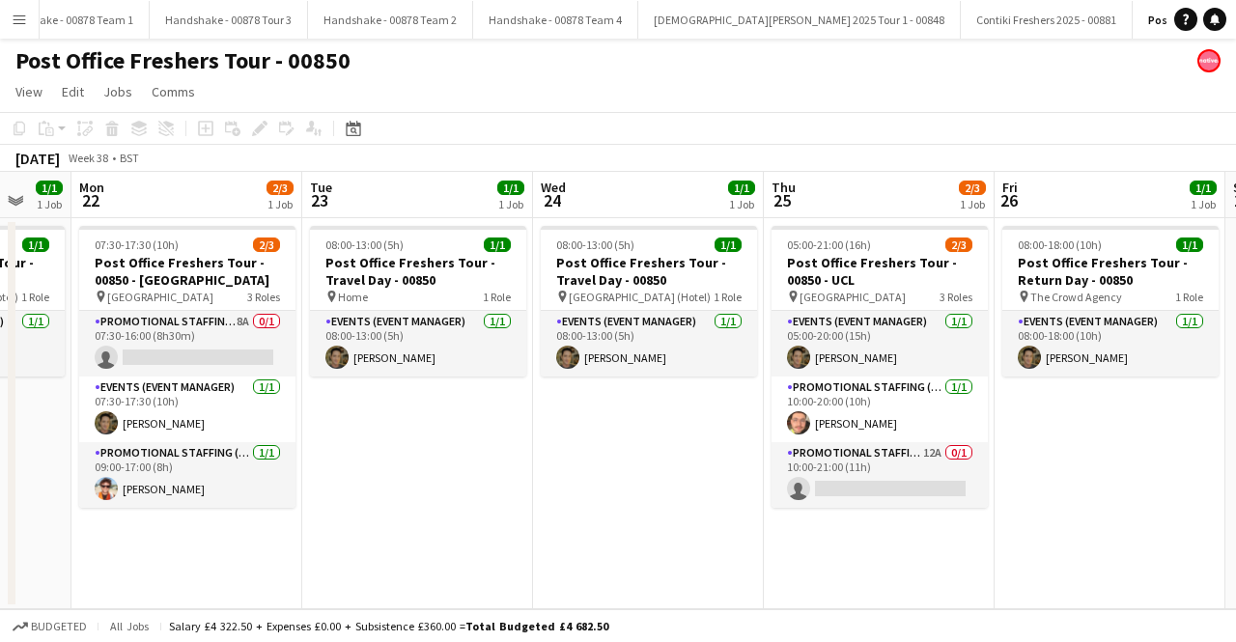
drag, startPoint x: 921, startPoint y: 547, endPoint x: 530, endPoint y: 546, distance: 391.2
click at [530, 546] on app-calendar-viewport "Fri 19 1/1 1 Job Sat 20 3/3 1 Job Sun 21 1/1 1 Job Mon 22 2/3 1 Job Tue 23 1/1 …" at bounding box center [618, 391] width 1236 height 438
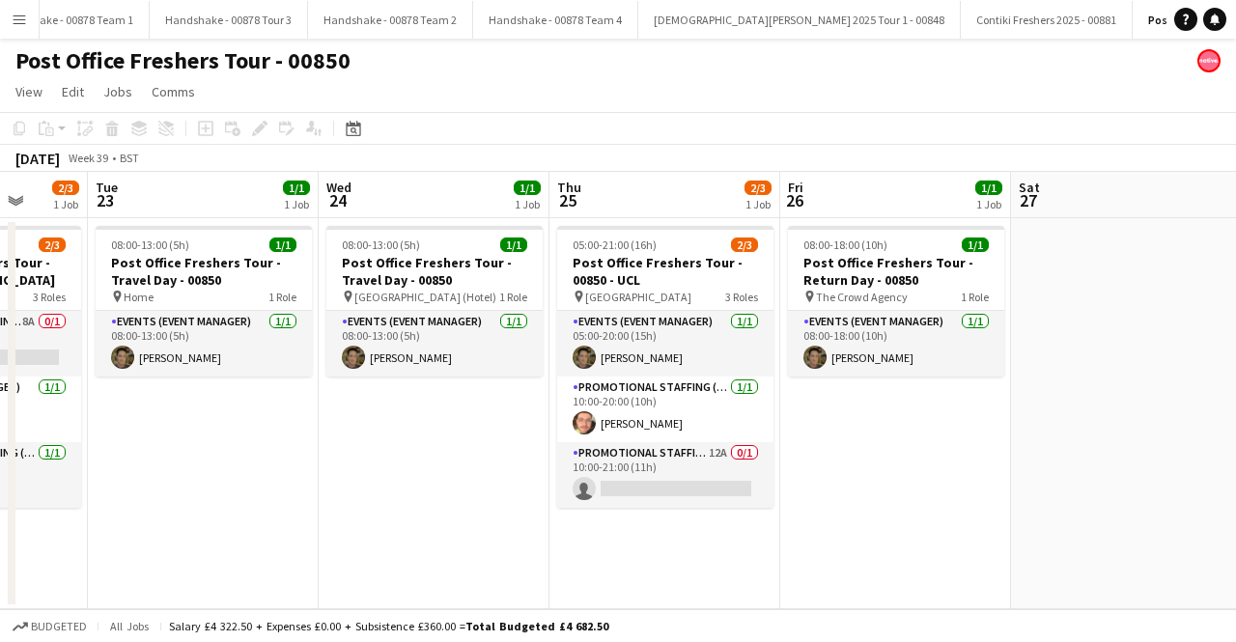
drag, startPoint x: 594, startPoint y: 546, endPoint x: 417, endPoint y: 544, distance: 176.8
click at [417, 544] on app-calendar-viewport "Fri 19 1/1 1 Job Sat 20 3/3 1 Job Sun 21 1/1 1 Job Mon 22 2/3 1 Job Tue 23 1/1 …" at bounding box center [618, 391] width 1236 height 438
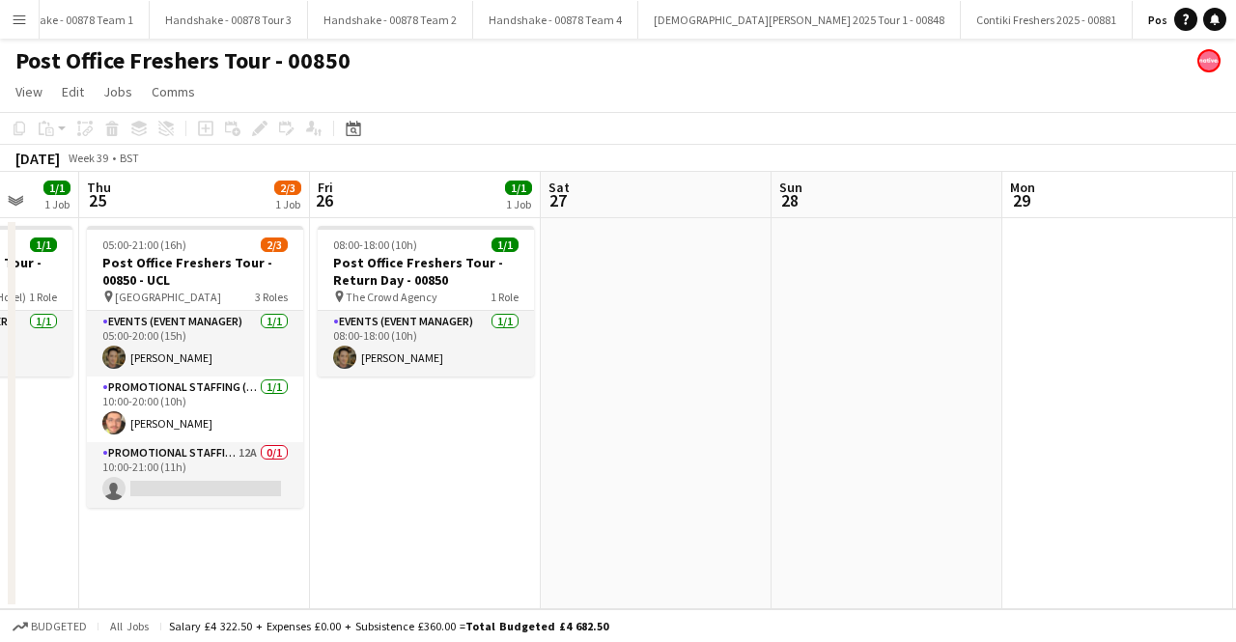
drag
click at [379, 530] on app-calendar-viewport "Sun 21 1/1 1 Job Mon 22 2/3 1 Job Tue 23 1/1 1 Job Wed 24 1/1 1 Job Thu 25 2/3 …" at bounding box center [618, 391] width 1236 height 438
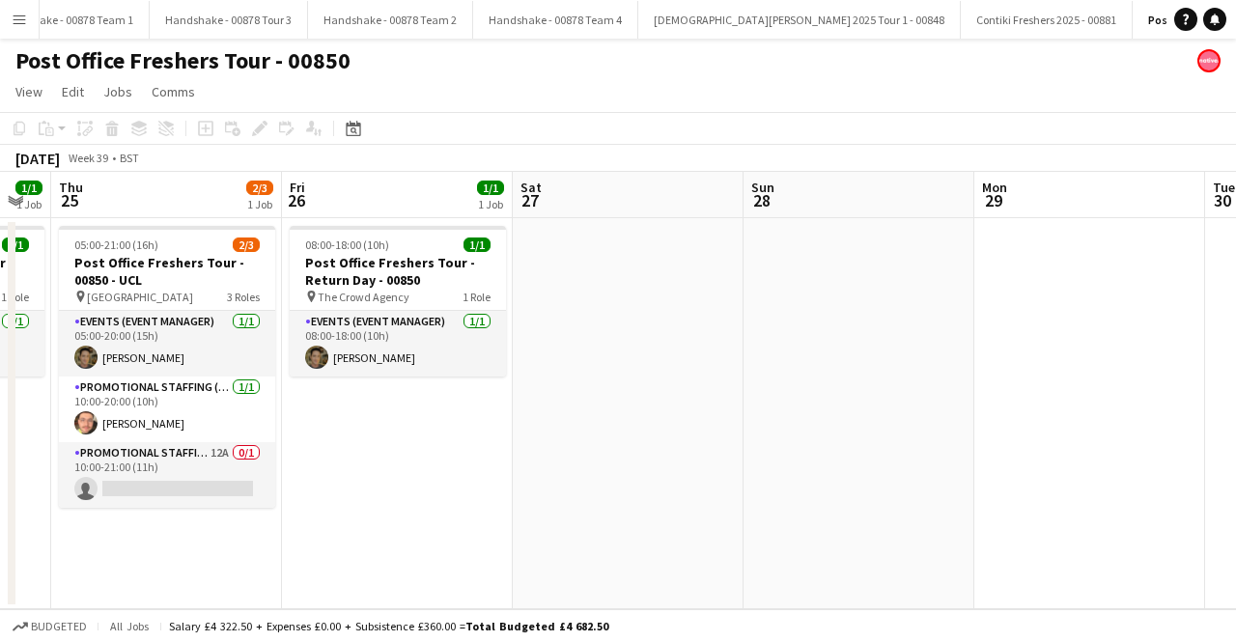
click at [118, 523] on app-calendar-viewport "Sun 21 1/1 1 Job Mon 22 2/3 1 Job Tue 23 1/1 1 Job Wed 24 1/1 1 Job Thu 25 2/3 …" at bounding box center [618, 391] width 1236 height 438
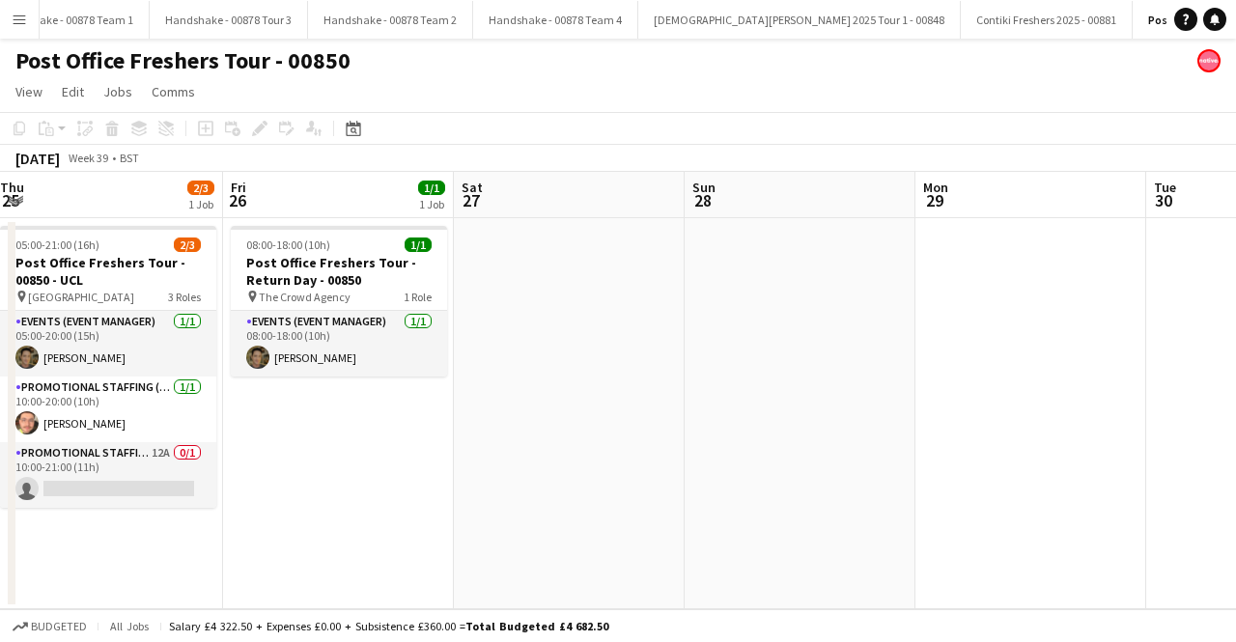
click at [1090, 520] on app-calendar-viewport "Tue 23 1/1 1 Job Wed 24 1/1 1 Job Thu 25 2/3 1 Job Fri 26 1/1 1 Job Sat 27 Sun …" at bounding box center [618, 391] width 1236 height 438
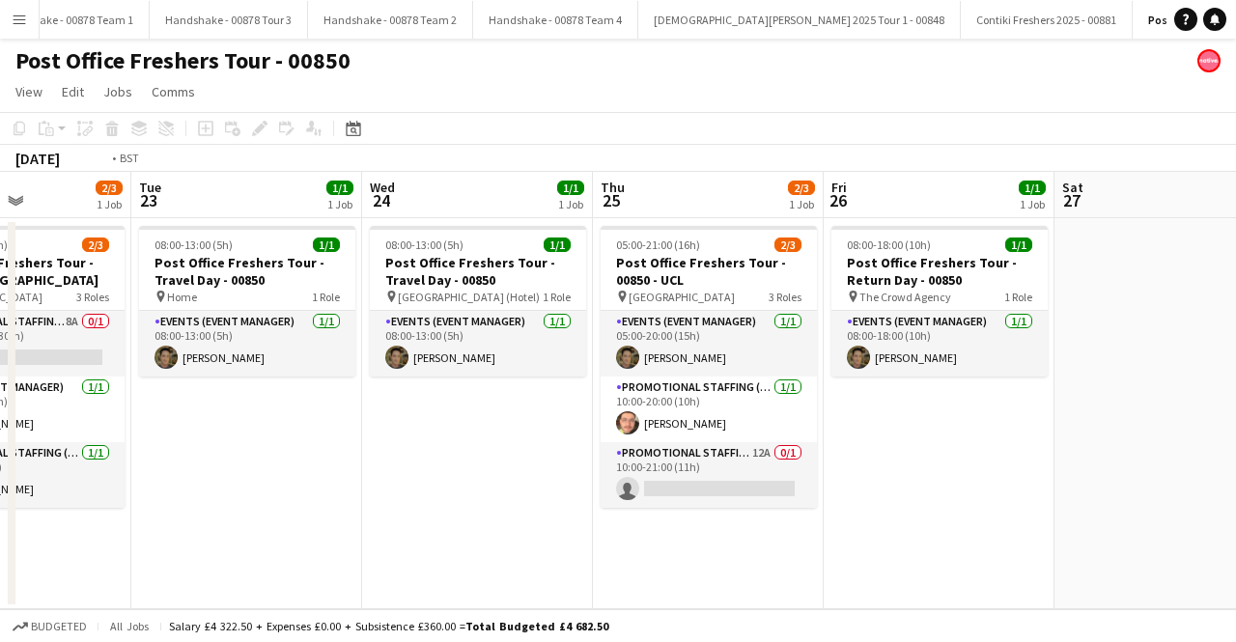
click at [1157, 525] on app-calendar-viewport "Sat 20 3/3 1 Job Sun 21 1/1 1 Job Mon 22 2/3 1 Job Tue 23 1/1 1 Job Wed 24 1/1 …" at bounding box center [618, 391] width 1236 height 438
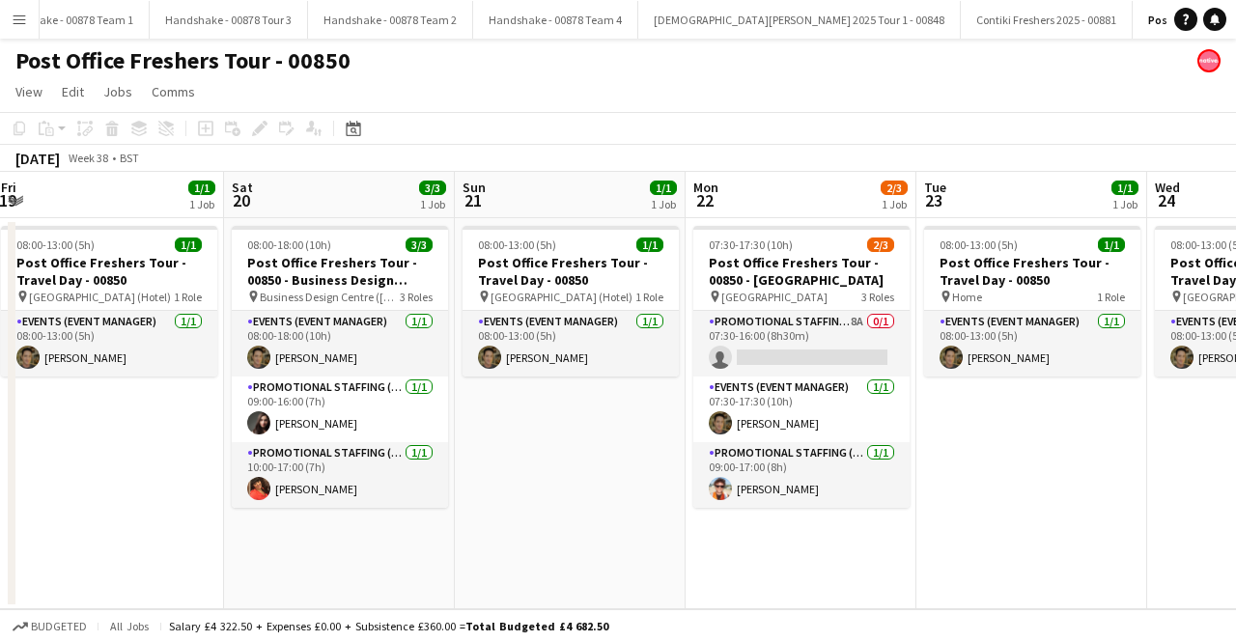
click at [1076, 517] on app-calendar-viewport "Wed 17 3/3 1 Job Thu 18 3/3 1 Job Fri 19 1/1 1 Job Sat 20 3/3 1 Job Sun 21 1/1 …" at bounding box center [618, 391] width 1236 height 438
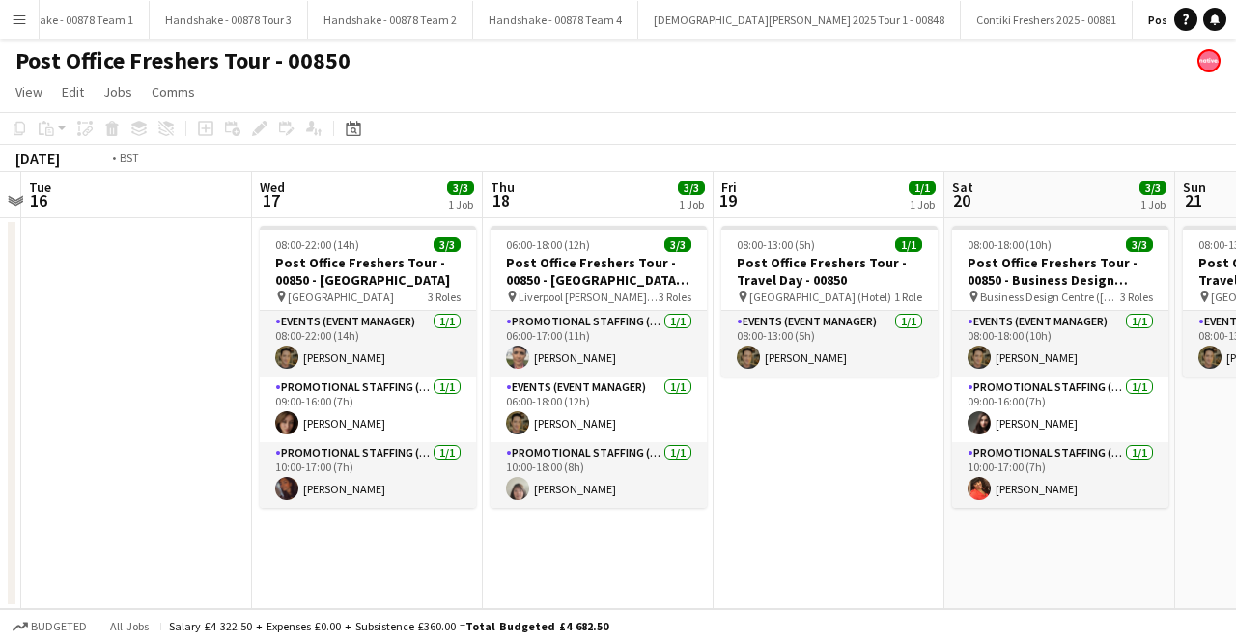
click at [1028, 534] on app-calendar-viewport "Sun 14 1/1 1 Job Mon 15 Tue 16 Wed 17 3/3 1 Job Thu 18 3/3 1 Job Fri 19 1/1 1 J…" at bounding box center [618, 391] width 1236 height 438
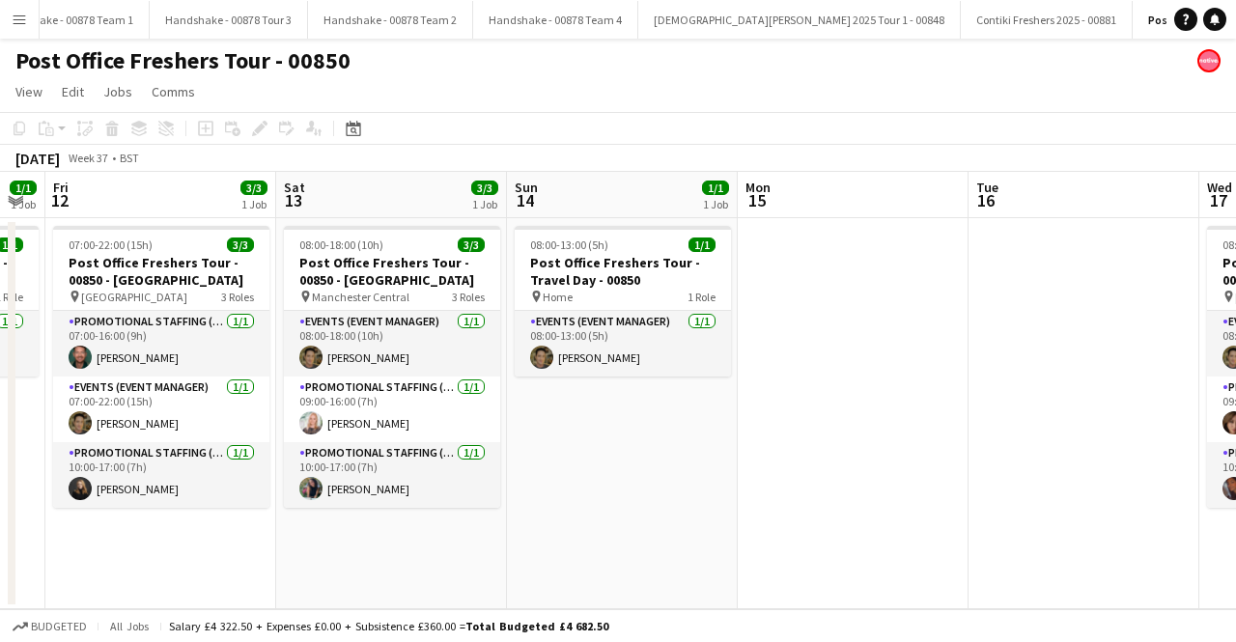
click at [645, 535] on app-calendar-viewport "Wed 10 1/1 1 Job Thu 11 1/1 1 Job Fri 12 3/3 1 Job Sat 13 3/3 1 Job Sun 14 1/1 …" at bounding box center [618, 391] width 1236 height 438
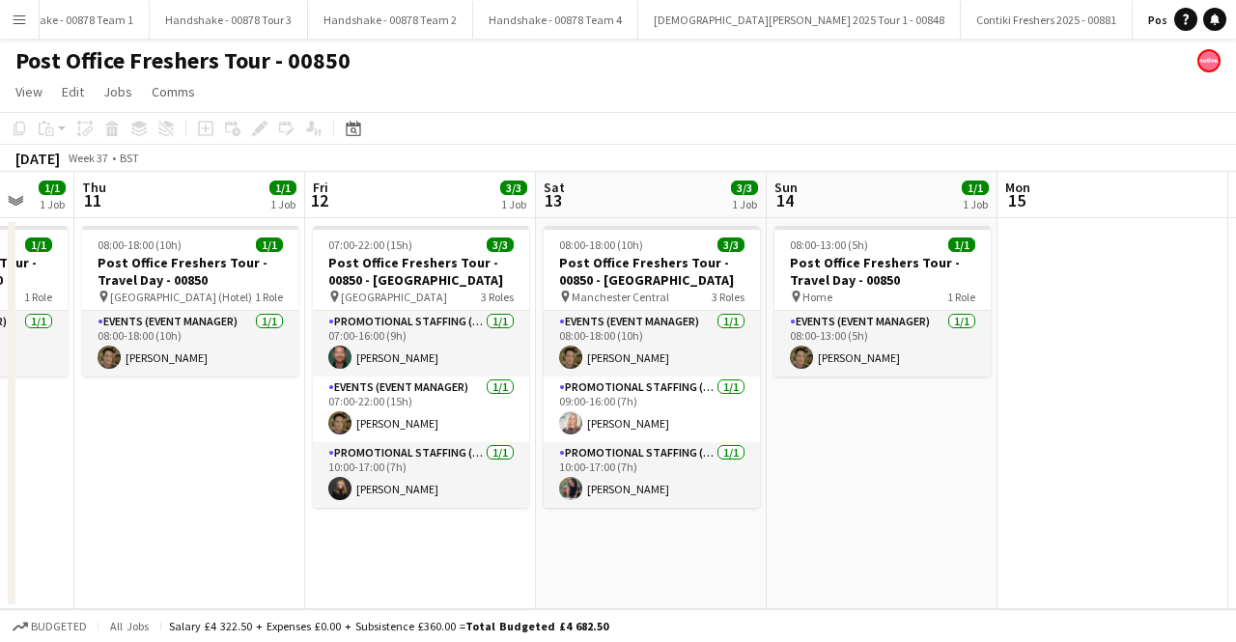
scroll to position [0, 578]
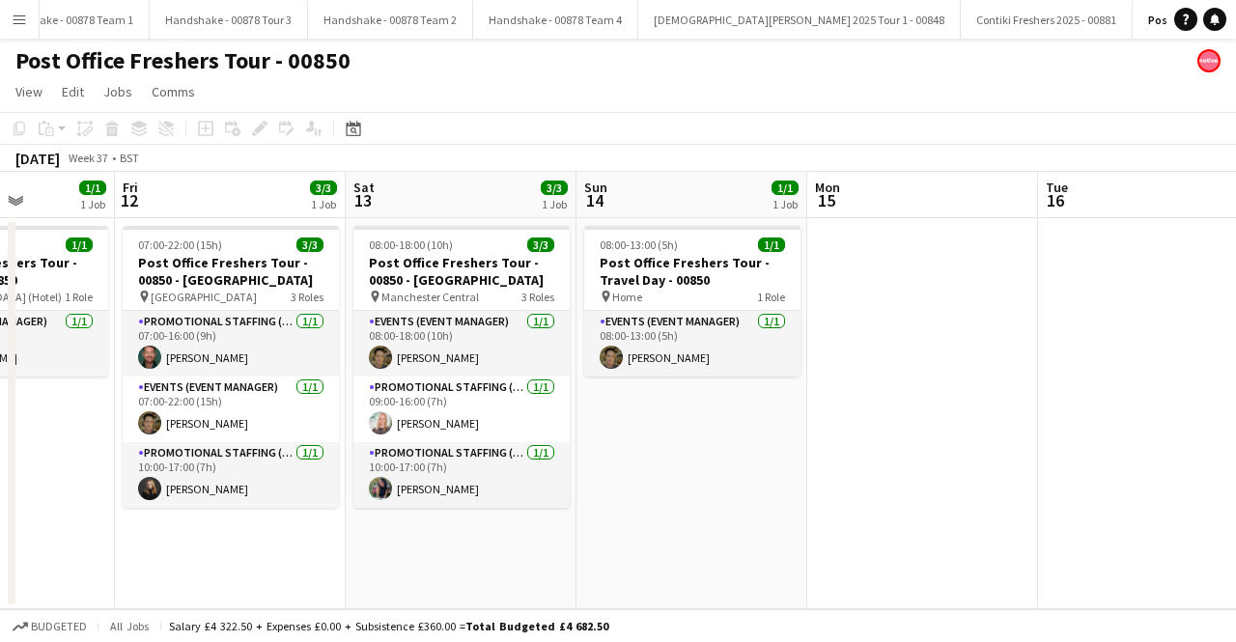
click at [947, 532] on app-calendar-viewport "Tue 9 Wed 10 1/1 1 Job Thu 11 1/1 1 Job Fri 12 3/3 1 Job Sat 13 3/3 1 Job Sun 1…" at bounding box center [618, 391] width 1236 height 438
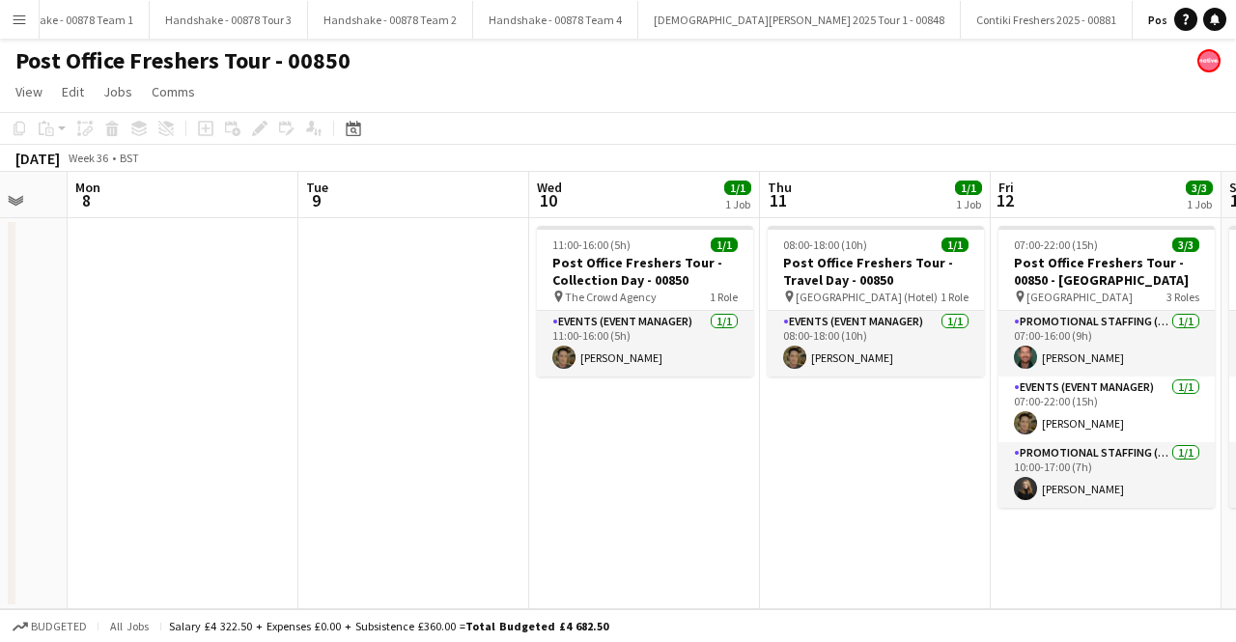
click at [1032, 538] on app-calendar-viewport "Sat 6 Sun 7 Mon 8 Tue 9 Wed 10 1/1 1 Job Thu 11 1/1 1 Job Fri 12 3/3 1 Job Sat …" at bounding box center [618, 391] width 1236 height 438
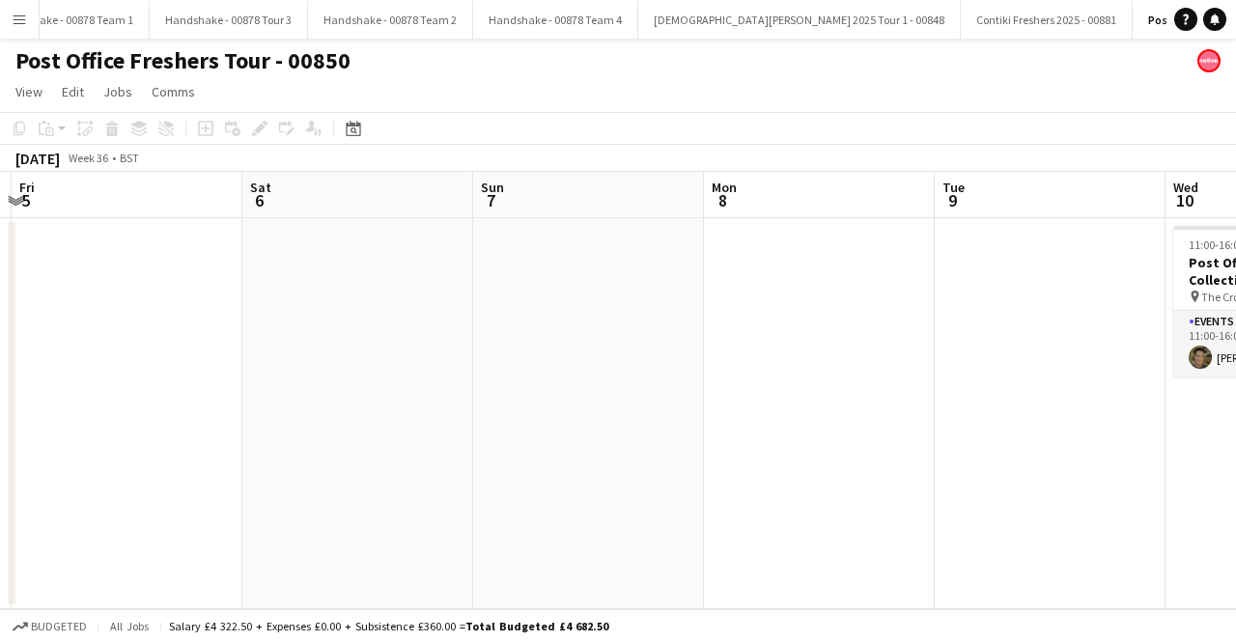
click at [1080, 537] on app-calendar-viewport "Wed 3 Thu 4 Fri 5 Sat 6 Sun 7 Mon 8 Tue 9 Wed 10 1/1 1 Job Thu 11 1/1 1 Job Fri…" at bounding box center [618, 391] width 1236 height 438
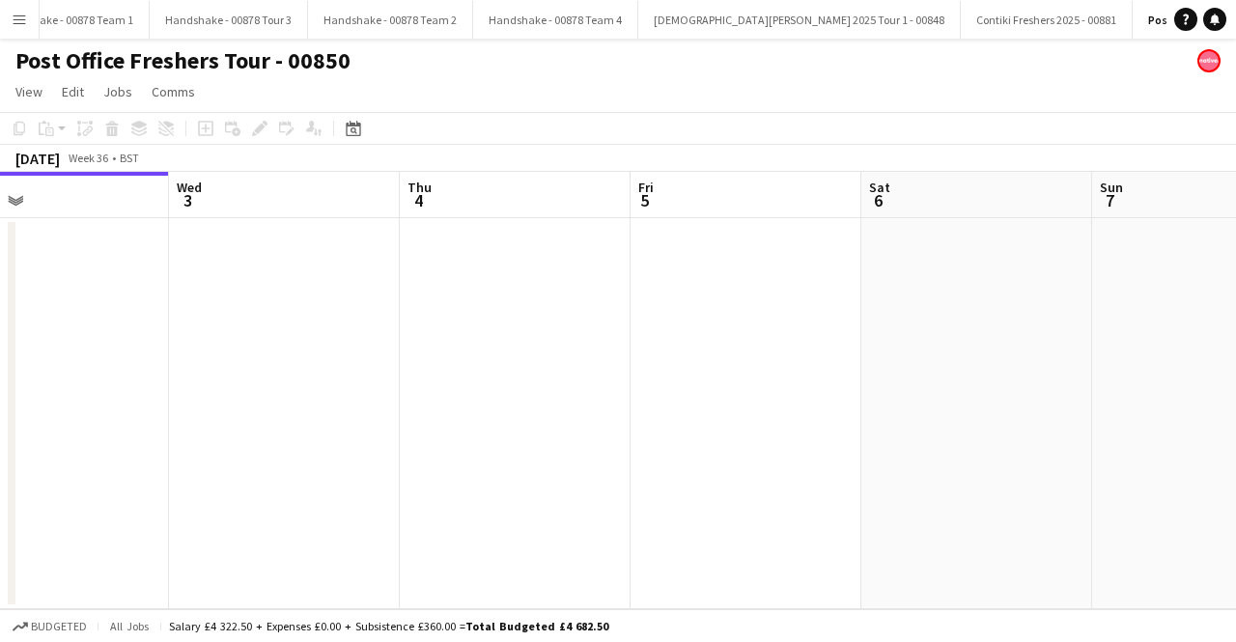
click at [0, 436] on html "Menu Boards Boards Boards All jobs Status Workforce Workforce My Workforce Recr…" at bounding box center [618, 321] width 1236 height 642
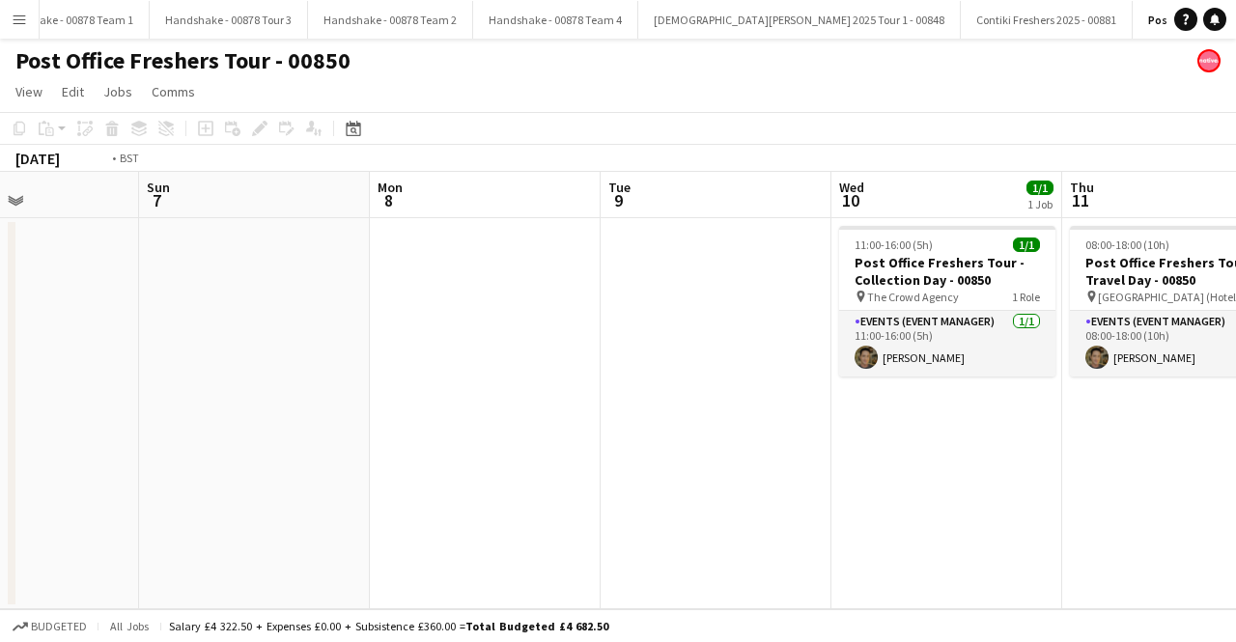
click at [267, 482] on app-calendar-viewport "Thu 4 Fri 5 Sat 6 Sun 7 Mon 8 Tue 9 Wed 10 1/1 1 Job Thu 11 1/1 1 Job Fri 12 3/…" at bounding box center [618, 391] width 1236 height 438
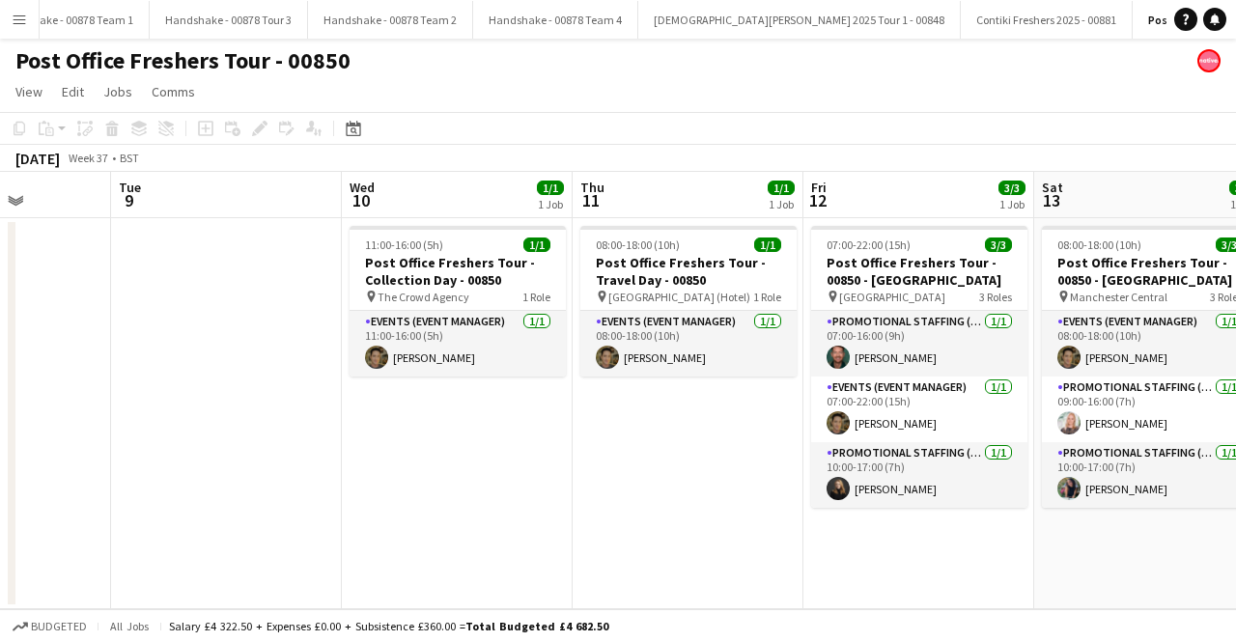
click at [583, 523] on app-calendar-viewport "Sat 6 Sun 7 Mon 8 Tue 9 Wed 10 1/1 1 Job Thu 11 1/1 1 Job Fri 12 3/3 1 Job Sat …" at bounding box center [618, 391] width 1236 height 438
